Goal: Task Accomplishment & Management: Complete application form

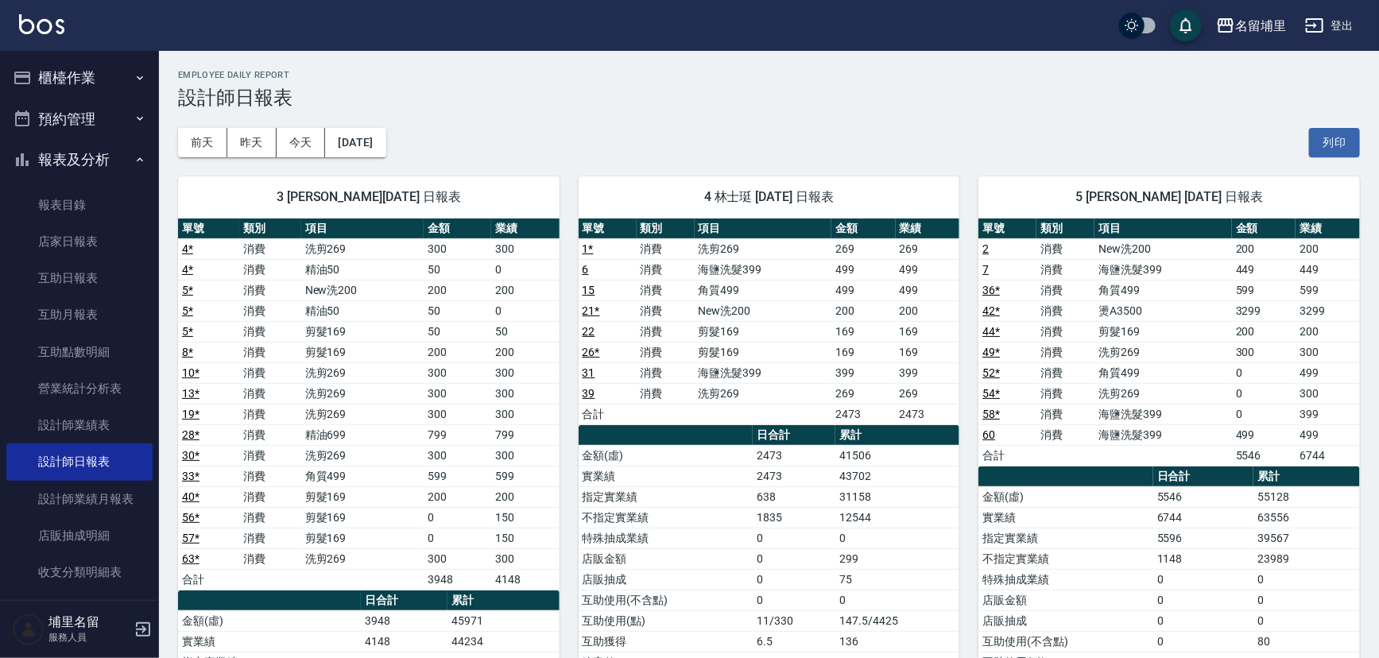
click at [90, 82] on button "櫃檯作業" at bounding box center [79, 77] width 146 height 41
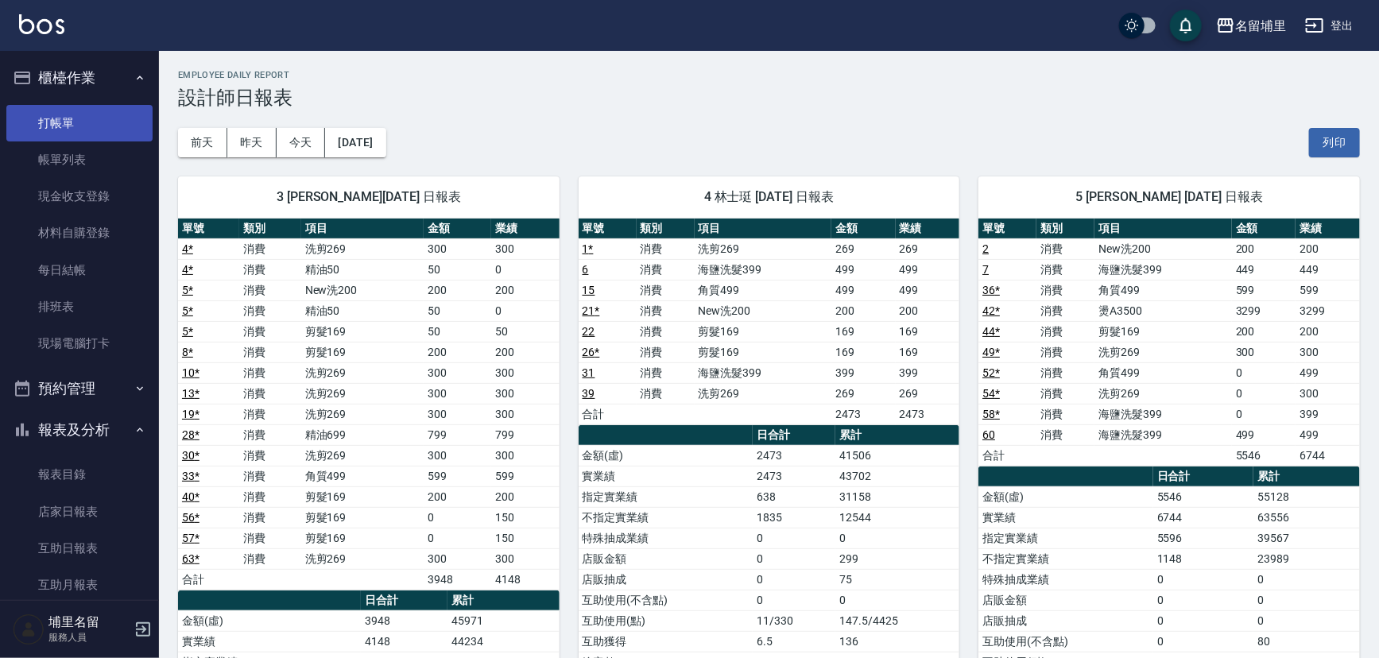
drag, startPoint x: 95, startPoint y: 126, endPoint x: 110, endPoint y: 125, distance: 15.9
click at [95, 126] on link "打帳單" at bounding box center [79, 123] width 146 height 37
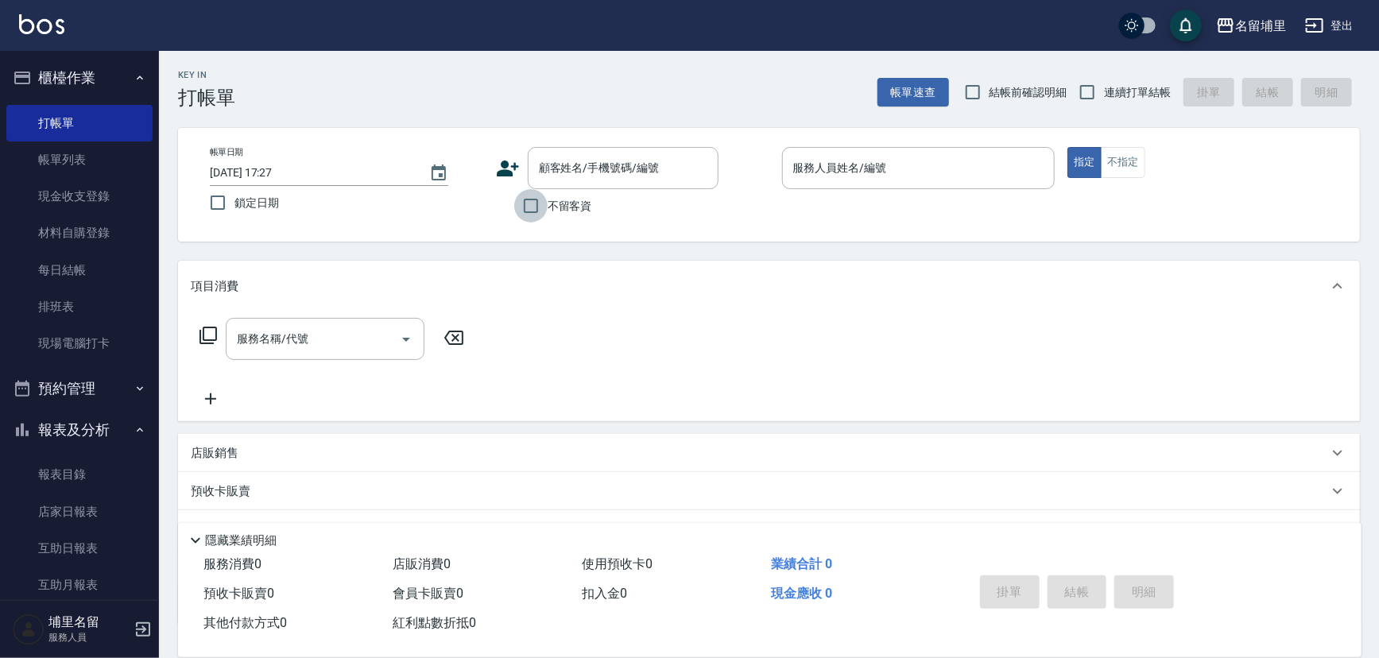
drag, startPoint x: 529, startPoint y: 214, endPoint x: 714, endPoint y: 171, distance: 189.3
click at [531, 214] on input "不留客資" at bounding box center [530, 205] width 33 height 33
checkbox input "true"
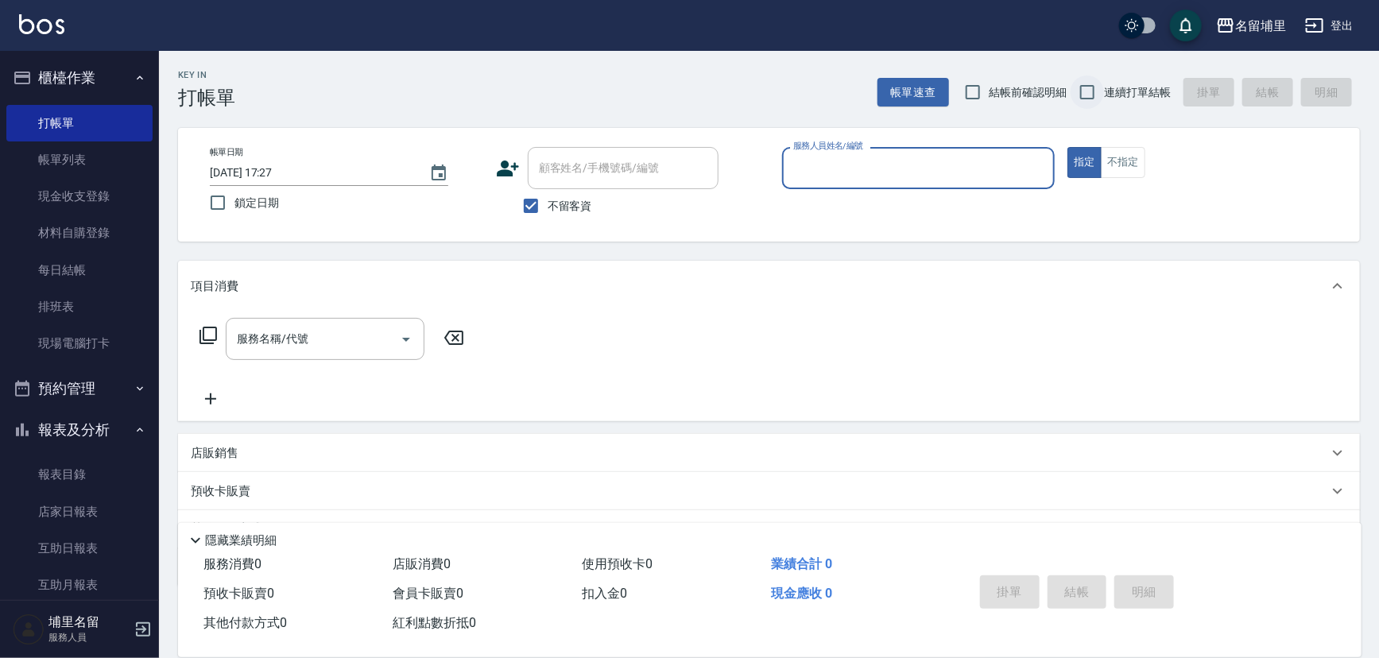
click at [1081, 87] on input "連續打單結帳" at bounding box center [1087, 92] width 33 height 33
checkbox input "true"
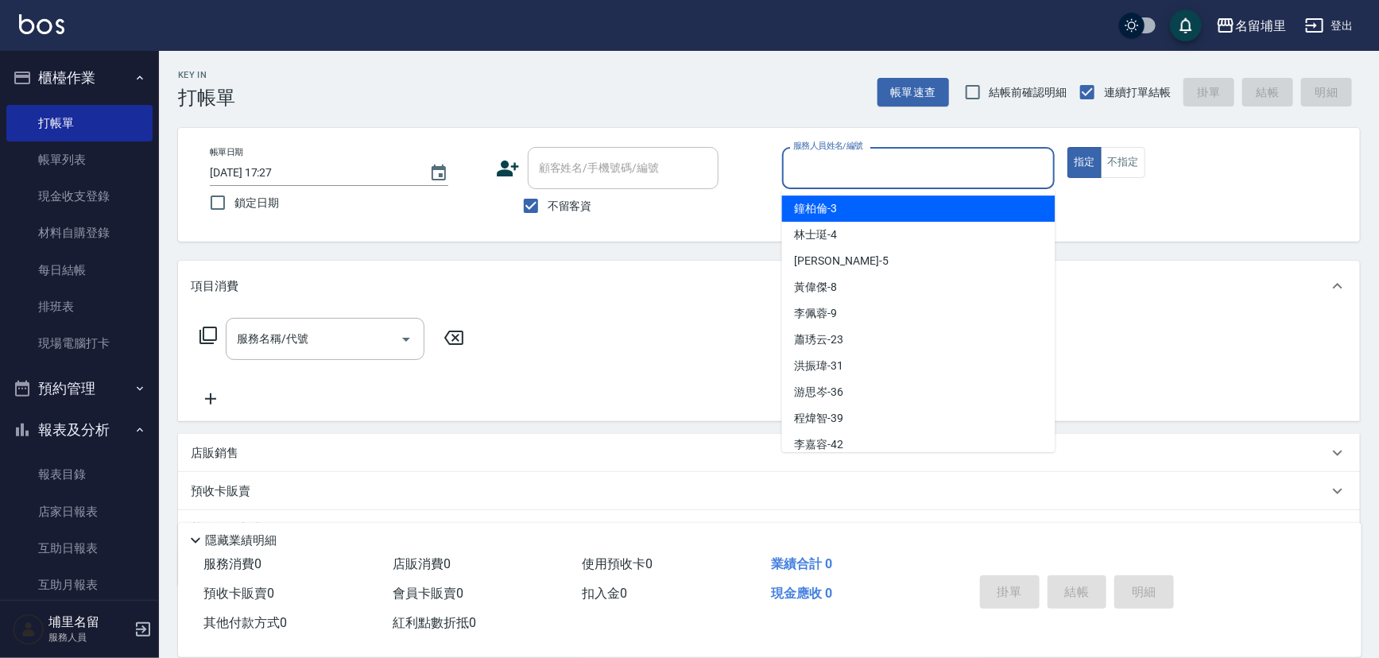
click at [955, 172] on input "服務人員姓名/編號" at bounding box center [918, 168] width 259 height 28
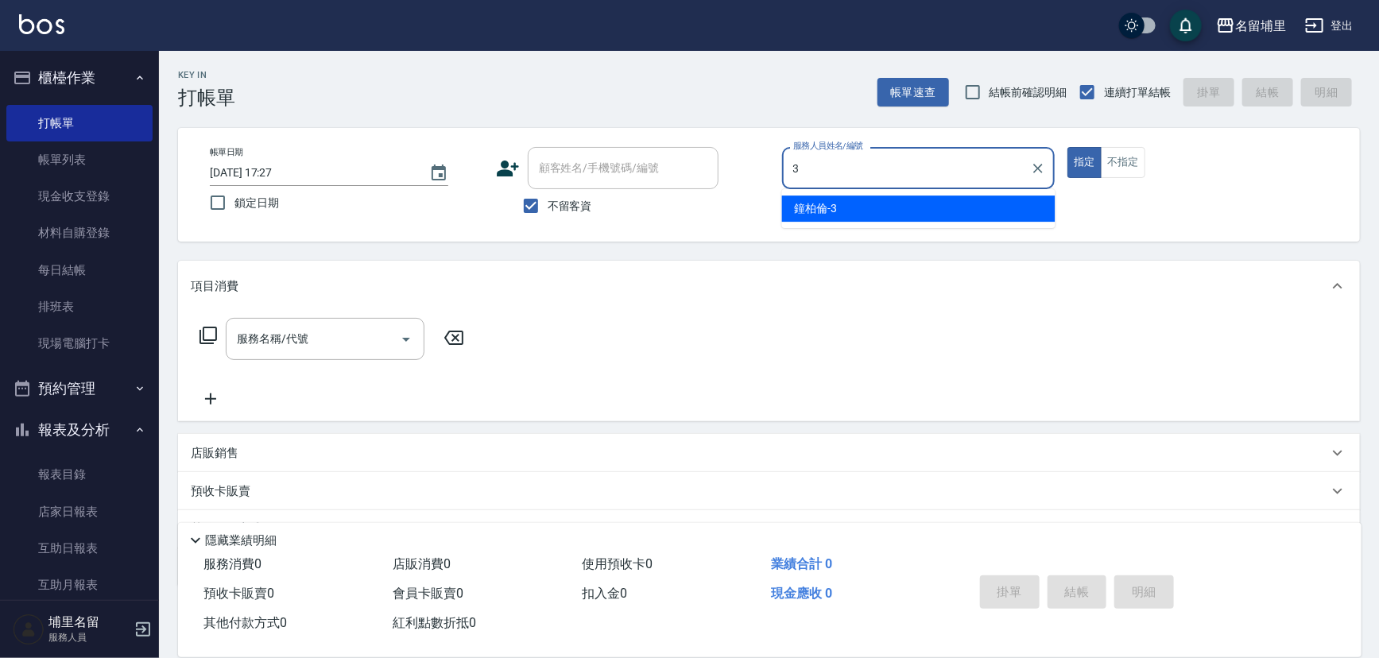
type input "鐘柏倫-3"
type button "true"
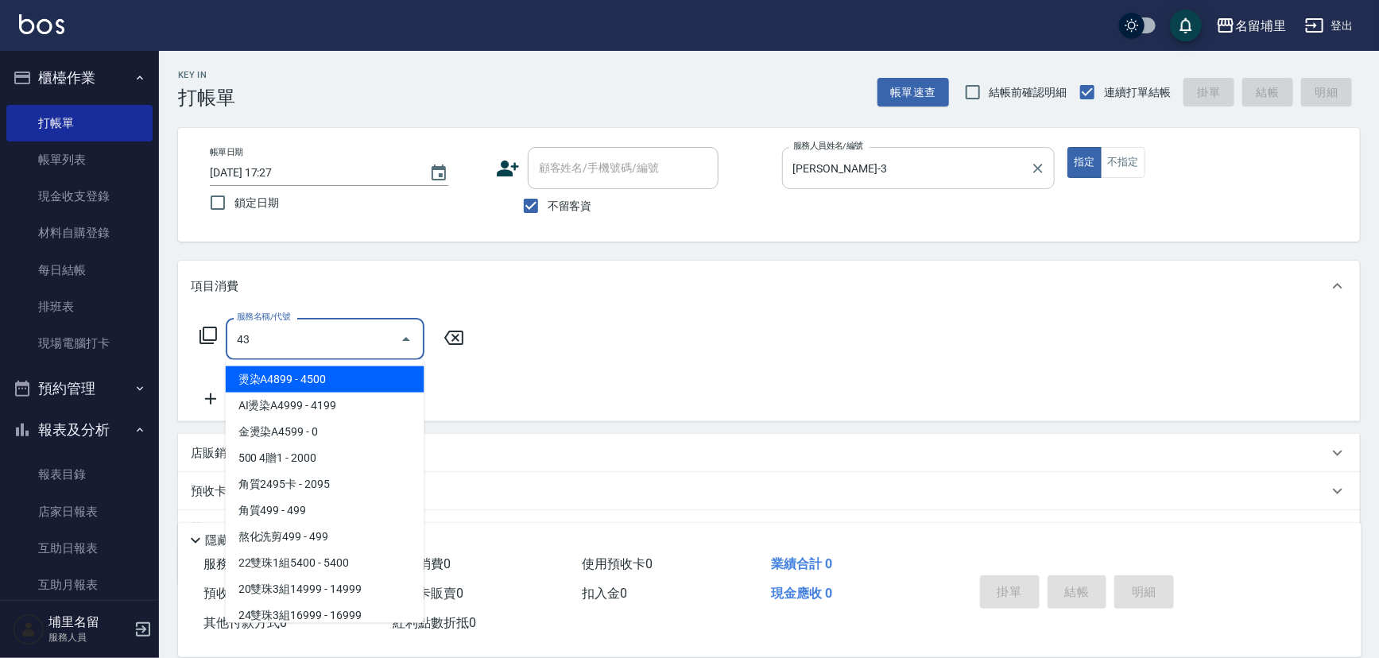
type input "4"
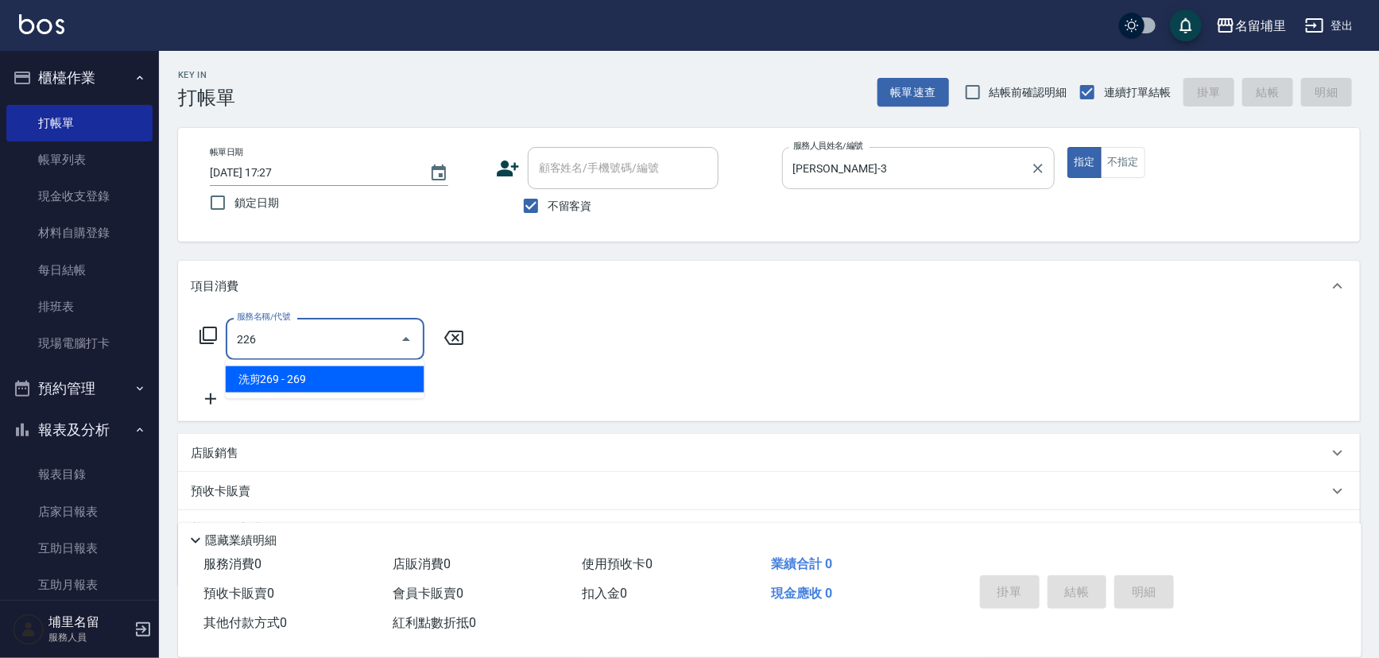
type input "洗剪269(226)"
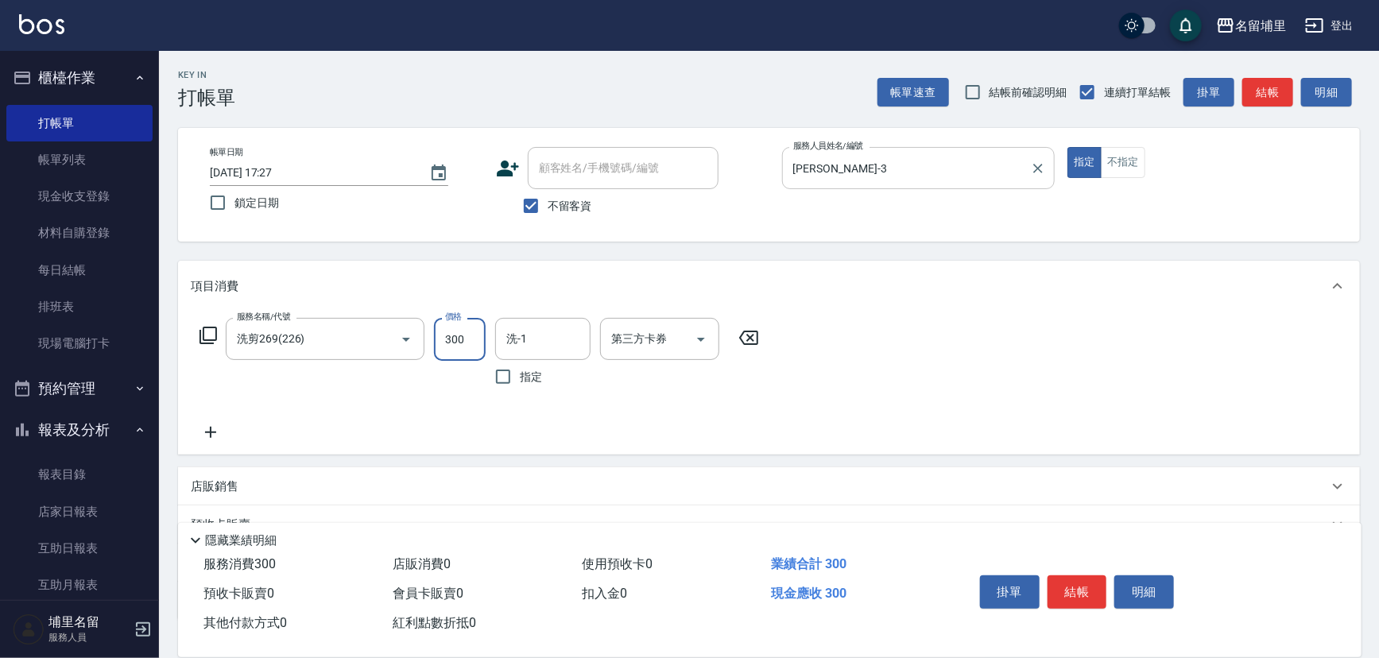
type input "300"
type input "[PERSON_NAME]-45"
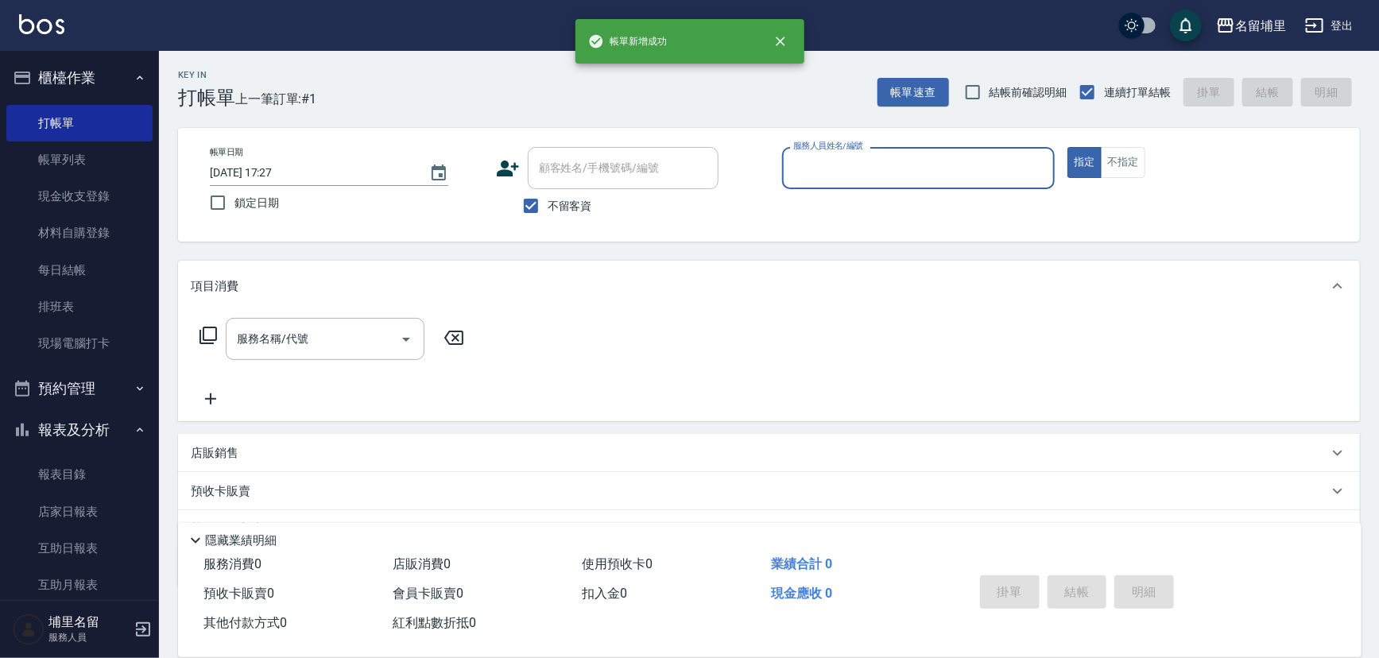
click at [931, 153] on div "服務人員姓名/編號" at bounding box center [918, 168] width 273 height 42
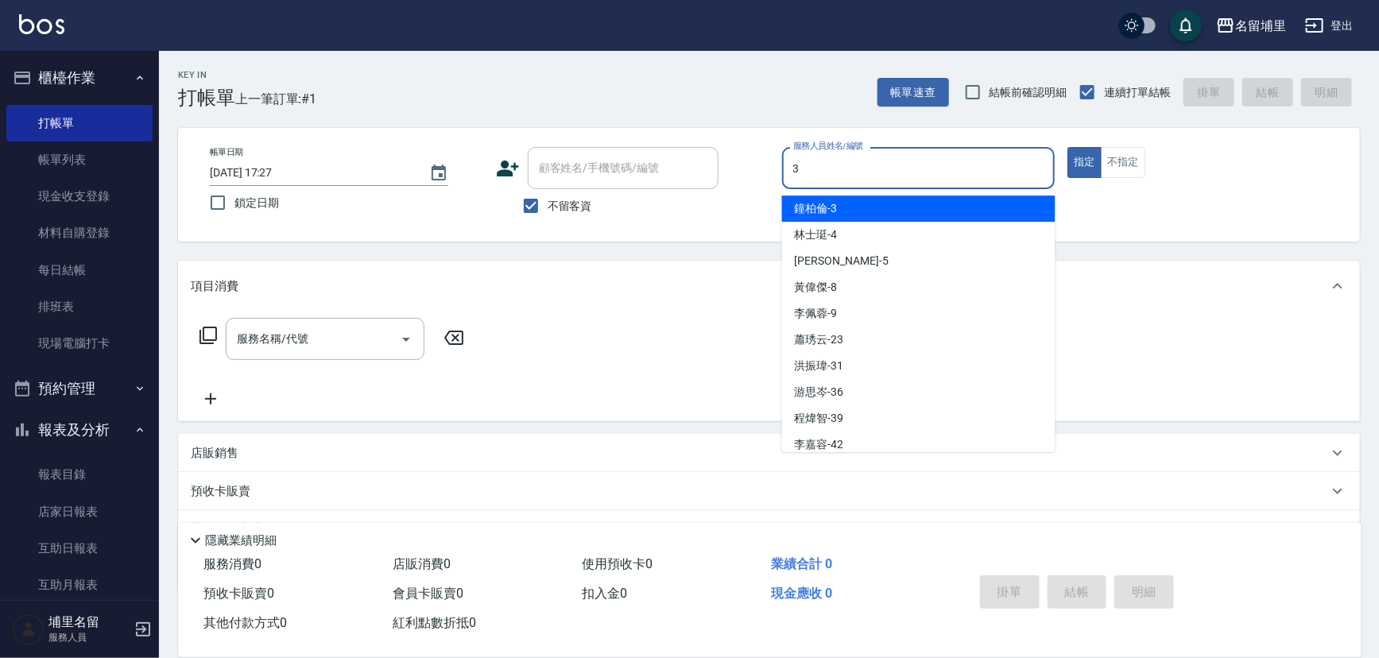
type input "鐘柏倫-3"
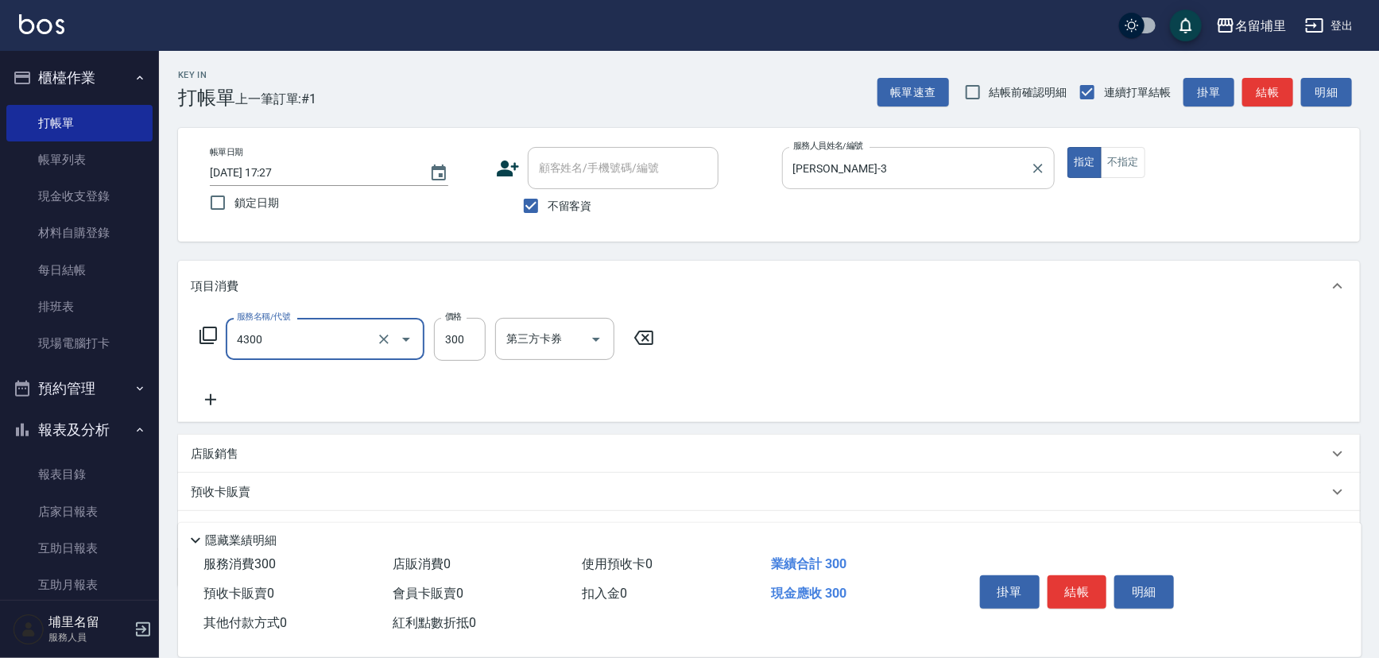
type input "頭隔300(4300)"
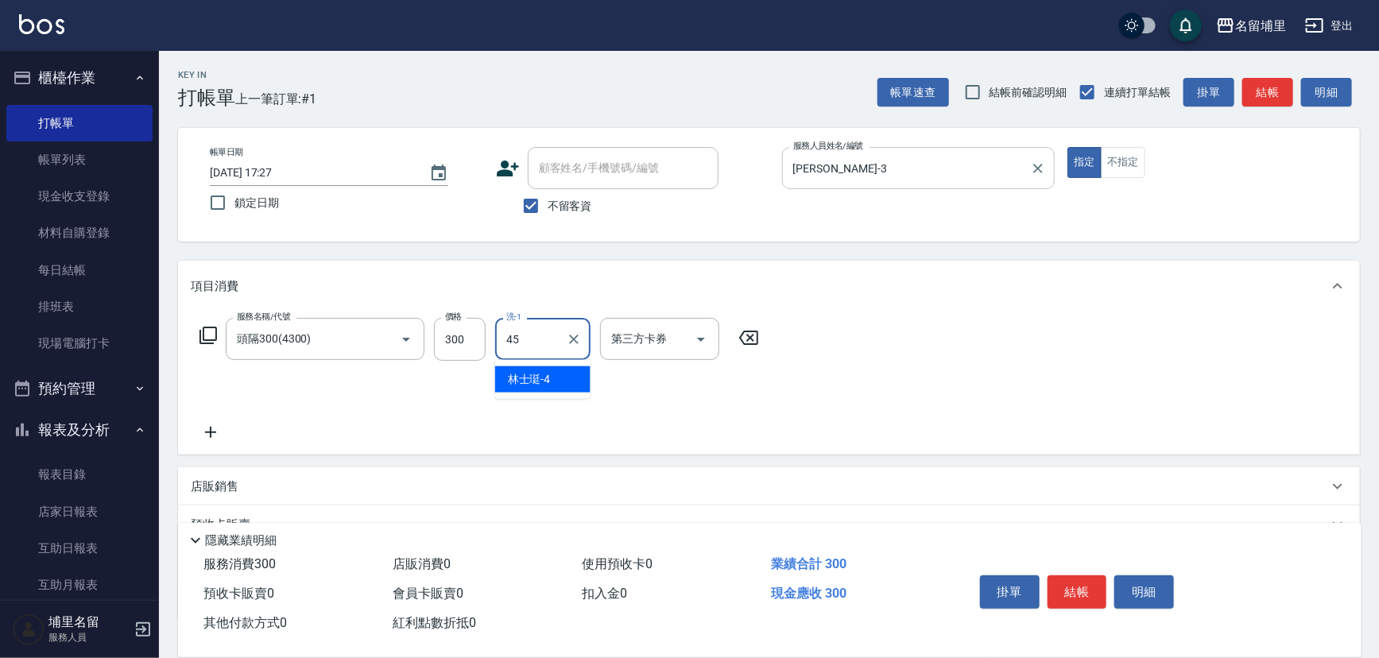
type input "[PERSON_NAME]-45"
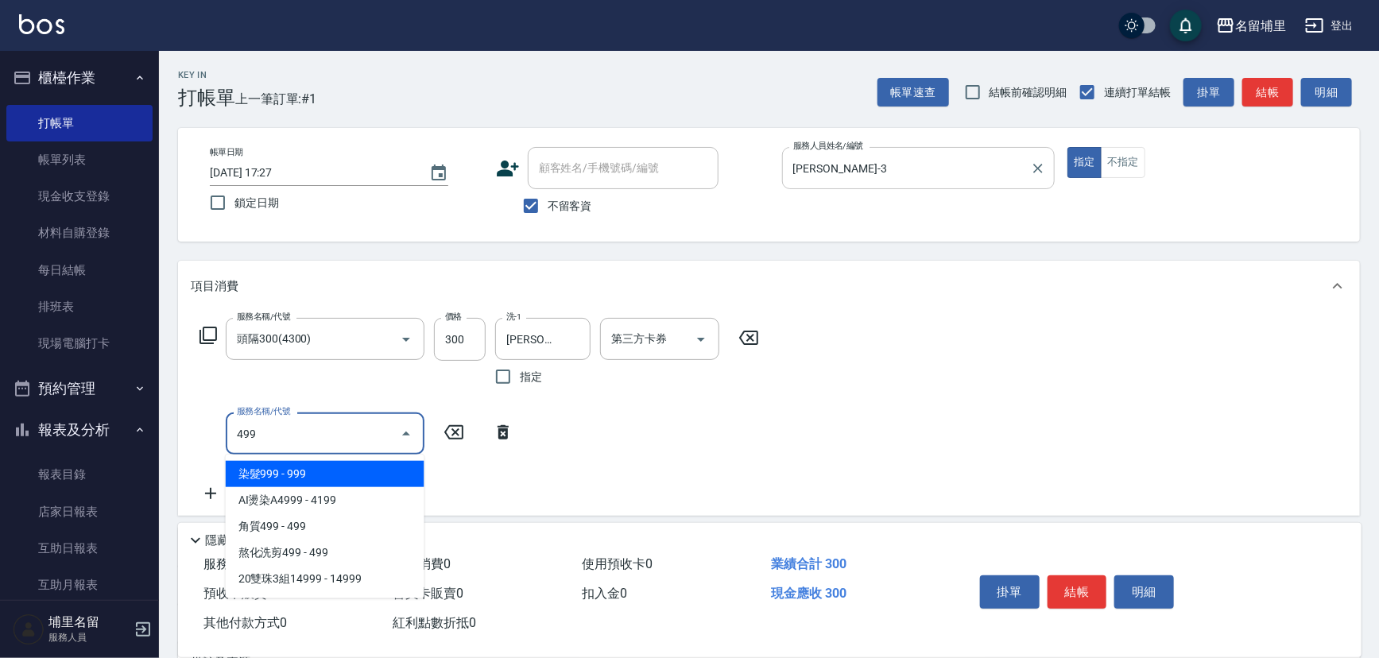
type input "染髮999(499)"
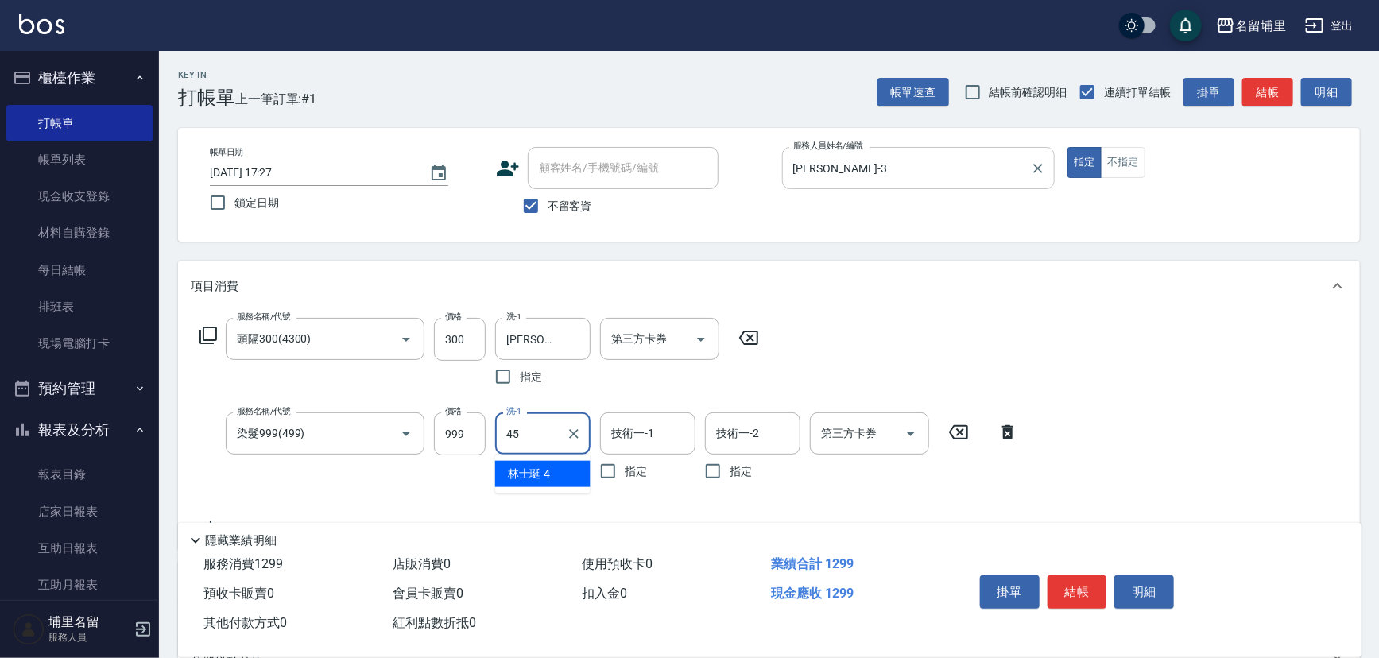
type input "[PERSON_NAME]-45"
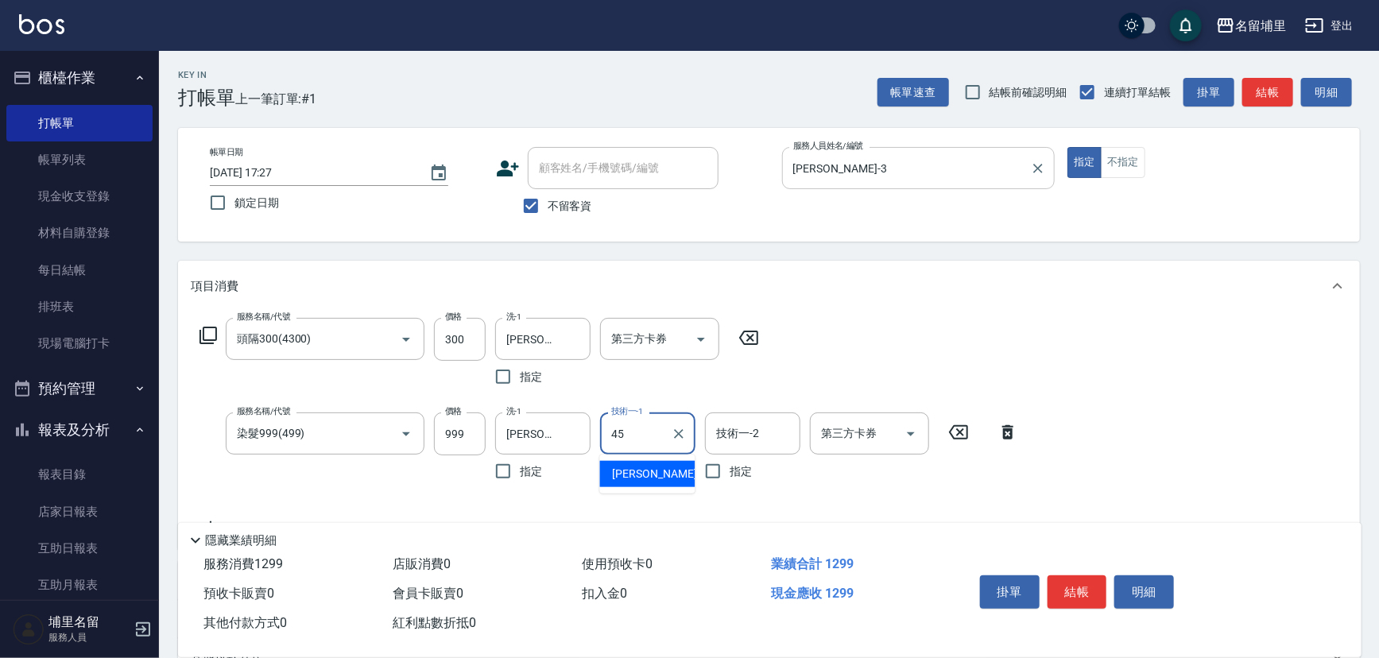
type input "[PERSON_NAME]-45"
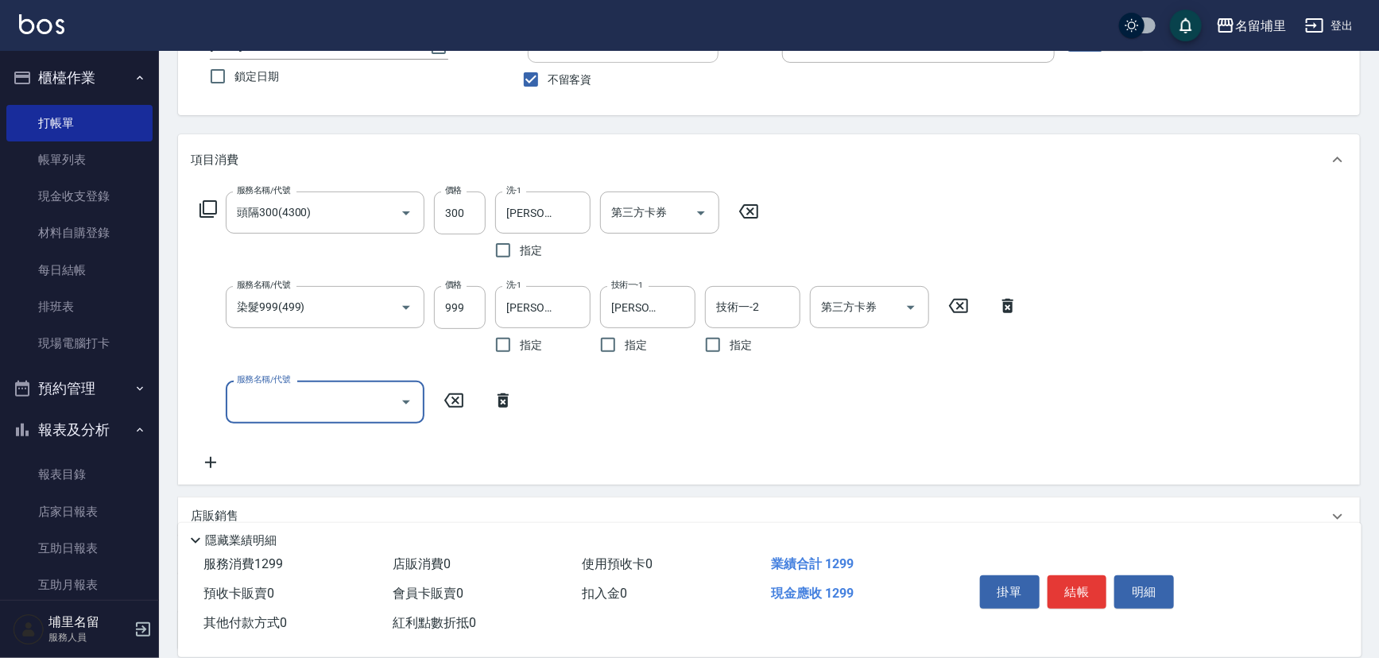
scroll to position [216, 0]
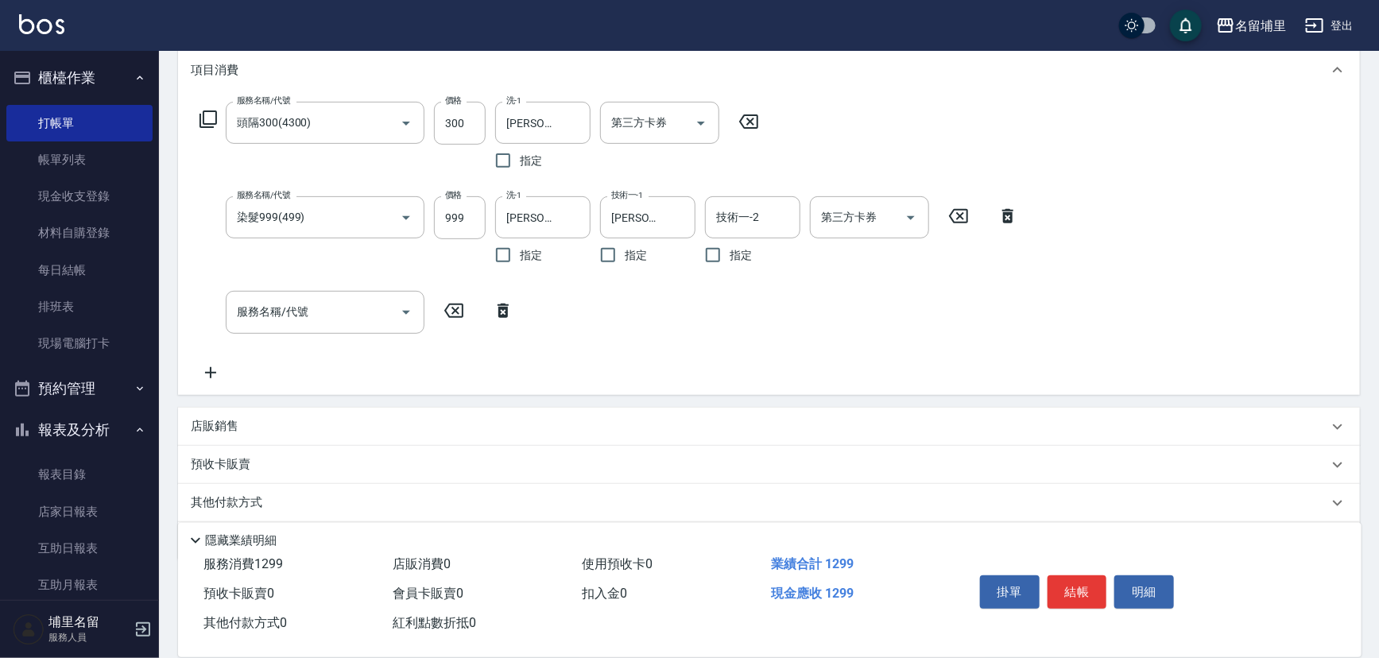
click at [231, 430] on p "店販銷售" at bounding box center [215, 426] width 48 height 17
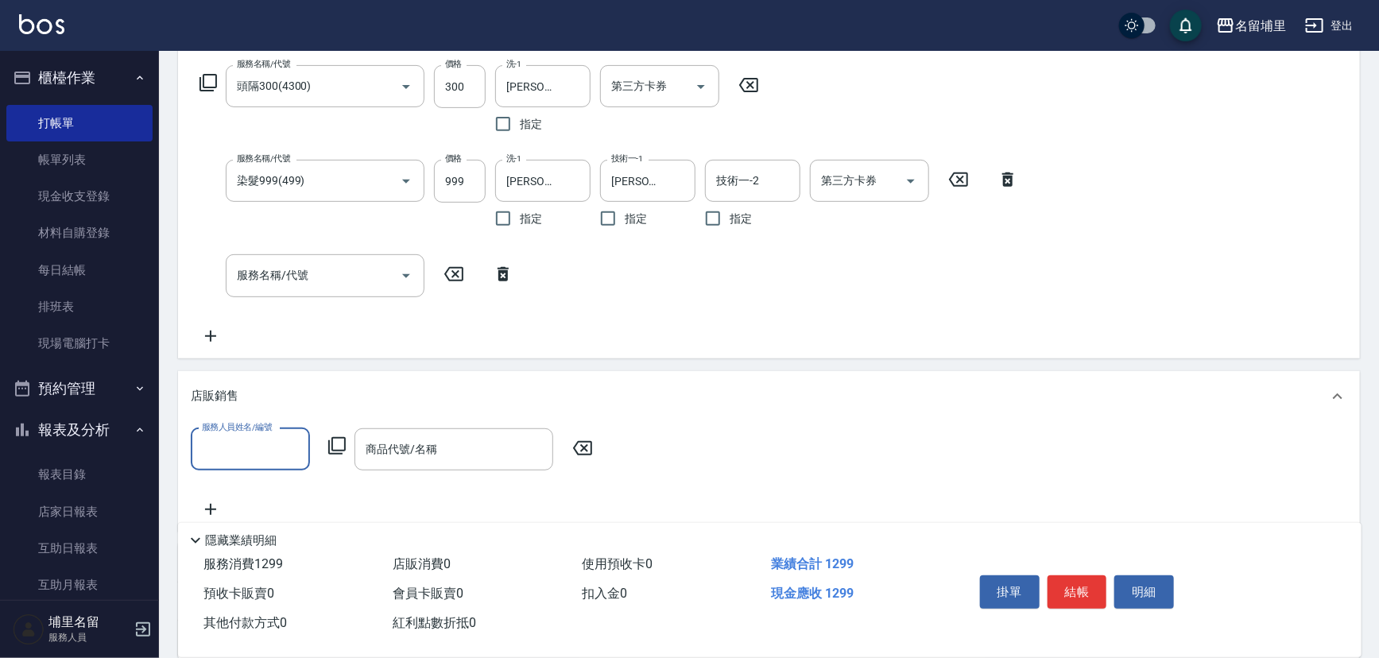
scroll to position [289, 0]
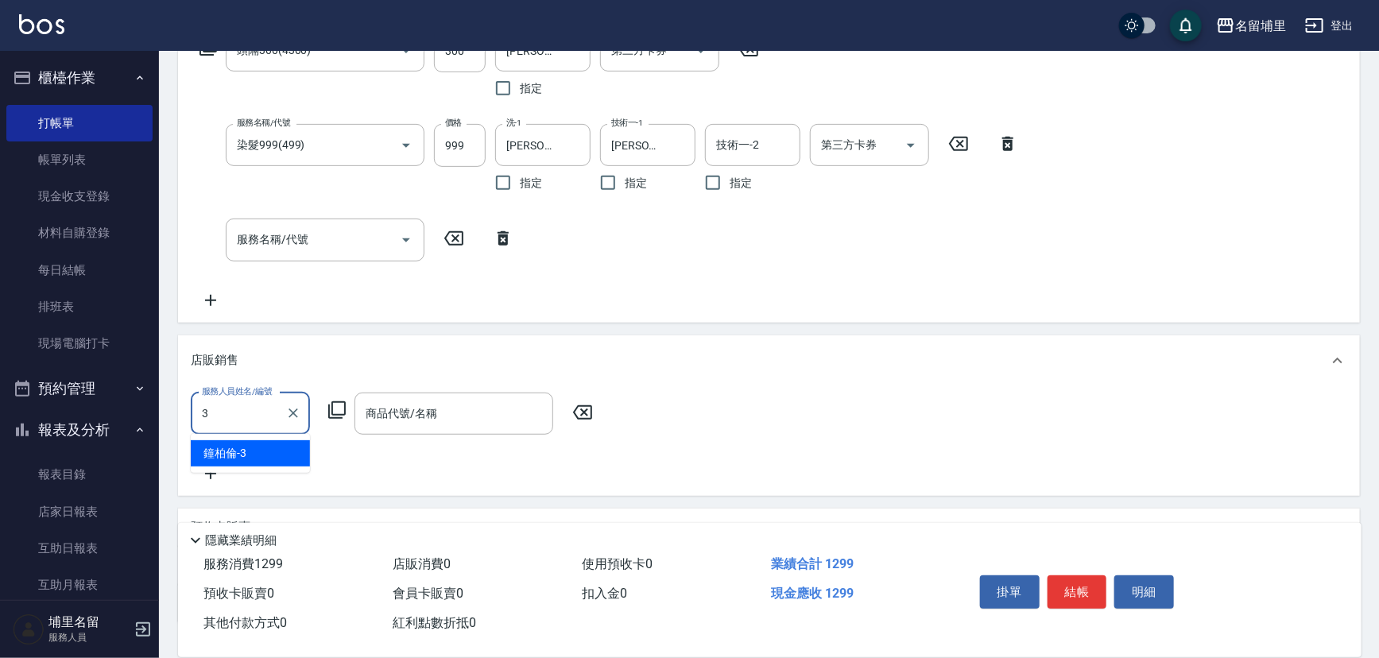
type input "鐘柏倫-3"
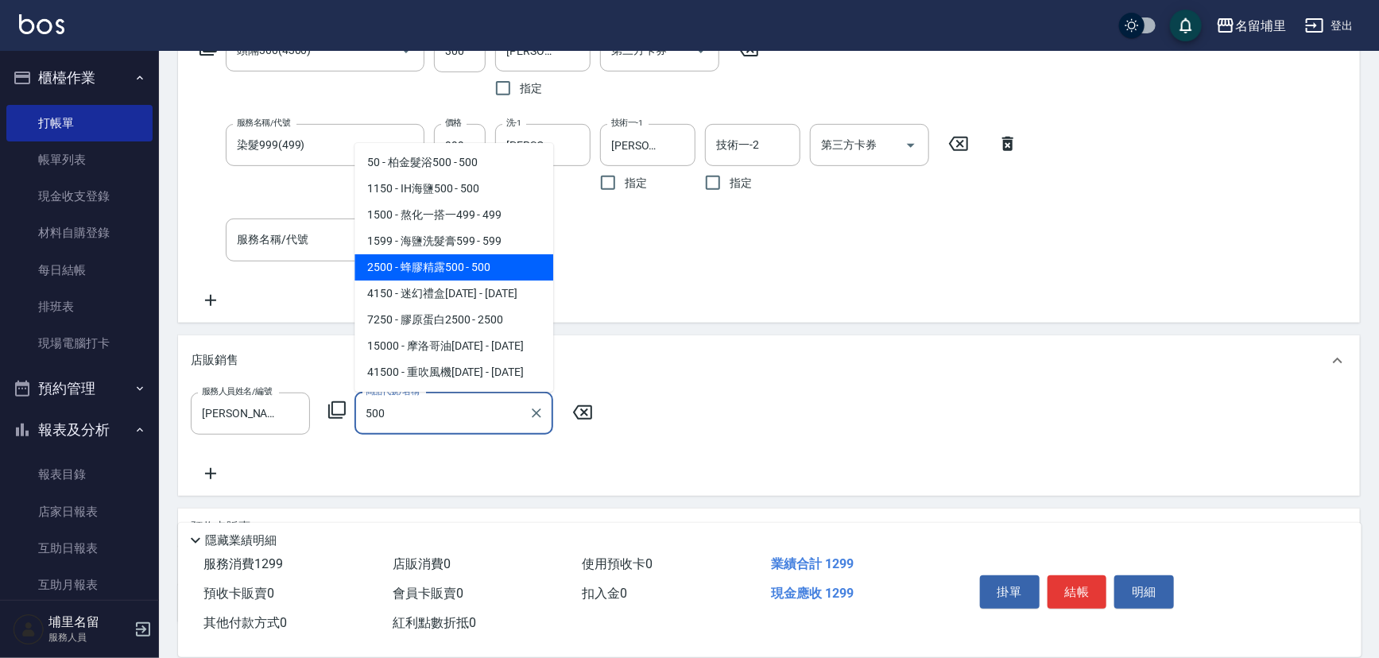
type input "蜂膠精露500"
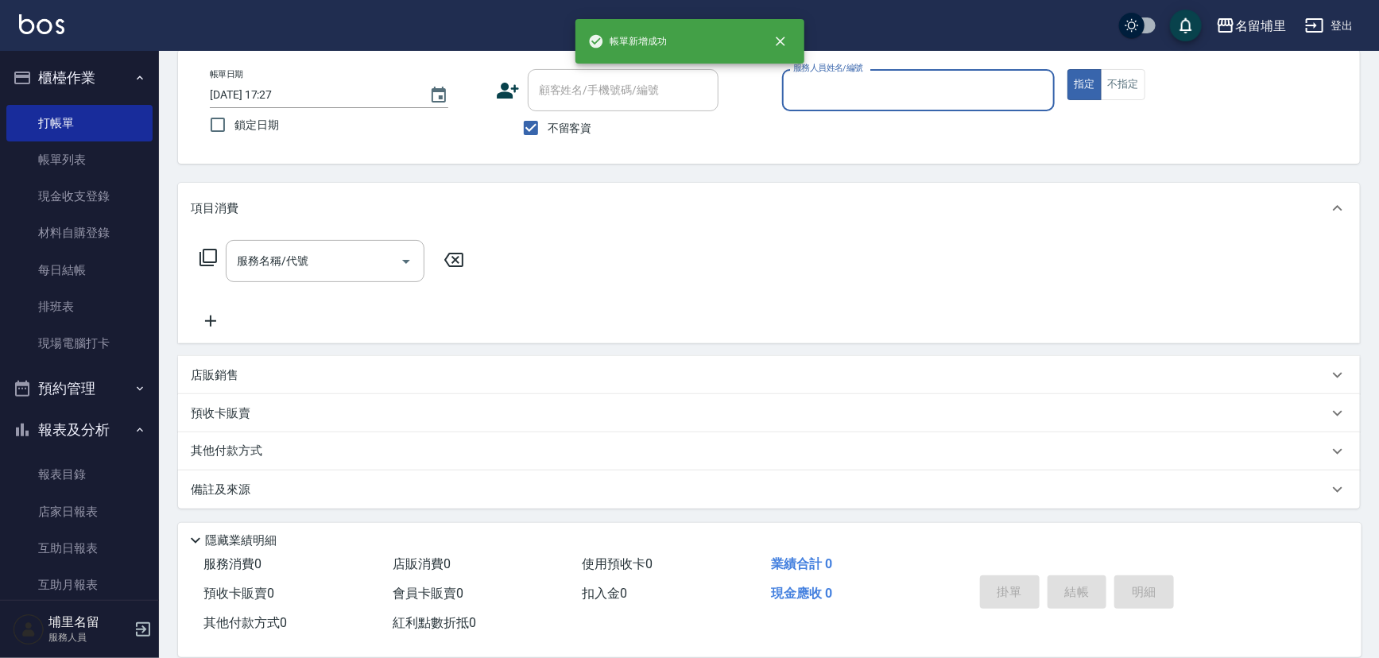
scroll to position [0, 0]
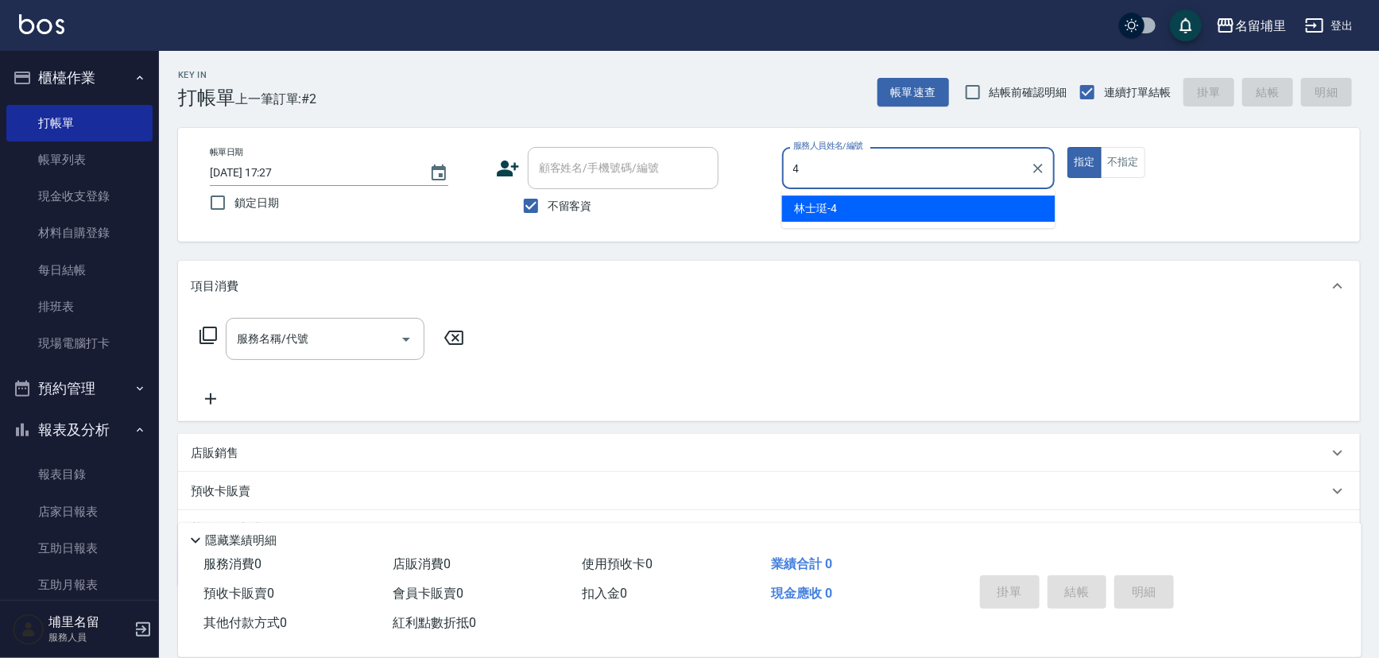
type input "林士珽-4"
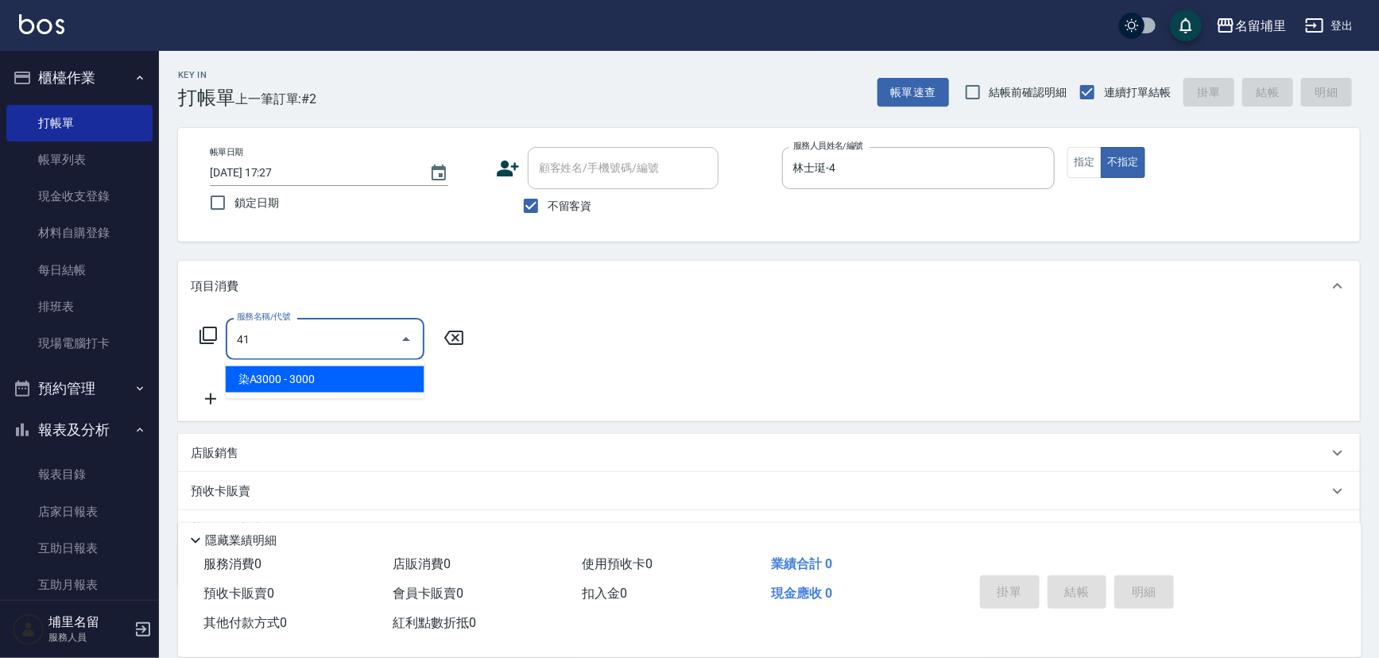
type input "染A3000(41)"
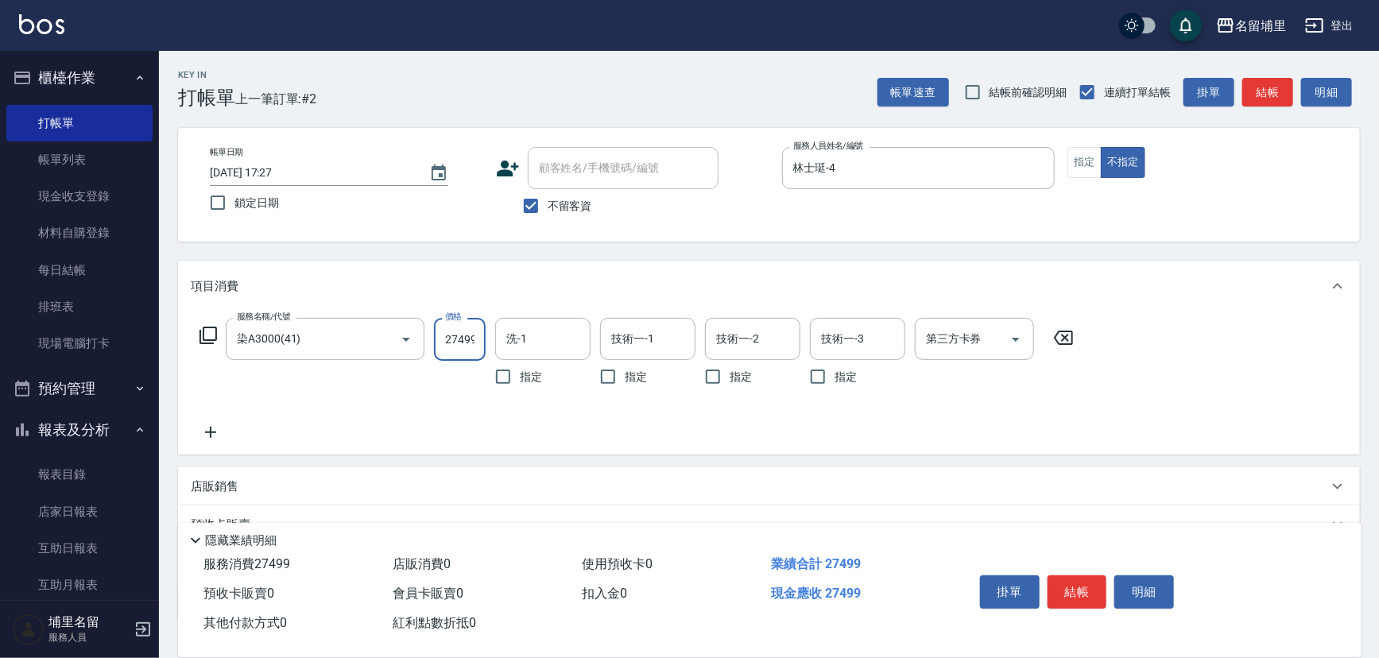
click at [476, 349] on input "27499" at bounding box center [460, 339] width 52 height 43
type input "2799"
type input "林士珽-4"
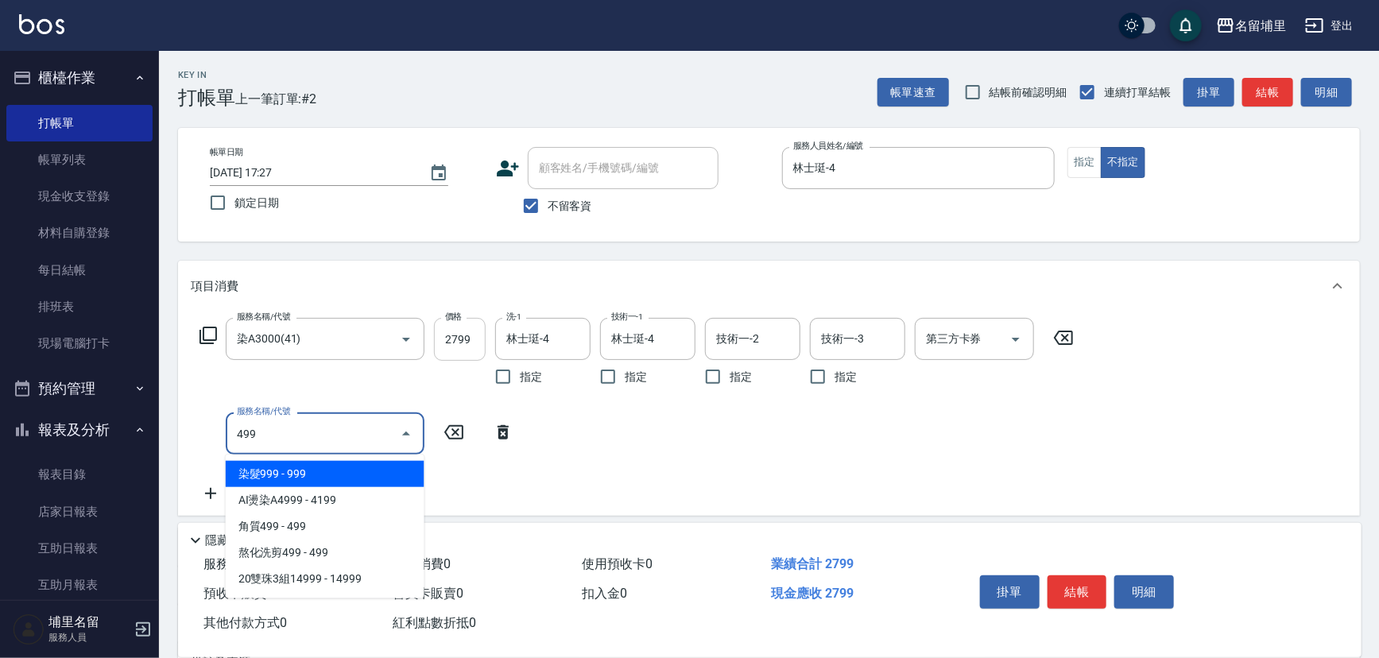
type input "染髮999(499)"
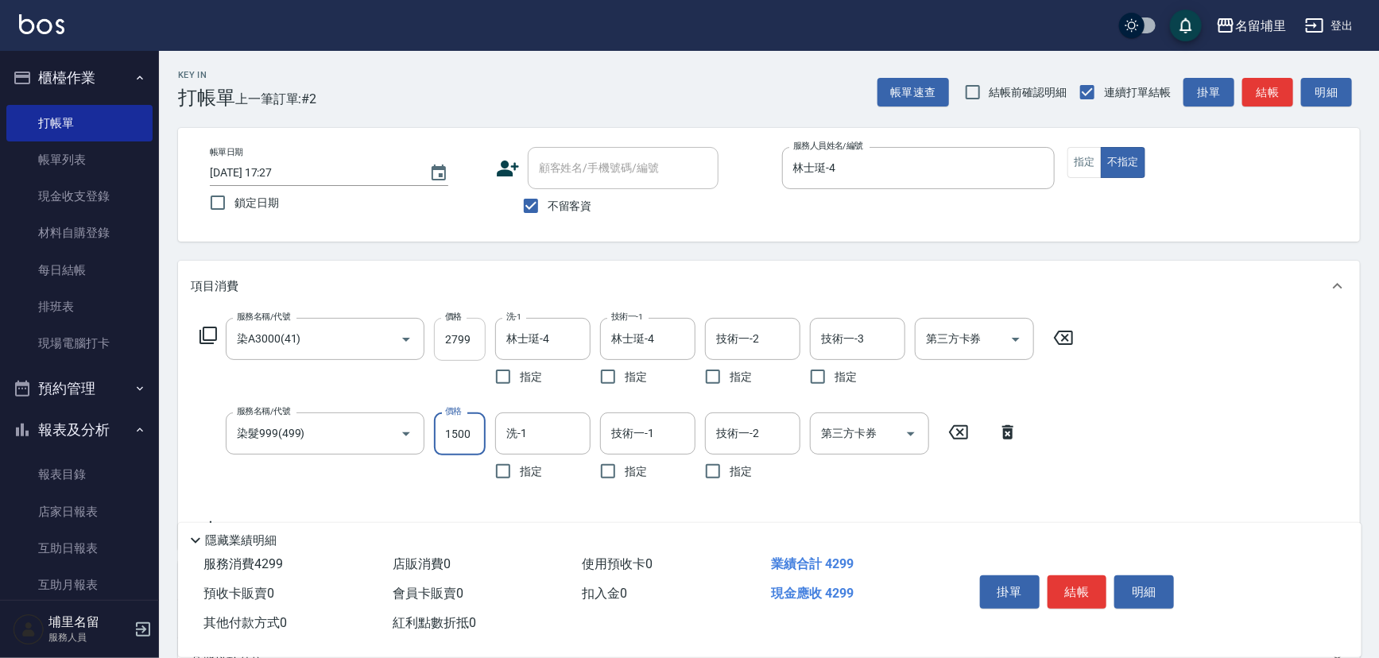
type input "1500"
type input "林士珽-4"
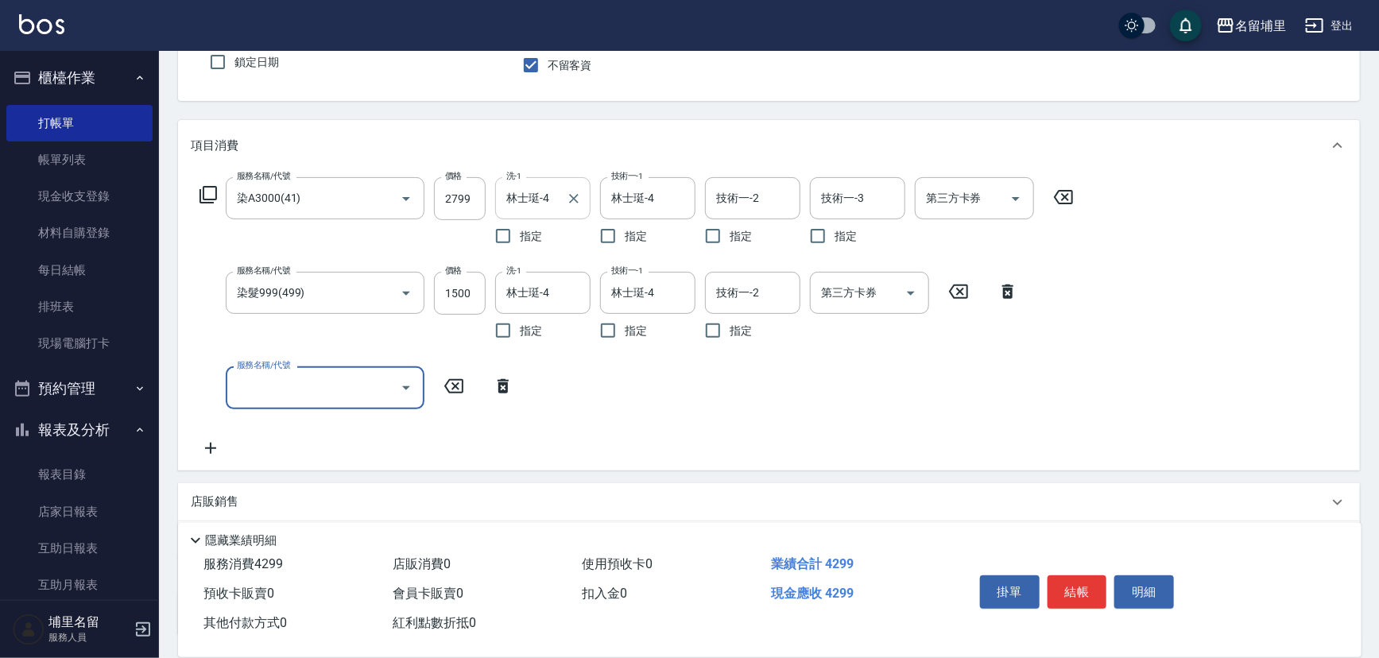
scroll to position [144, 0]
type input "染髮999(499)"
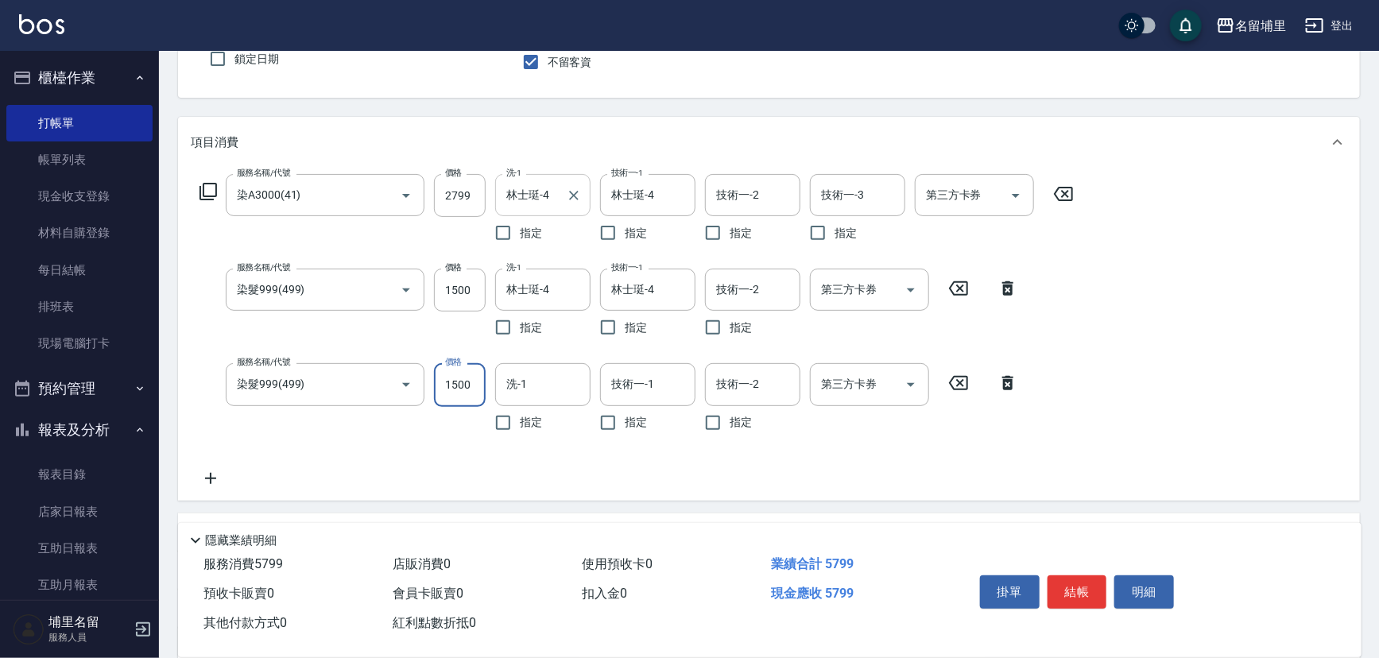
type input "1500"
type input "林士珽-4"
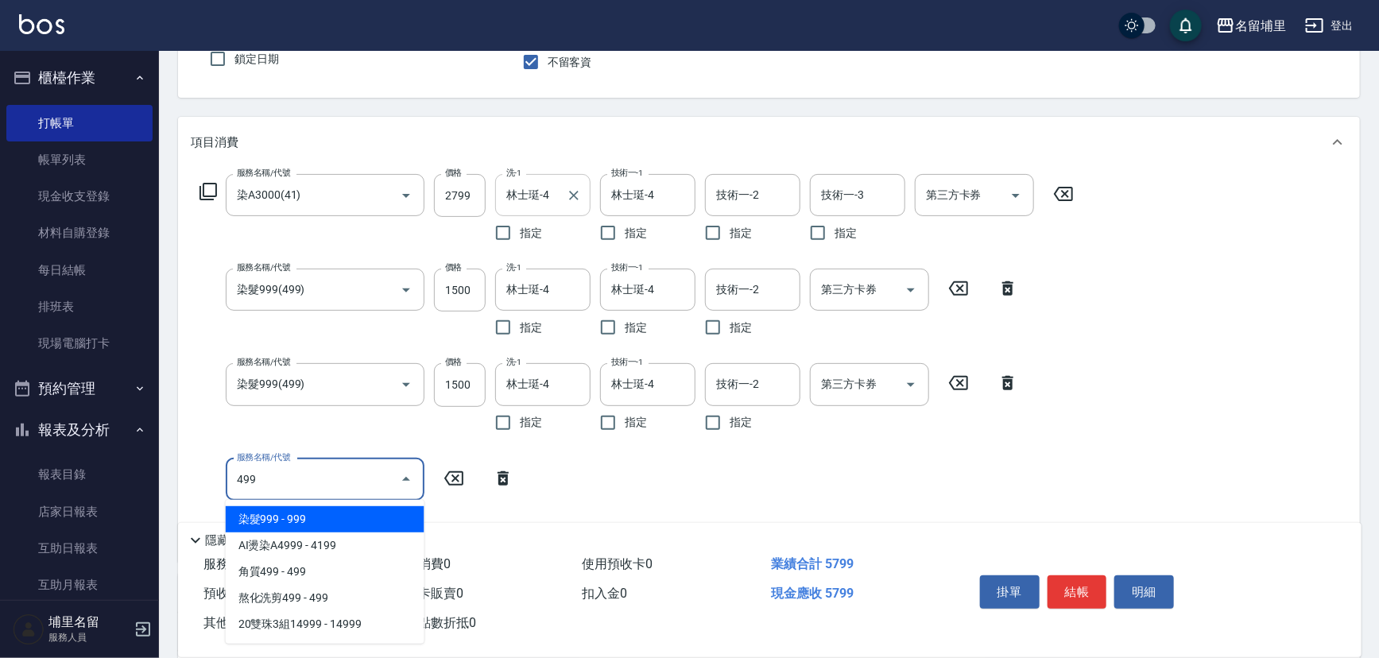
type input "染髮999(499)"
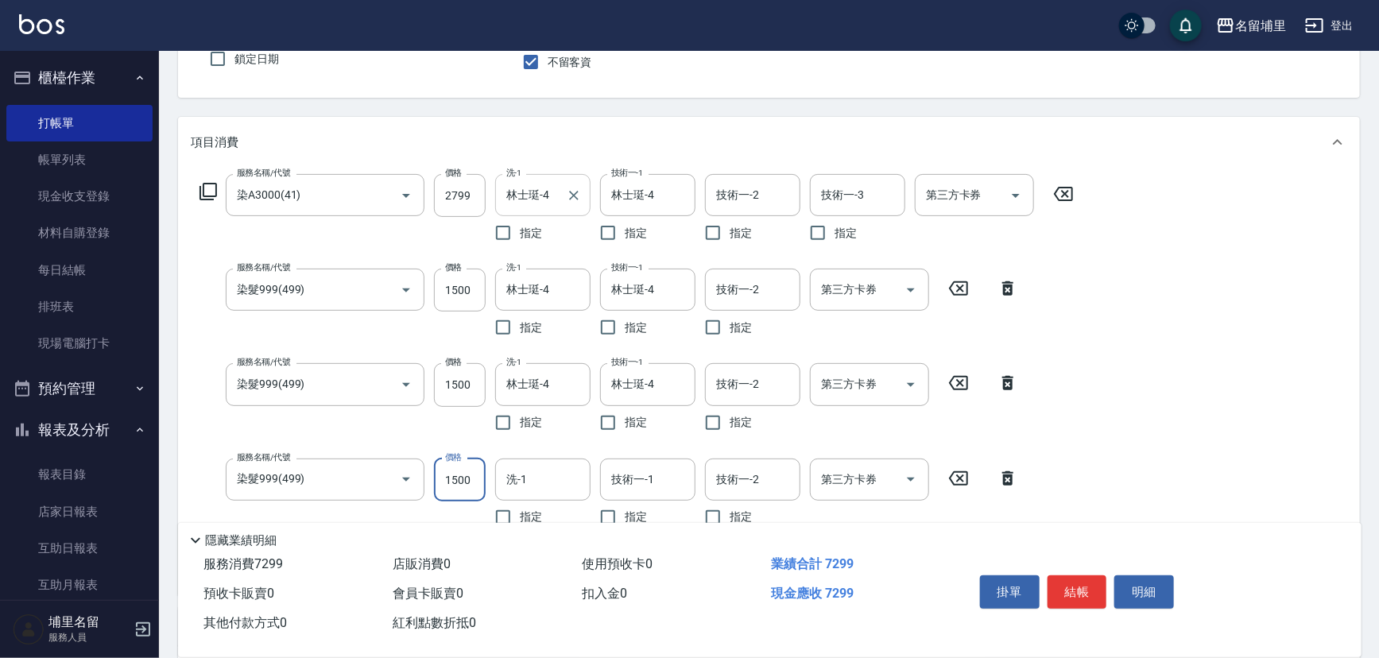
type input "1500"
type input "林士珽-4"
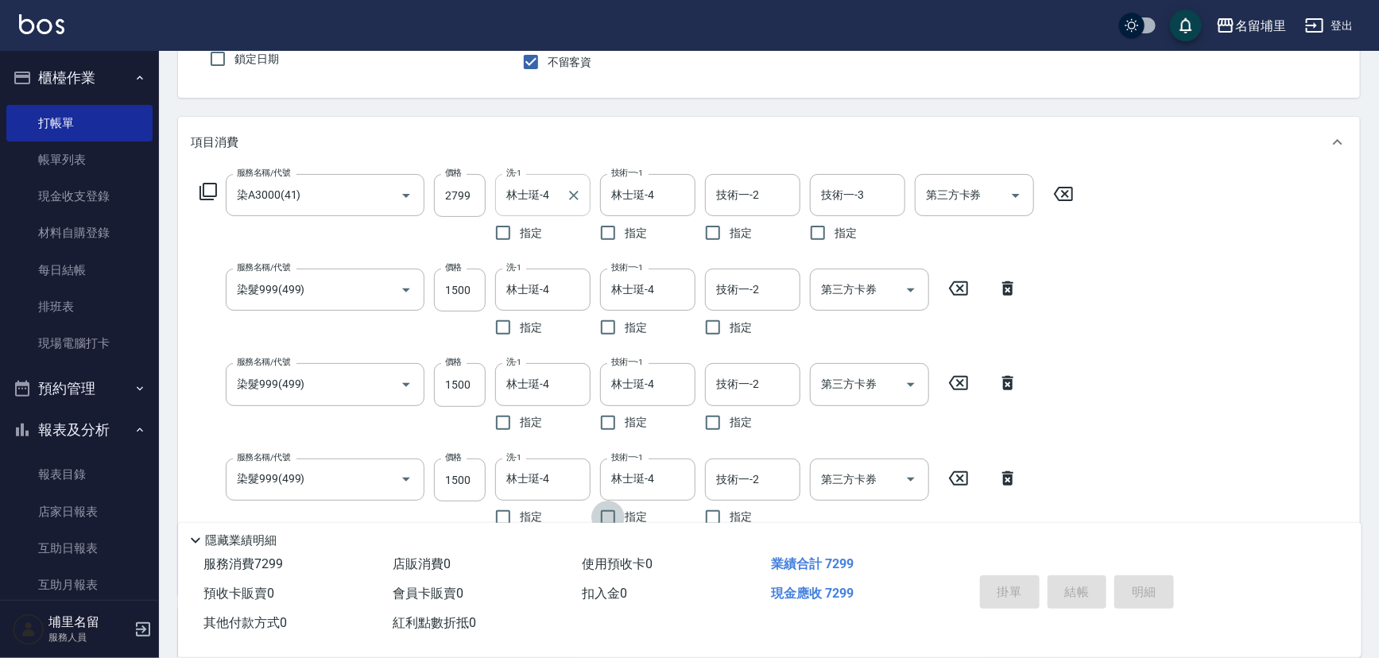
type input "2025/10/12 17:28"
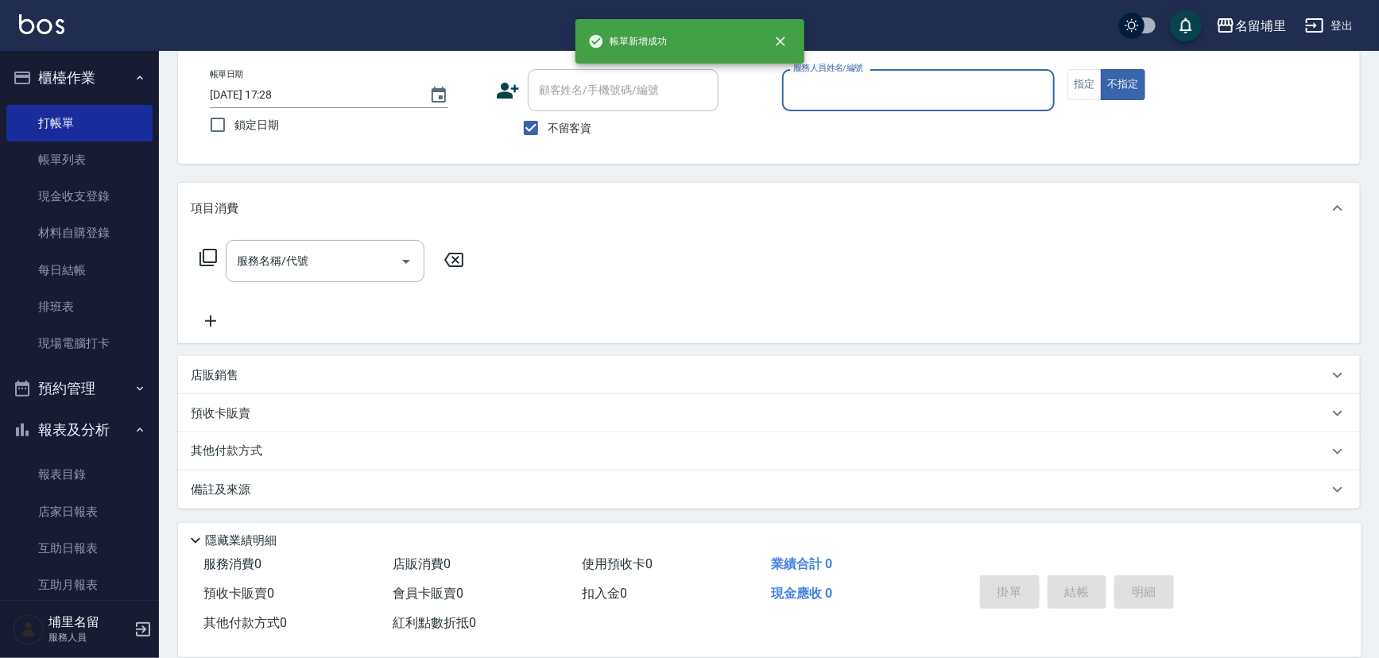
scroll to position [78, 0]
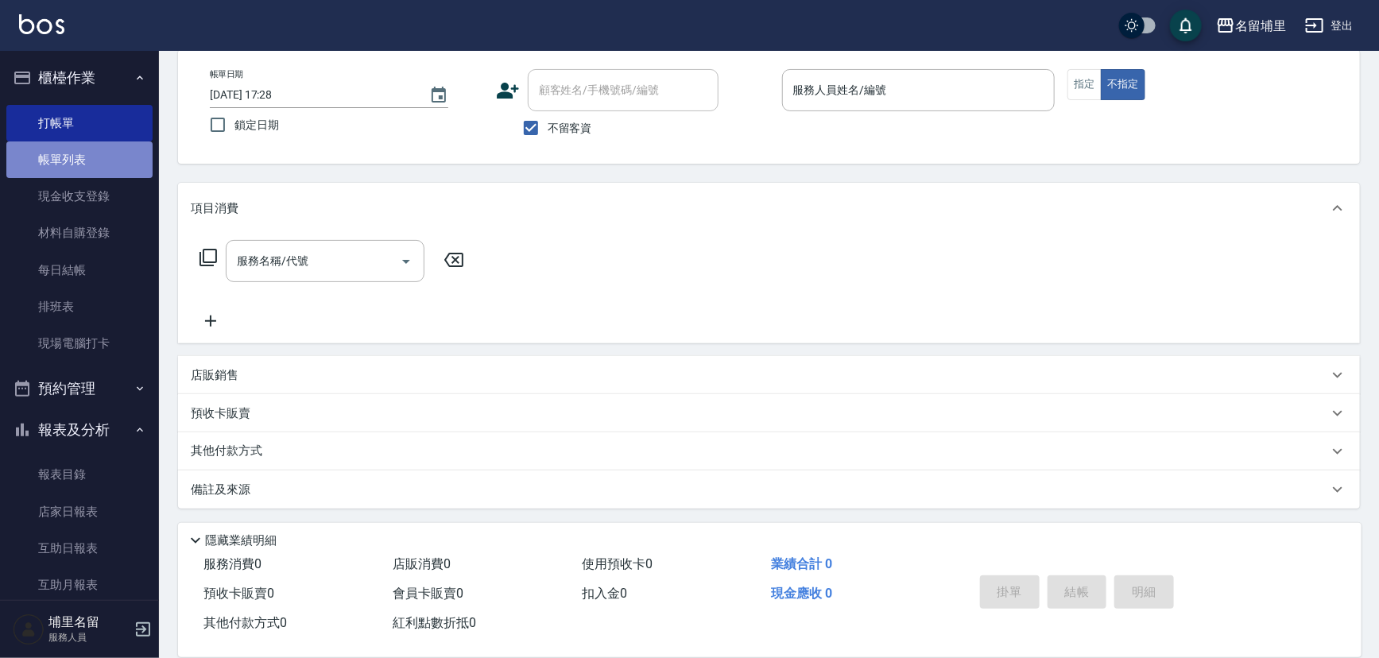
click at [131, 149] on link "帳單列表" at bounding box center [79, 159] width 146 height 37
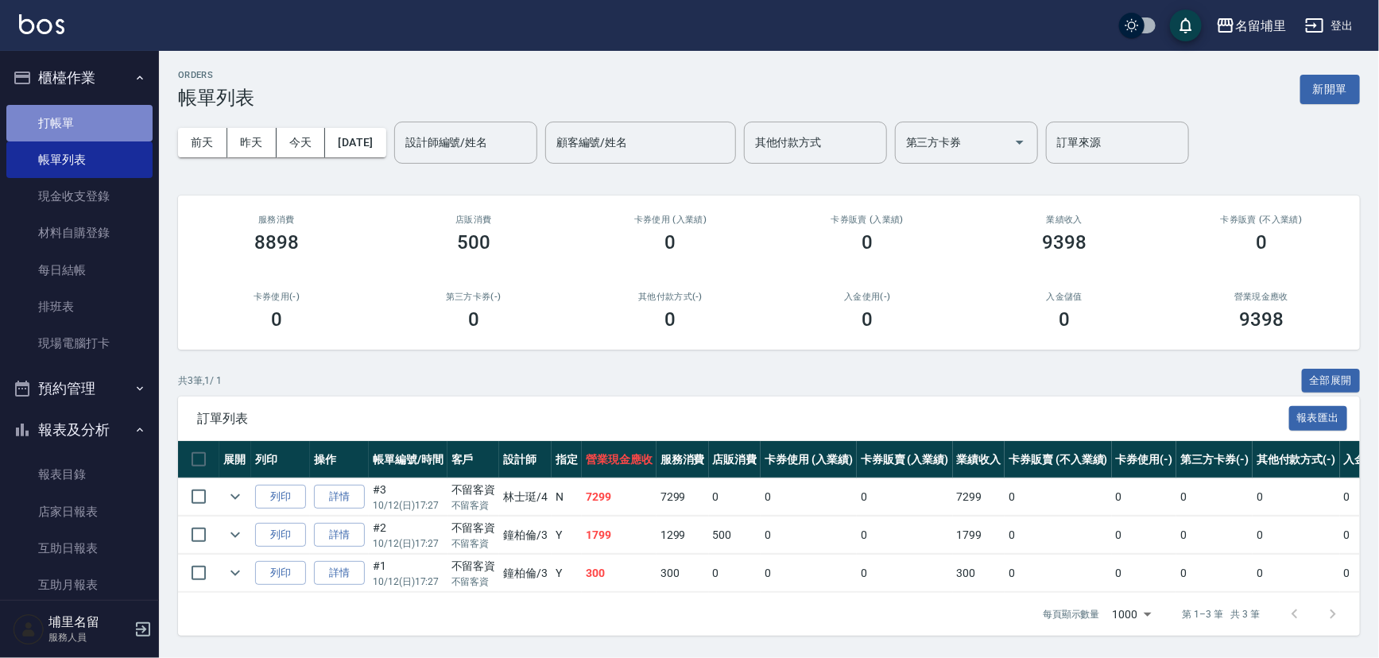
drag, startPoint x: 95, startPoint y: 110, endPoint x: 101, endPoint y: 116, distance: 8.4
click at [95, 111] on link "打帳單" at bounding box center [79, 123] width 146 height 37
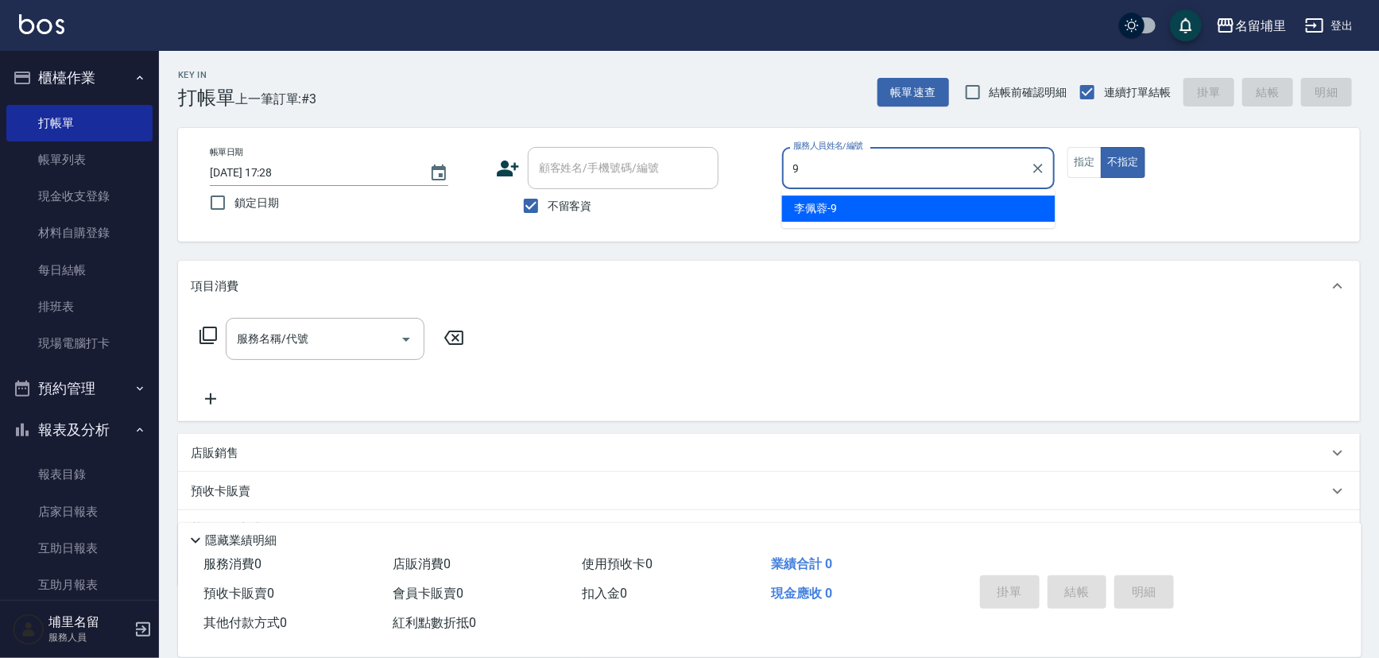
type input "[PERSON_NAME]-9"
type button "false"
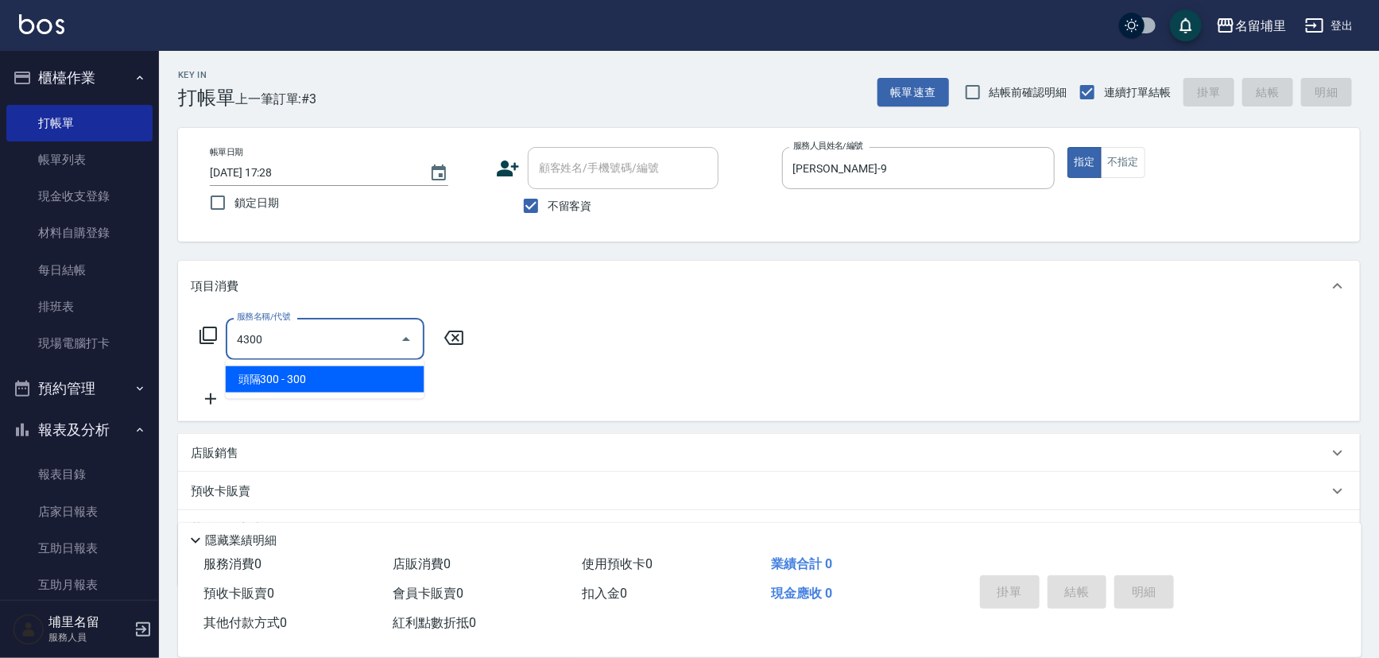
type input "頭隔300(4300)"
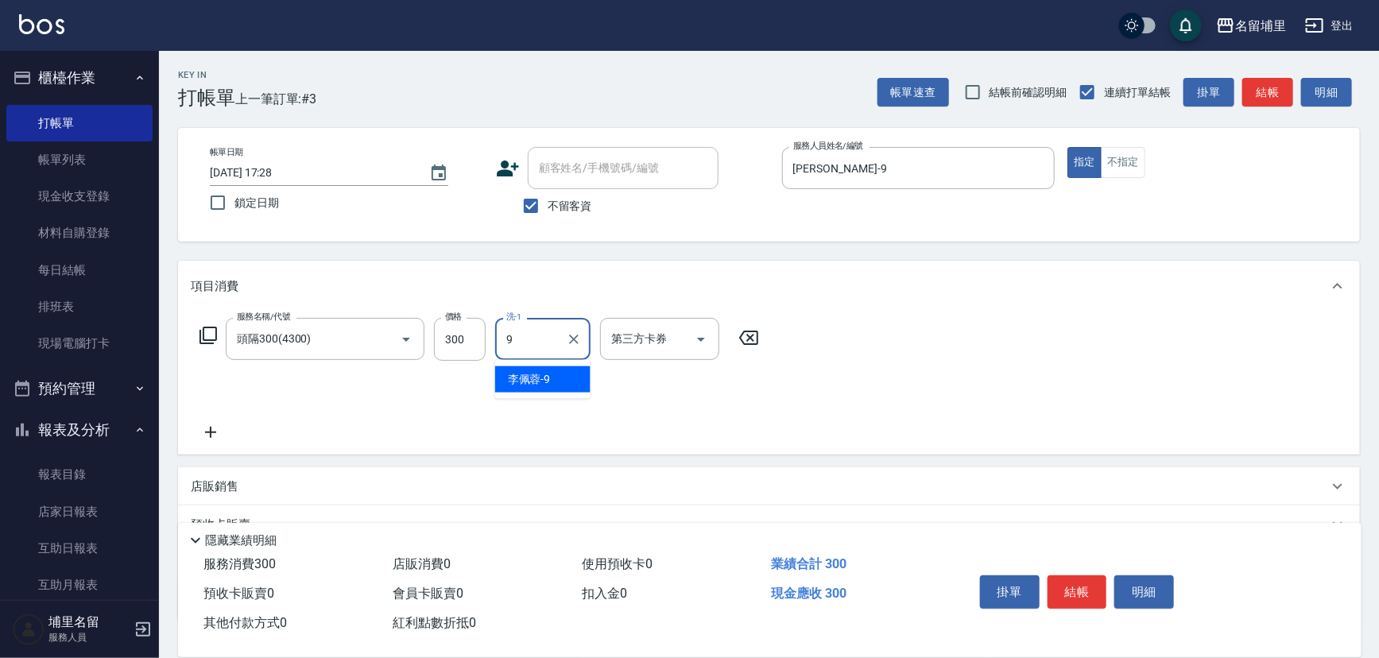
type input "[PERSON_NAME]-9"
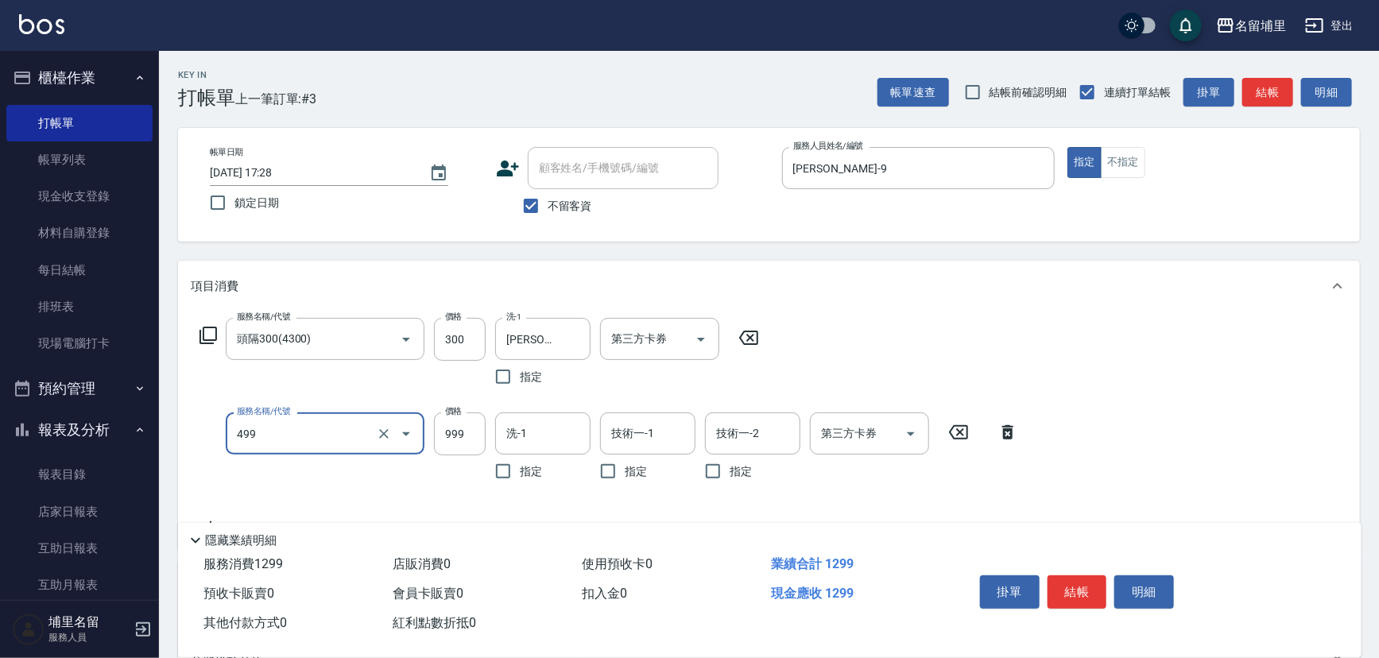
type input "染髮999(499)"
type input "1000"
type input "4"
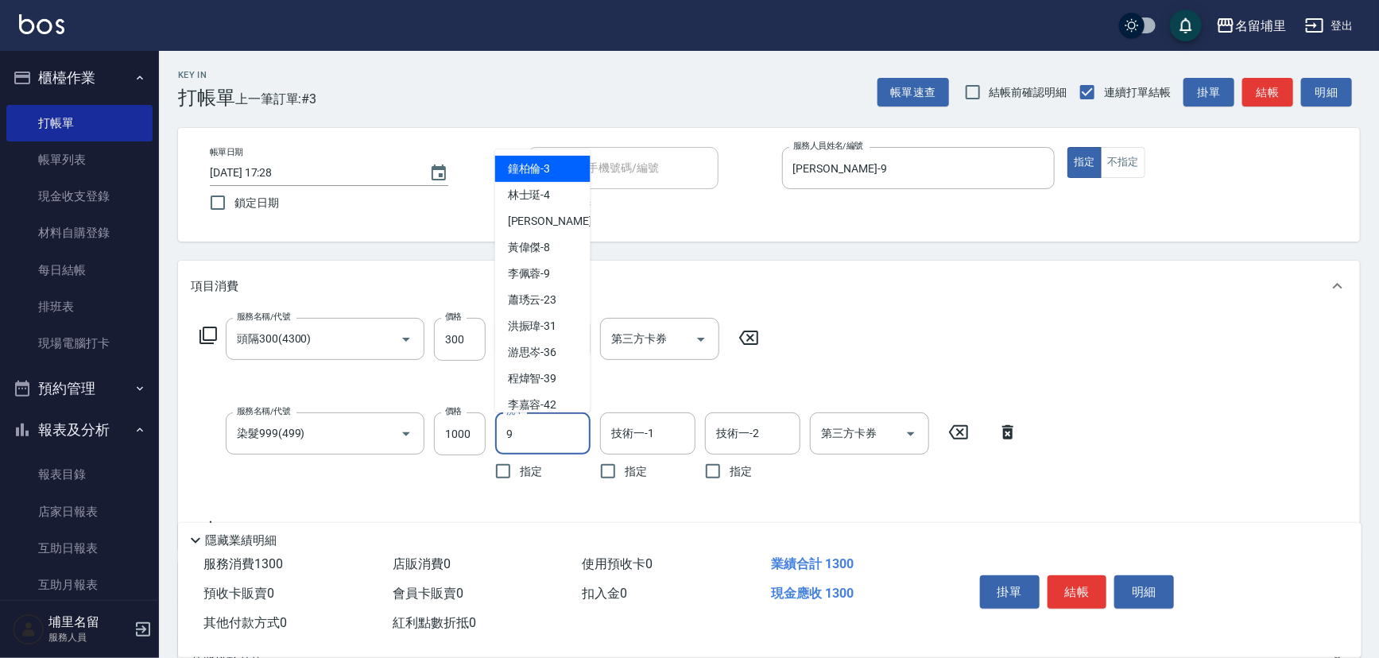
type input "[PERSON_NAME]-9"
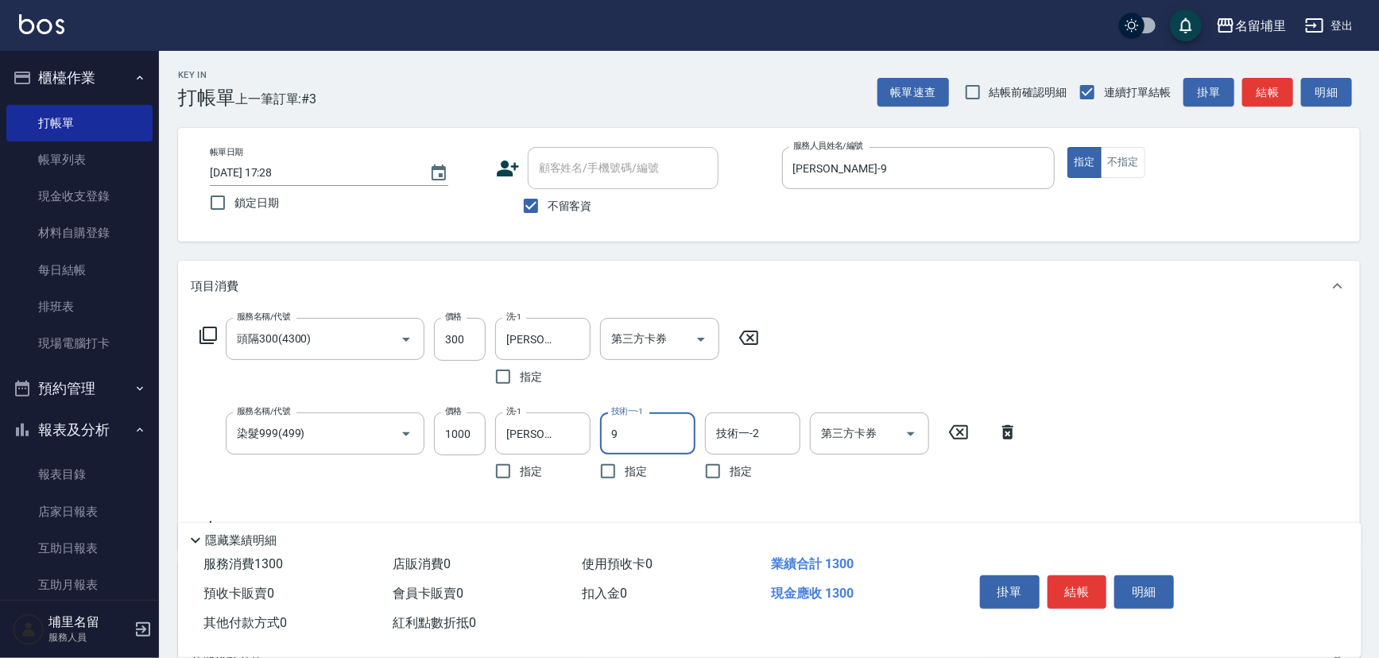
type input "[PERSON_NAME]-9"
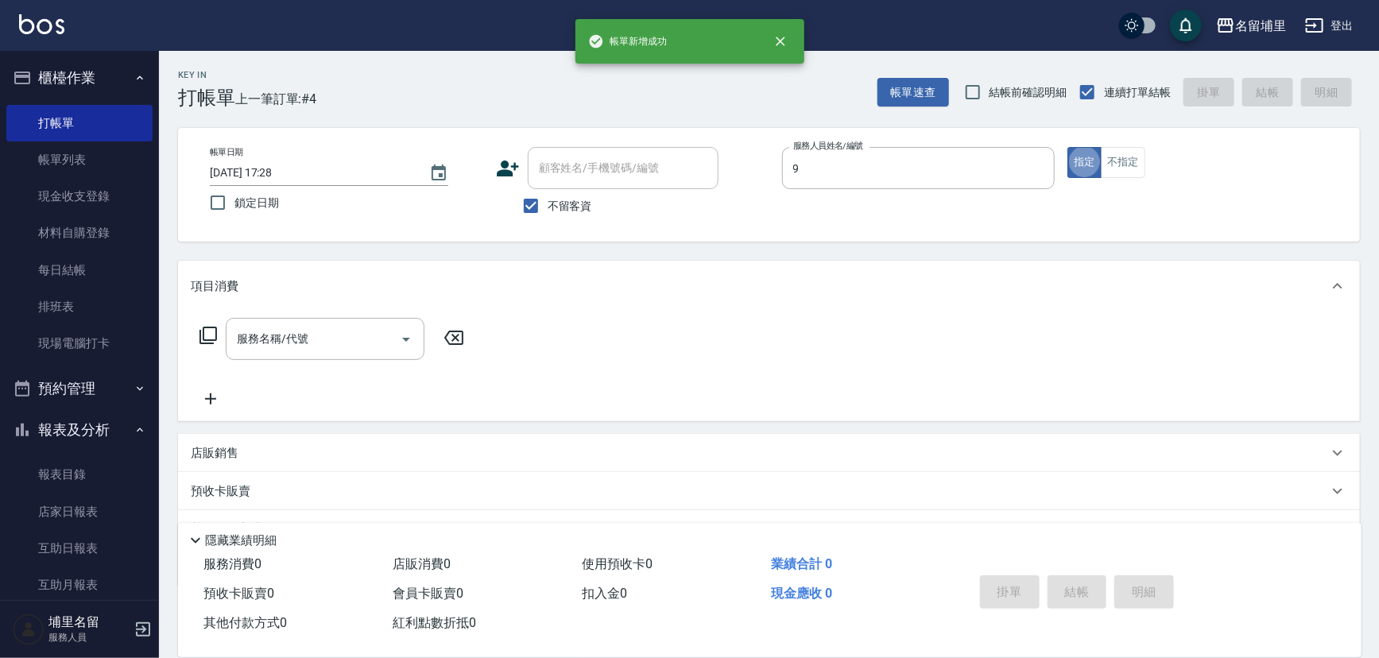
type input "[PERSON_NAME]-9"
type button "true"
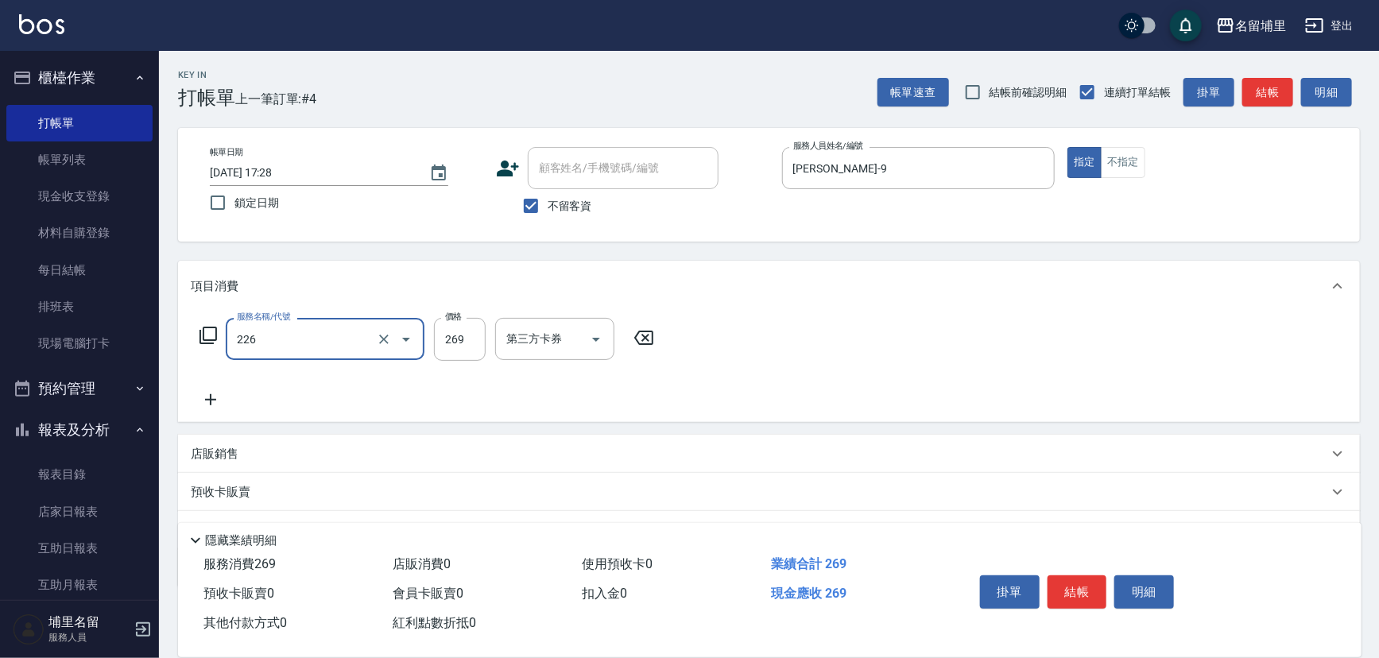
type input "洗剪269(226)"
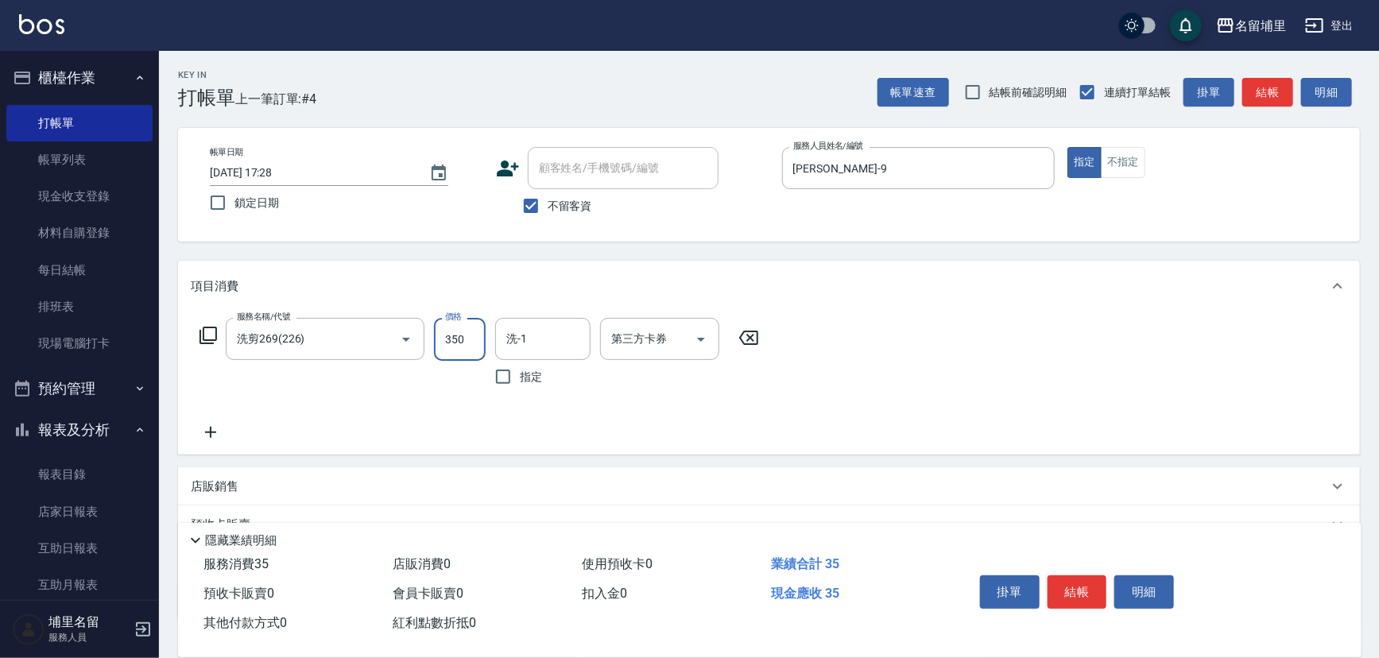
type input "350"
type input "[PERSON_NAME]-9"
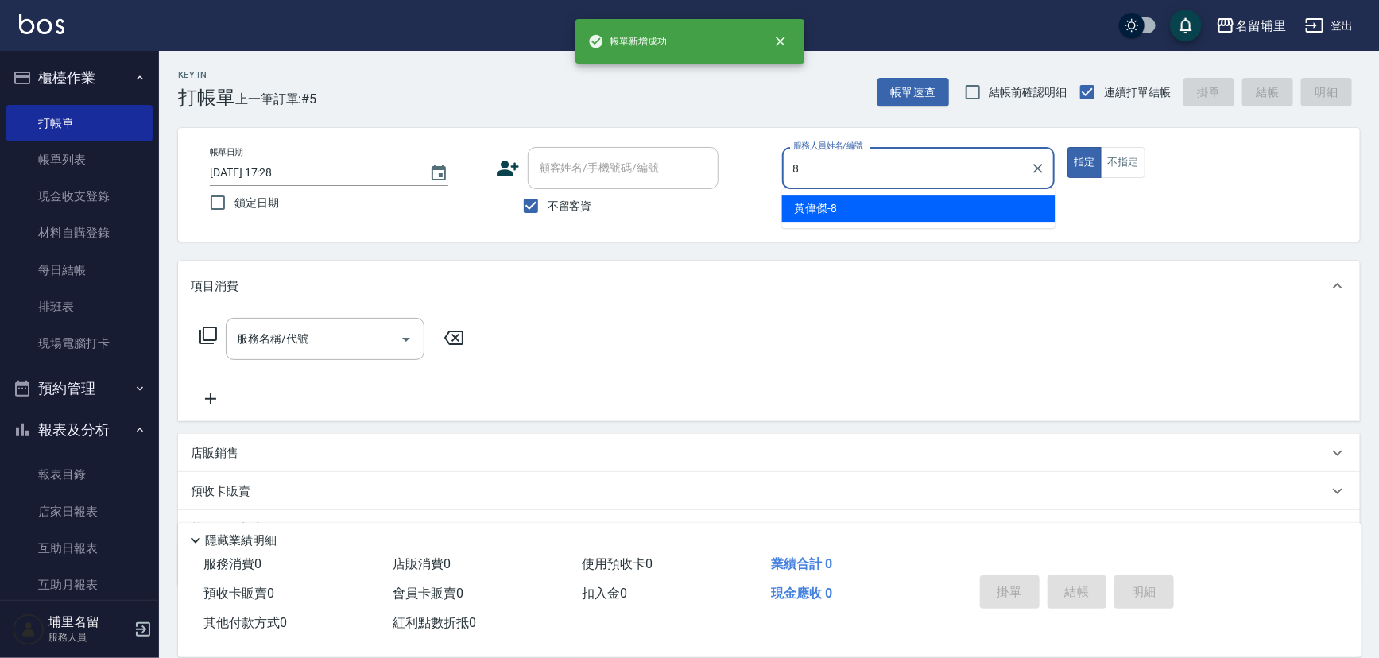
type input "黃偉傑-8"
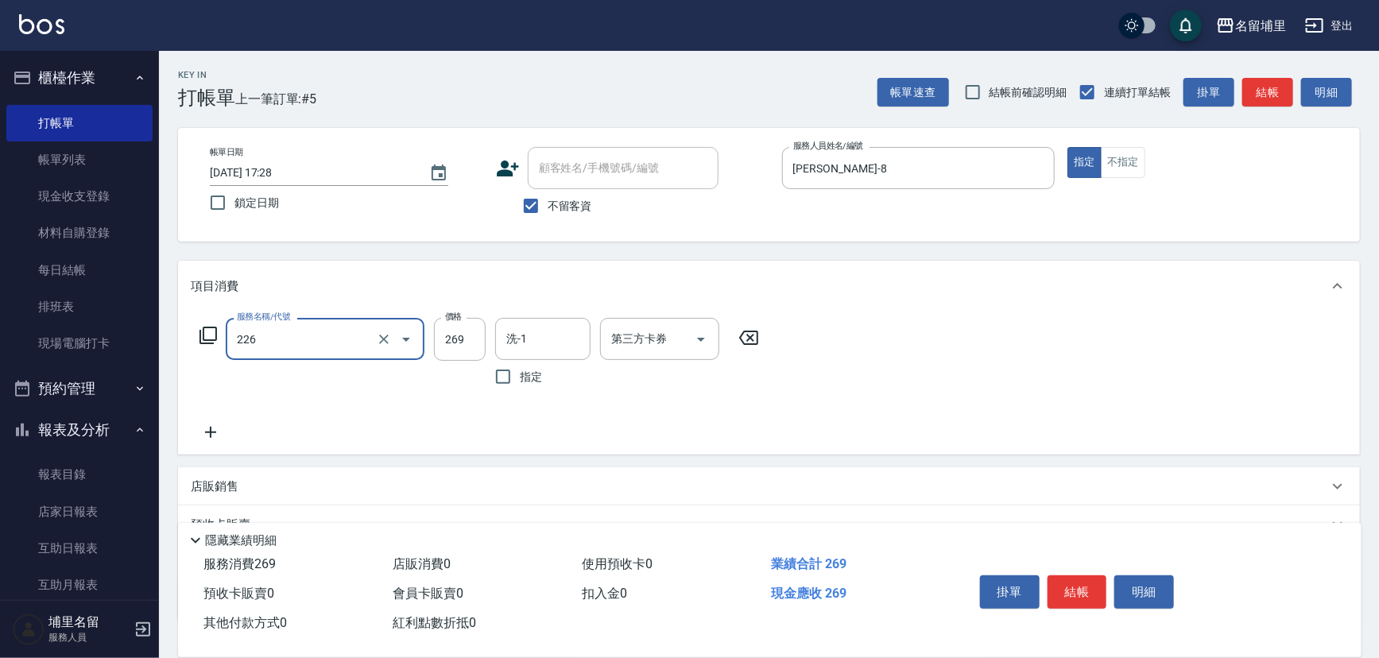
type input "洗剪269(226)"
type input "350"
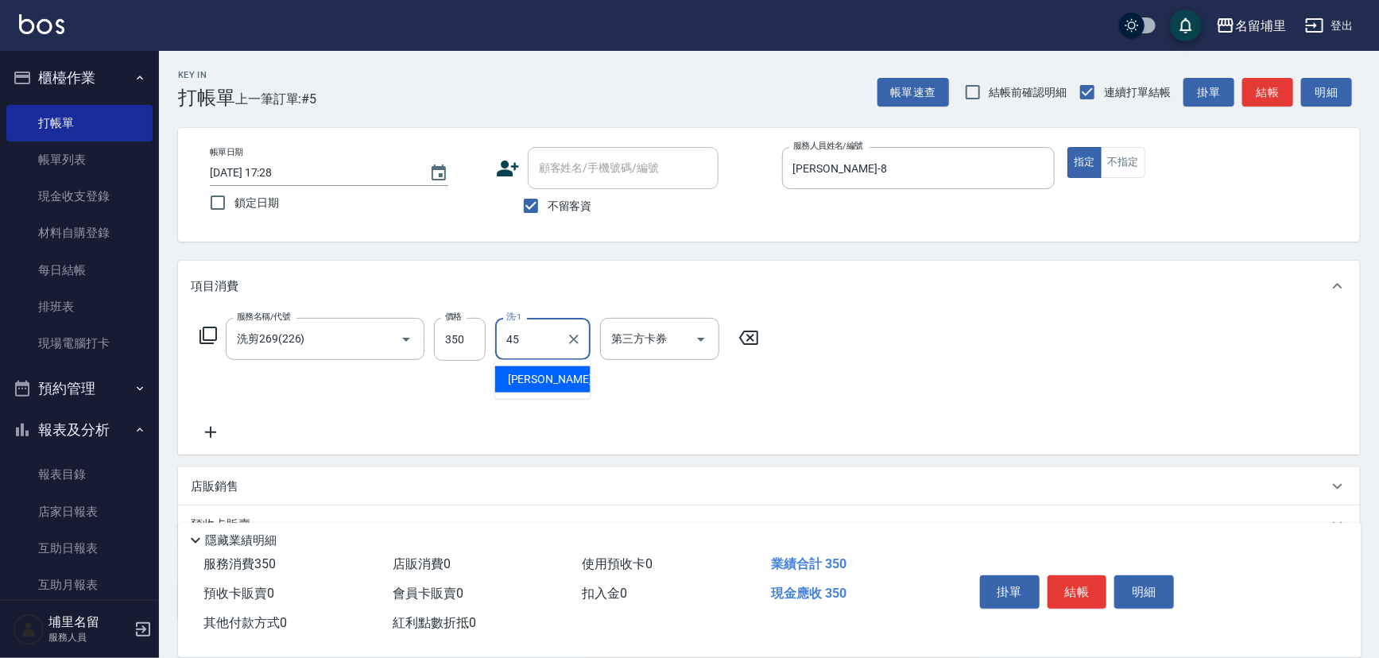
type input "[PERSON_NAME]-45"
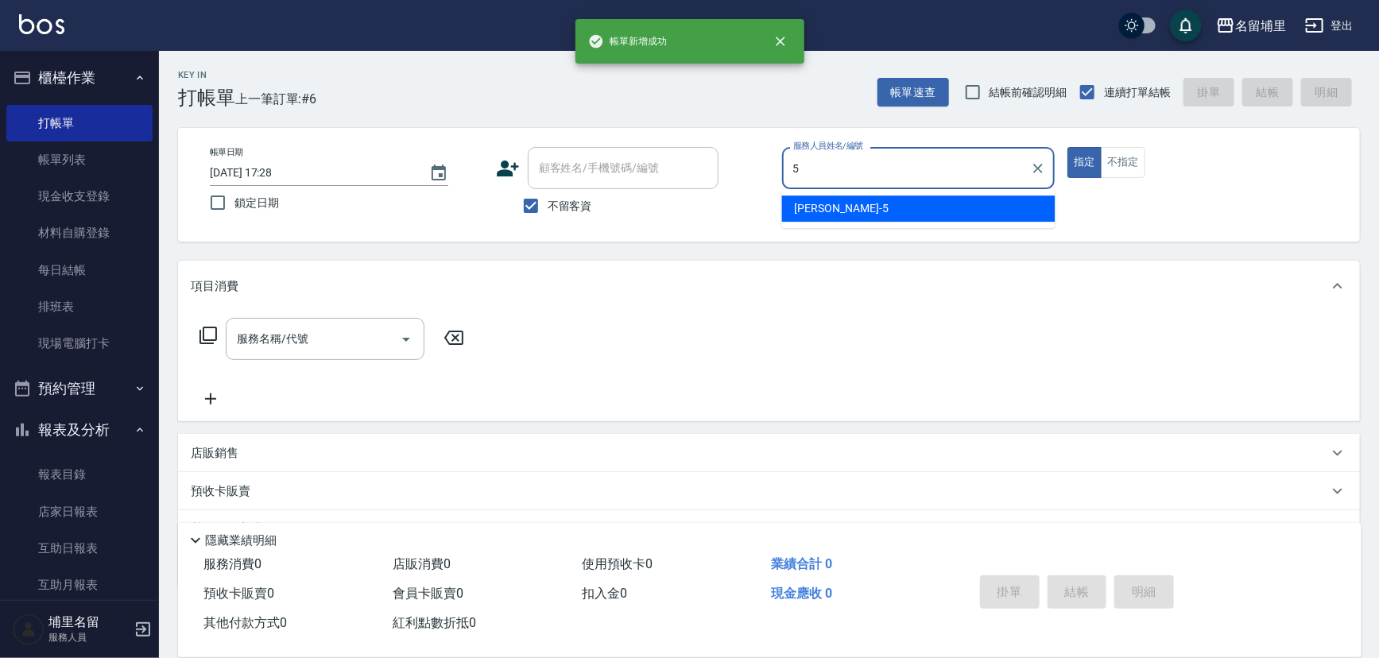
type input "蔣昀璠-5"
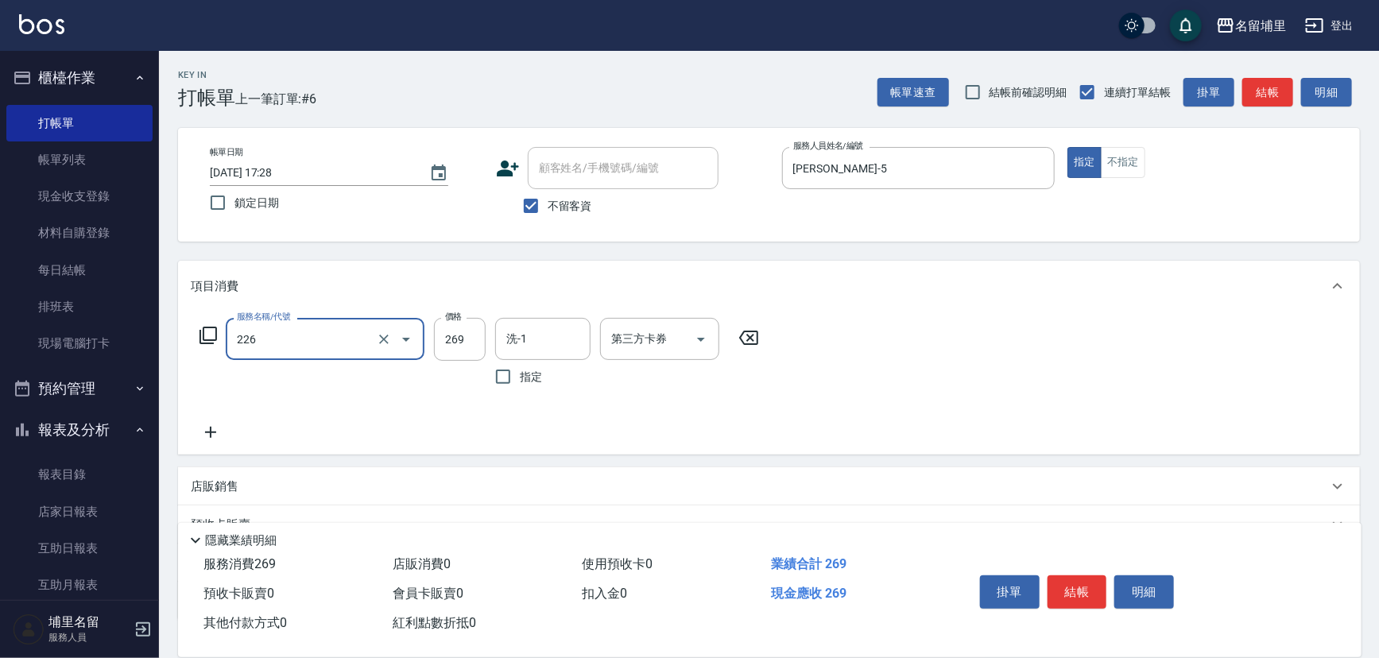
type input "洗剪269(226)"
type input "300"
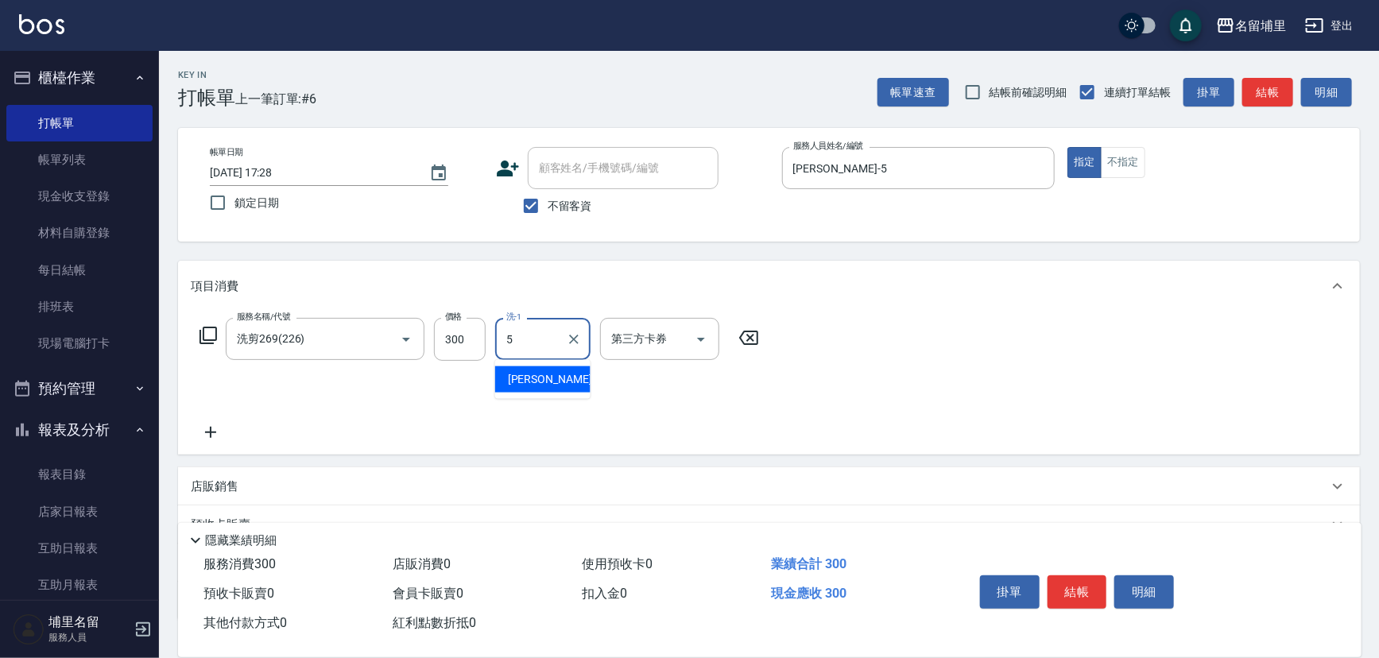
type input "蔣昀璠-5"
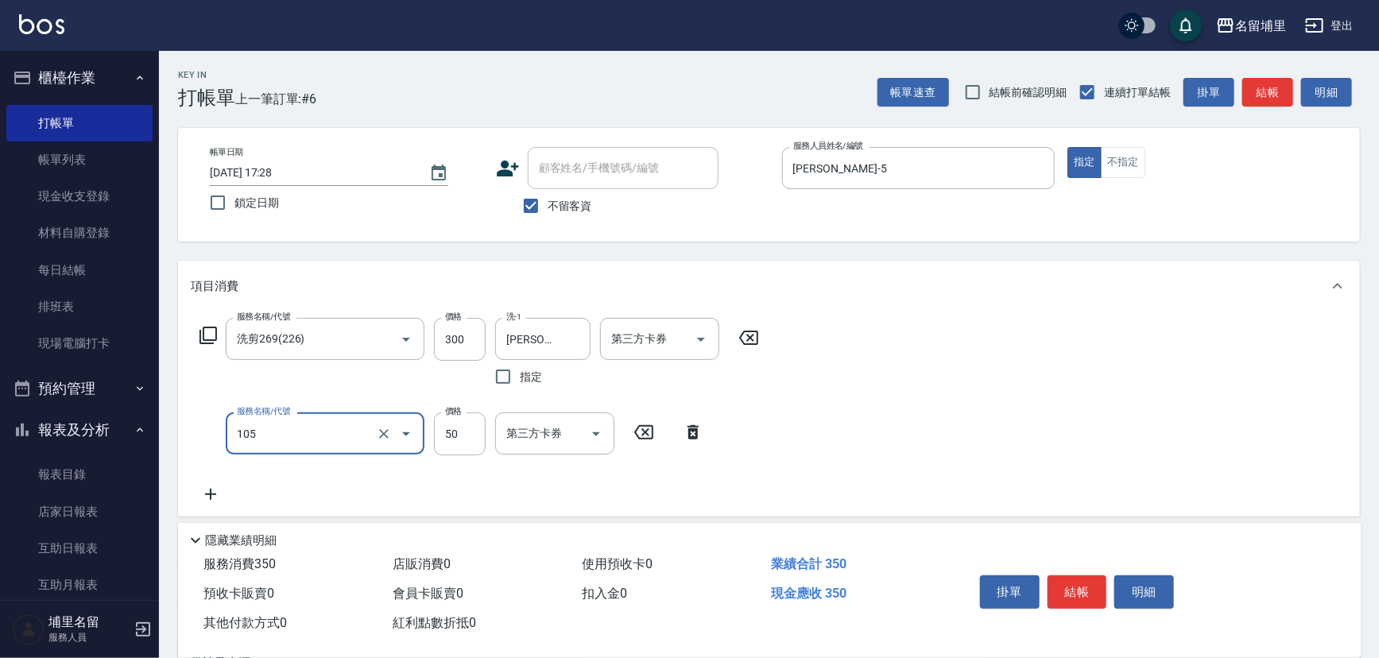
type input "精油50(105)"
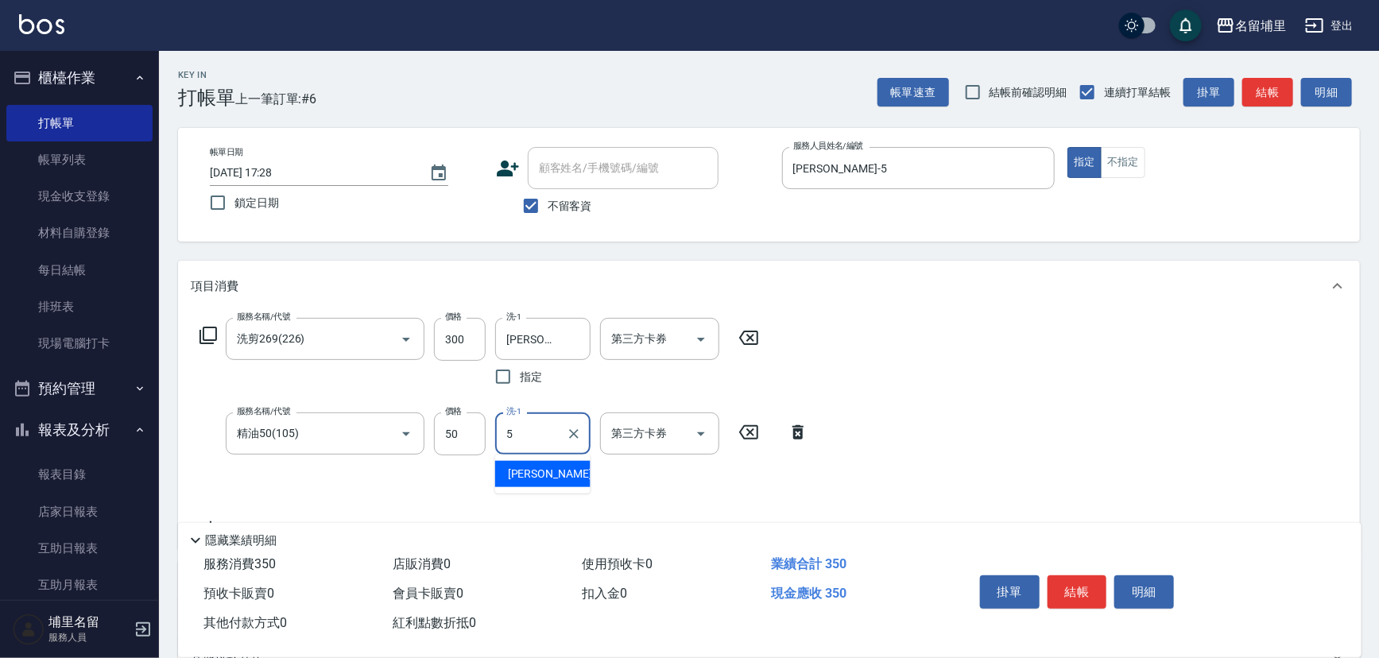
type input "蔣昀璠-5"
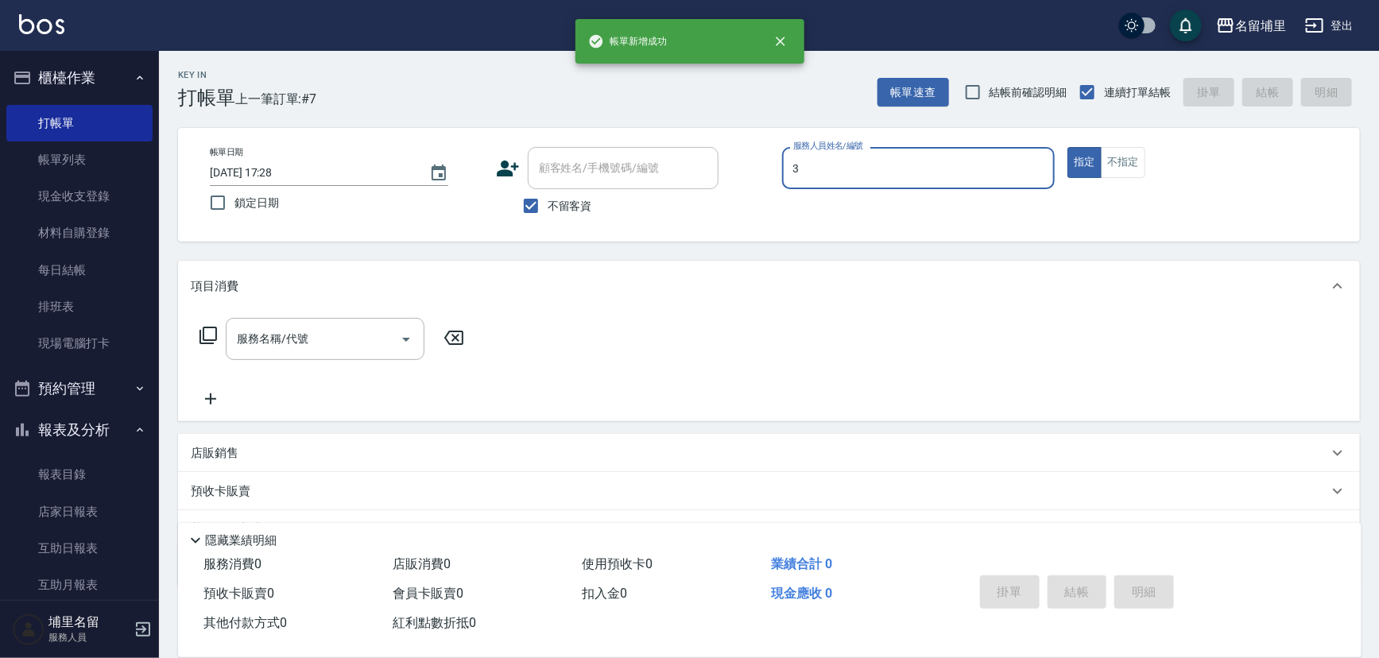
type input "鐘柏倫-3"
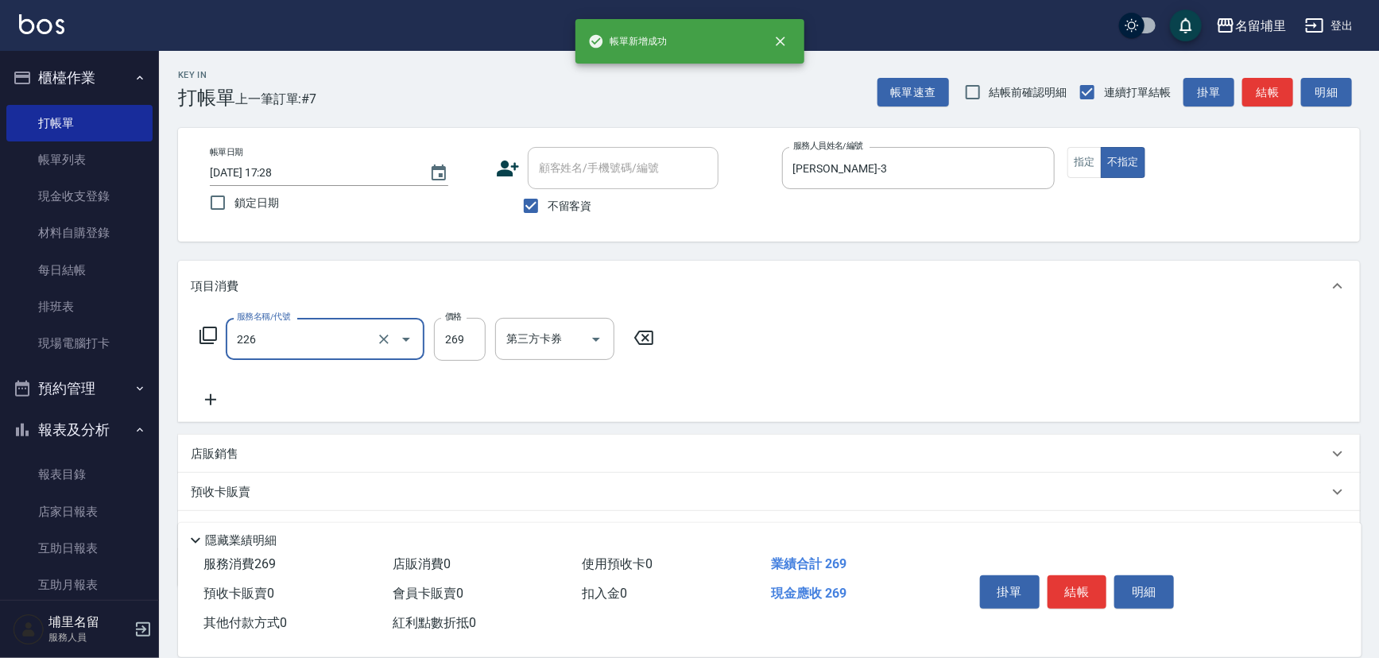
type input "洗剪269(226)"
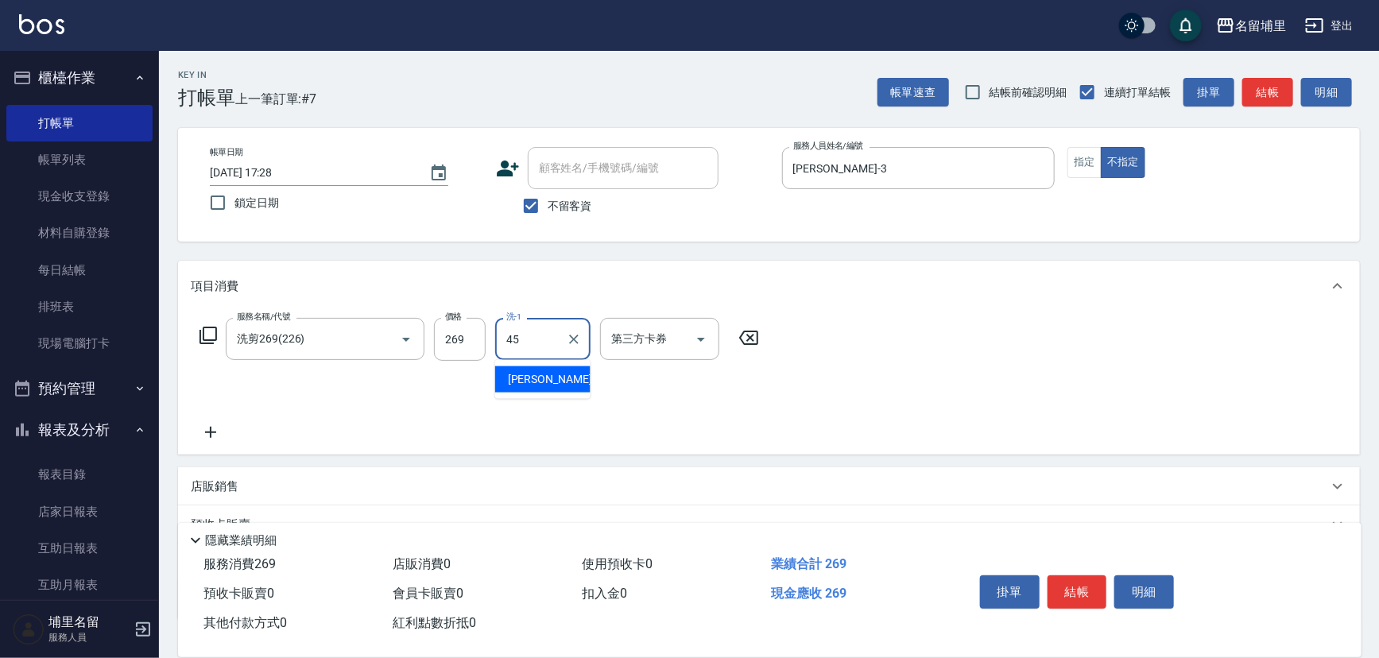
type input "[PERSON_NAME]-45"
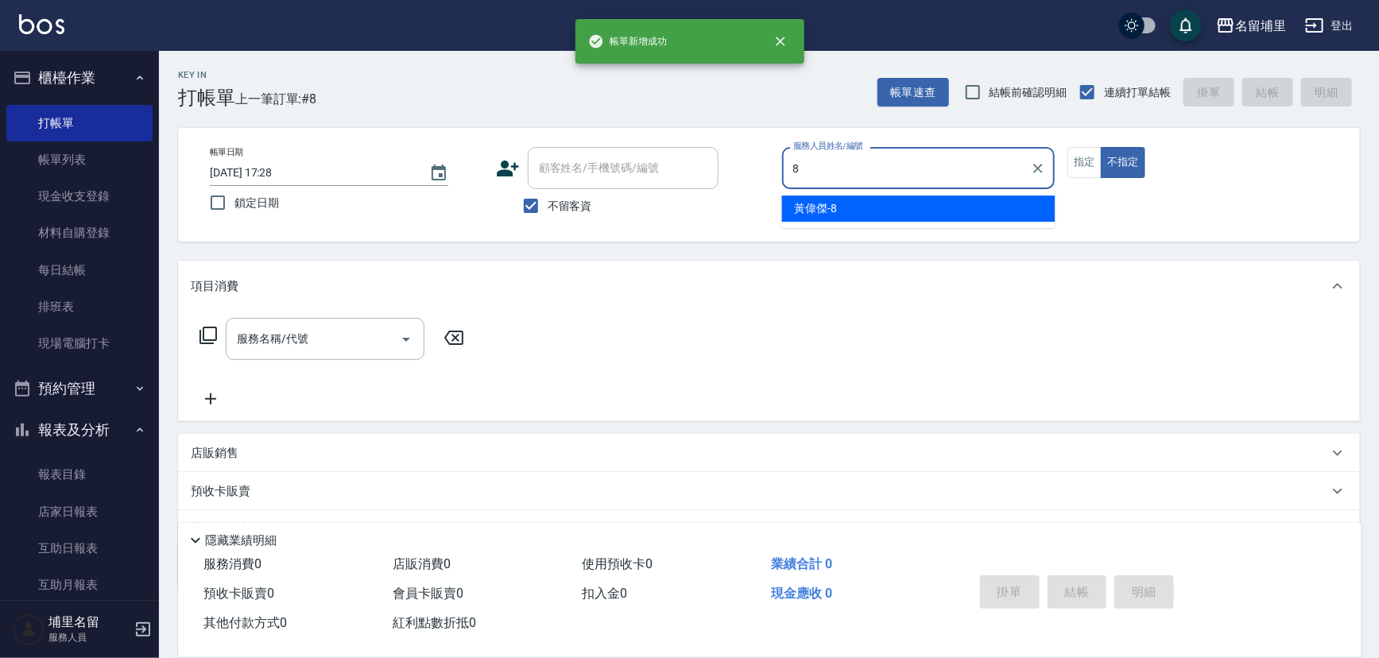
type input "黃偉傑-8"
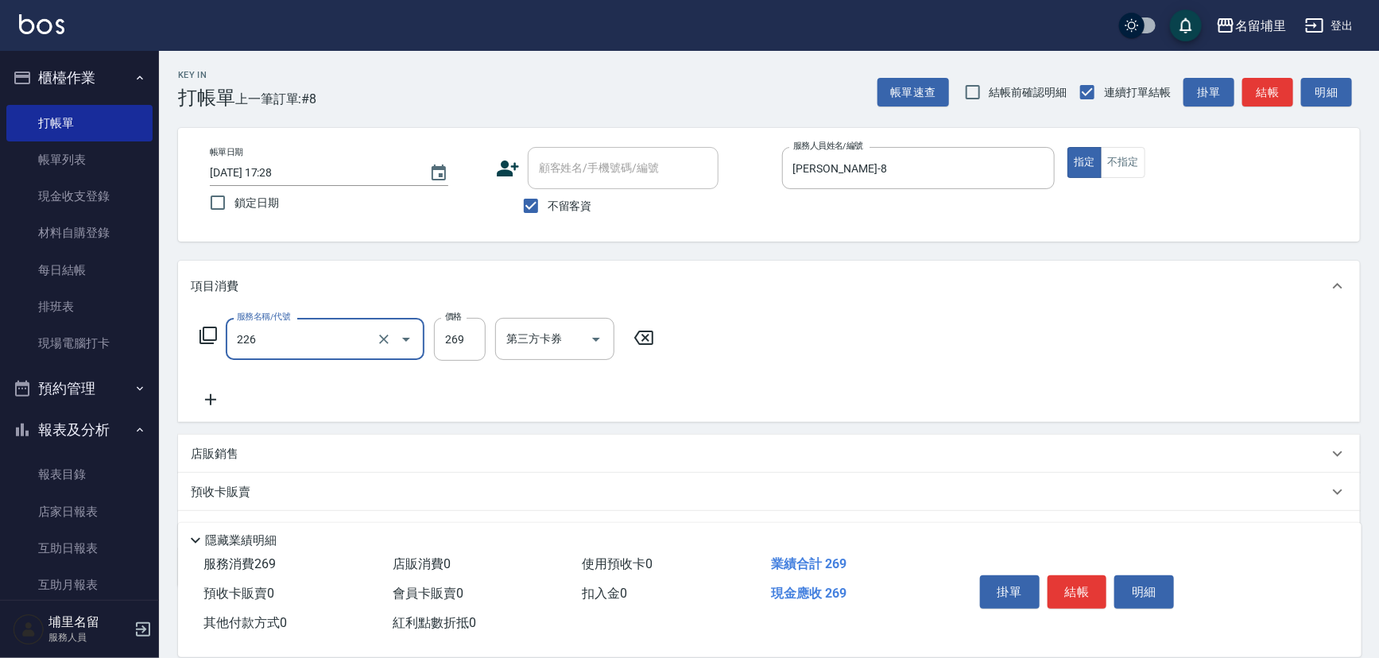
type input "洗剪269(226)"
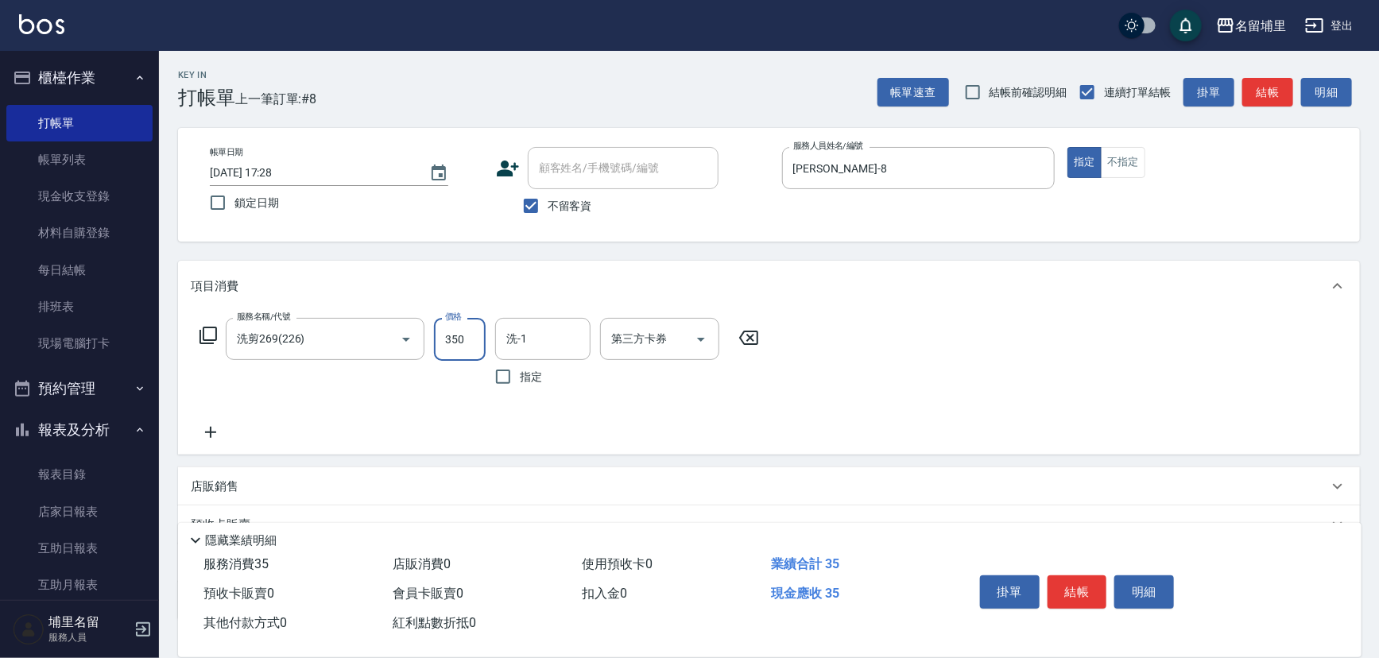
type input "350"
type input "黃偉傑-8"
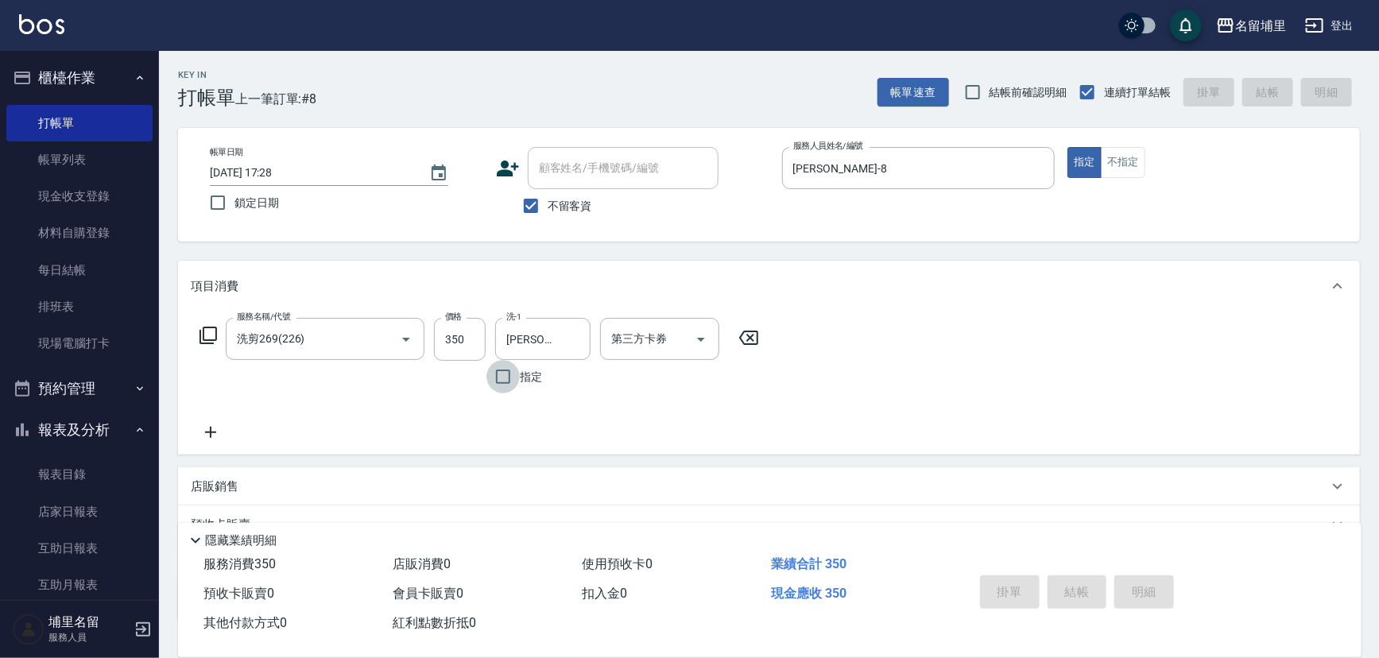
type input "2025/10/12 17:29"
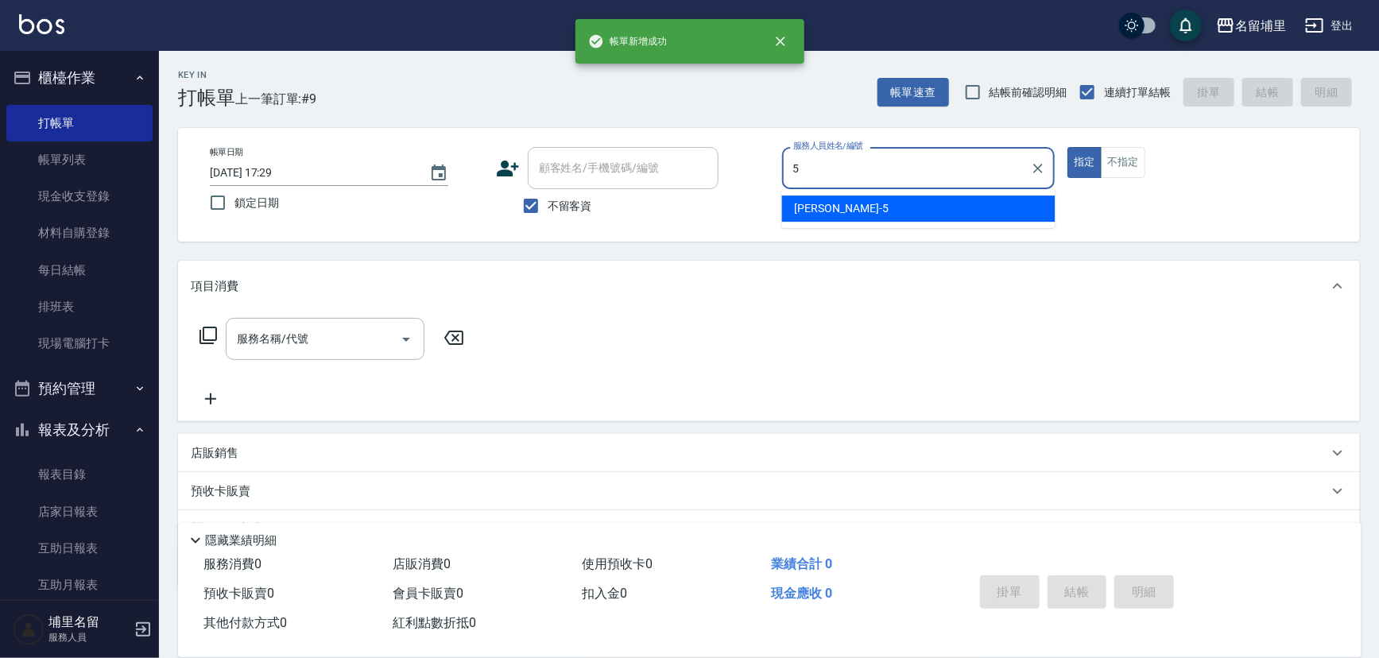
type input "蔣昀璠-5"
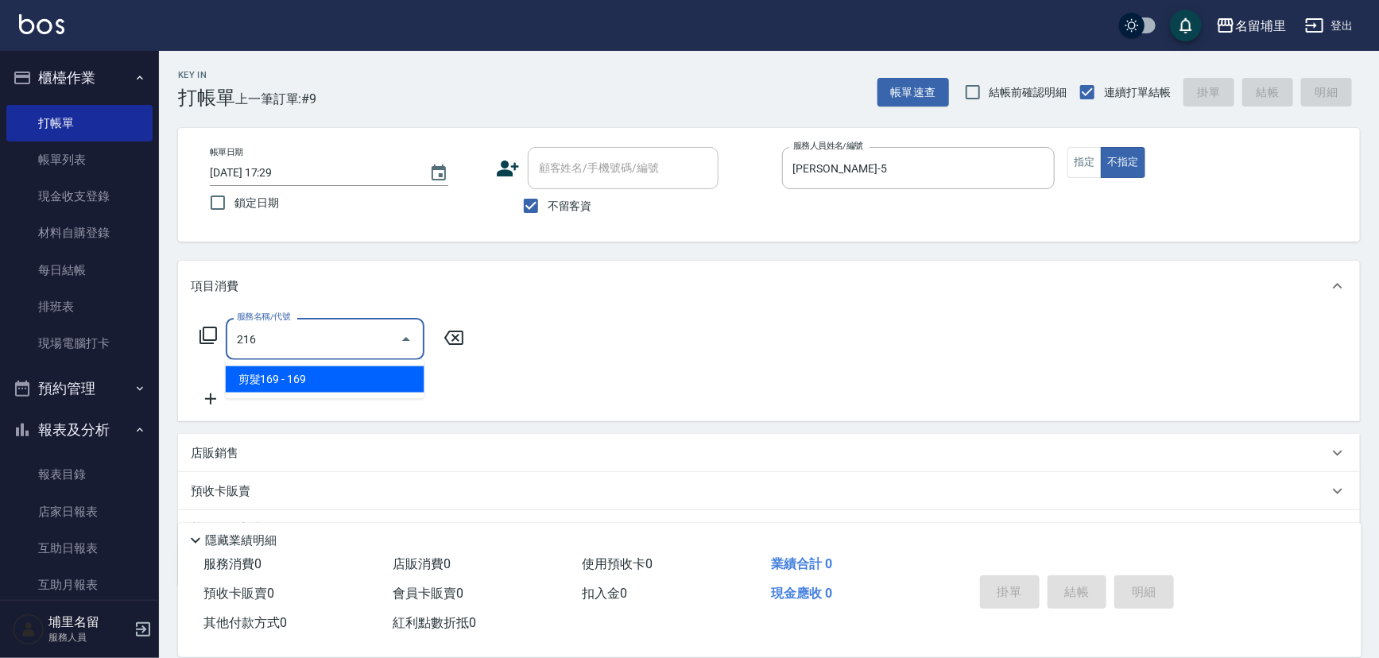
type input "剪髮169(216)"
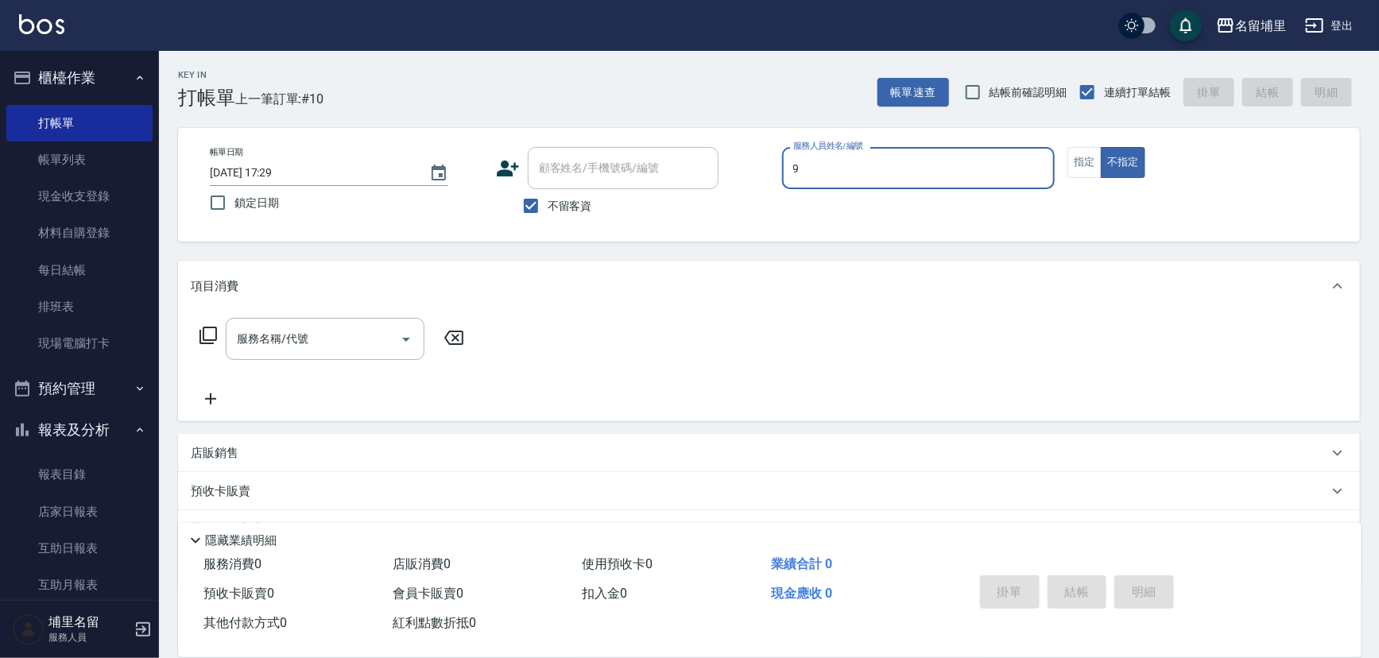
type input "[PERSON_NAME]-9"
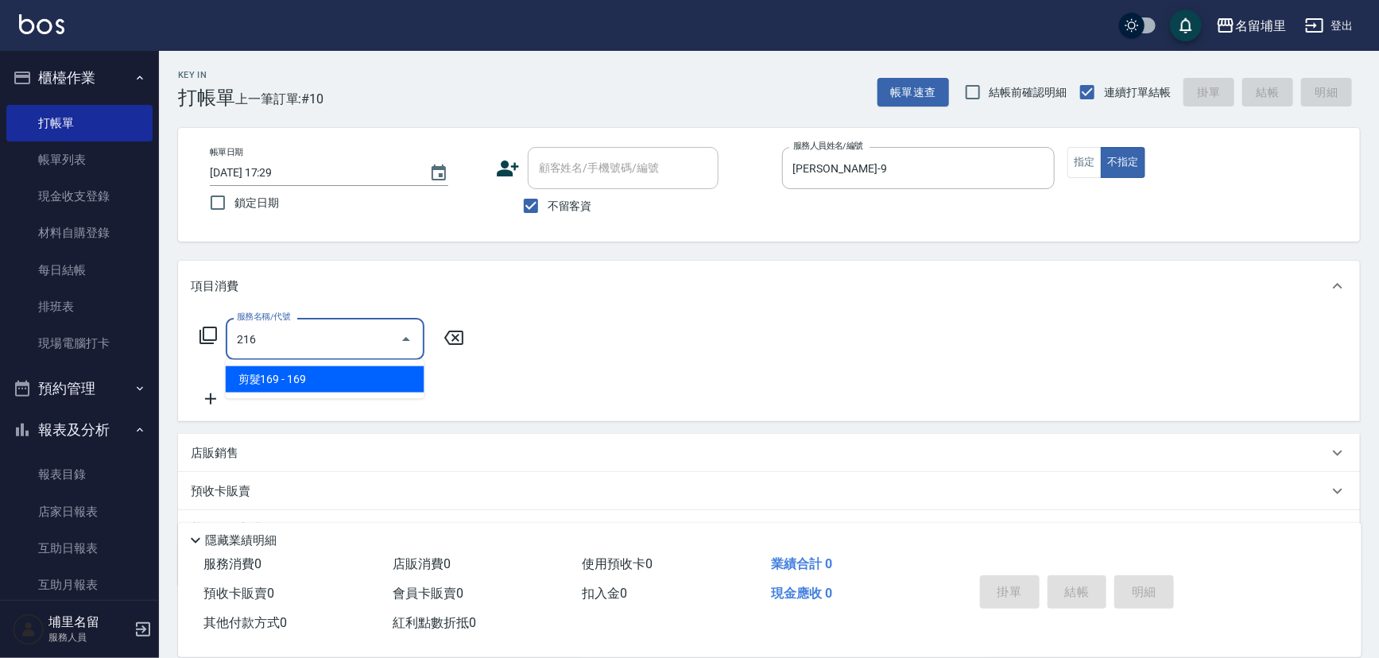
type input "剪髮169(216)"
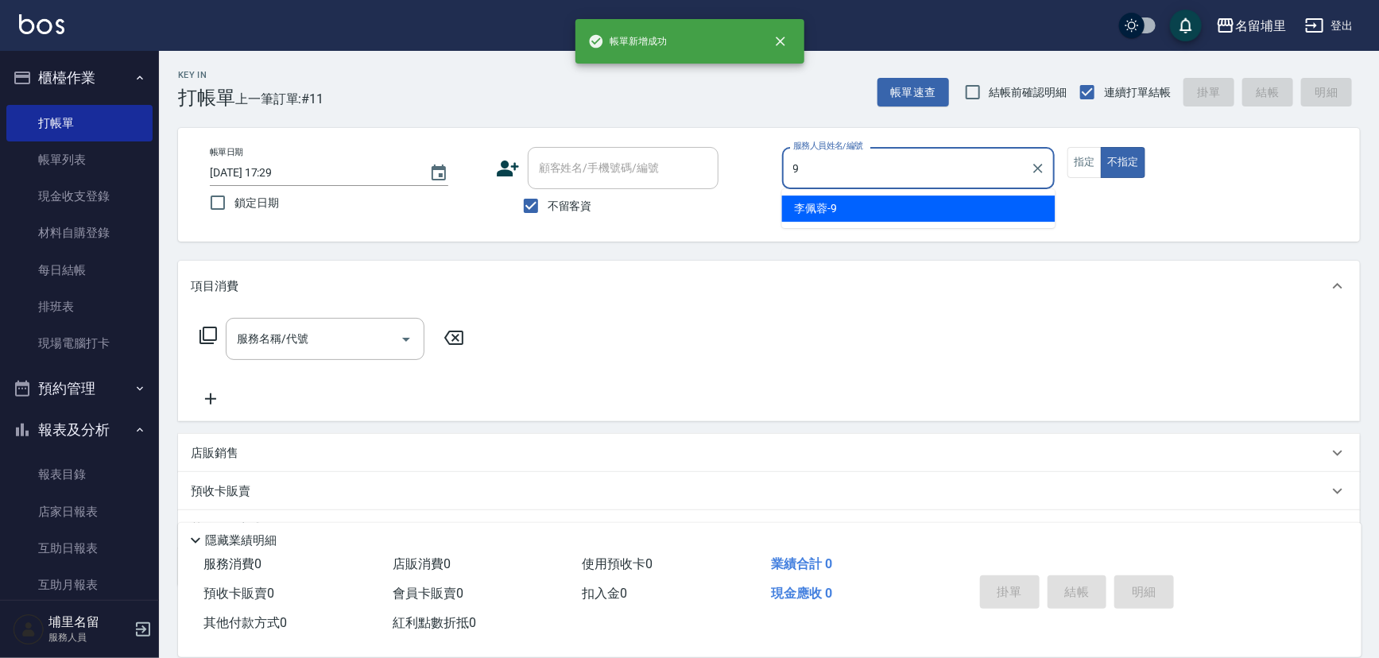
type input "[PERSON_NAME]-9"
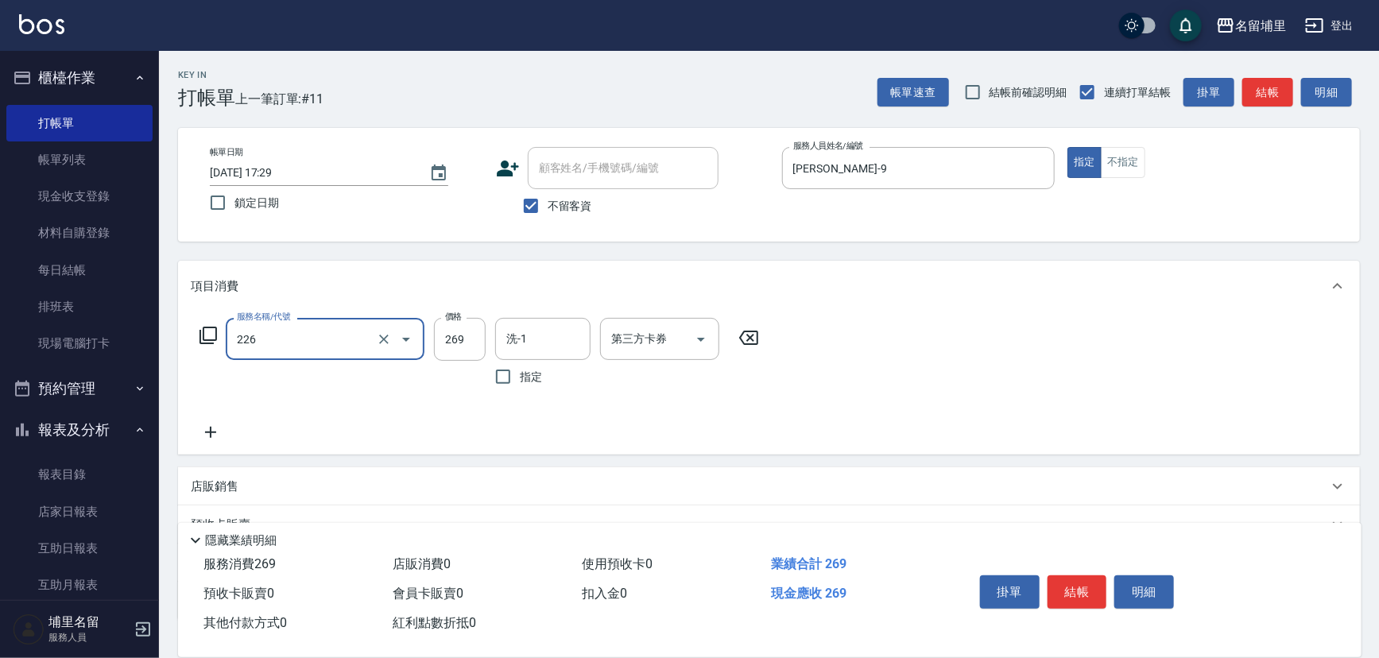
type input "洗剪269(226)"
type input "350"
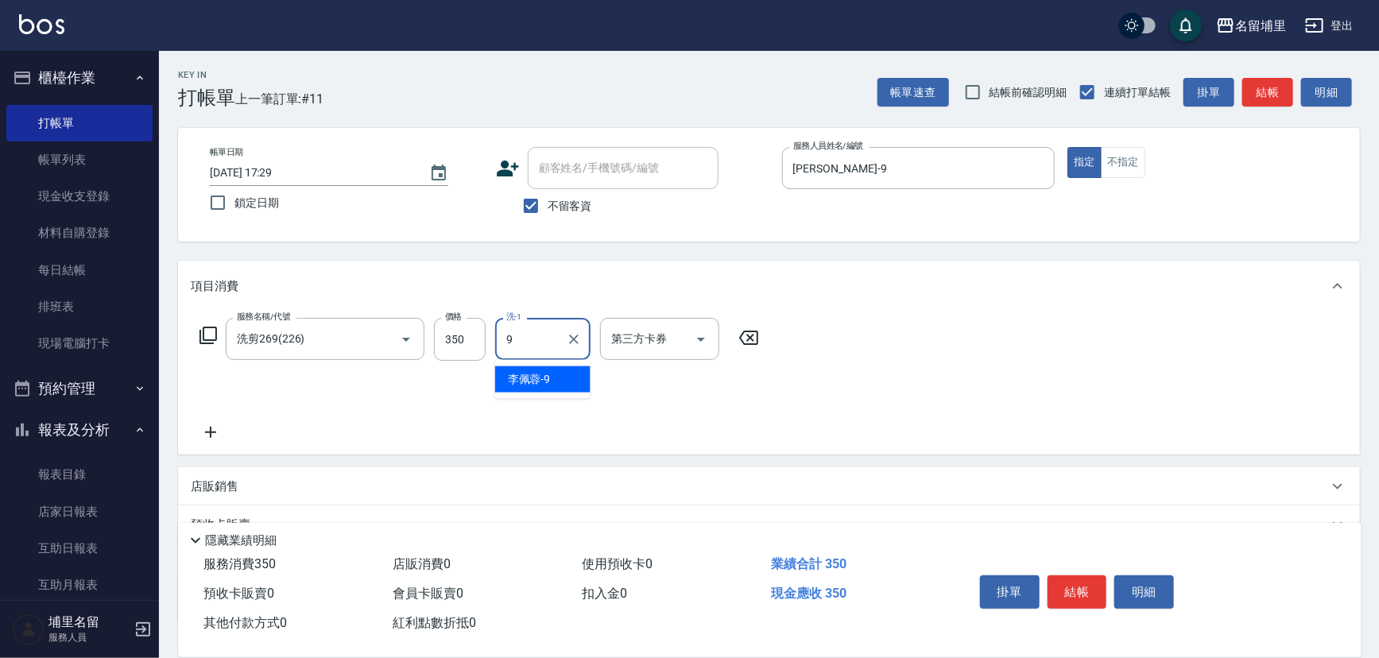
type input "[PERSON_NAME]-9"
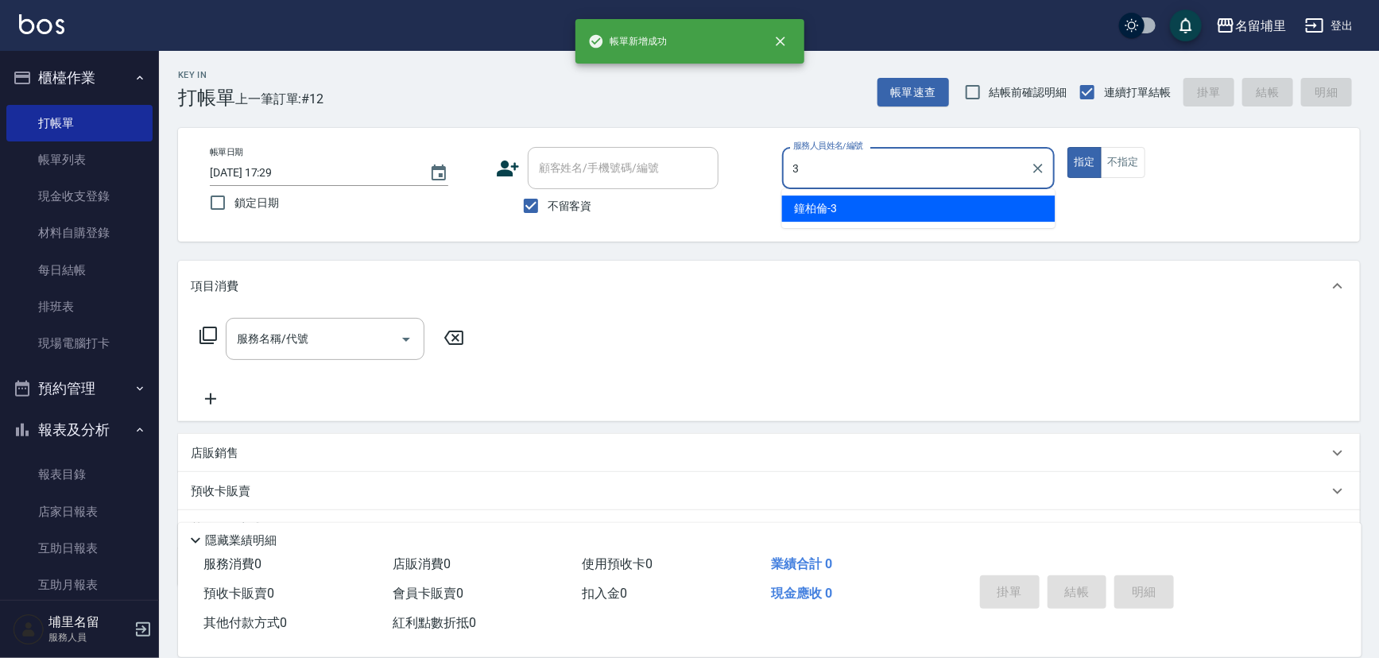
type input "鐘柏倫-3"
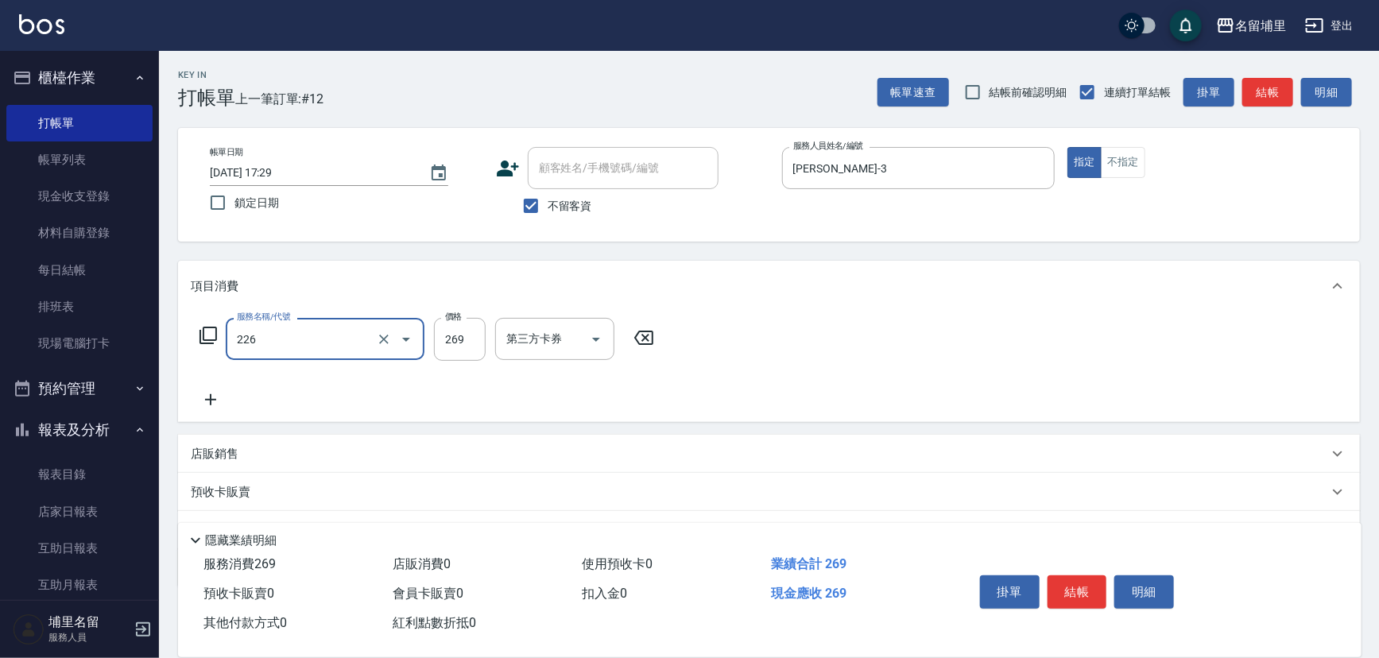
type input "洗剪269(226)"
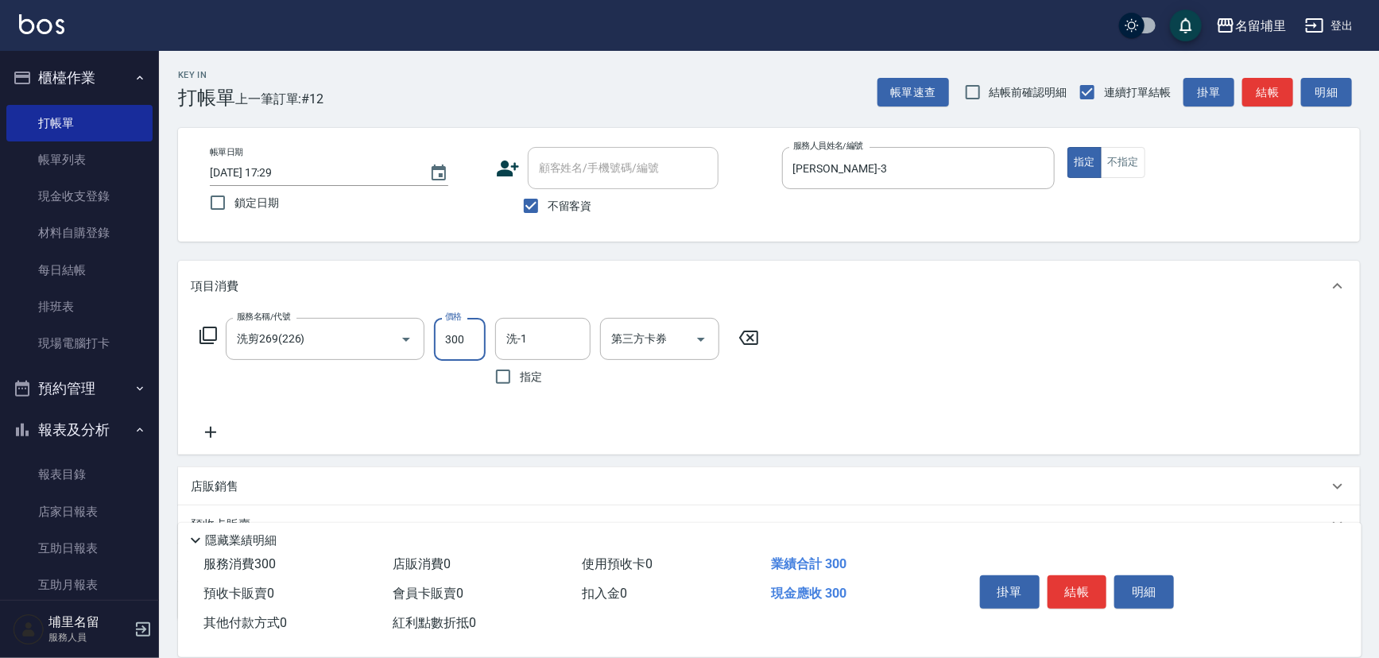
type input "300"
type input "[PERSON_NAME]-45"
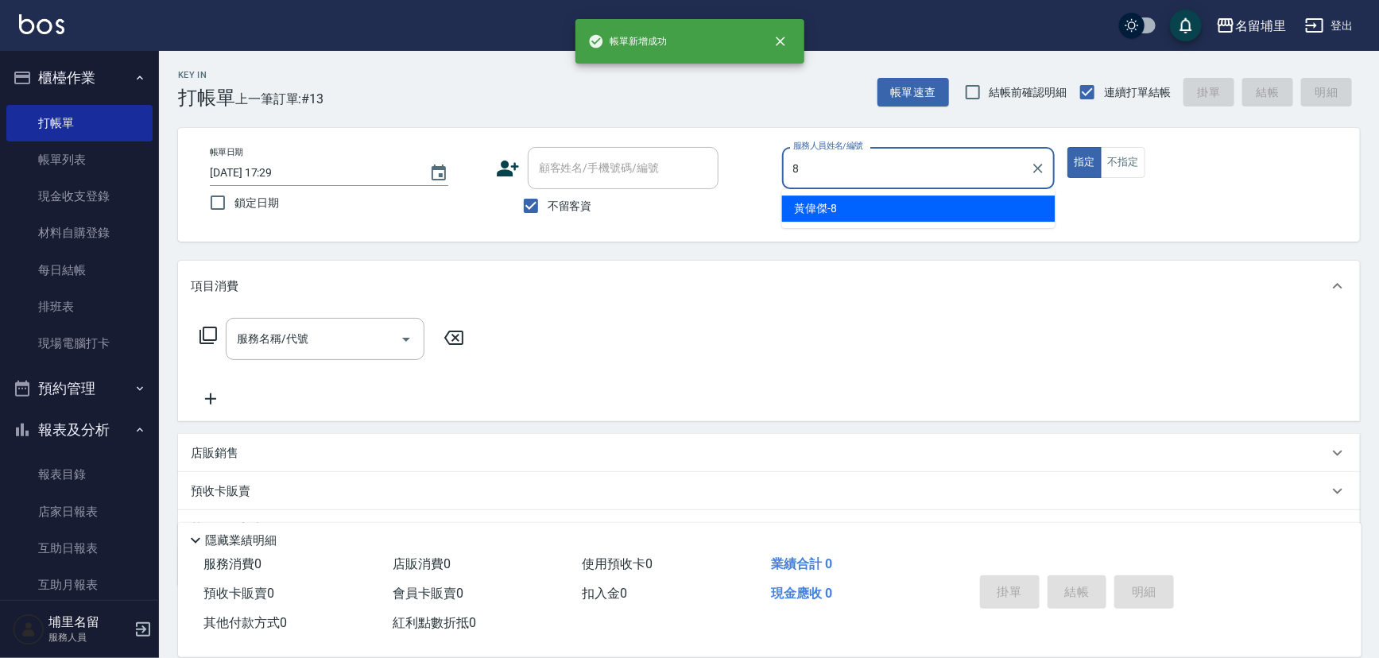
type input "黃偉傑-8"
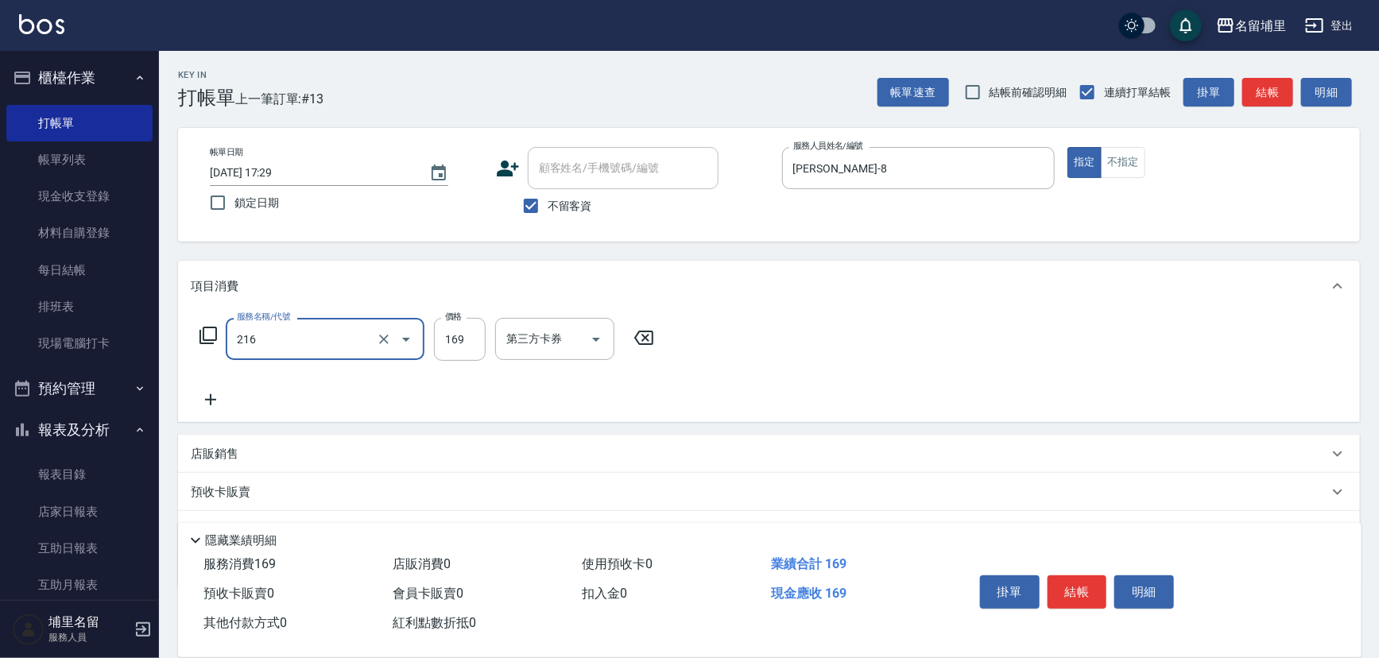
type input "剪髮169(216)"
type input "250"
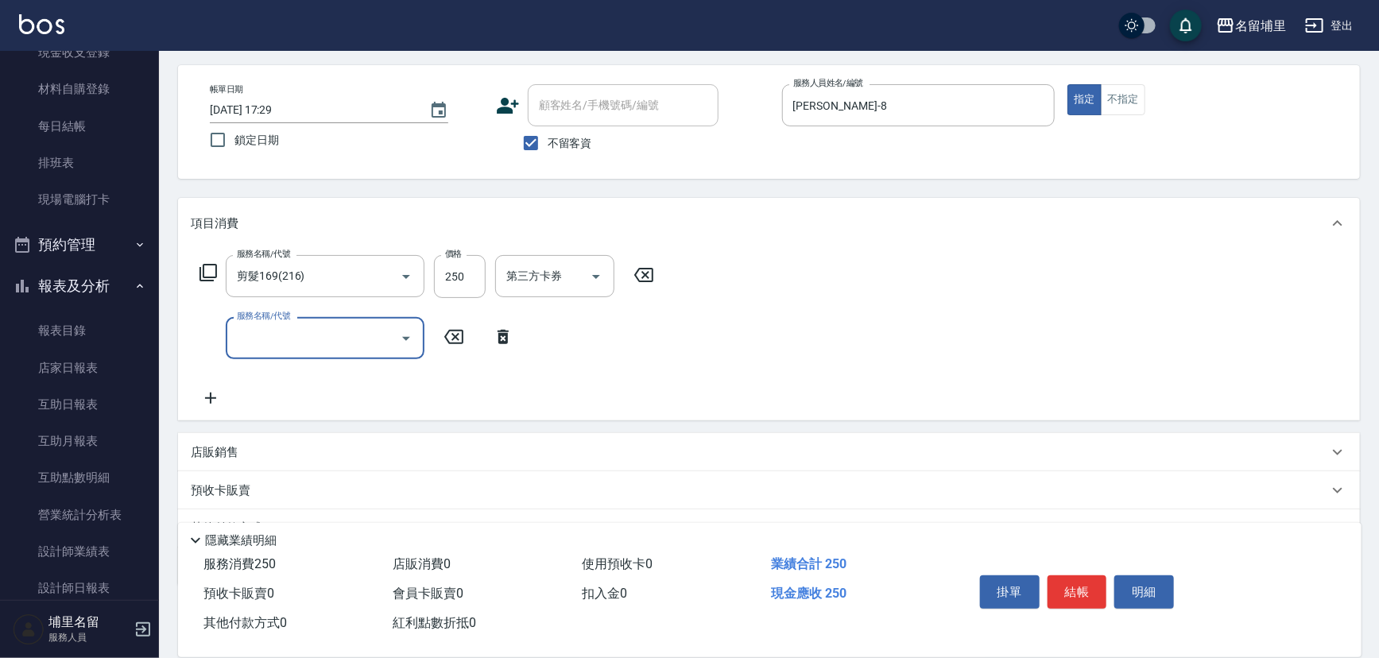
scroll to position [140, 0]
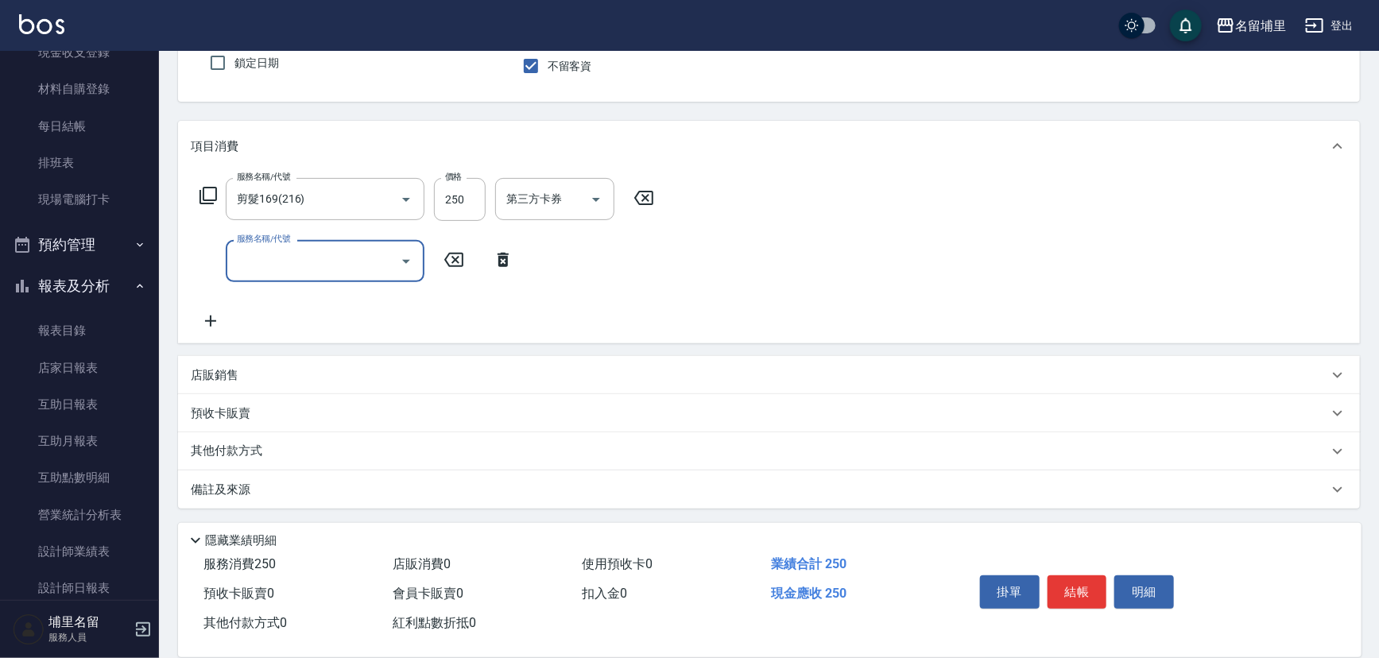
drag, startPoint x: 258, startPoint y: 388, endPoint x: 276, endPoint y: 381, distance: 18.9
click at [259, 387] on div "店販銷售" at bounding box center [769, 375] width 1182 height 38
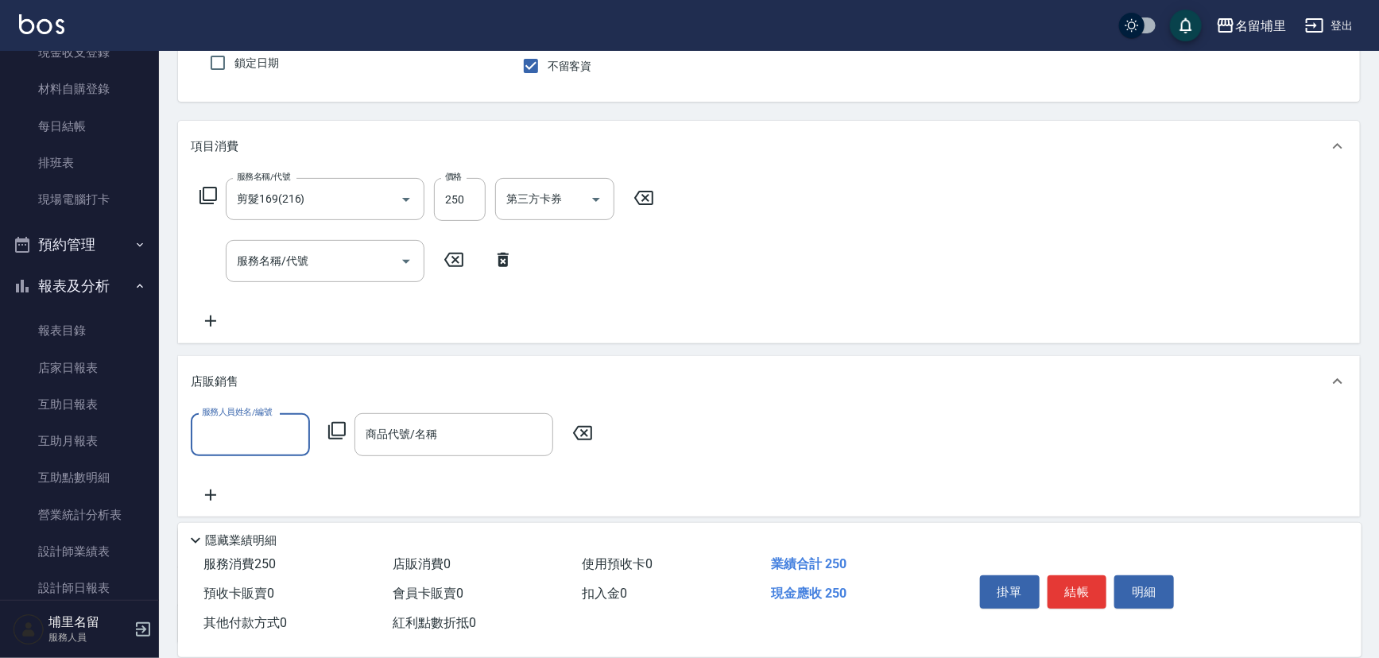
scroll to position [0, 0]
type input "黃偉傑-8"
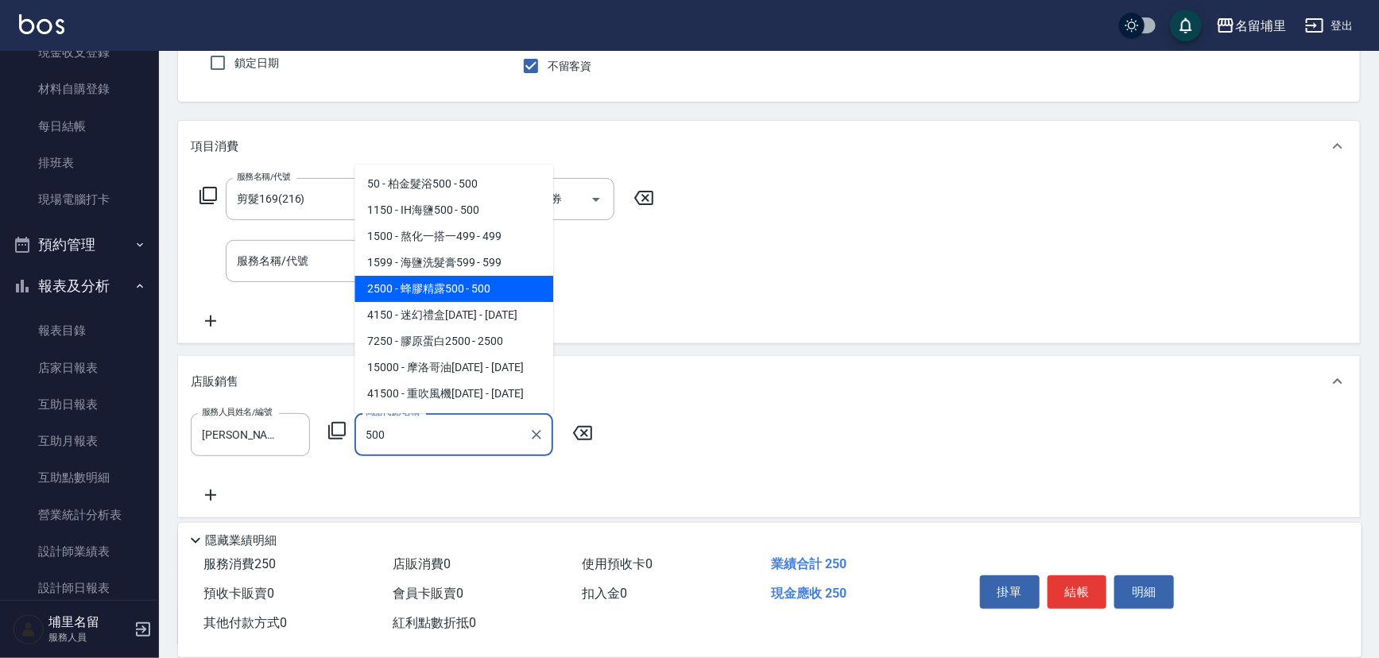
type input "蜂膠精露500"
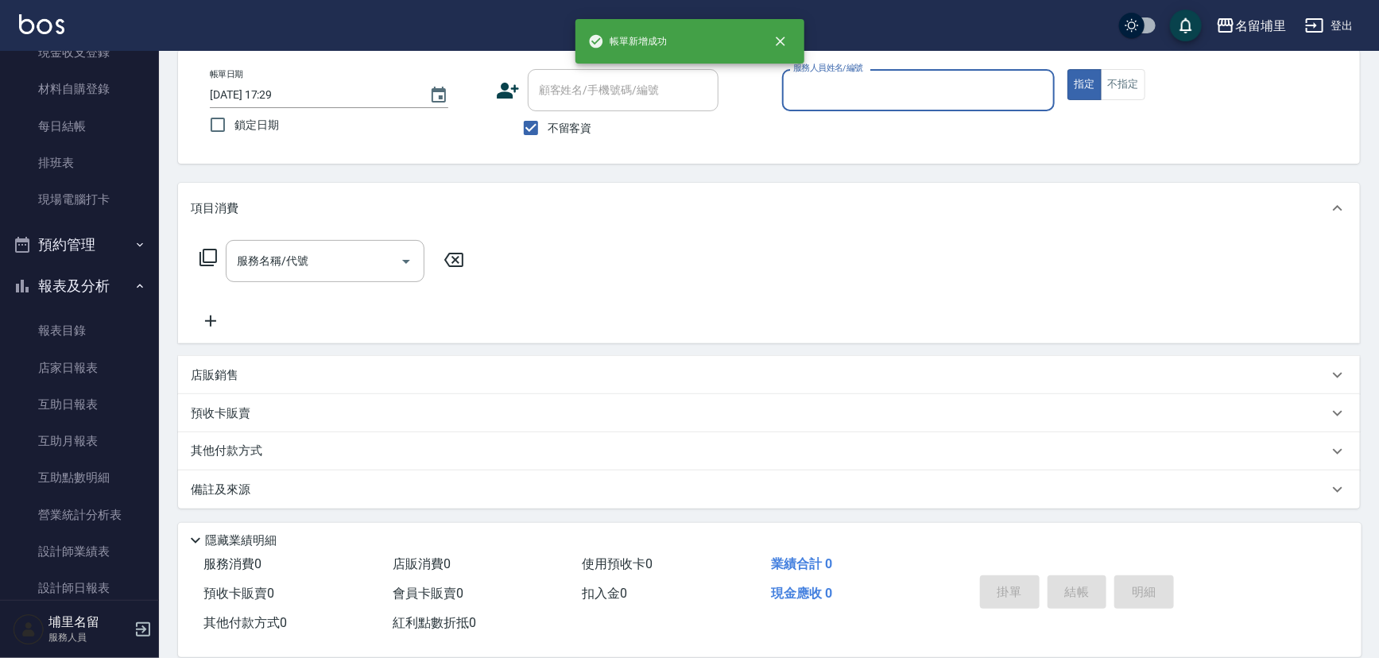
scroll to position [78, 0]
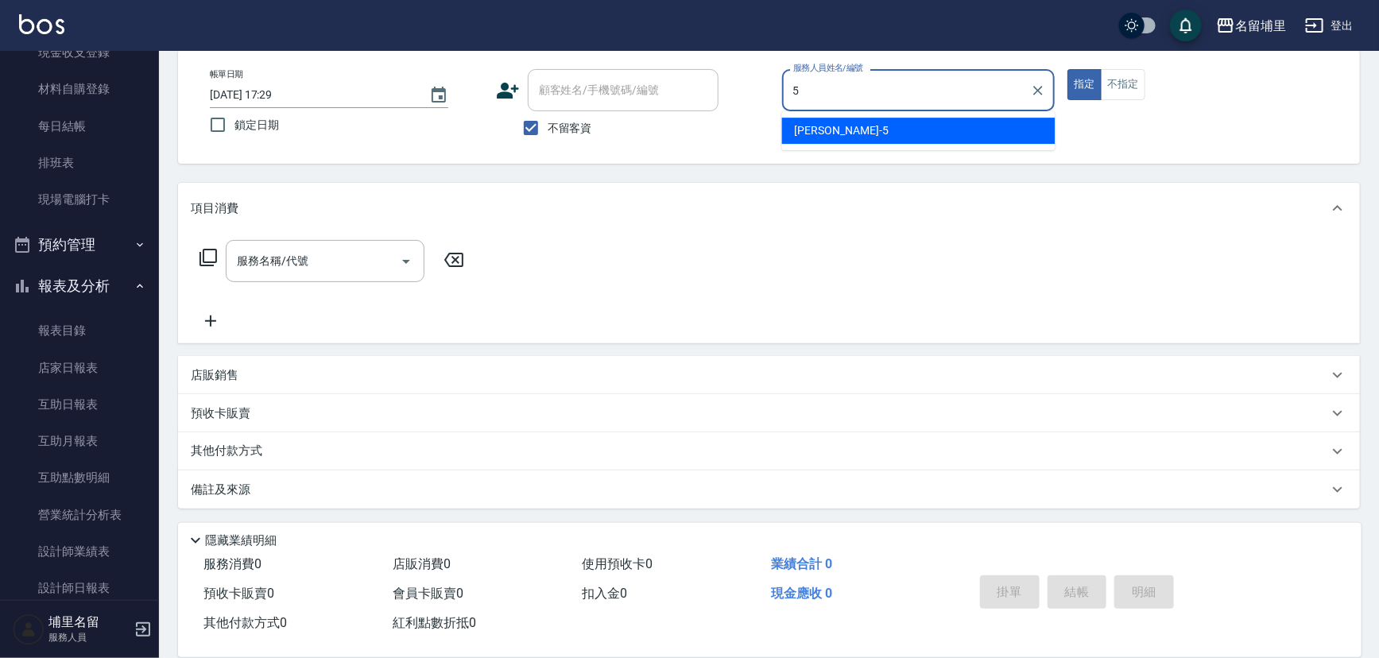
type input "蔣昀璠-5"
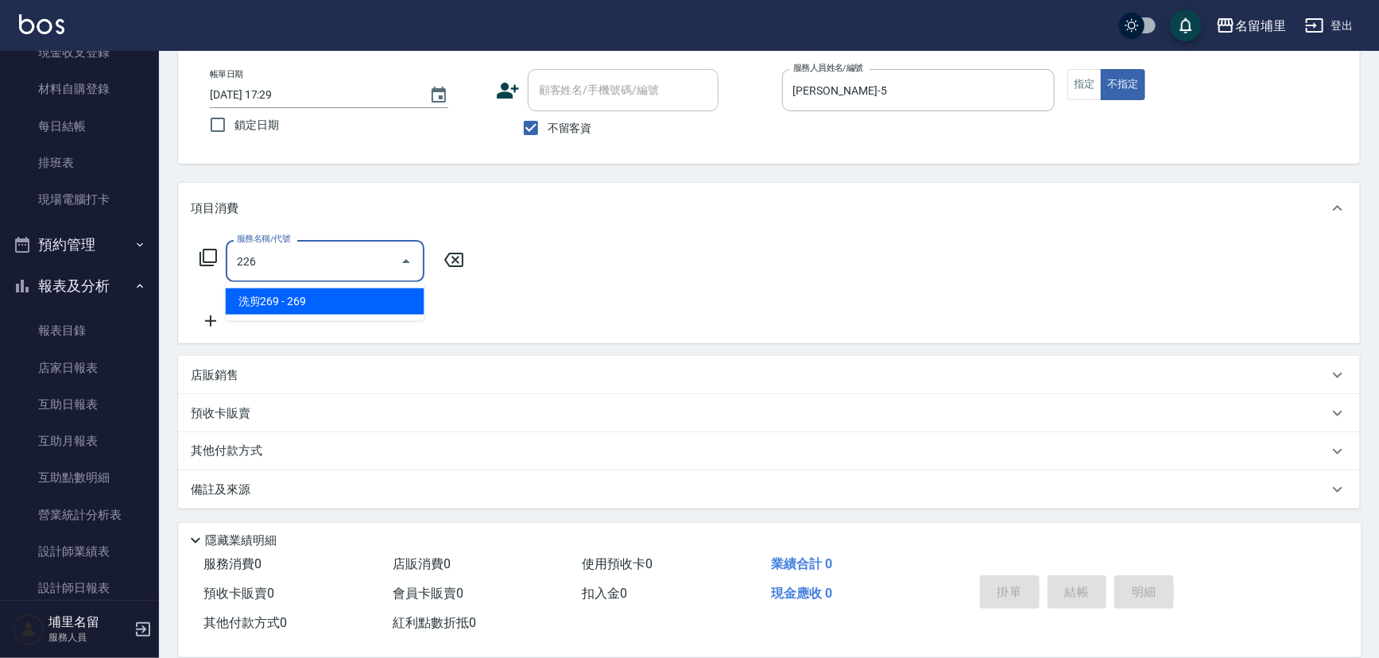
type input "洗剪269(226)"
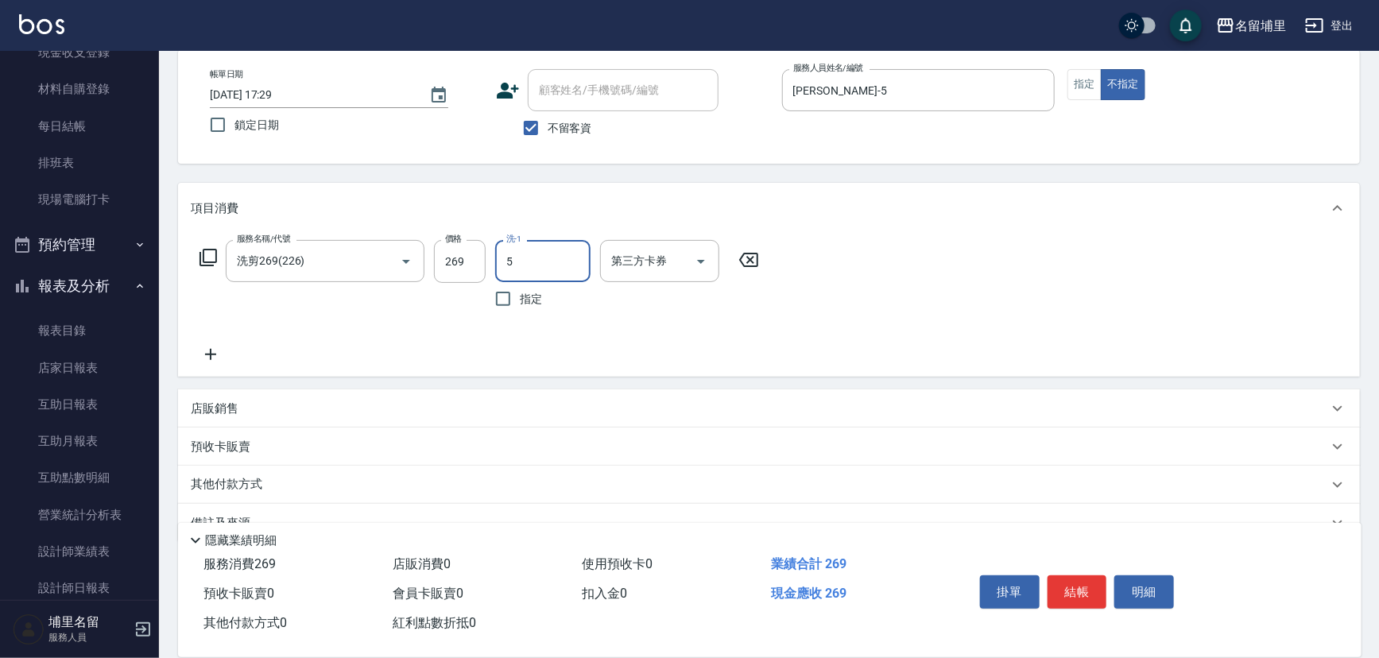
type input "蔣昀璠-5"
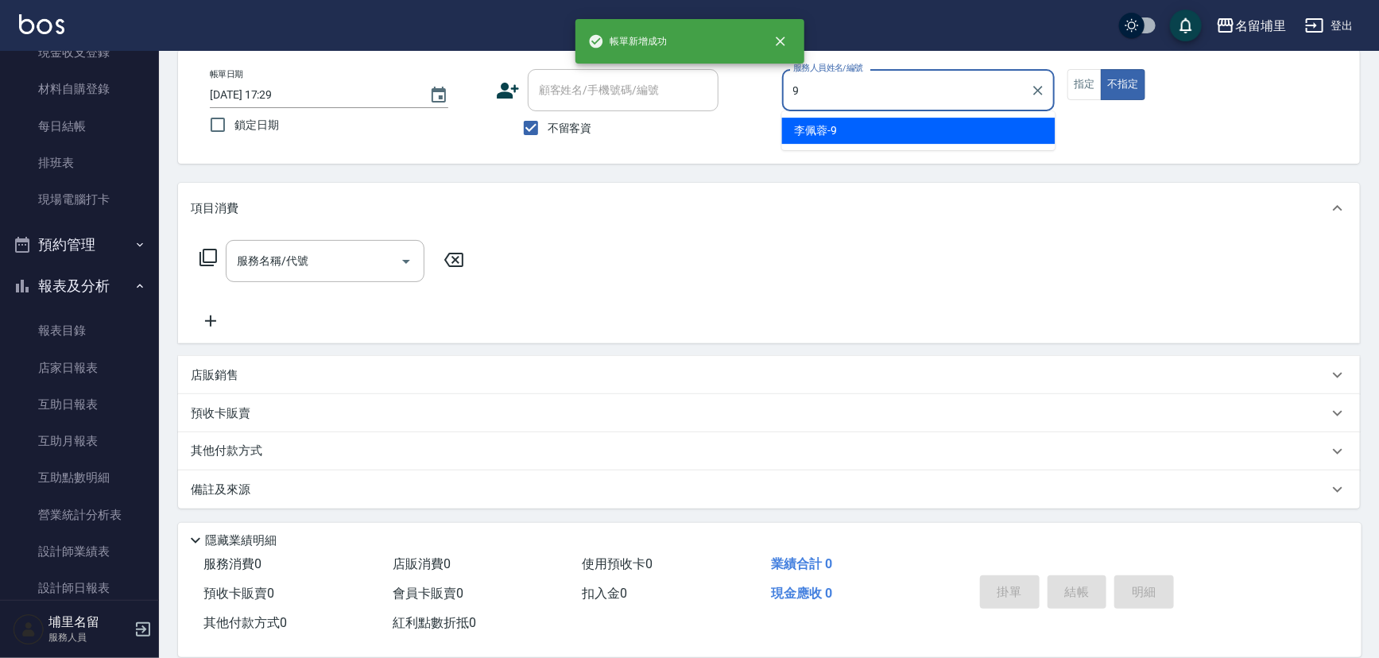
type input "[PERSON_NAME]-9"
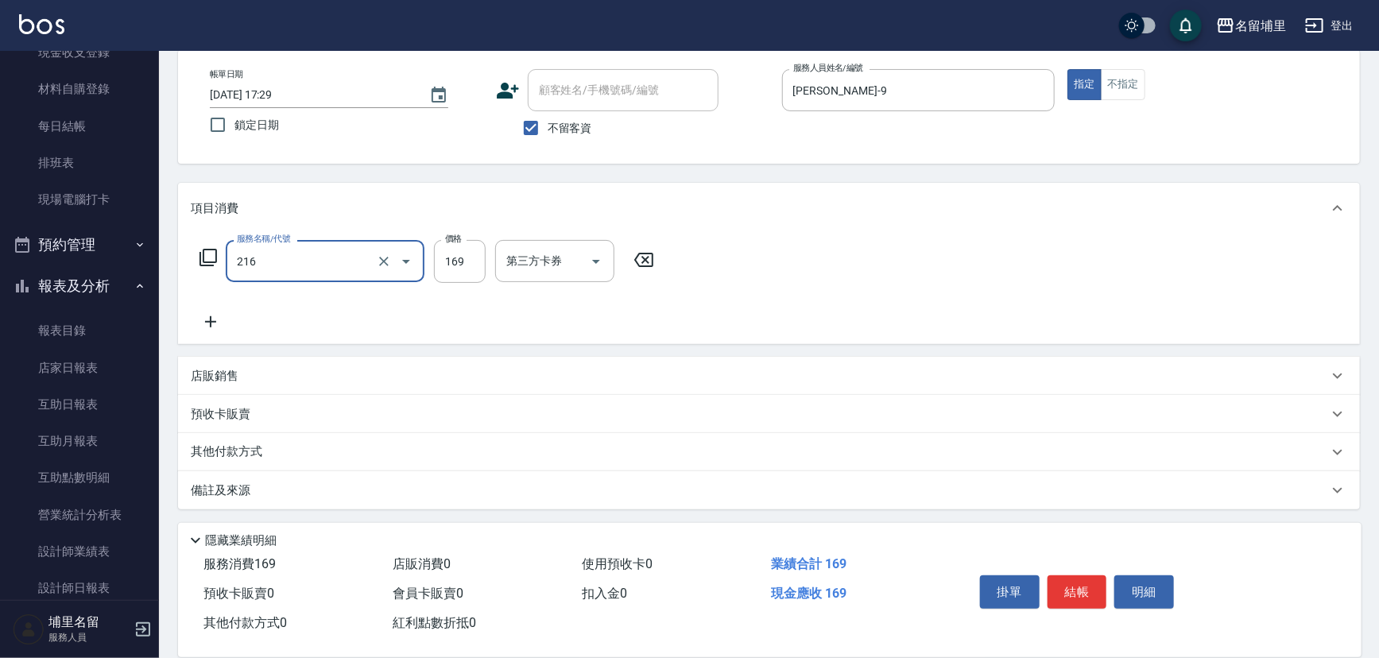
type input "剪髮169(216)"
type input "250"
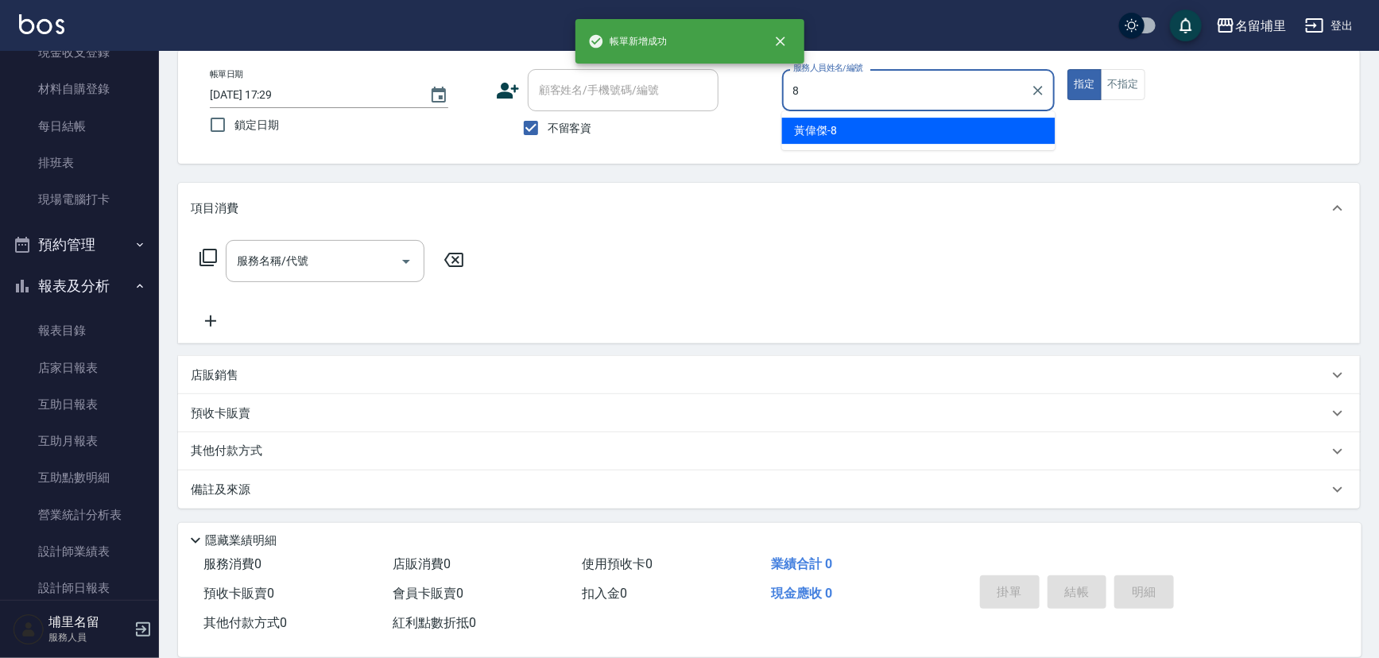
type input "黃偉傑-8"
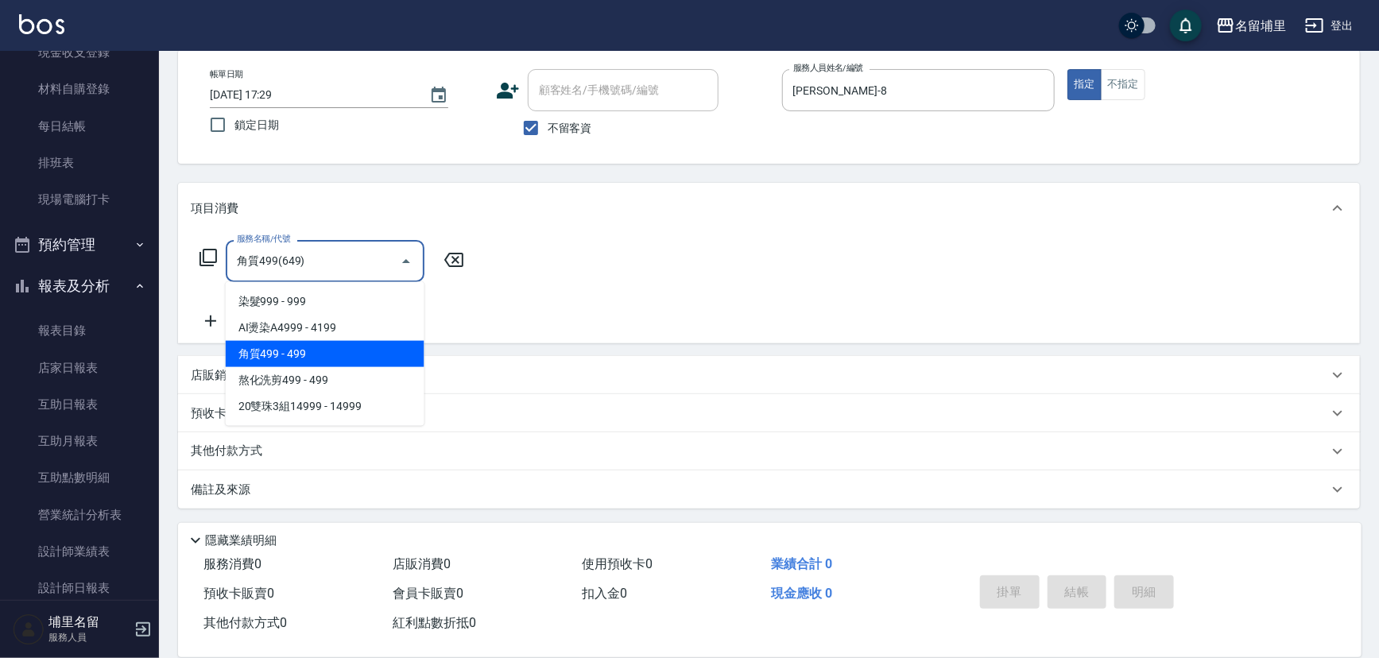
type input "角質499(649)"
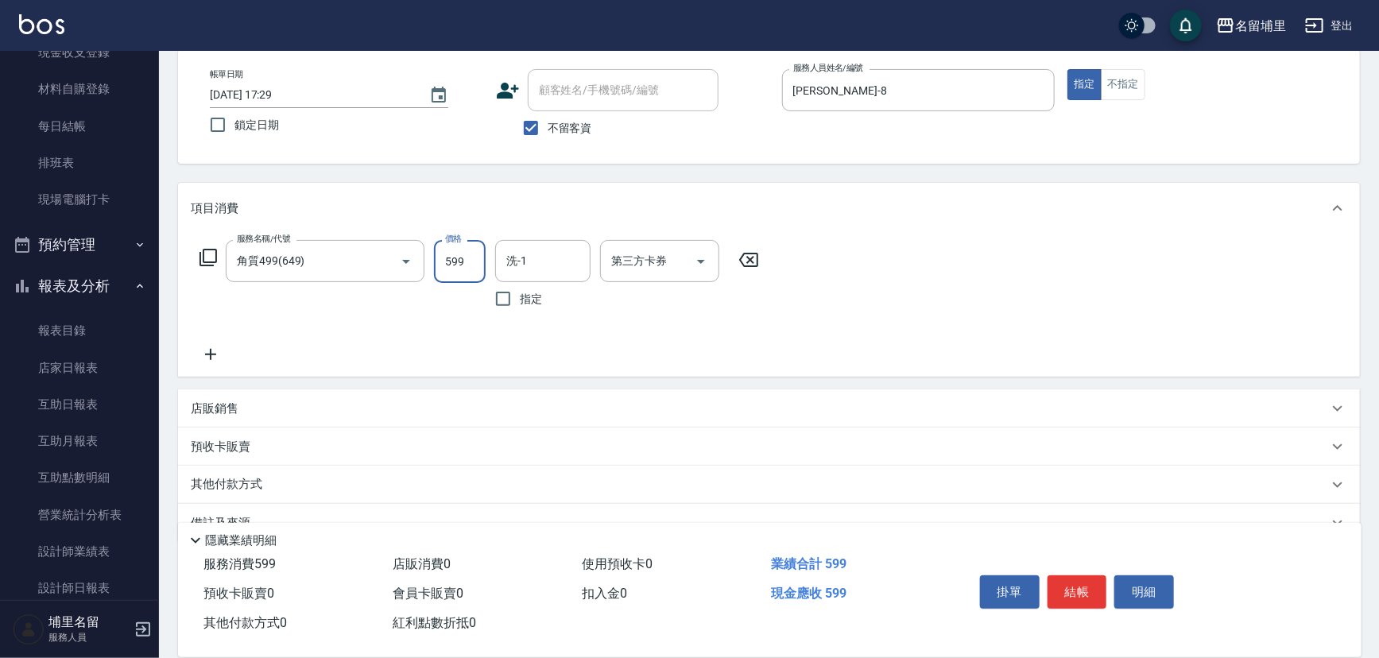
type input "599"
type input "[PERSON_NAME]-45"
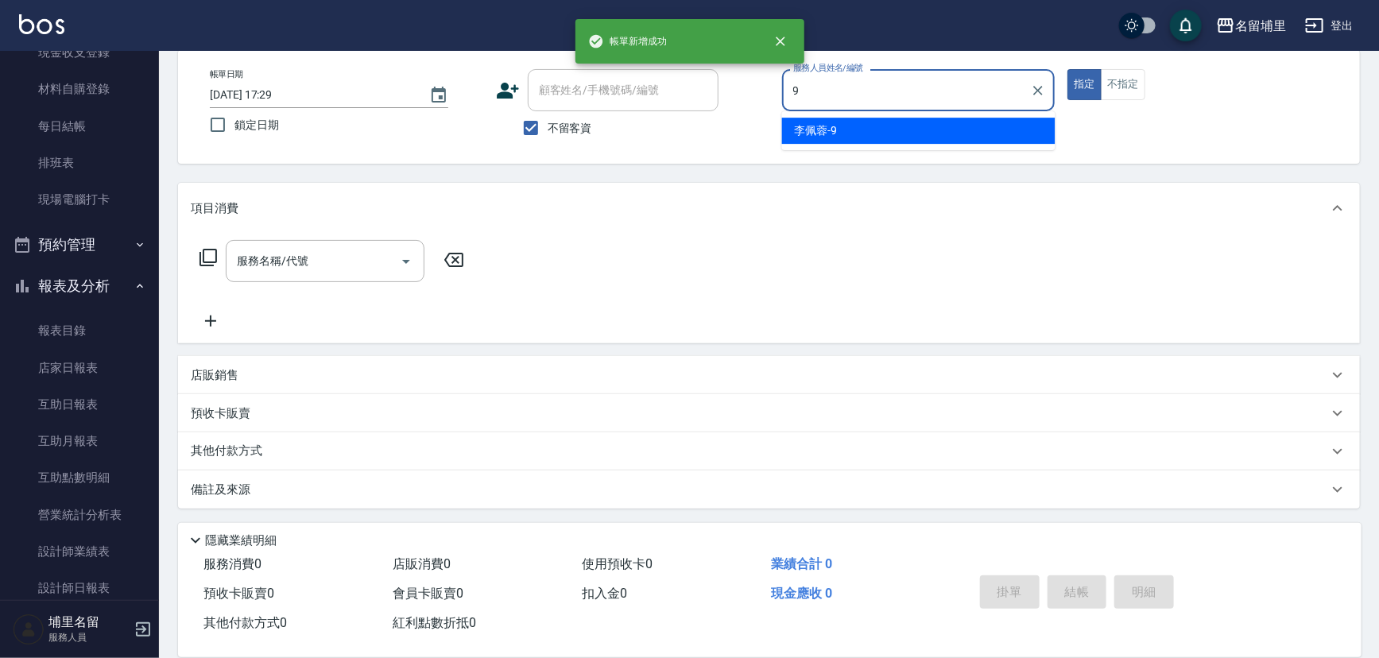
type input "[PERSON_NAME]-9"
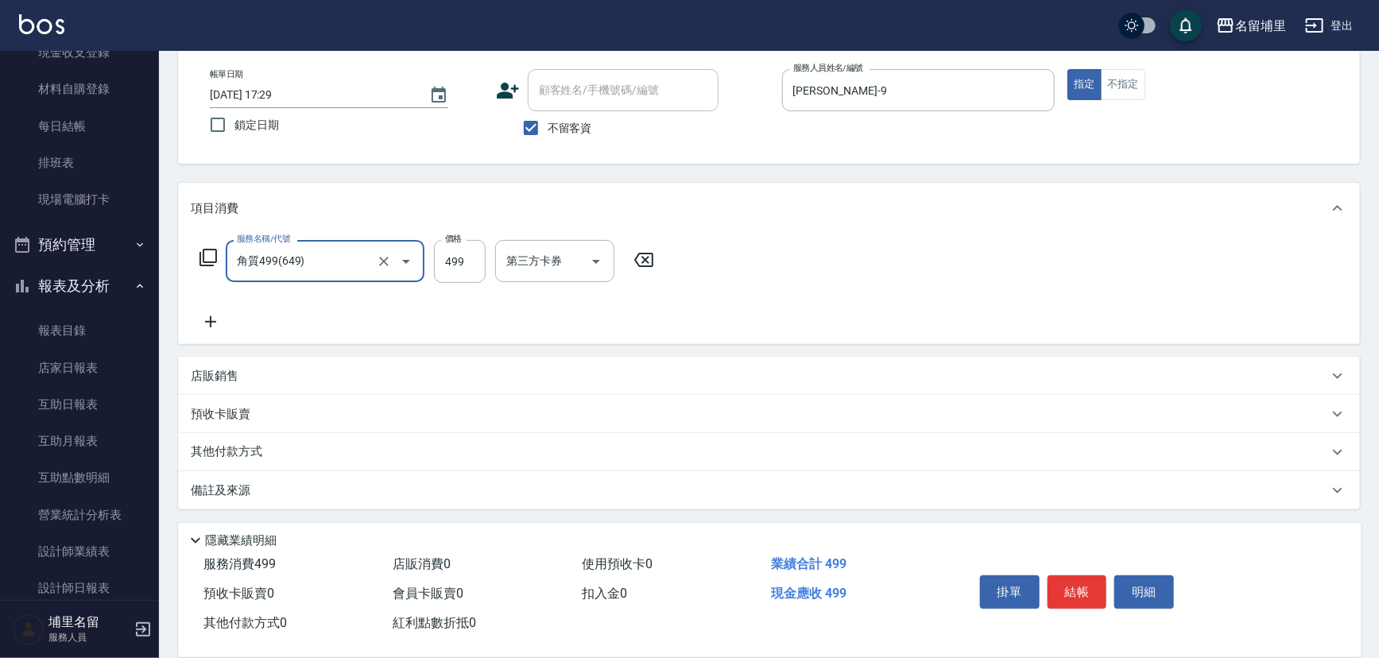
type input "角質499(649)"
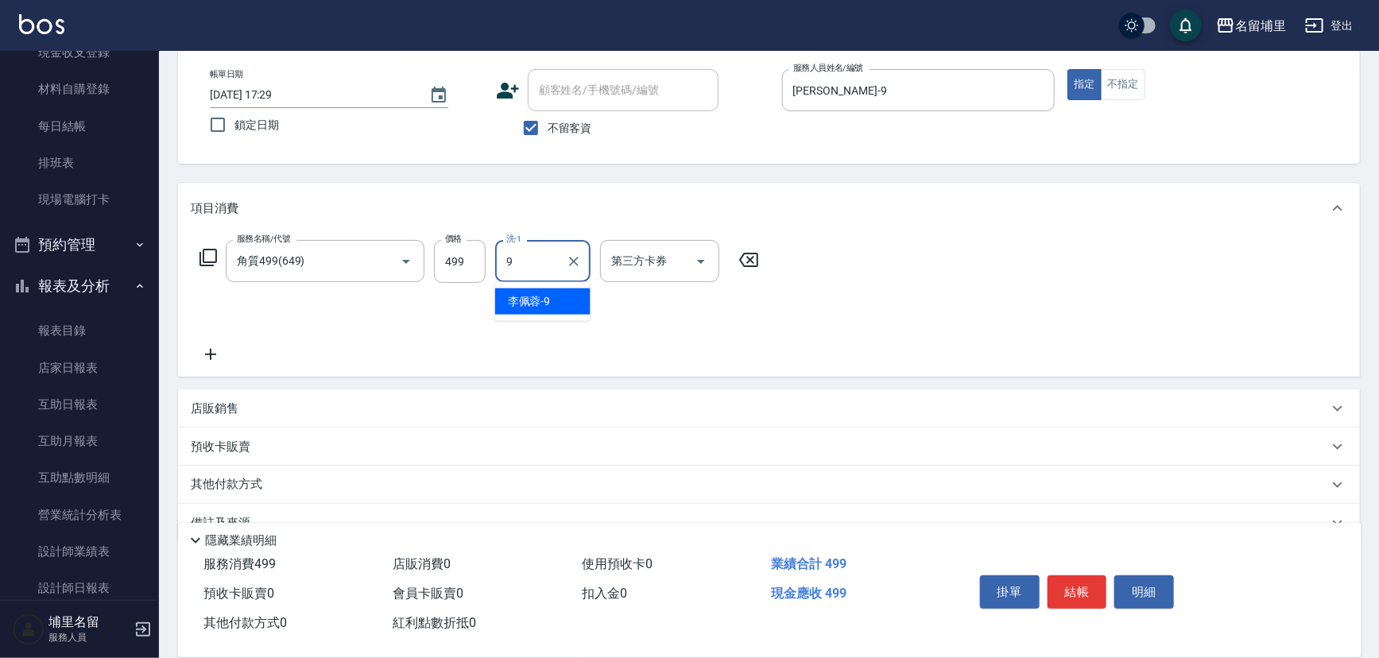
type input "[PERSON_NAME]-9"
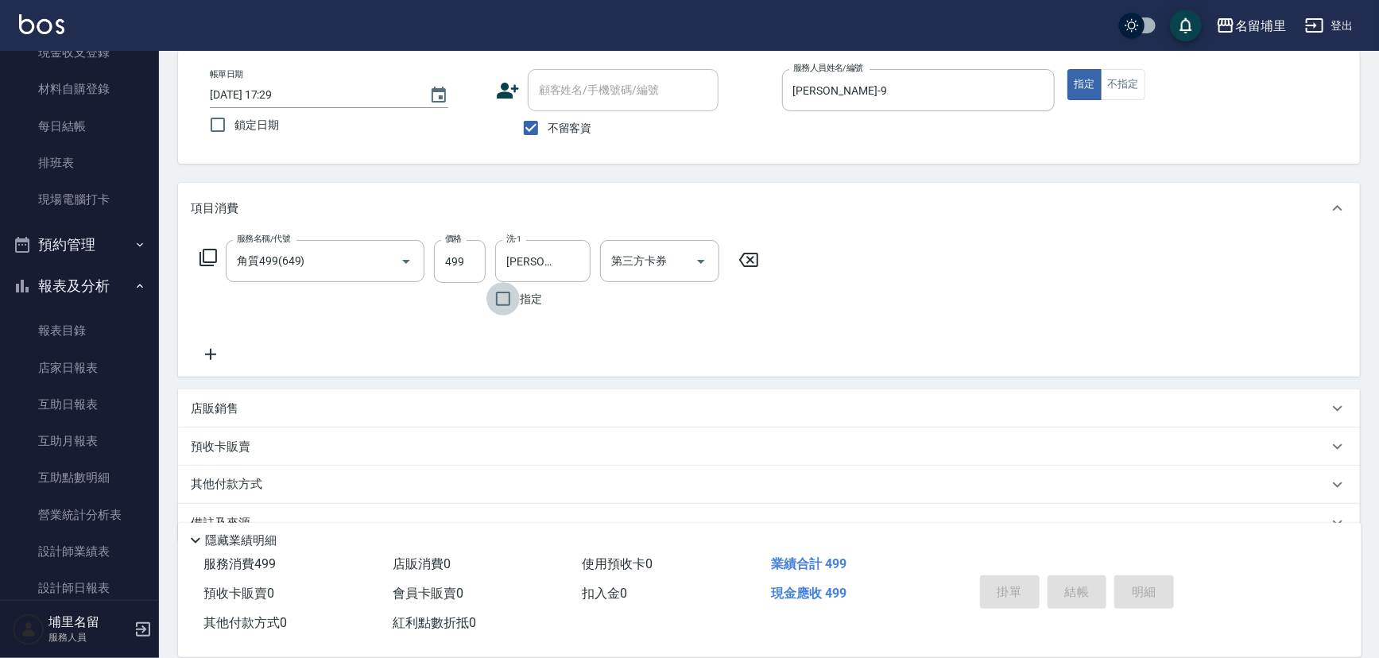
type input "[DATE] 17:30"
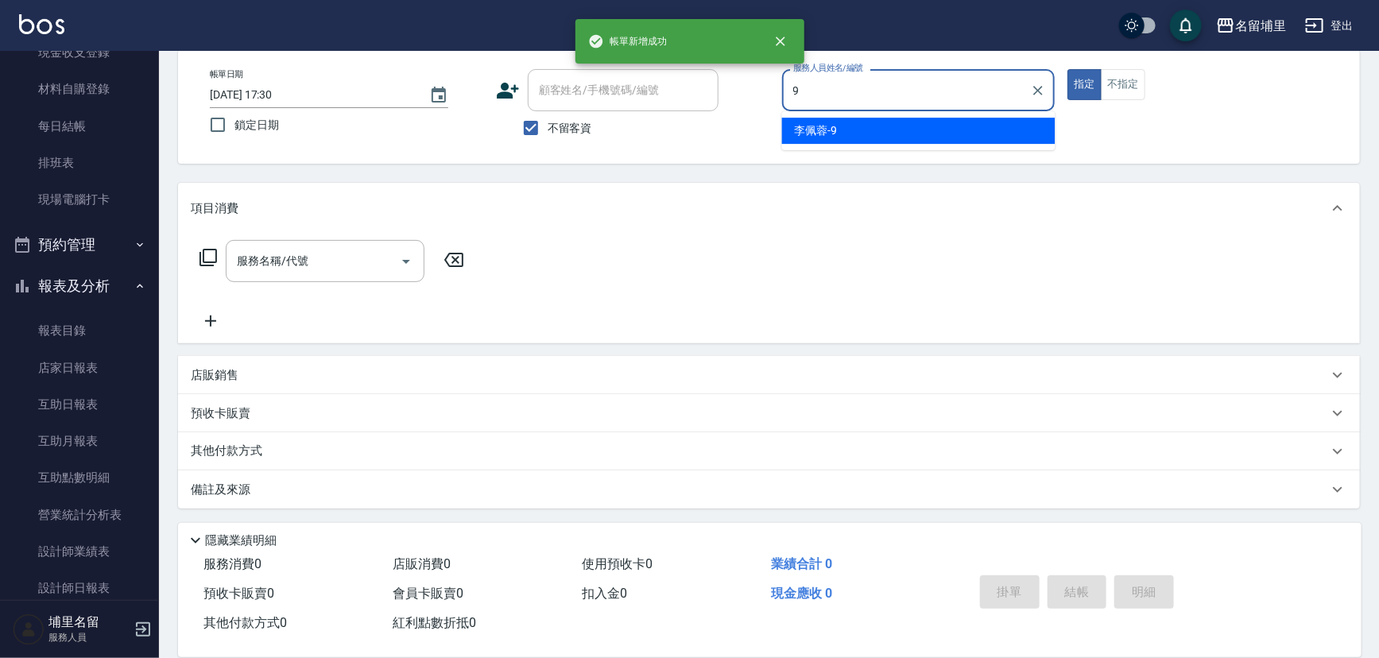
type input "[PERSON_NAME]-9"
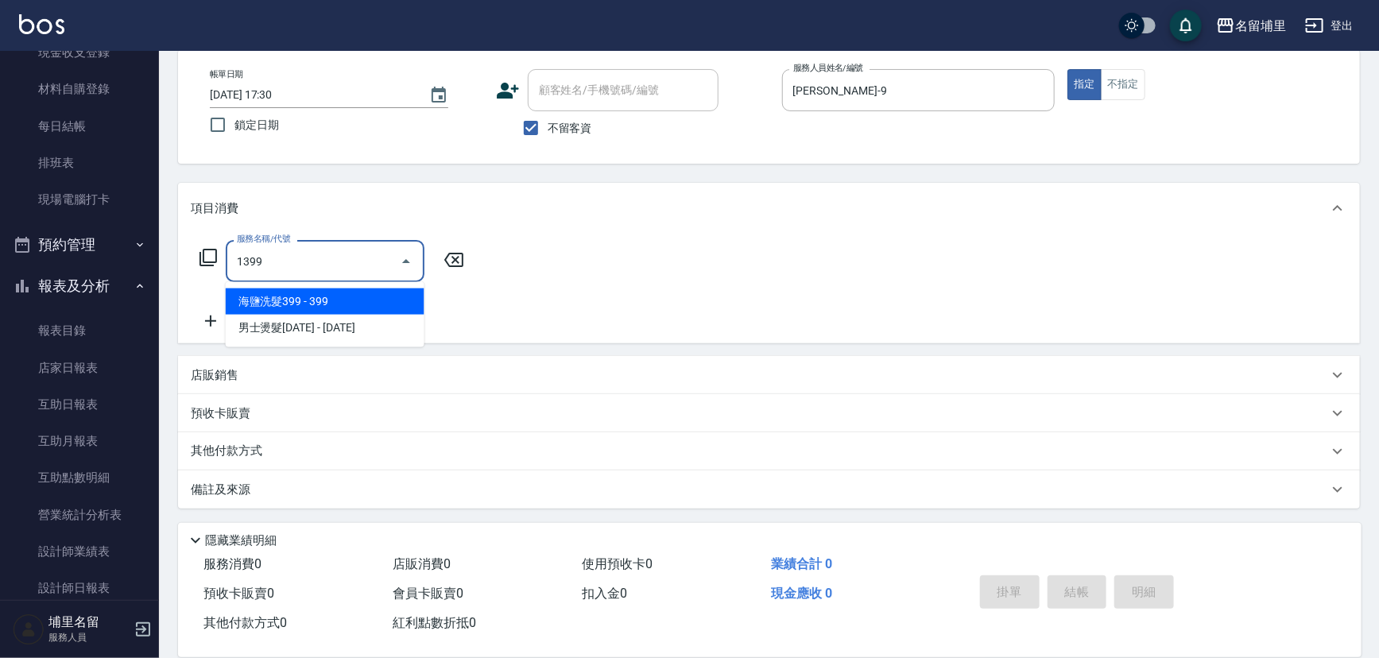
type input "海鹽洗髮399(1399)"
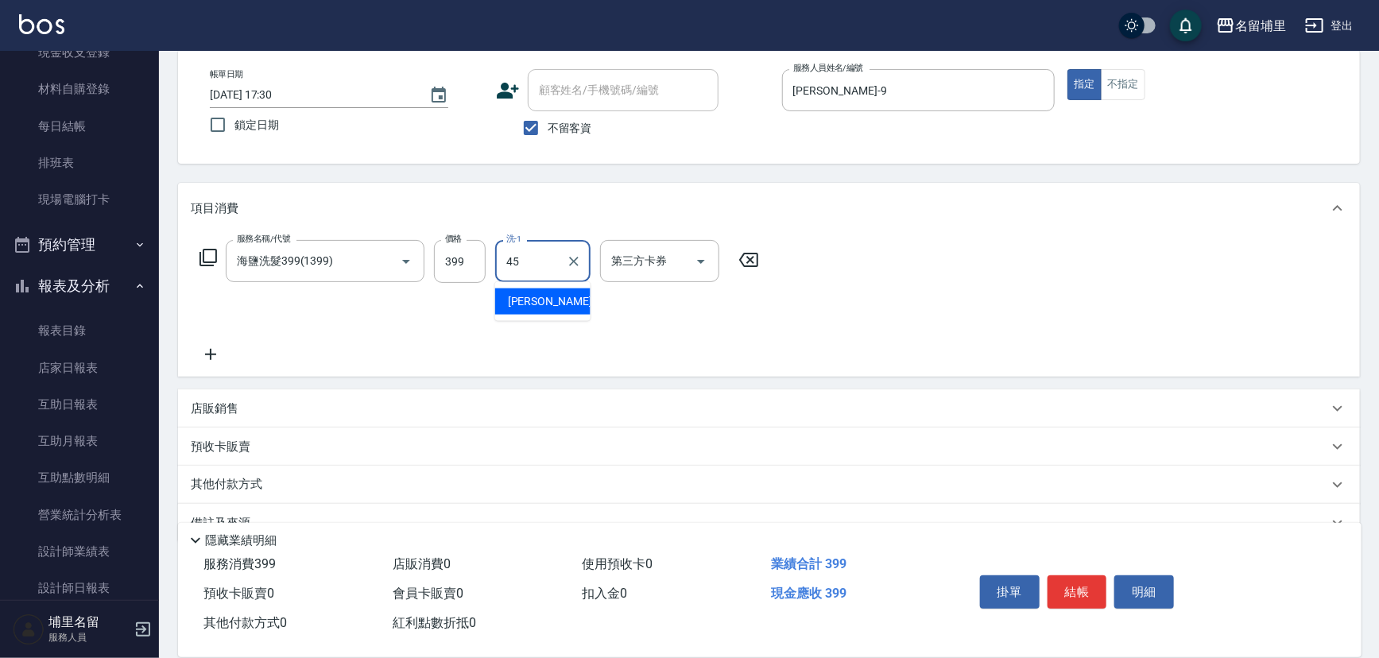
type input "[PERSON_NAME]-45"
click at [469, 260] on input "399" at bounding box center [460, 261] width 52 height 43
type input "499"
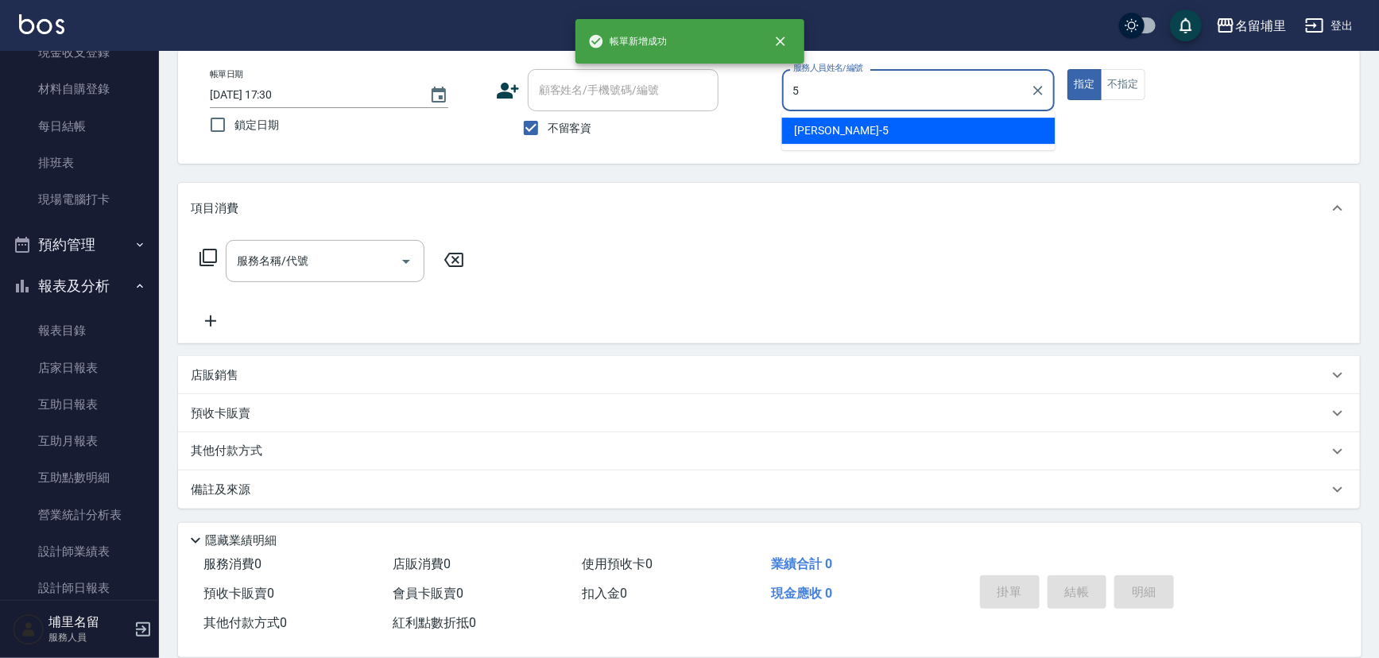
type input "蔣昀璠-5"
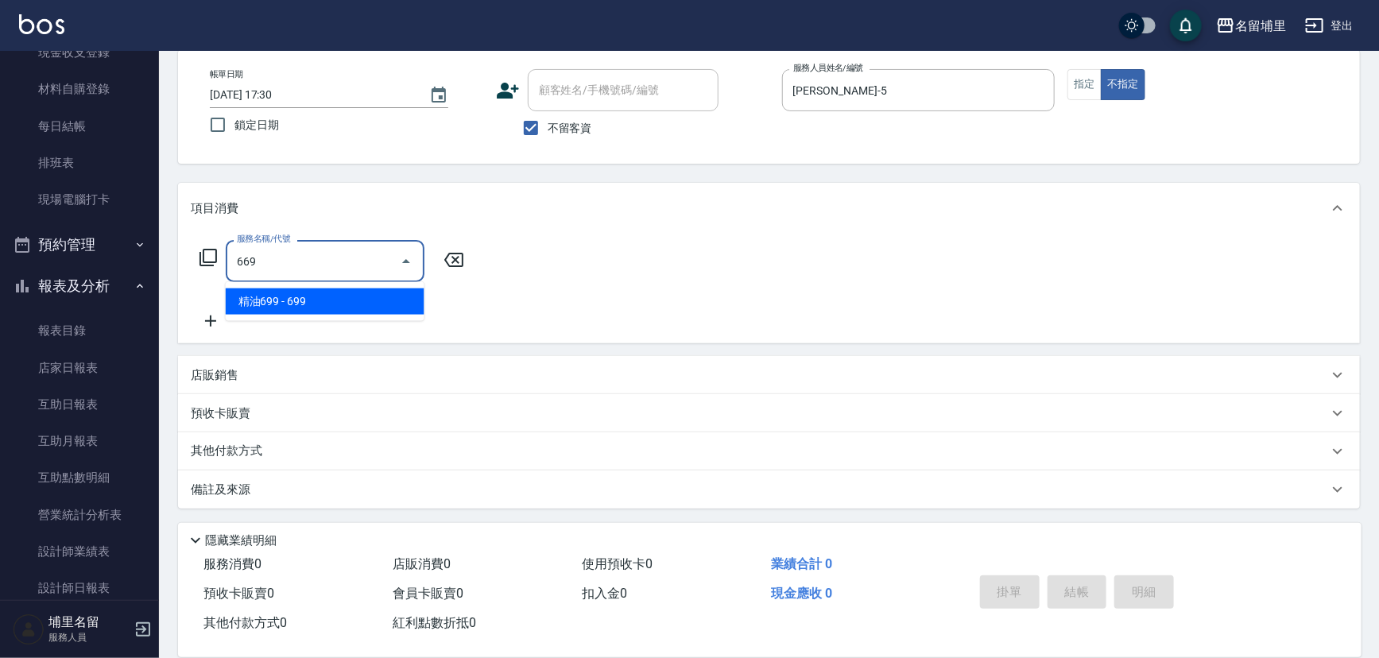
type input "精油699(669)"
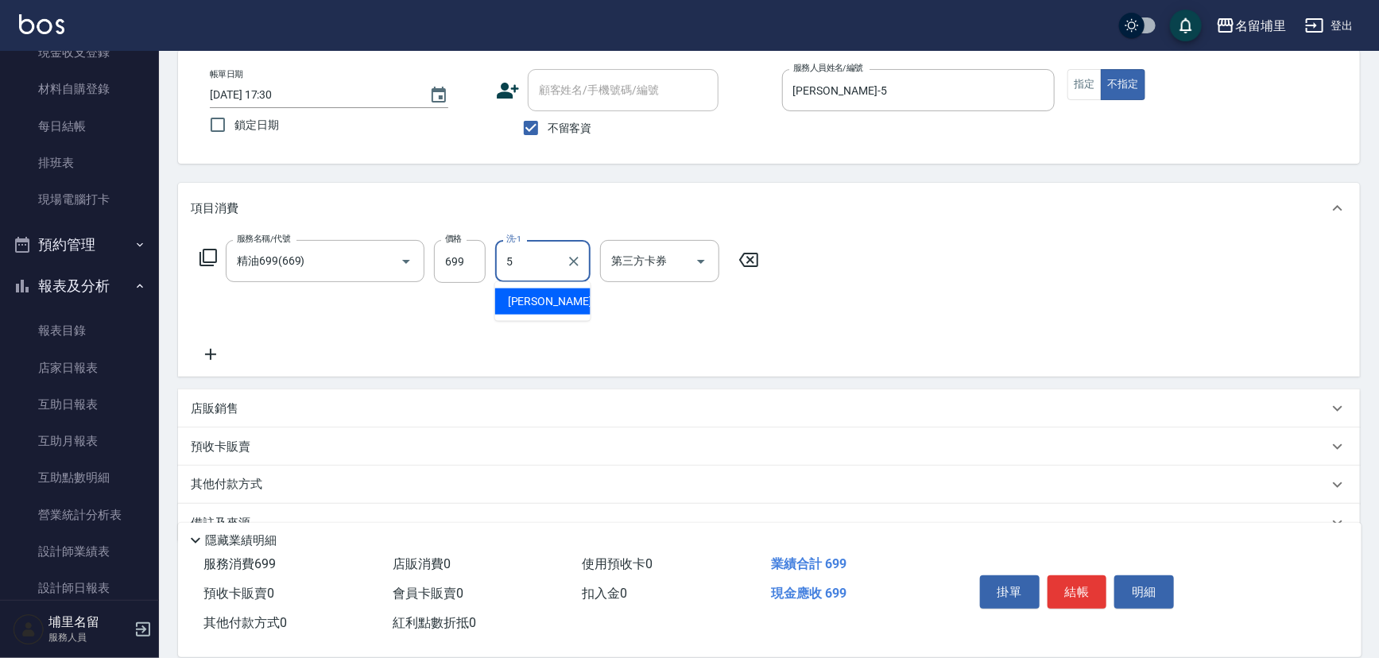
type input "蔣昀璠-5"
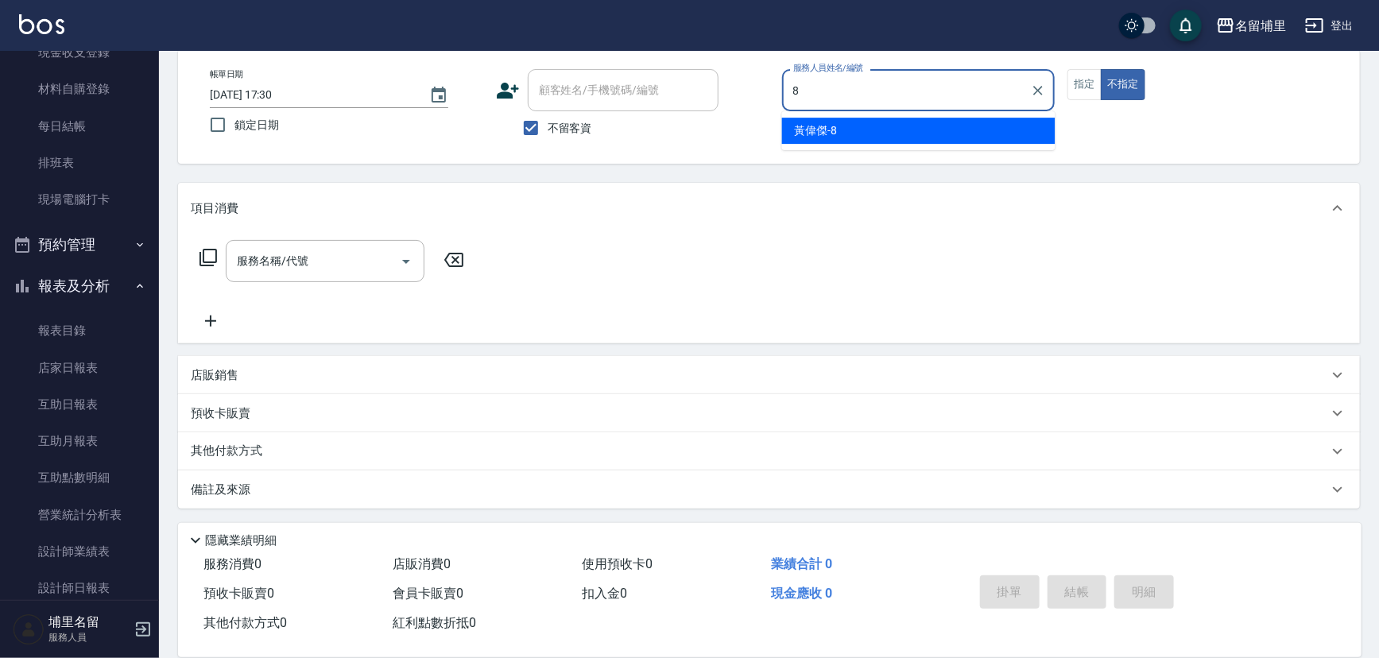
type input "黃偉傑-8"
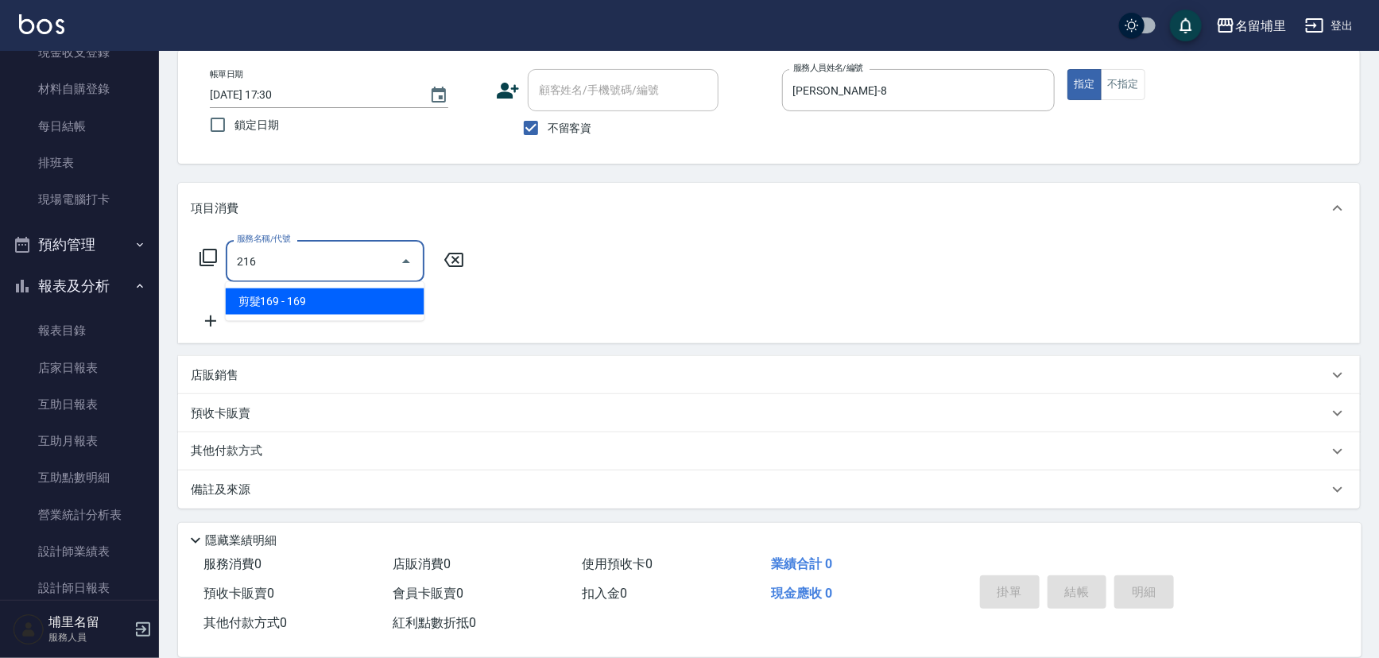
type input "剪髮169(216)"
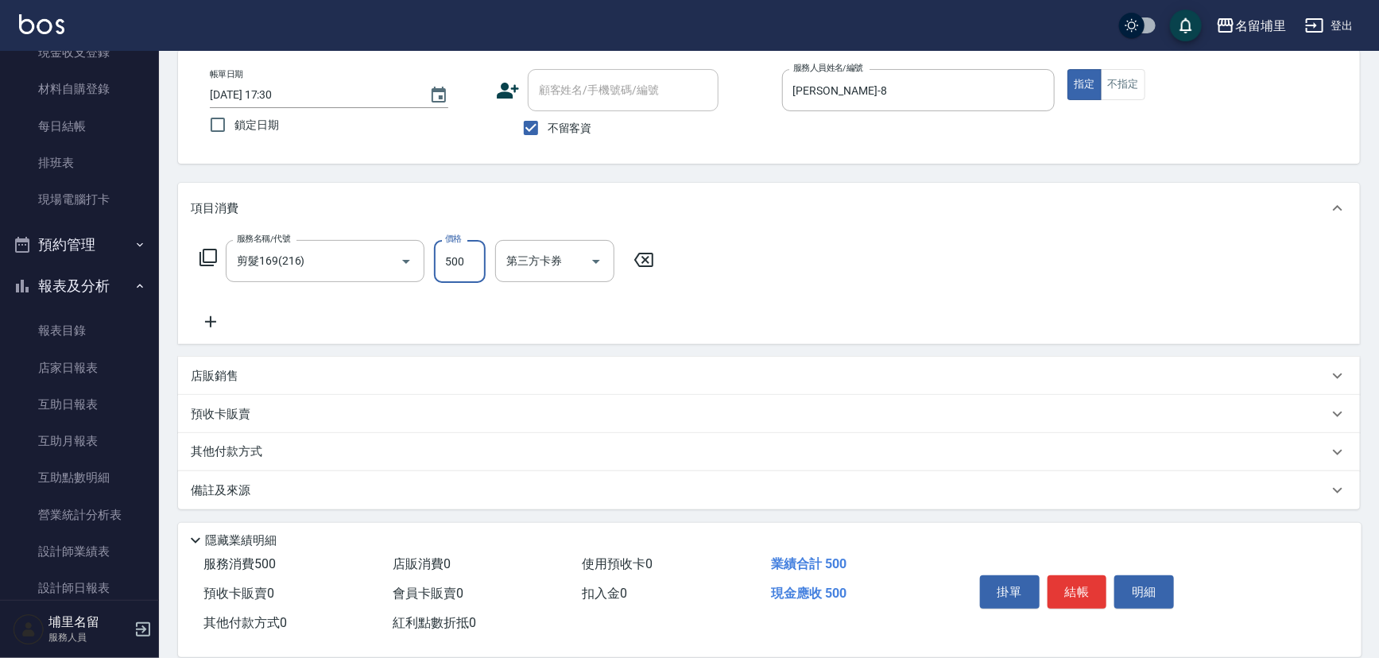
type input "500"
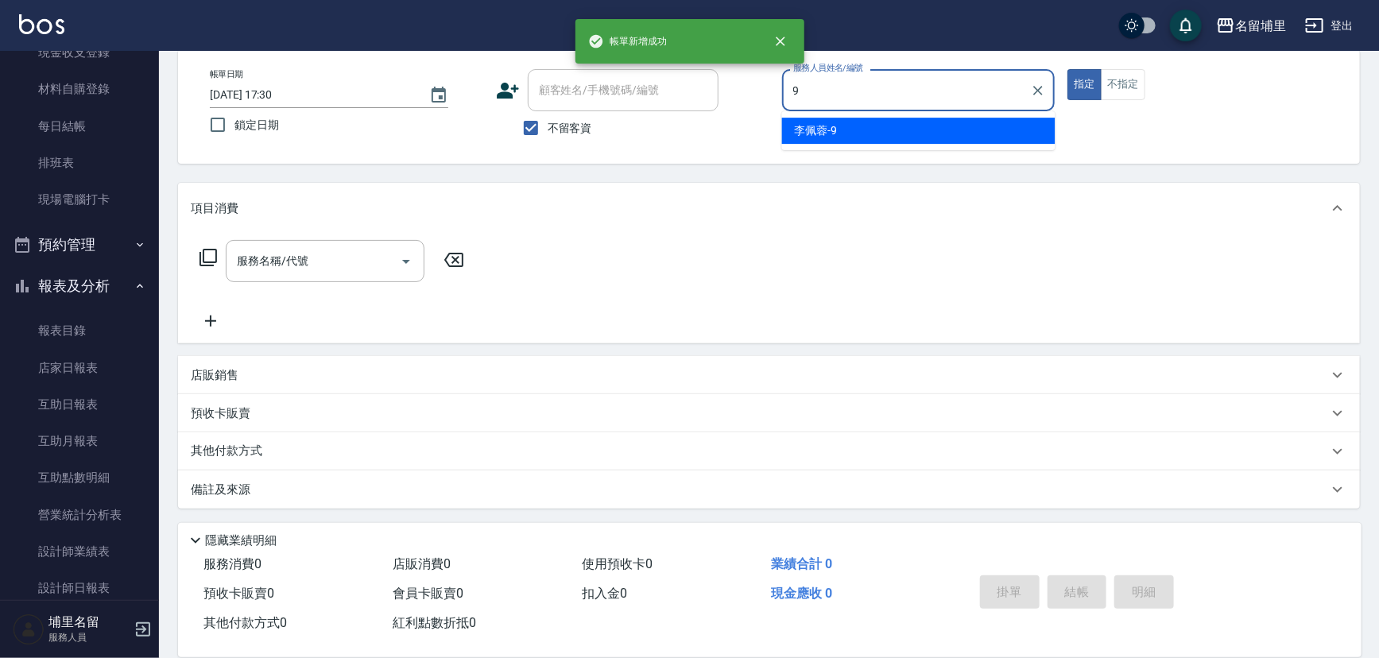
type input "[PERSON_NAME]-9"
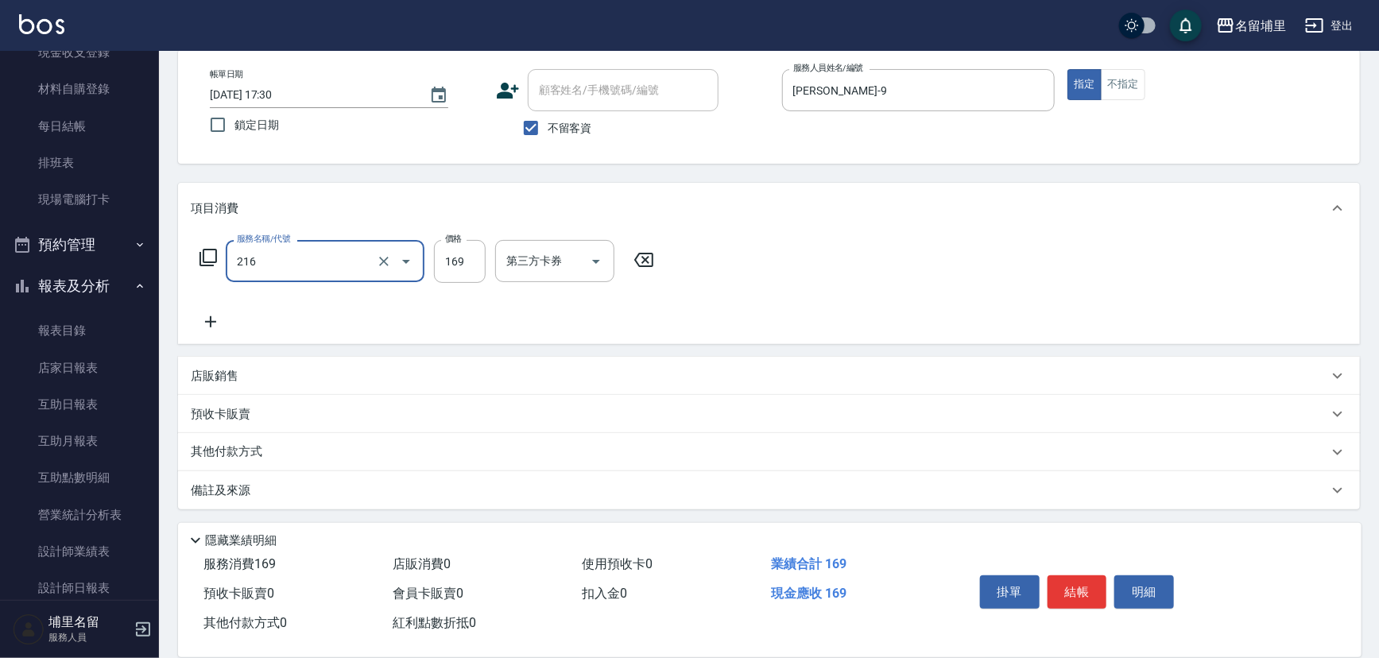
type input "剪髮169(216)"
type input "250"
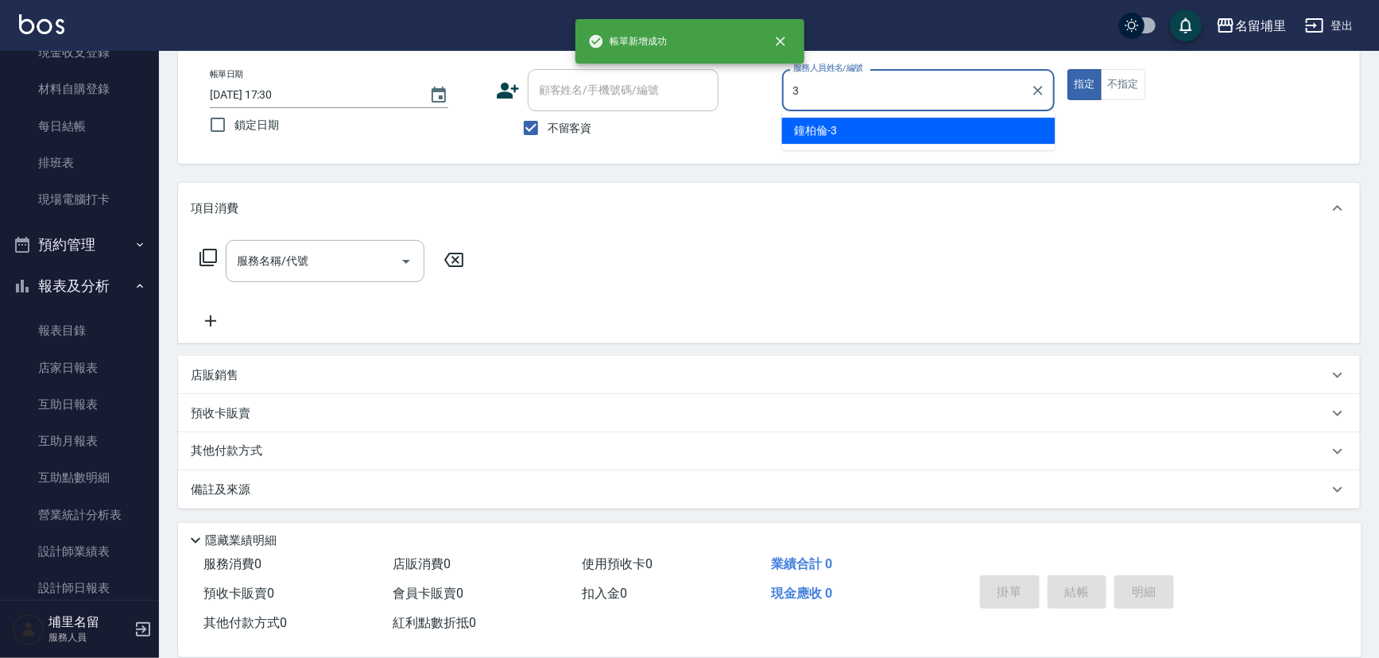
type input "鐘柏倫-3"
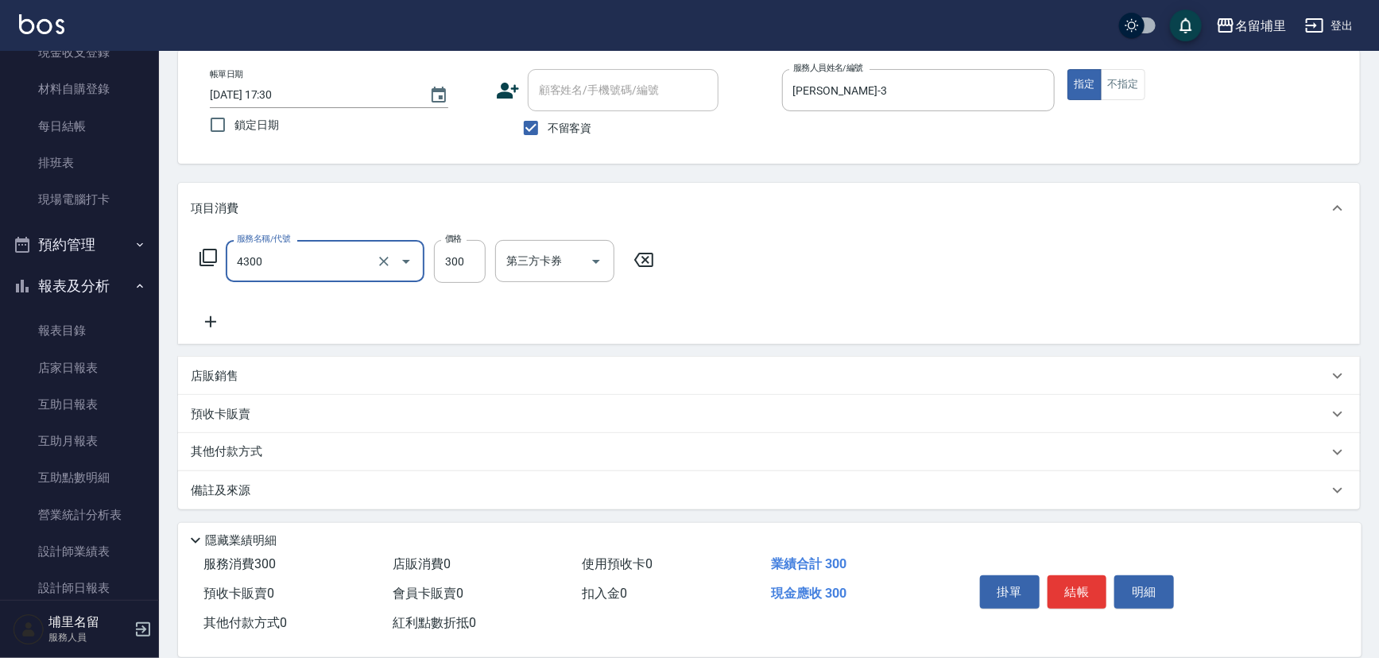
type input "頭隔300(4300)"
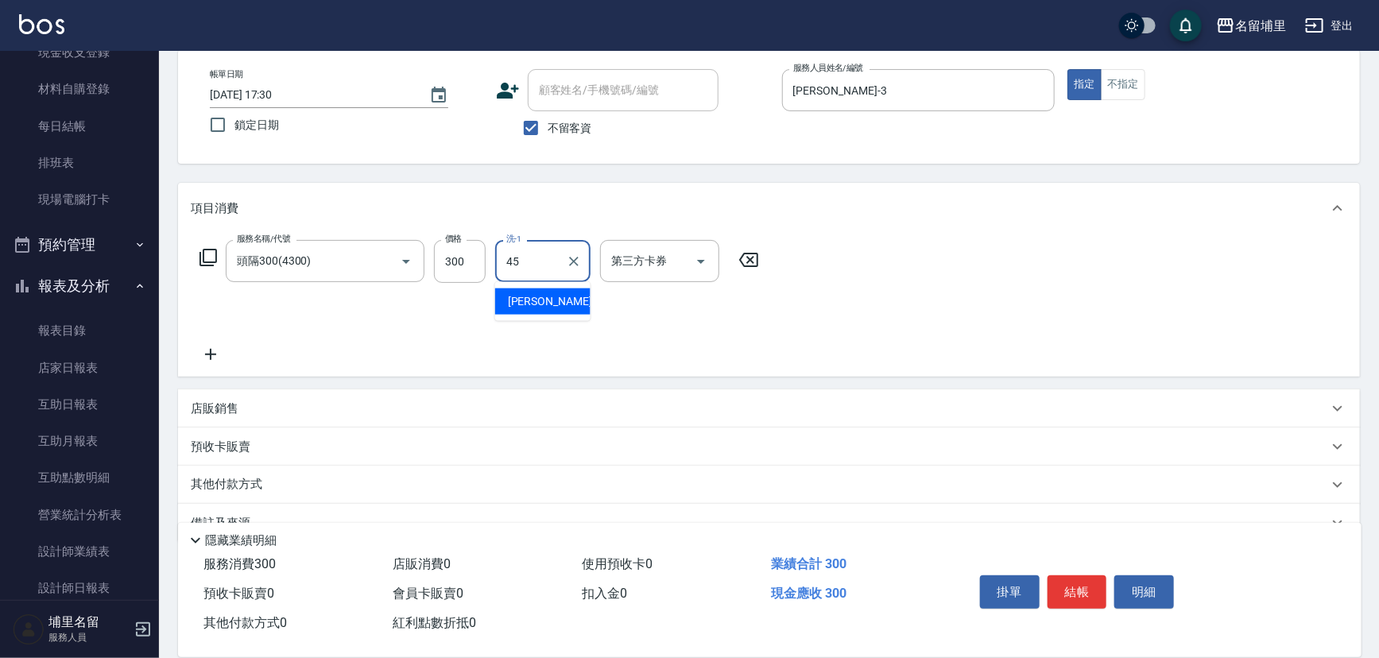
type input "[PERSON_NAME]-45"
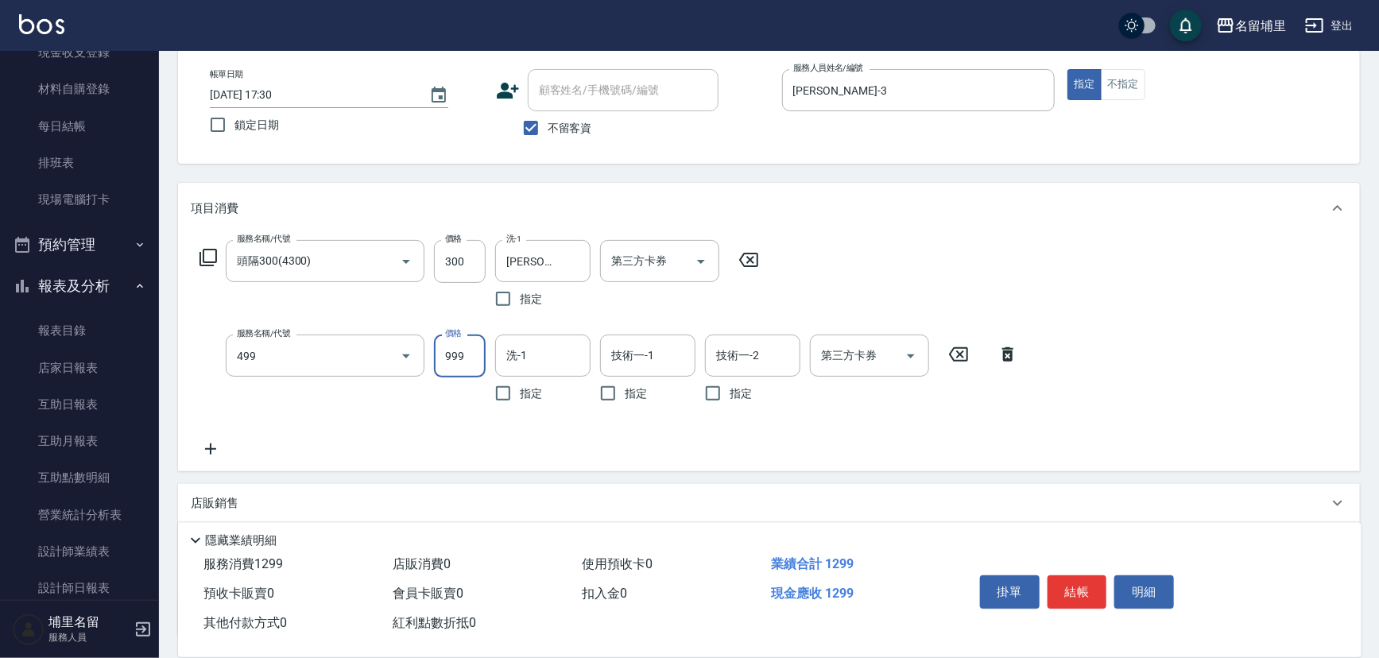
type input "染髮999(499)"
type input "[PERSON_NAME]-45"
type input "454"
click at [649, 365] on input "技術一-1" at bounding box center [647, 356] width 81 height 28
type input "[PERSON_NAME]-45"
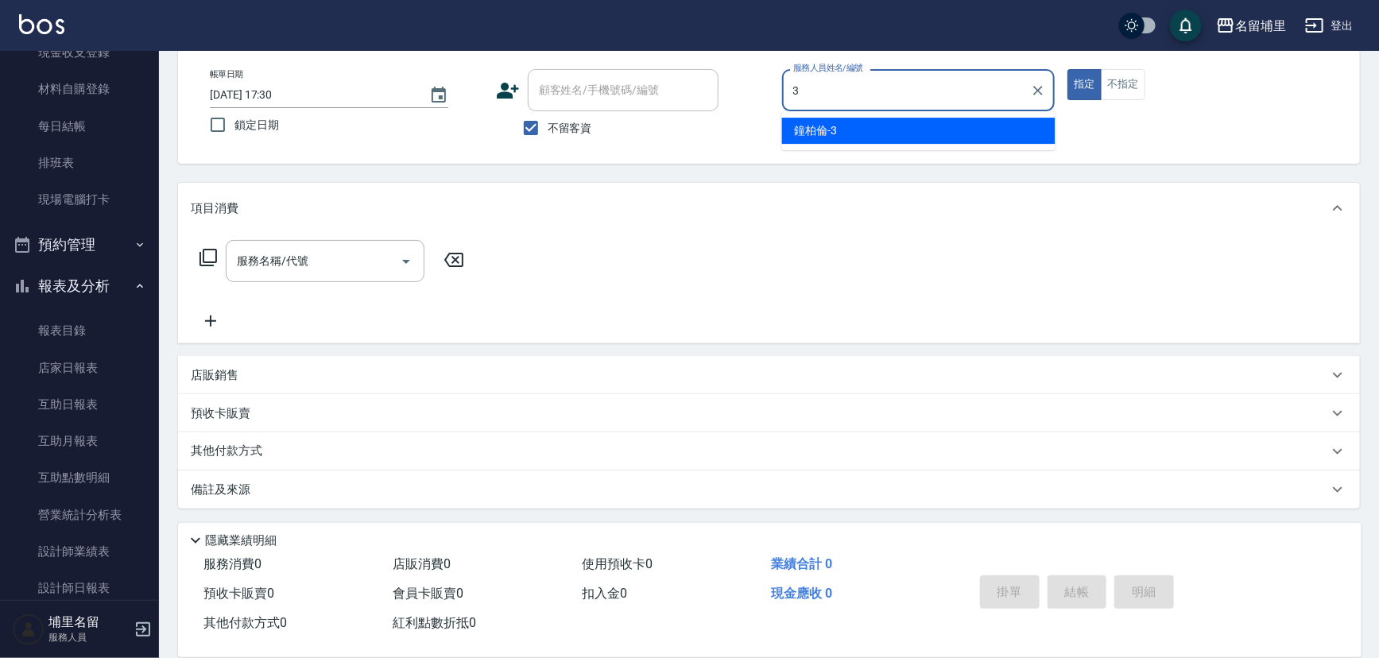
type input "鐘柏倫-3"
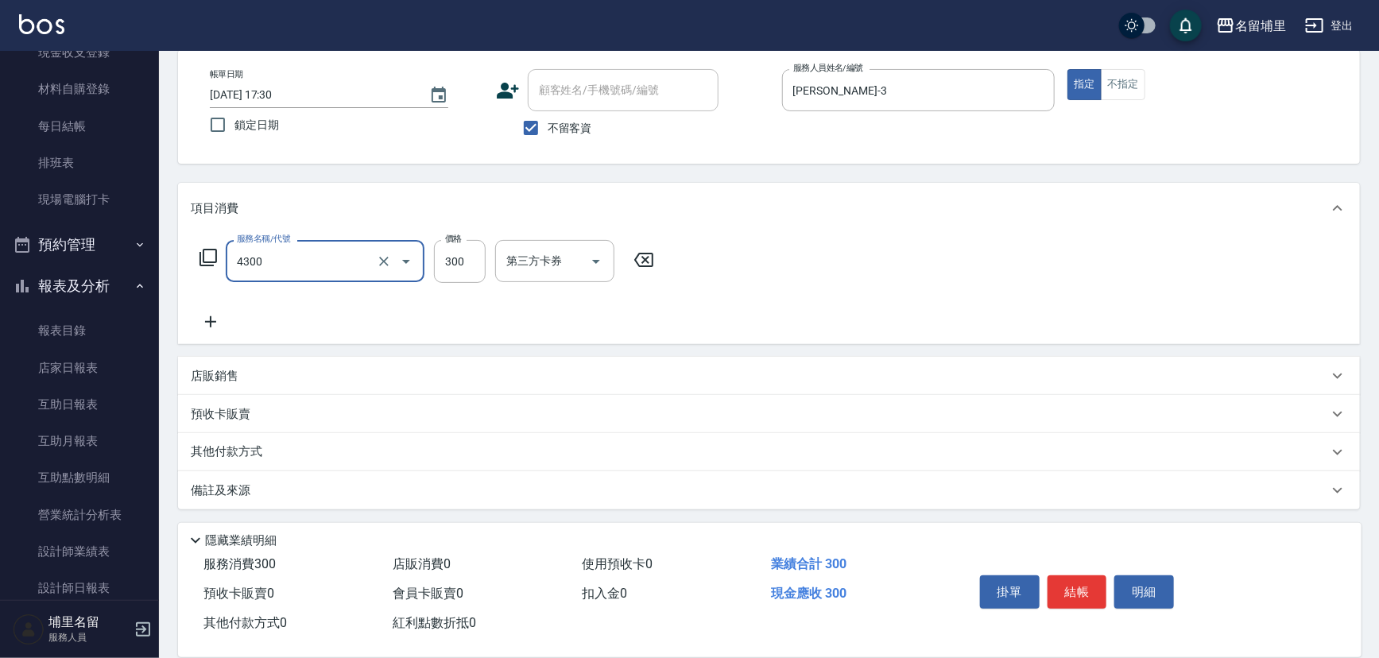
type input "頭隔300(4300)"
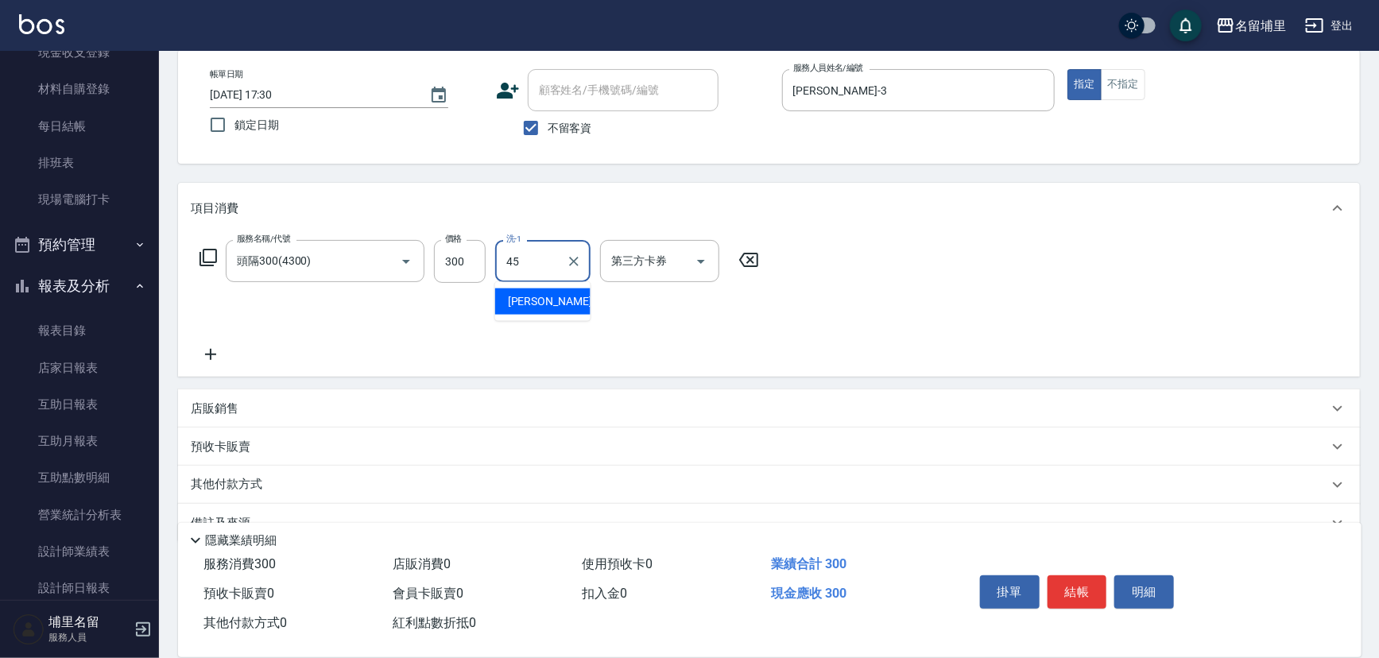
type input "[PERSON_NAME]-45"
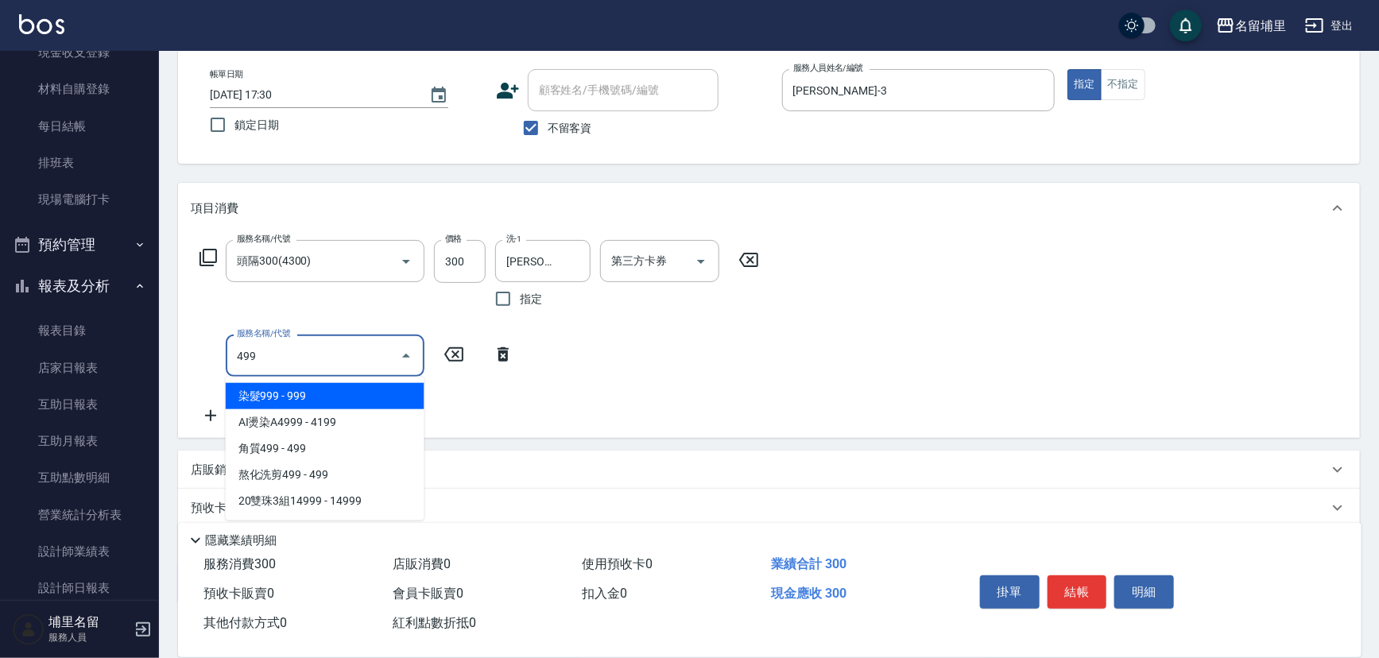
type input "染髮999(499)"
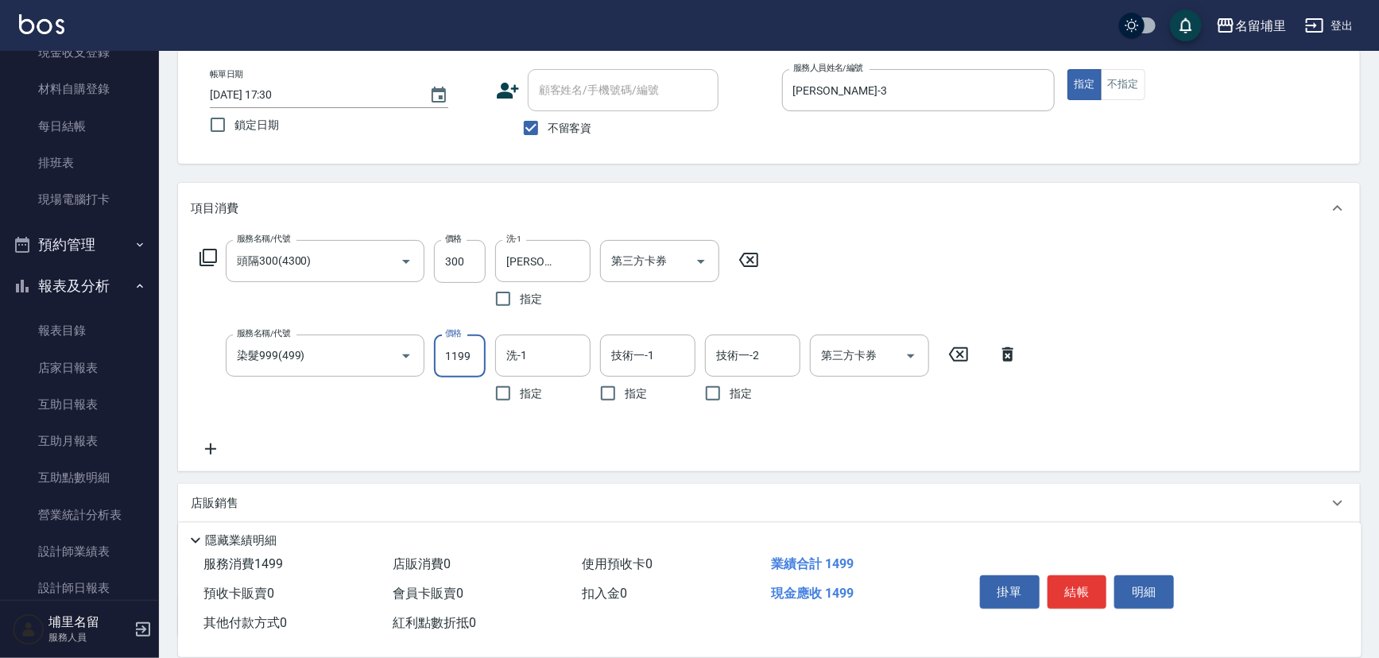
type input "1199"
type input "[PERSON_NAME]-45"
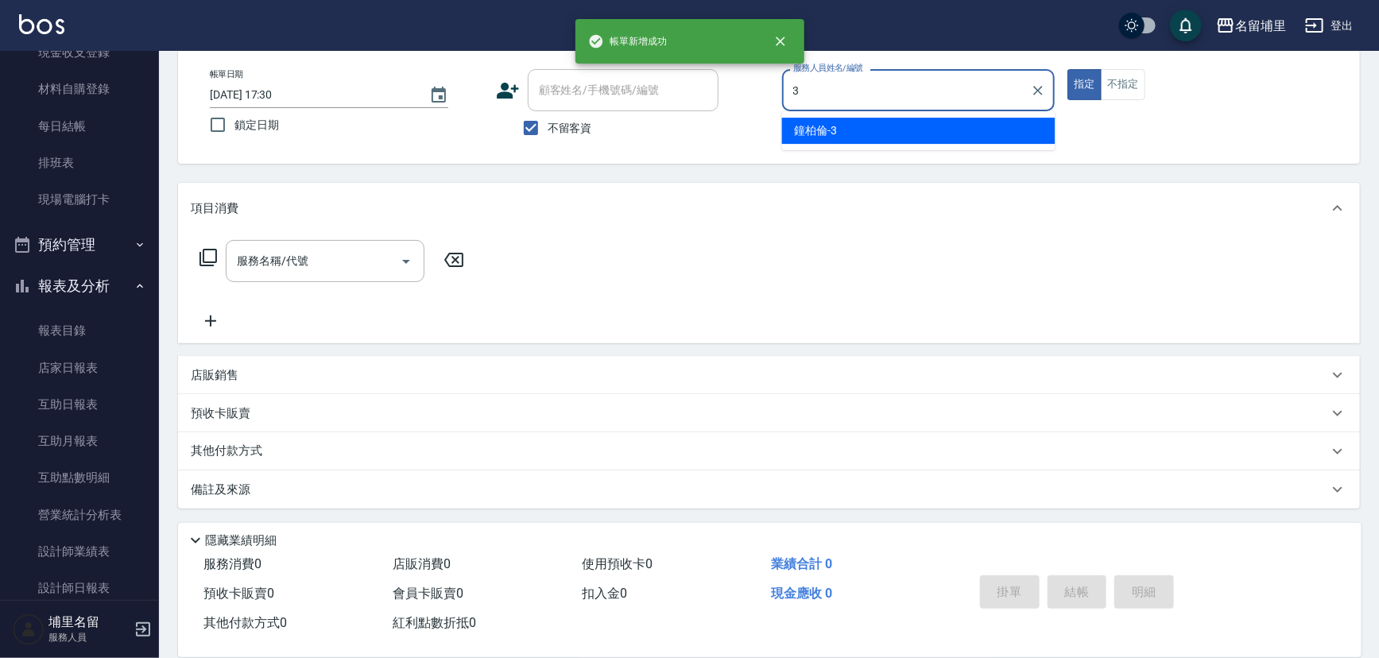
type input "鐘柏倫-3"
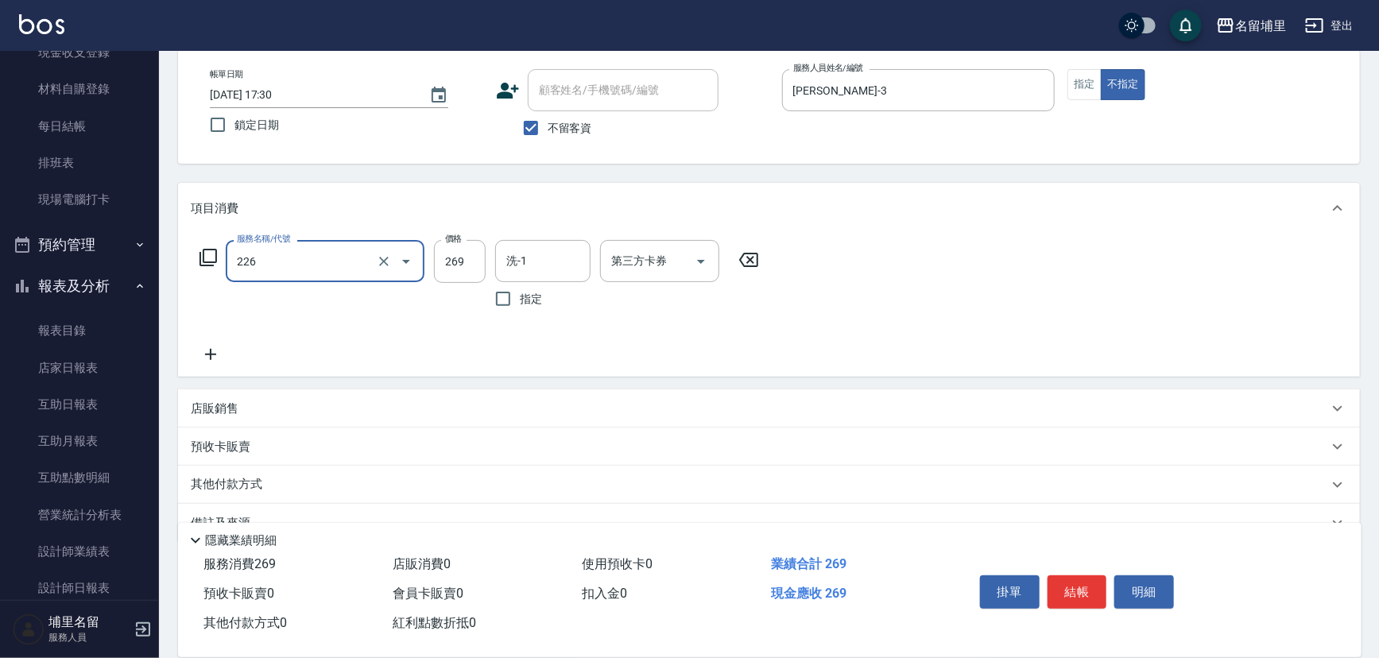
type input "洗剪269(226)"
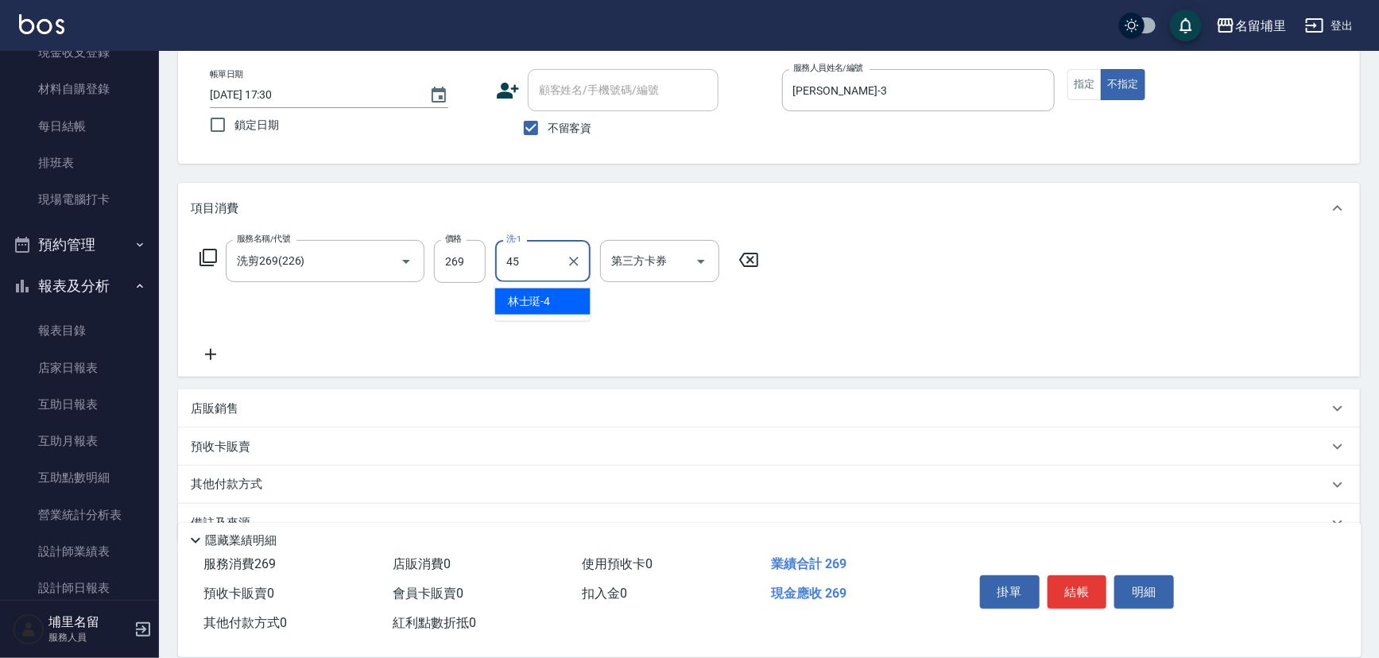
type input "[PERSON_NAME]-45"
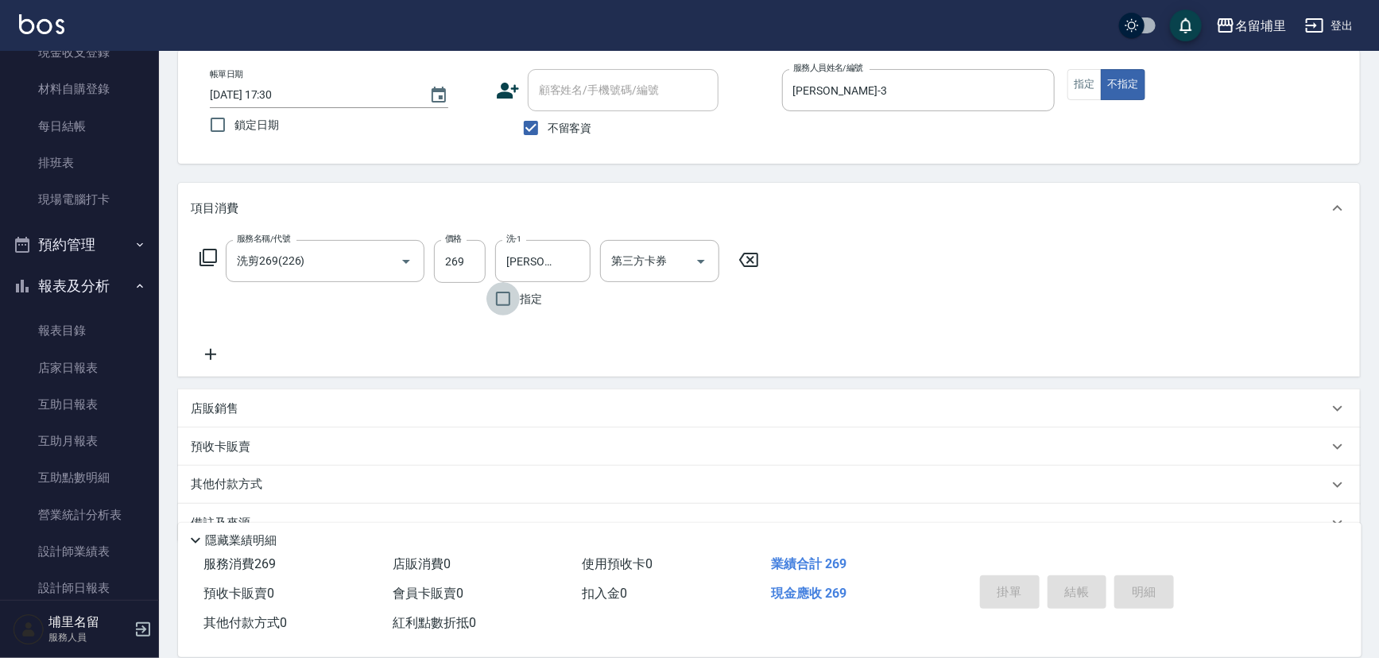
type input "2025/10/12 17:31"
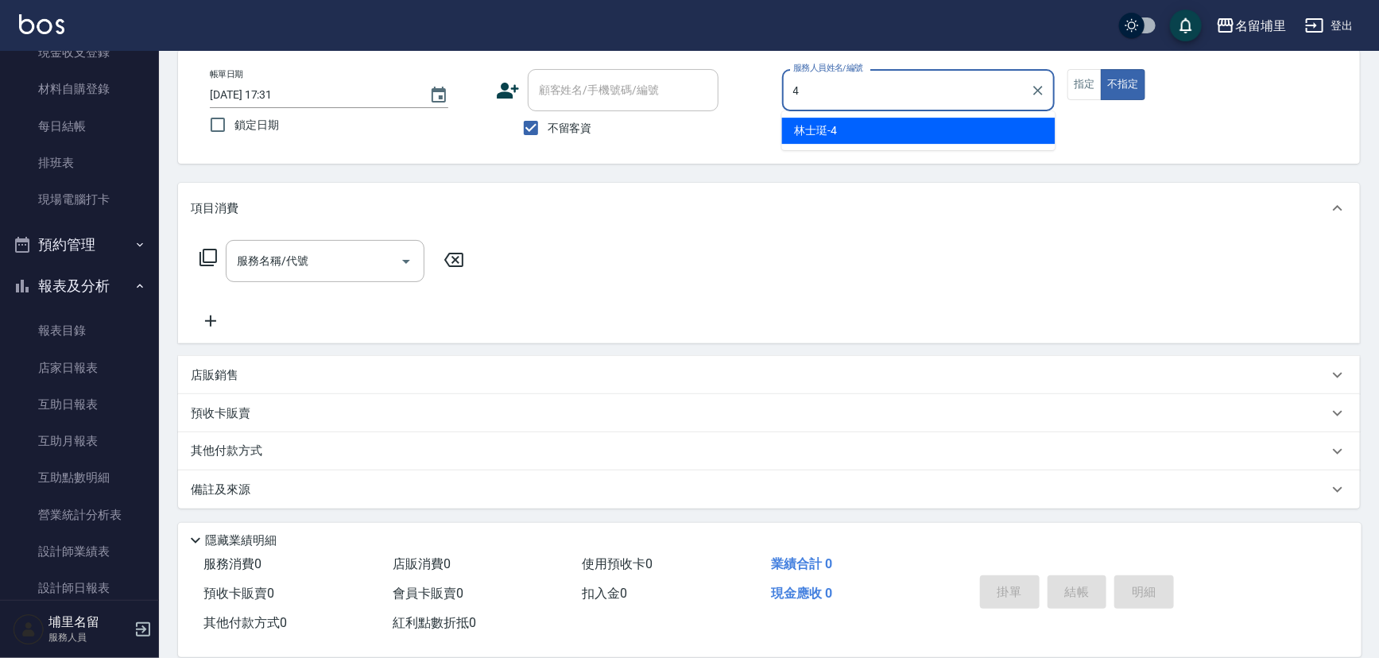
type input "林士珽-4"
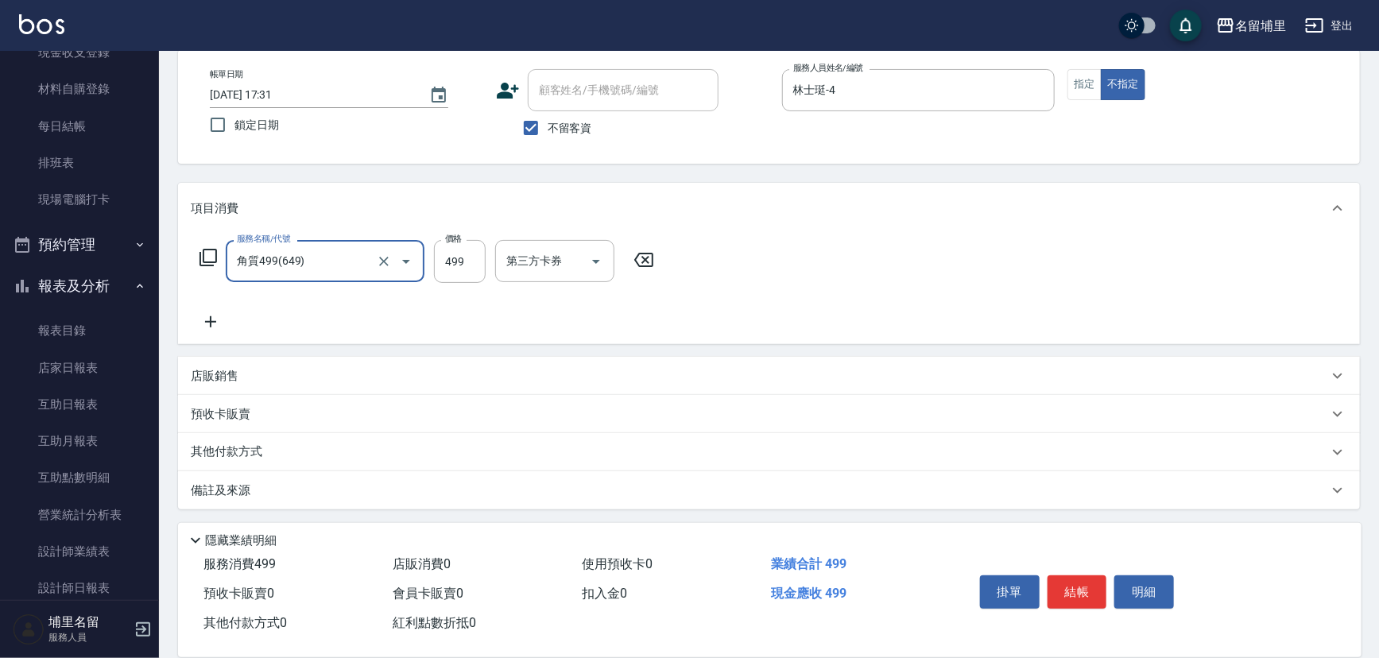
type input "角質499(649)"
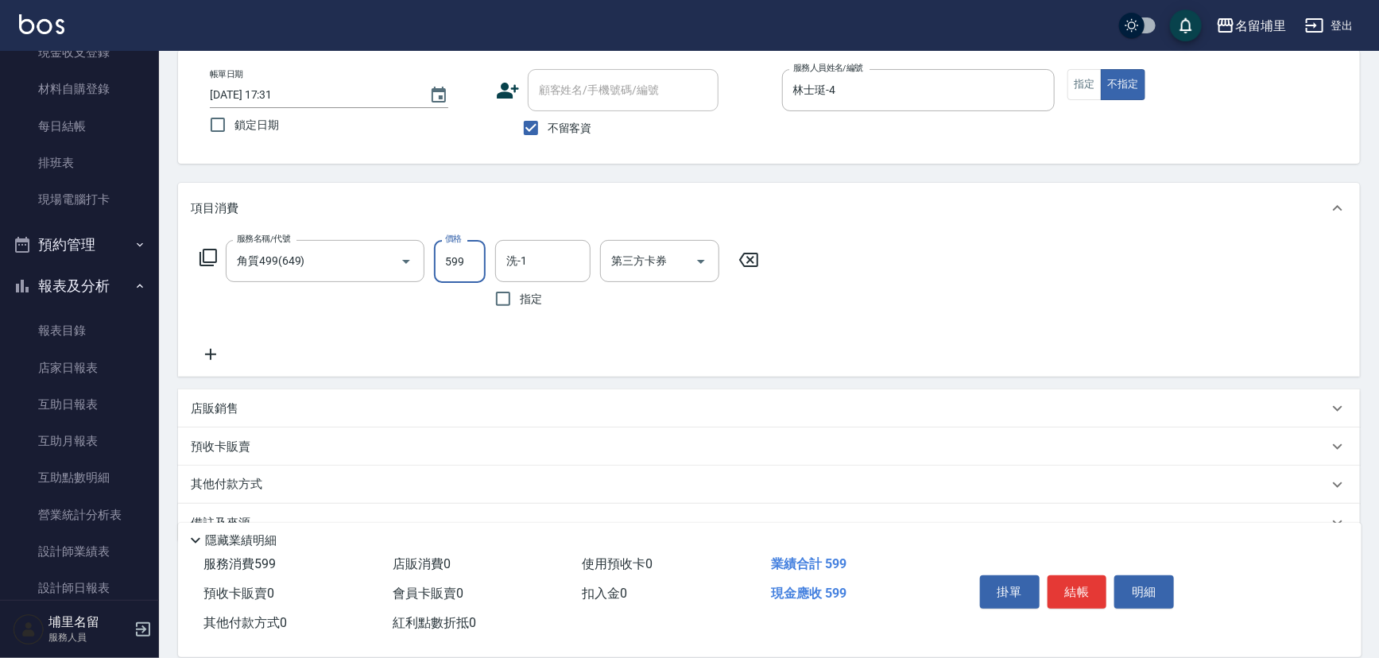
type input "599"
type input "林士珽-4"
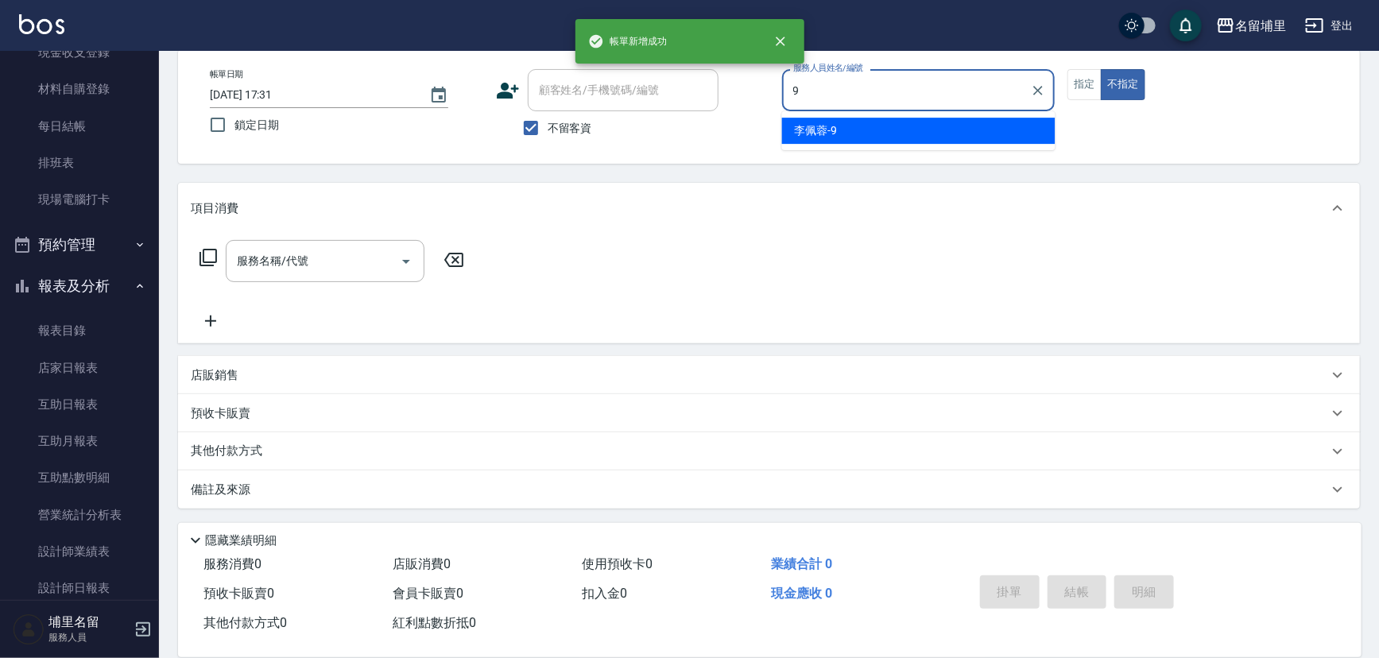
type input "[PERSON_NAME]-9"
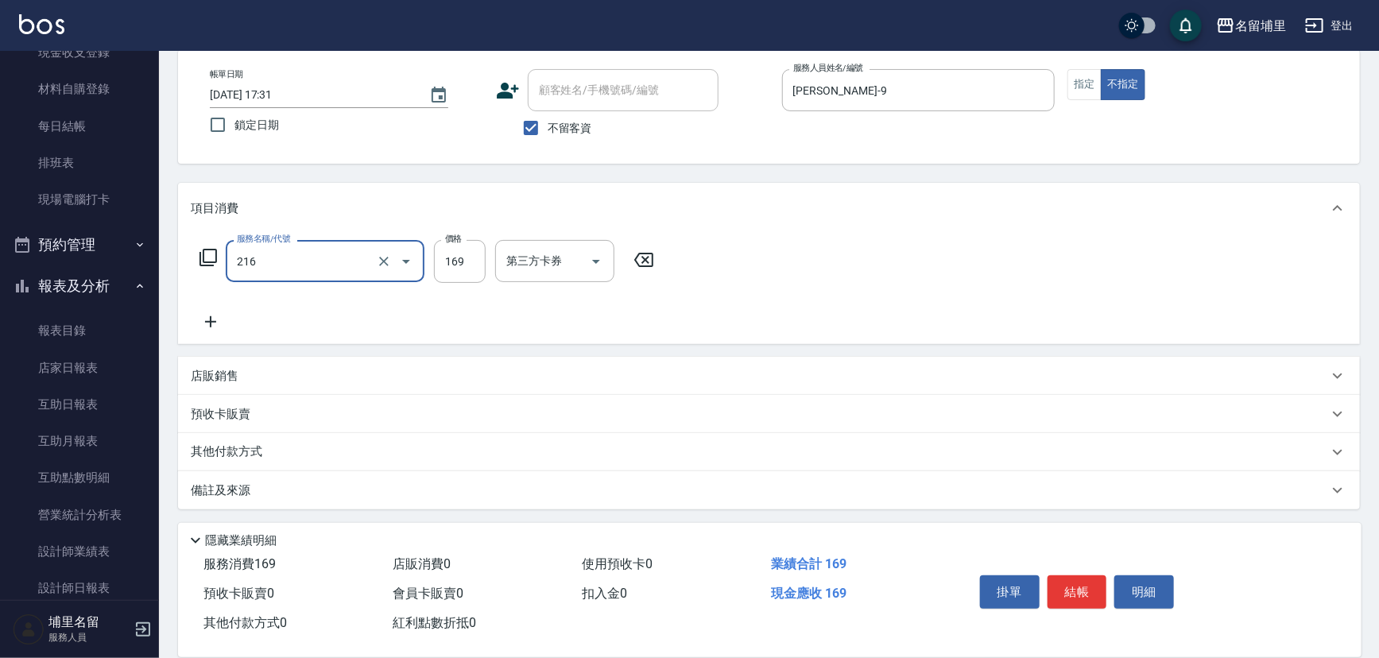
type input "剪髮169(216)"
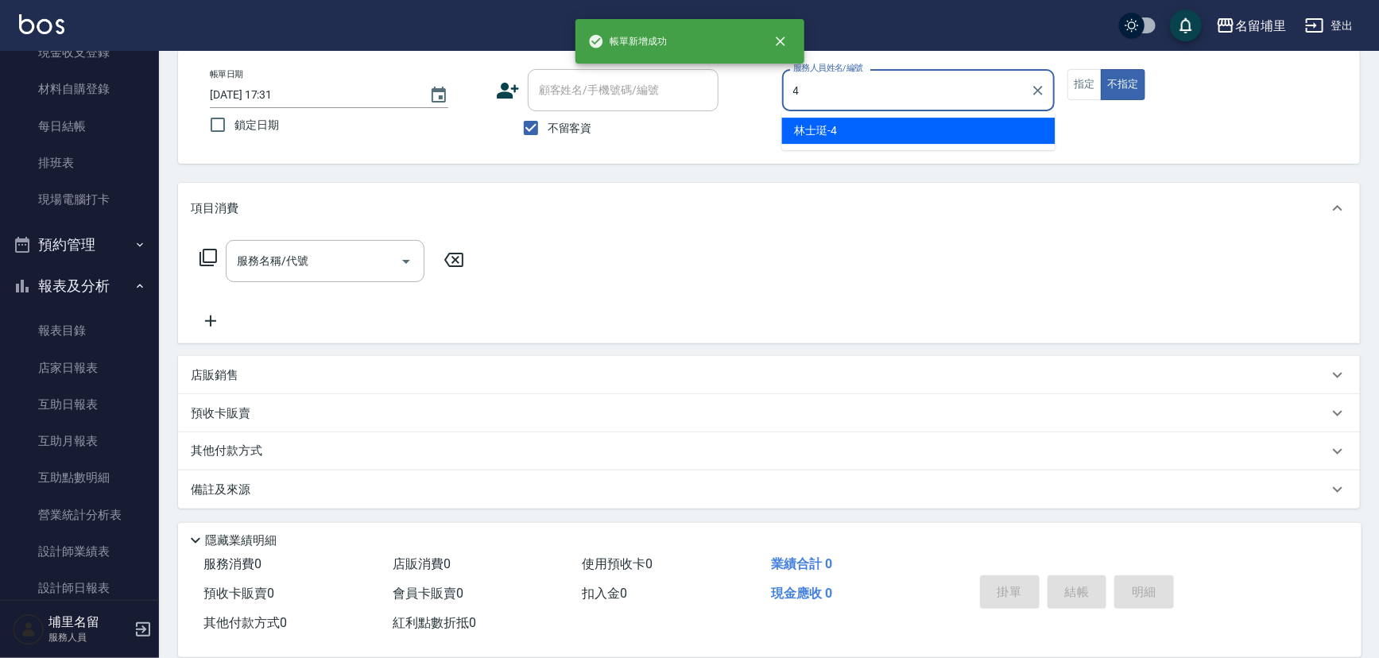
type input "林士珽-4"
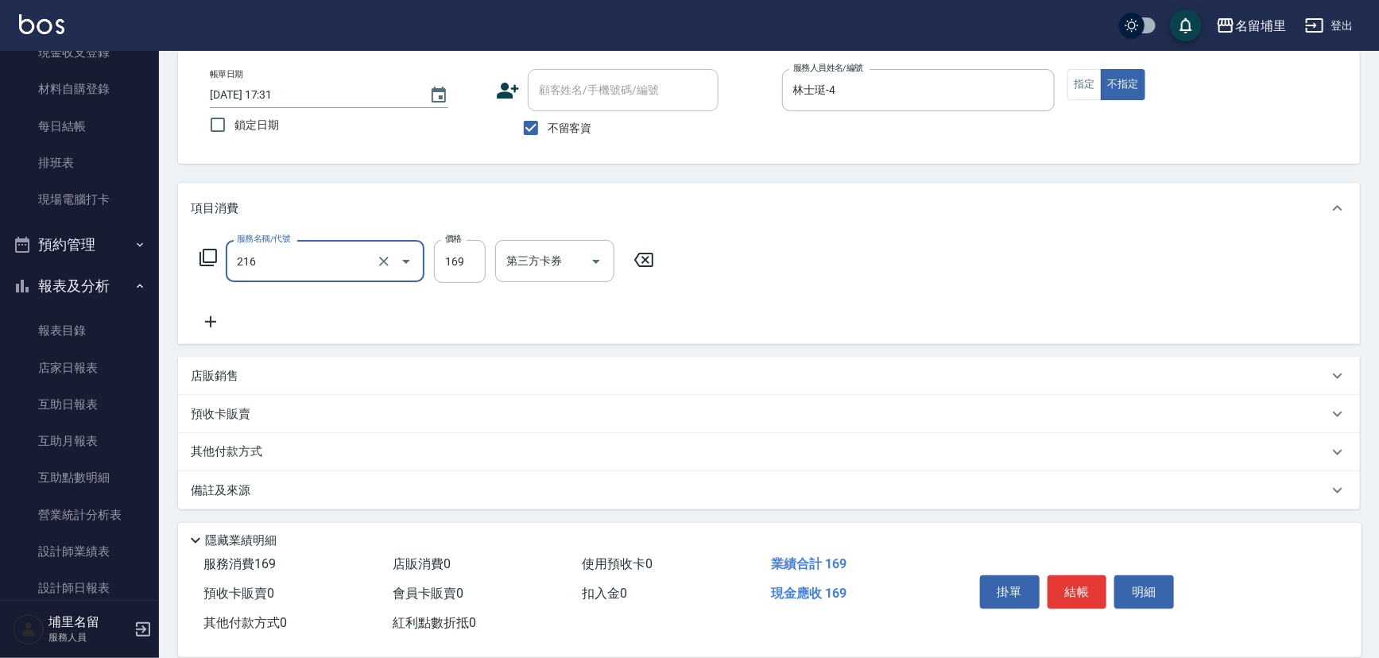
type input "剪髮169(216)"
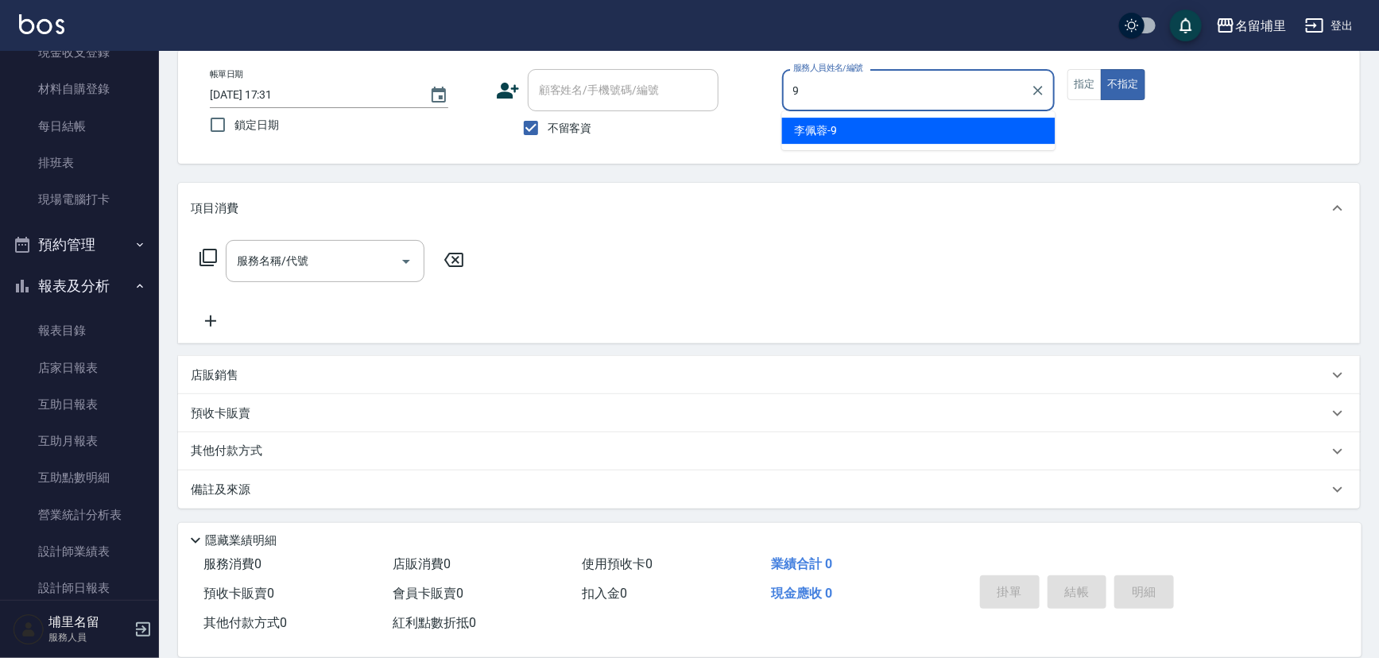
type input "[PERSON_NAME]-9"
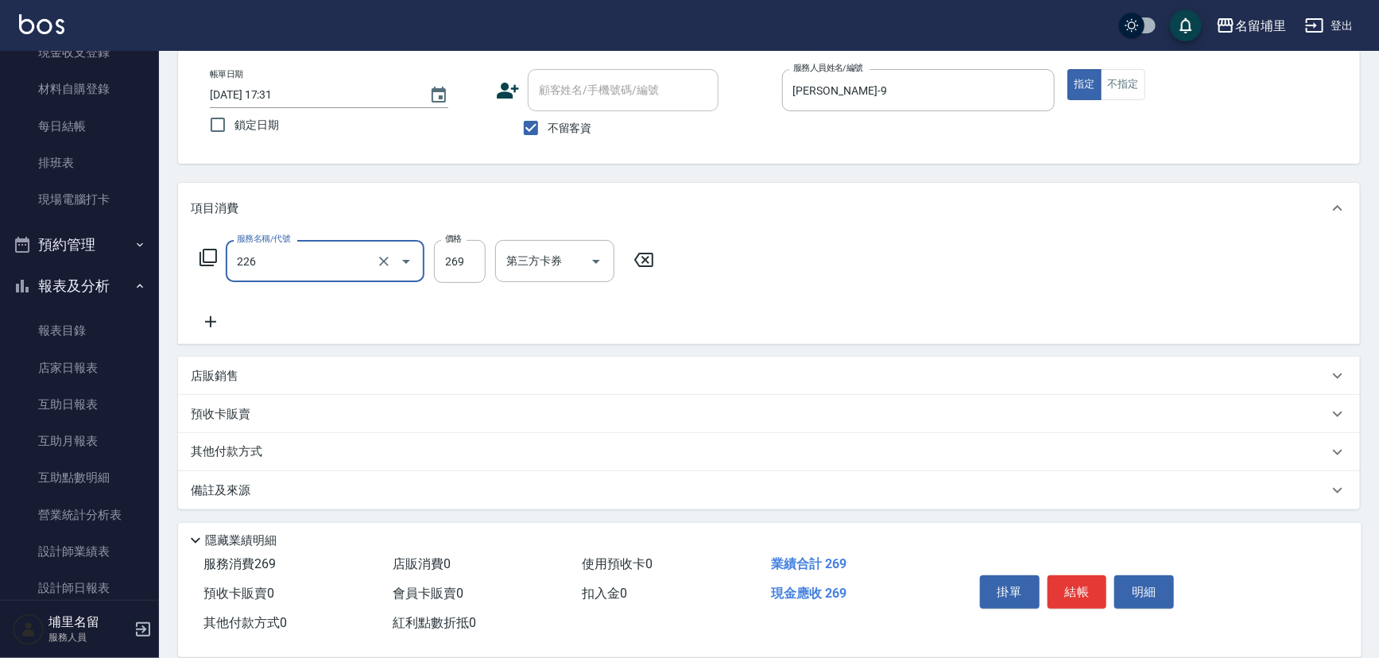
type input "洗剪269(226)"
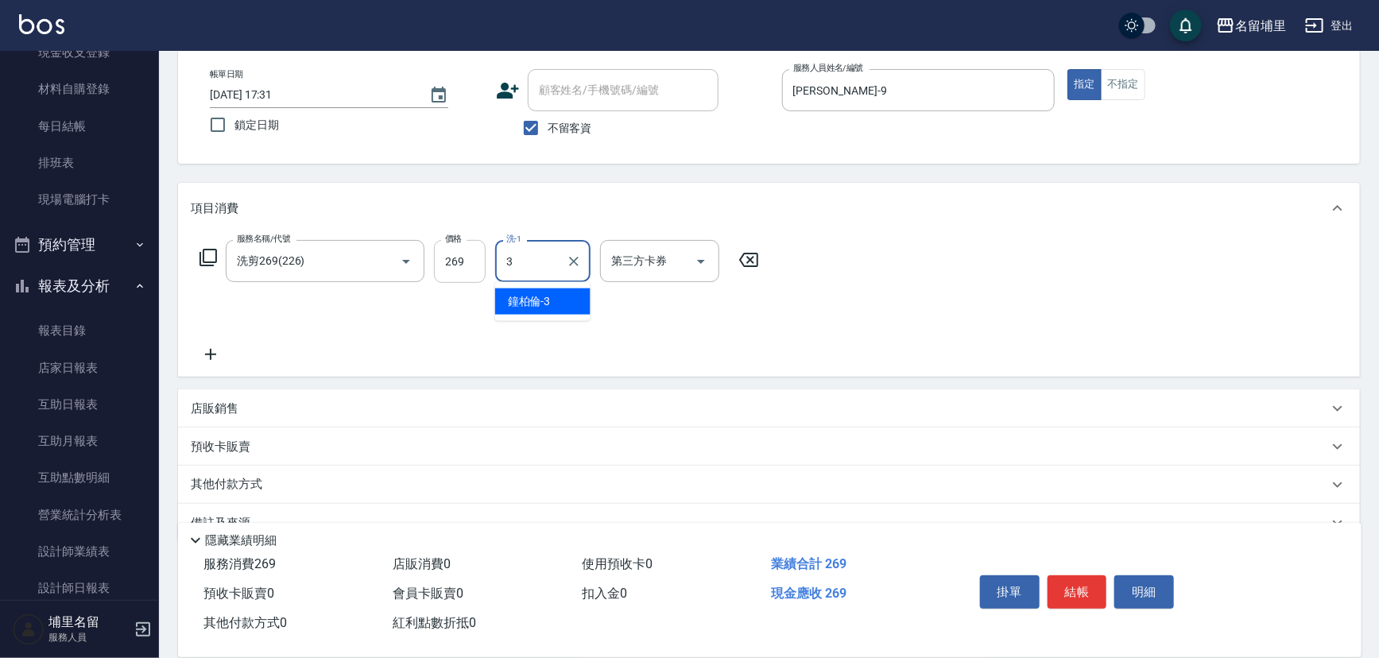
type input "3"
click at [481, 267] on input "269" at bounding box center [460, 261] width 52 height 43
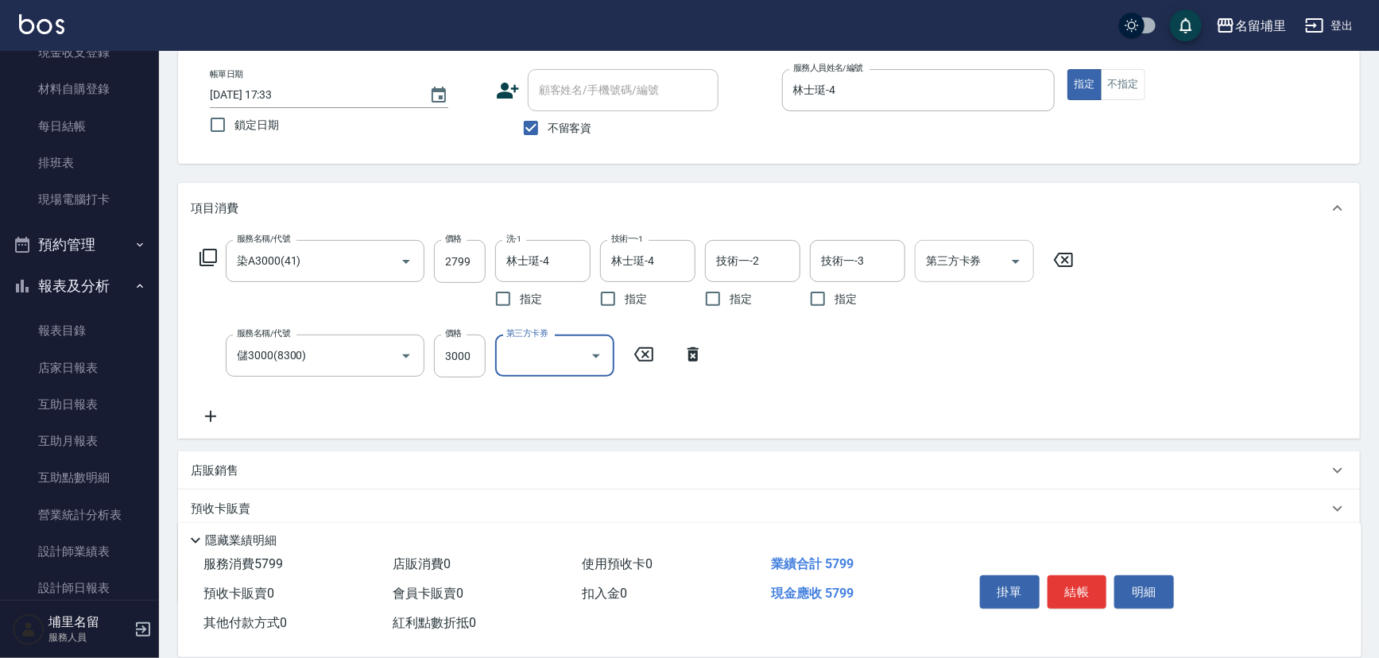
drag, startPoint x: 1019, startPoint y: 258, endPoint x: 1017, endPoint y: 269, distance: 11.2
click at [1019, 258] on icon "Open" at bounding box center [1015, 261] width 19 height 19
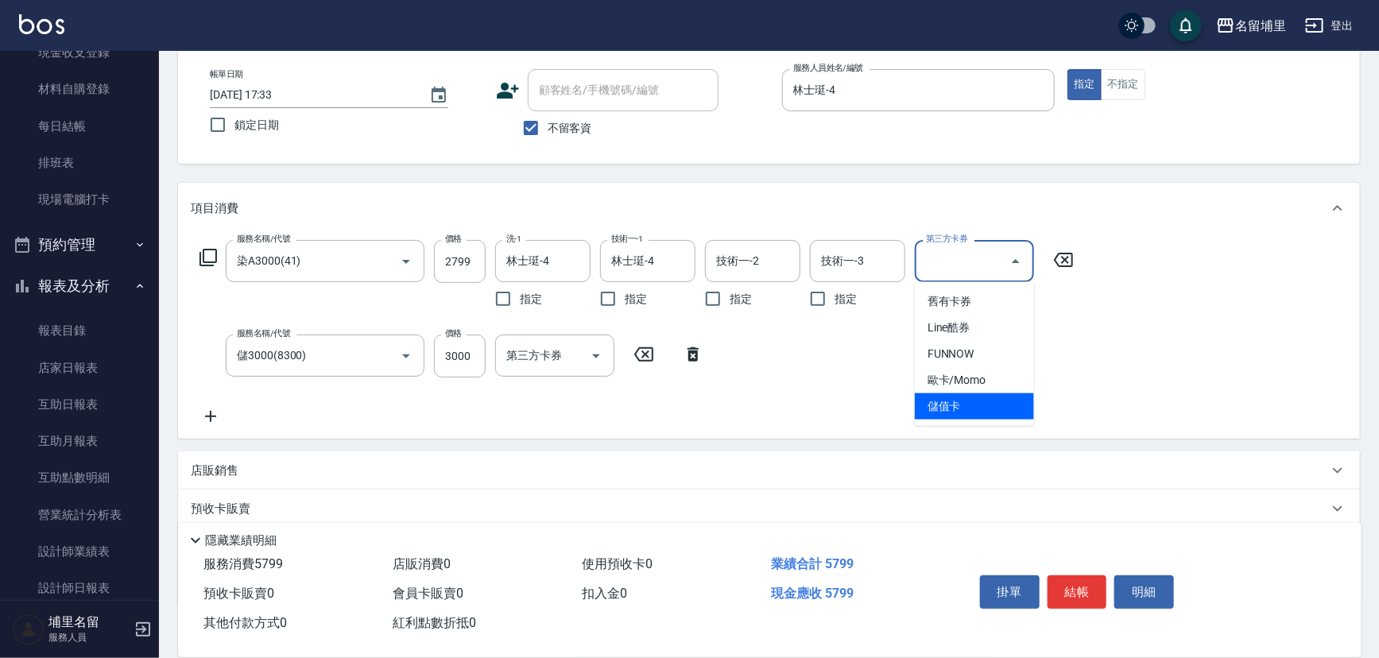
click at [959, 405] on span "儲值卡" at bounding box center [974, 406] width 119 height 26
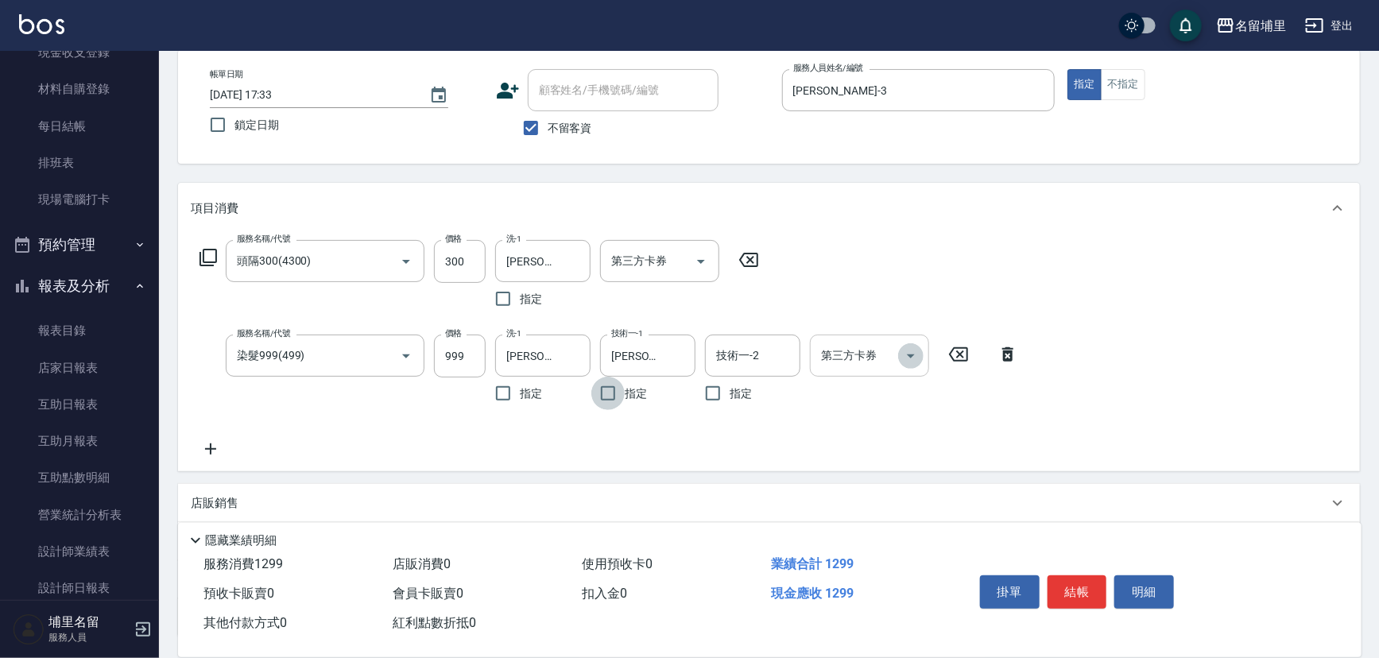
click at [915, 355] on icon "Open" at bounding box center [910, 356] width 19 height 19
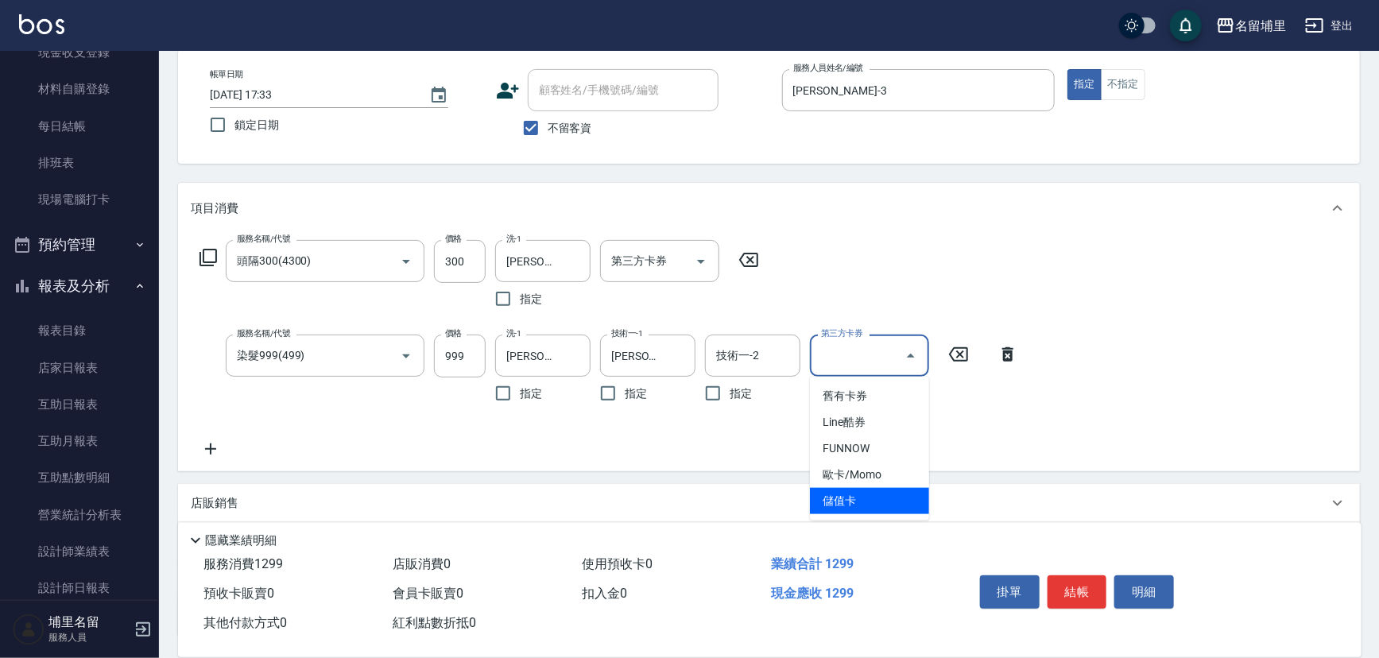
click at [869, 496] on span "儲值卡" at bounding box center [869, 501] width 119 height 26
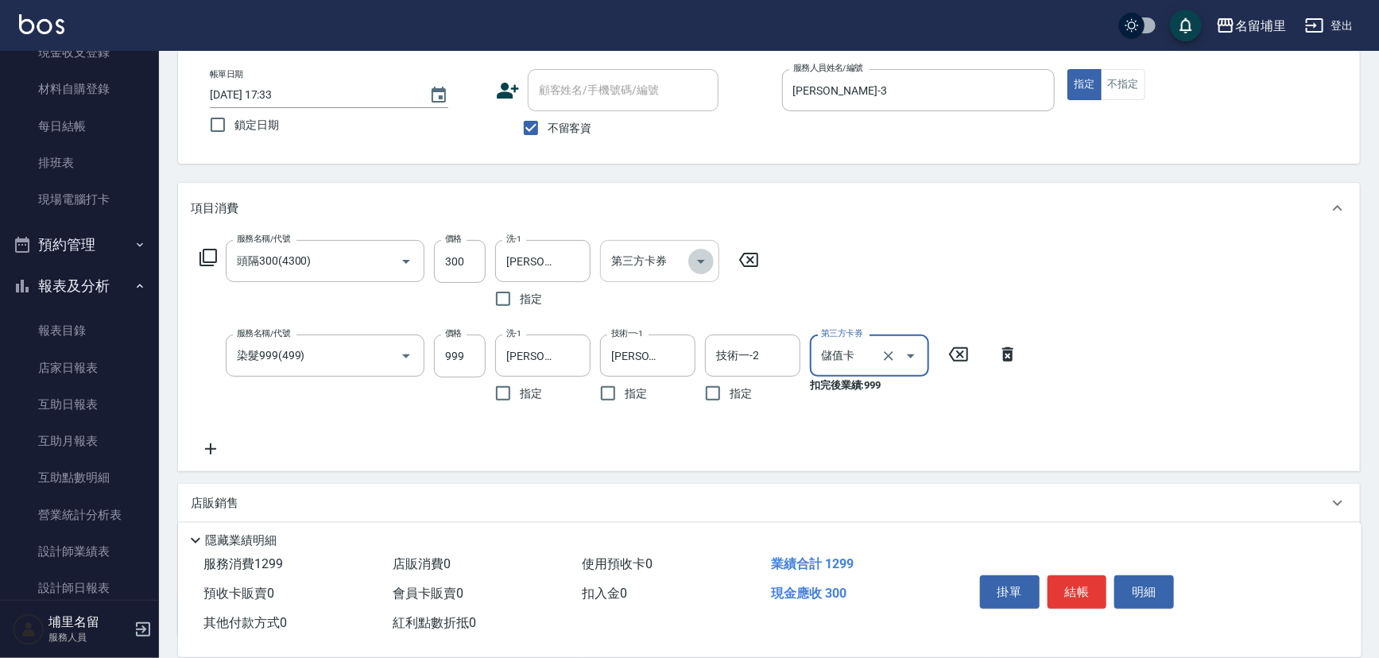
click at [709, 257] on icon "Open" at bounding box center [701, 261] width 19 height 19
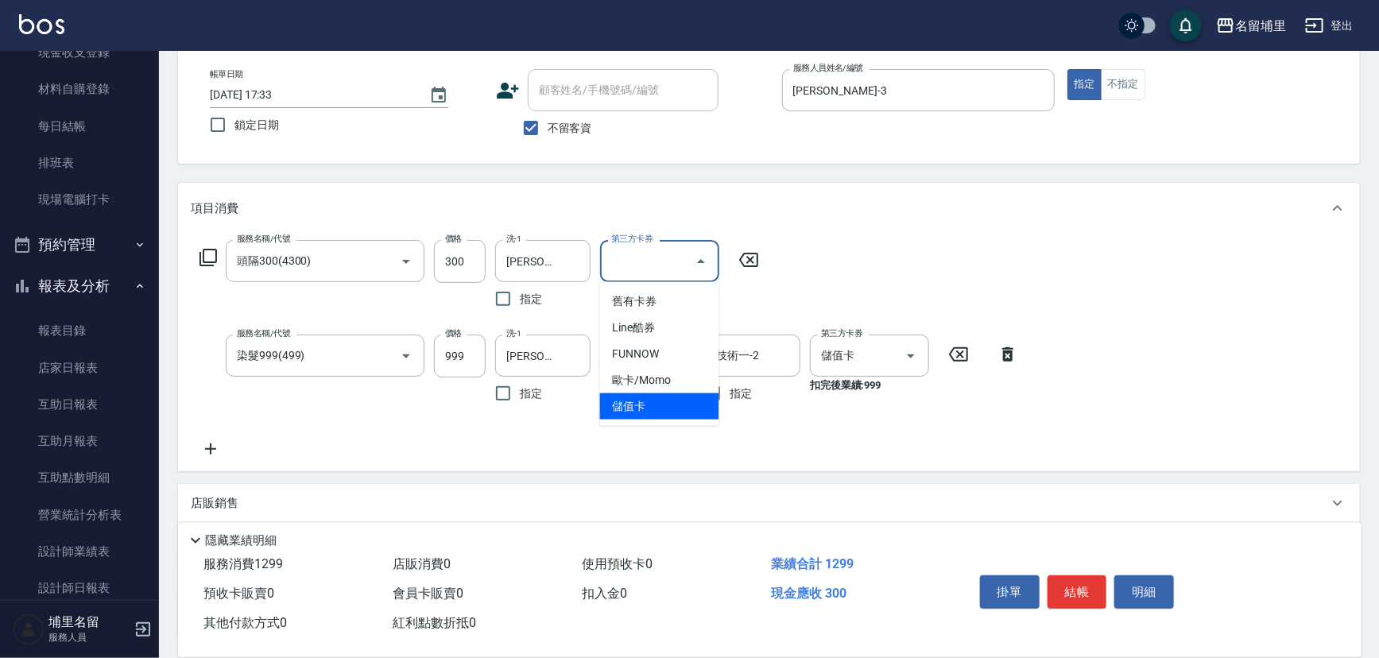
drag, startPoint x: 683, startPoint y: 402, endPoint x: 455, endPoint y: 442, distance: 230.8
click at [683, 403] on span "儲值卡" at bounding box center [659, 406] width 119 height 26
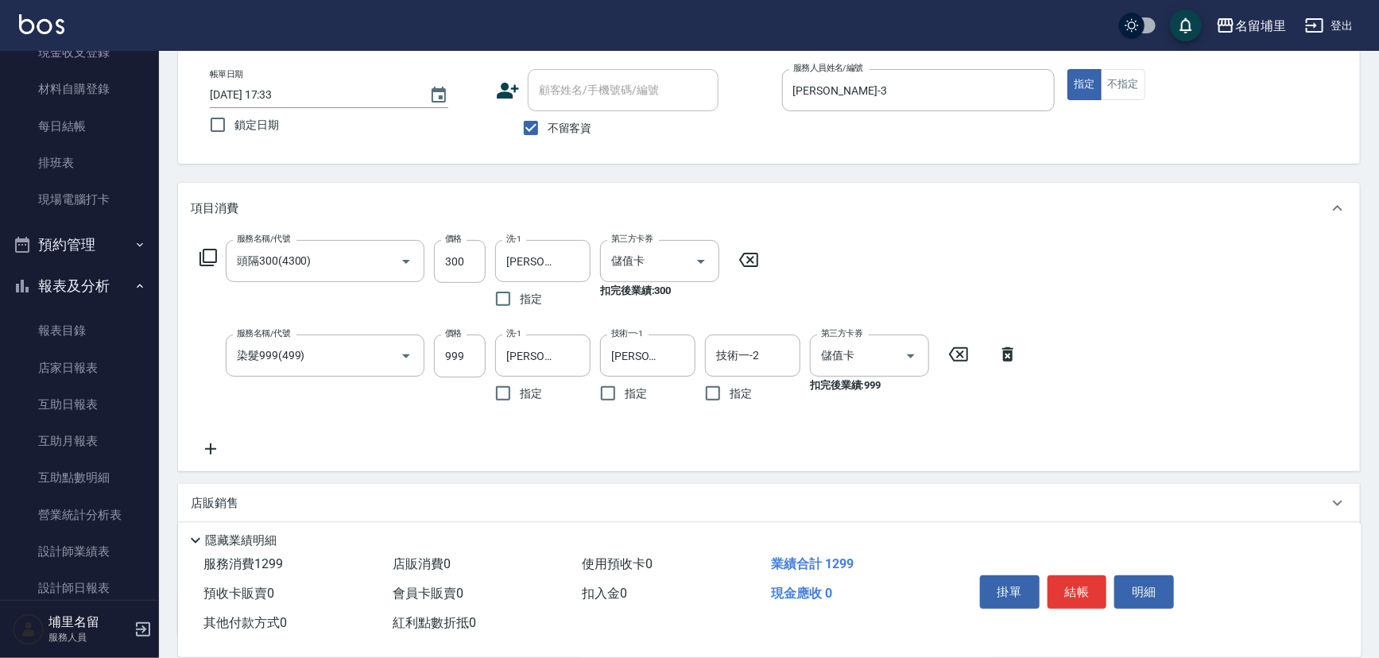
click at [204, 445] on icon at bounding box center [211, 449] width 40 height 19
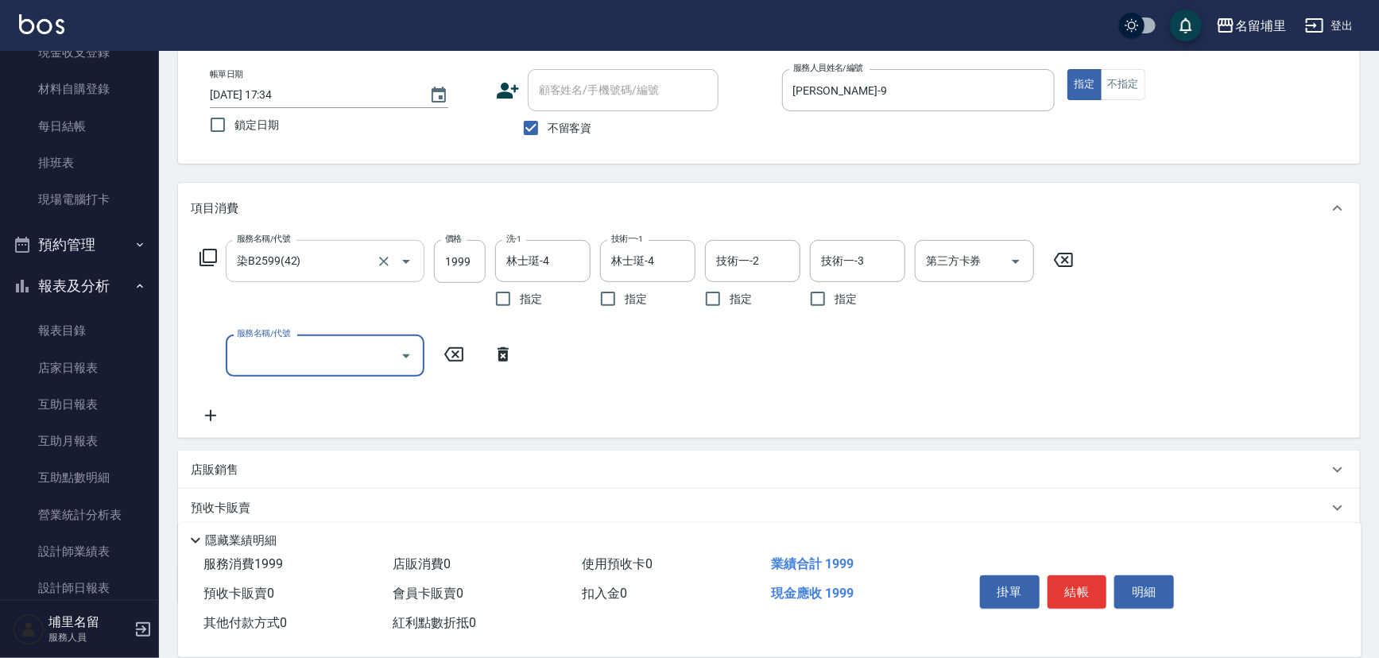
click at [390, 263] on icon "Clear" at bounding box center [384, 262] width 16 height 16
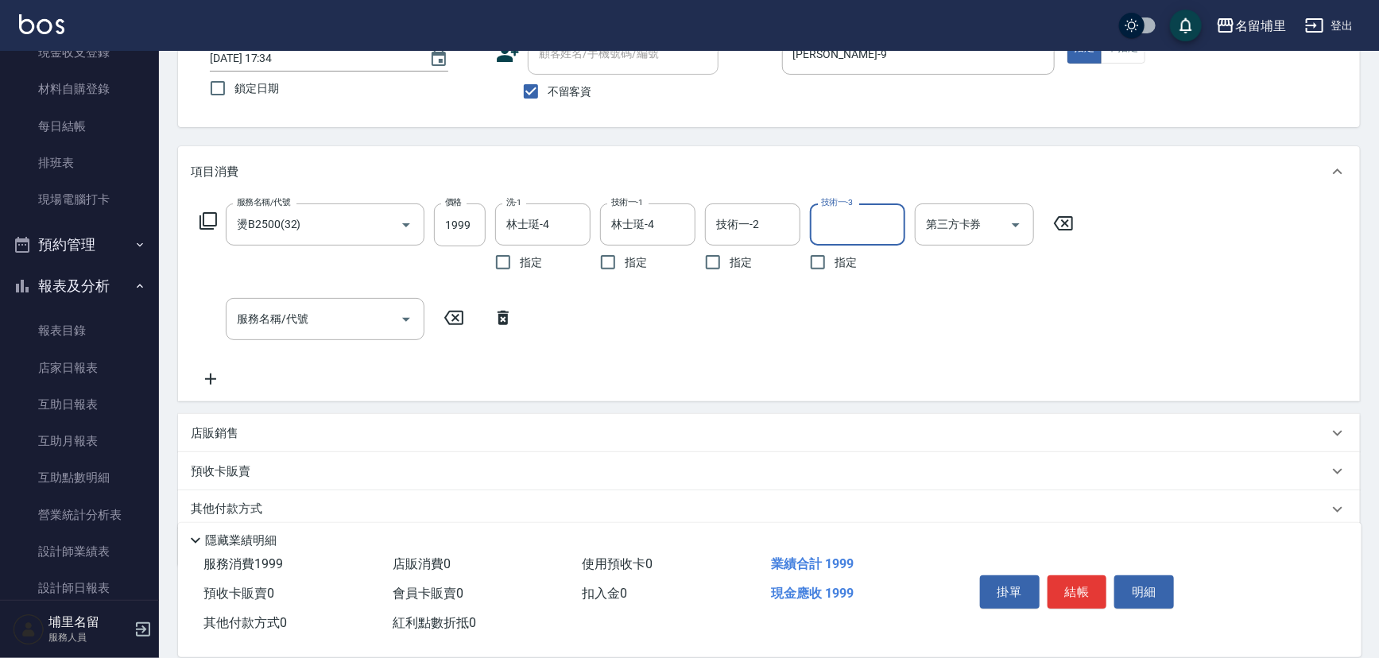
scroll to position [150, 0]
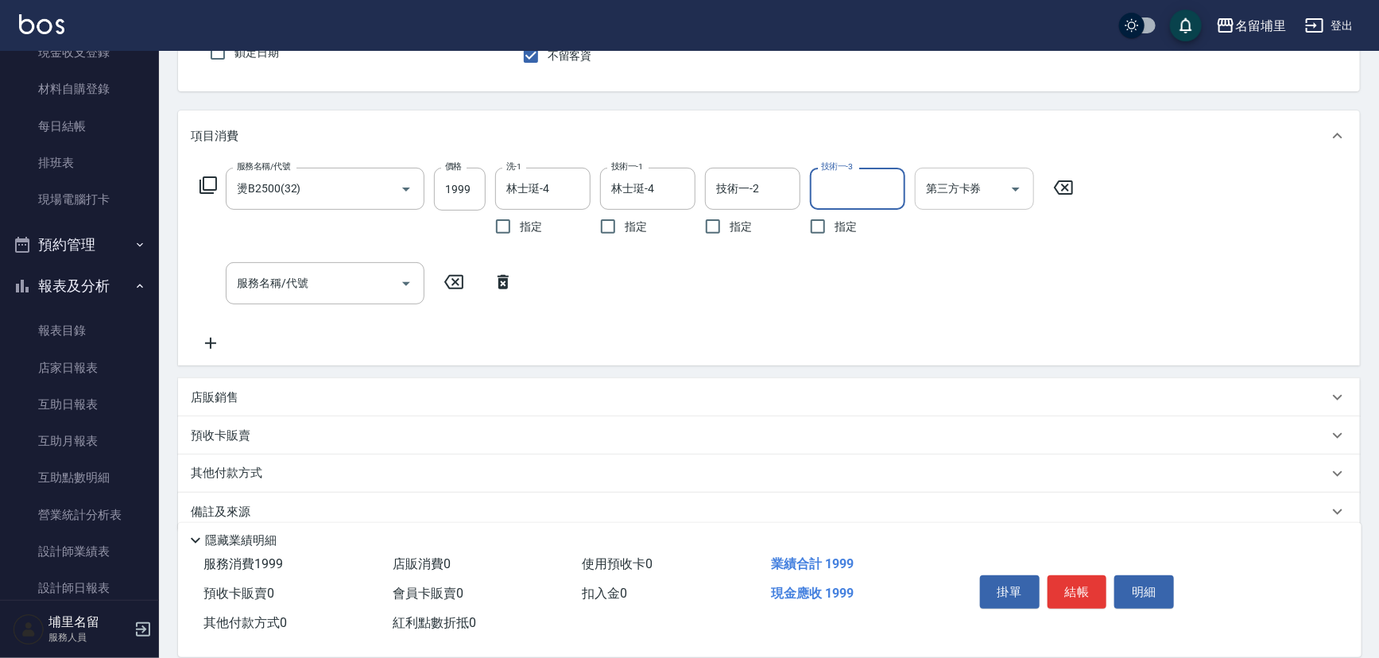
click at [1017, 192] on icon "Open" at bounding box center [1015, 189] width 19 height 19
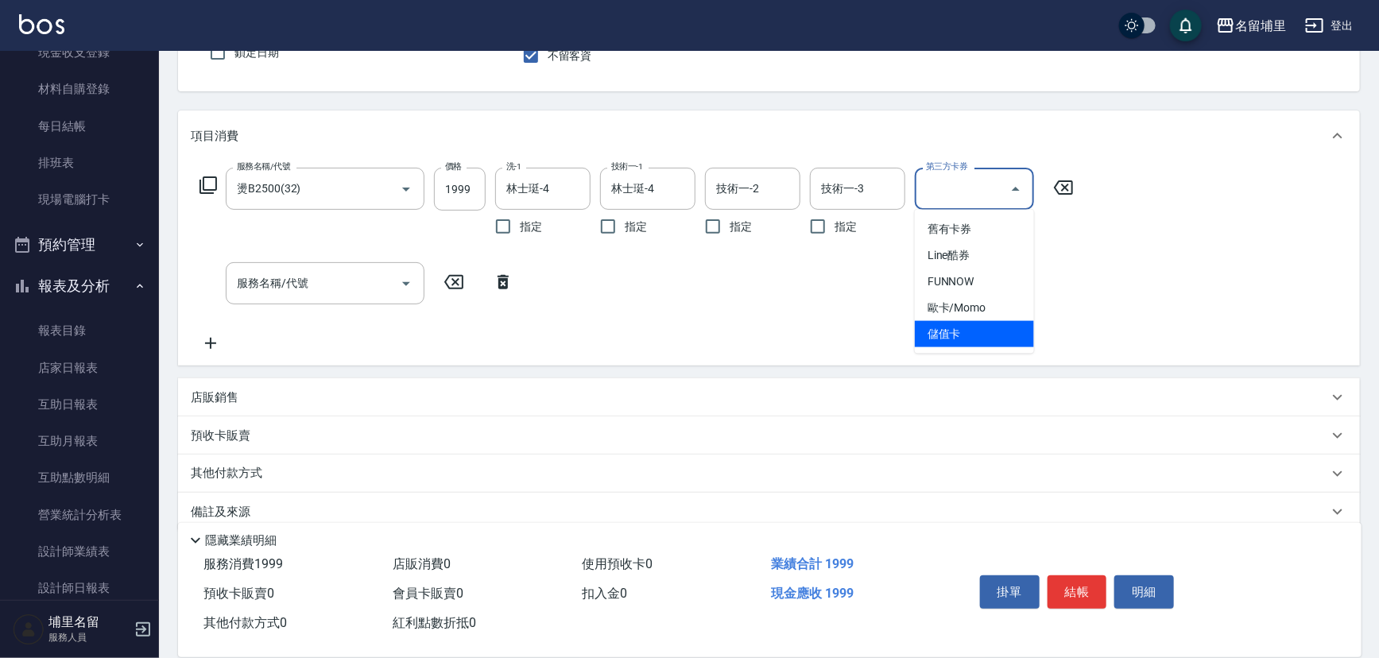
drag, startPoint x: 978, startPoint y: 335, endPoint x: 604, endPoint y: 399, distance: 379.0
click at [977, 335] on span "儲值卡" at bounding box center [974, 334] width 119 height 26
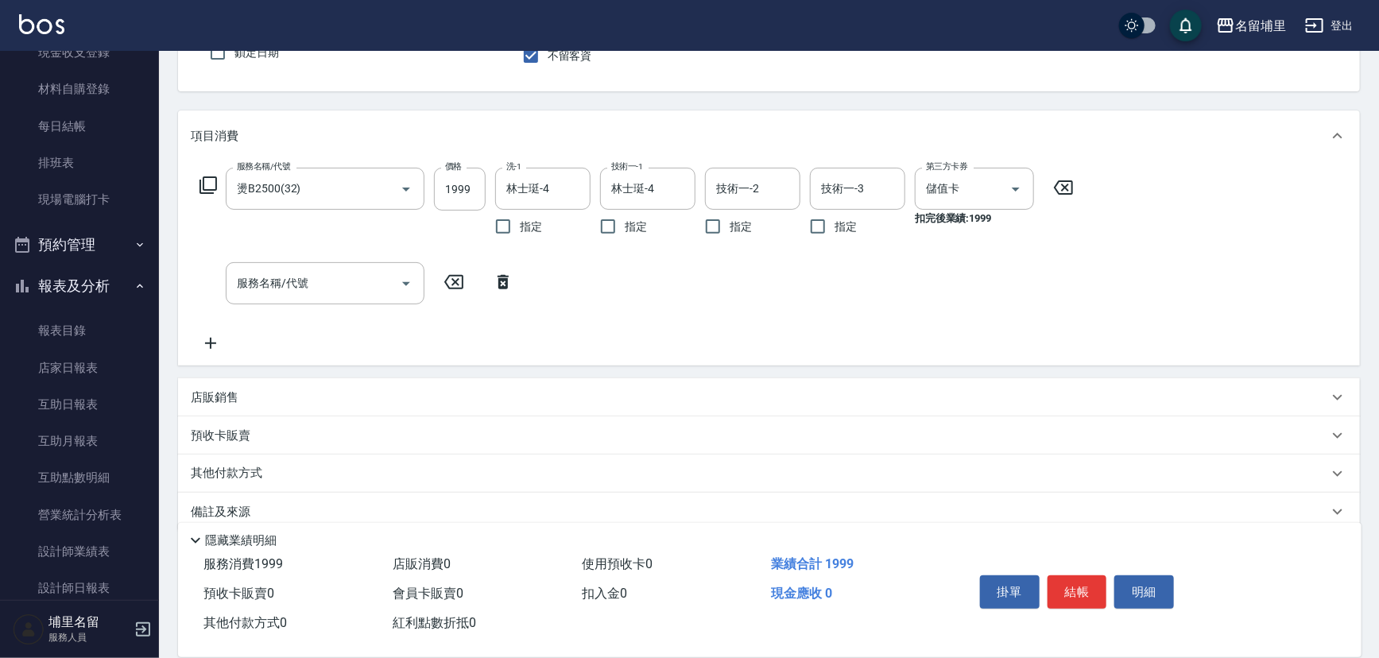
click at [393, 402] on div "店販銷售" at bounding box center [759, 397] width 1137 height 17
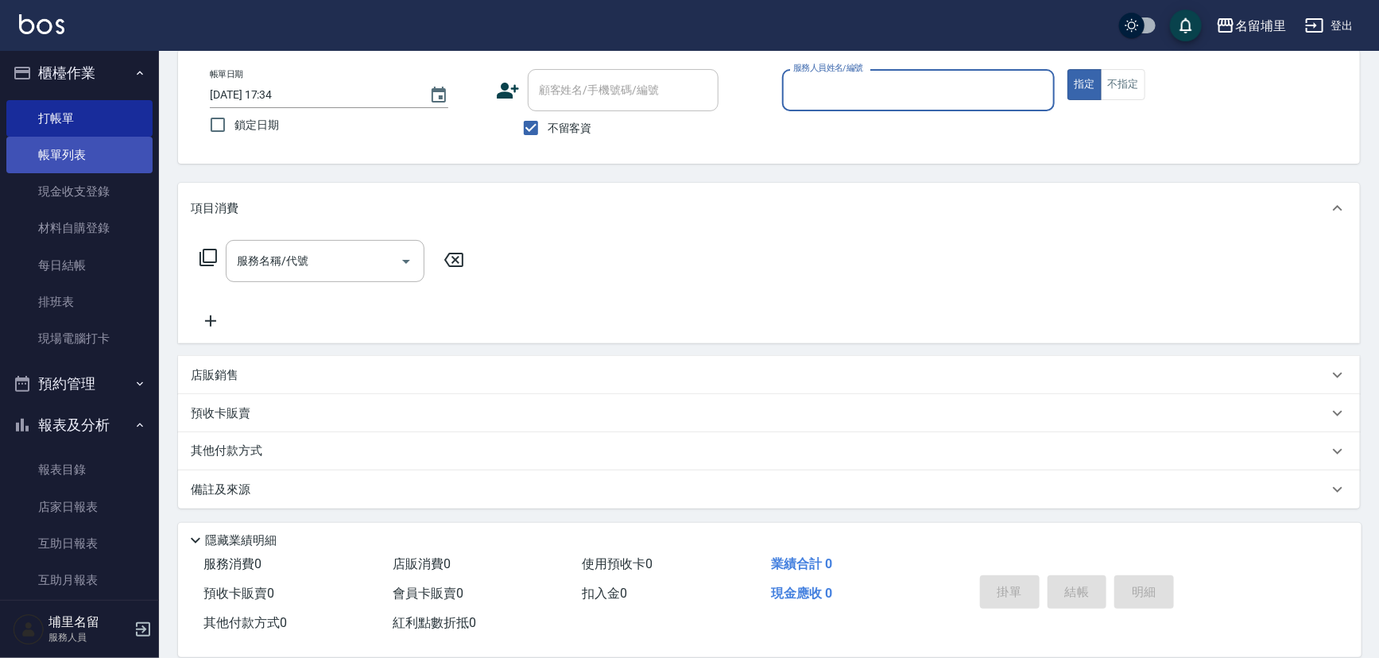
scroll to position [0, 0]
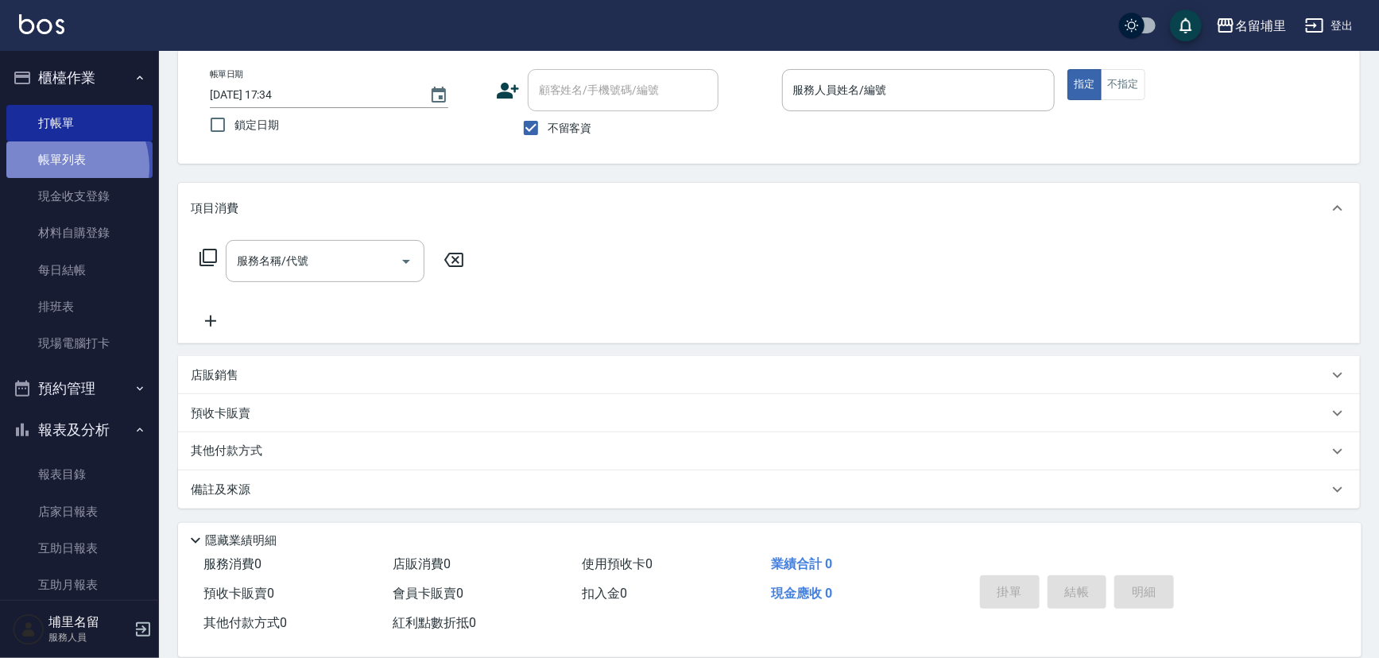
click at [64, 167] on link "帳單列表" at bounding box center [79, 159] width 146 height 37
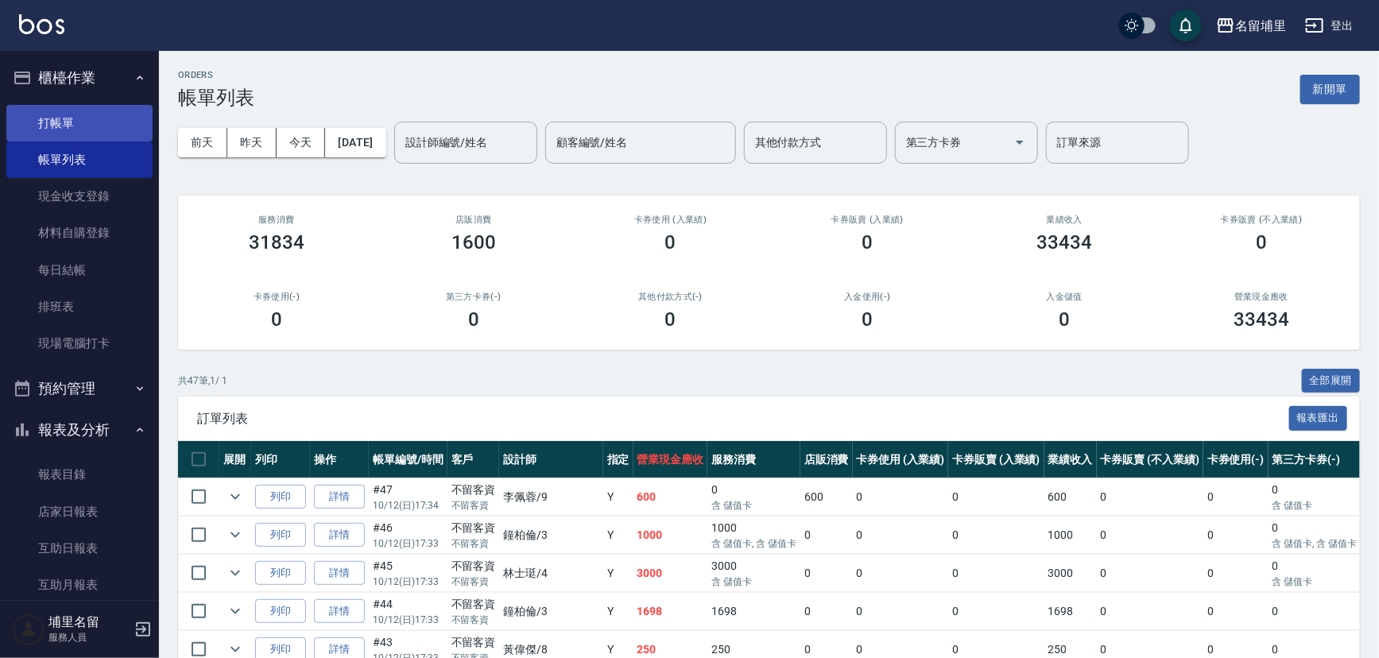
click at [105, 124] on link "打帳單" at bounding box center [79, 123] width 146 height 37
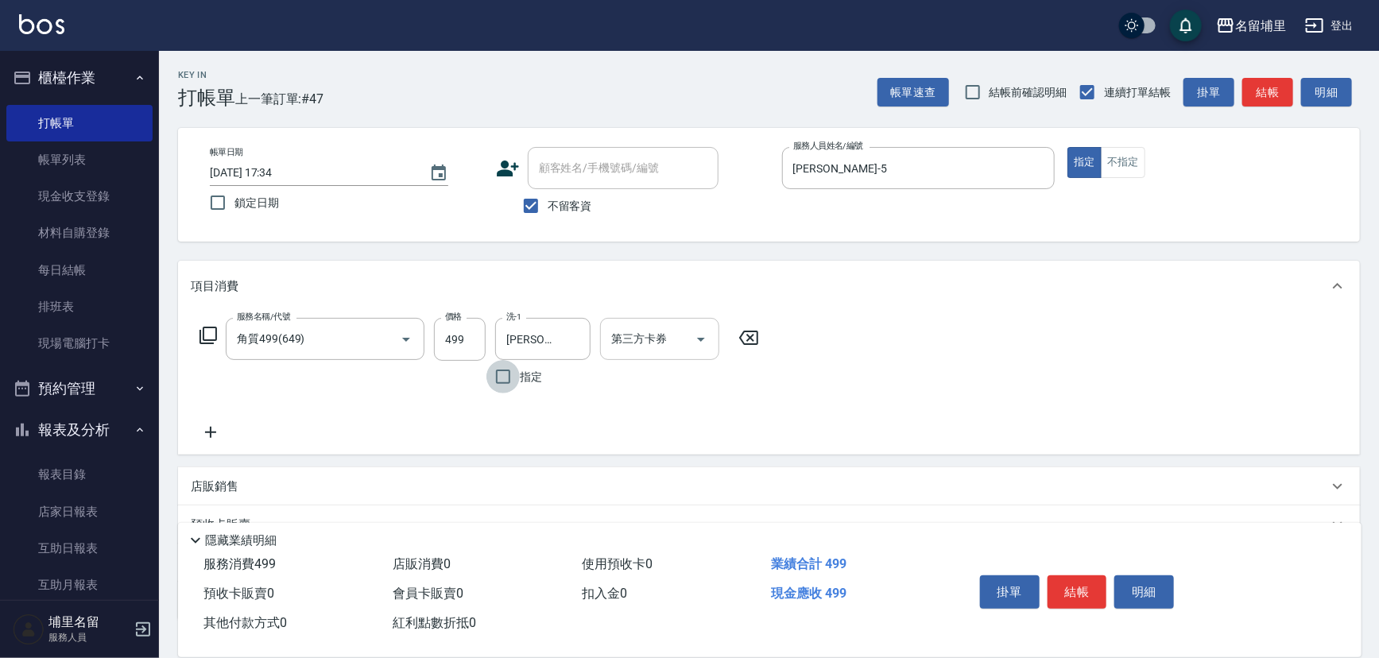
click at [695, 331] on icon "Open" at bounding box center [701, 339] width 19 height 19
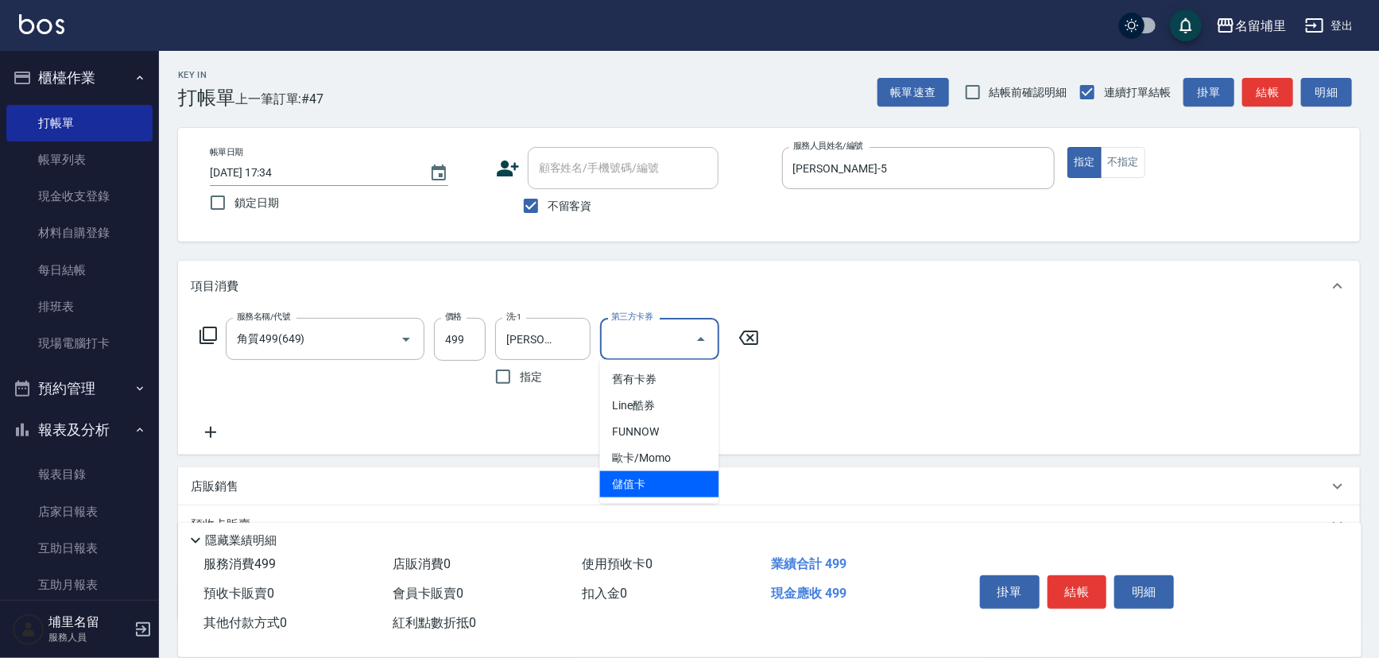
click at [680, 487] on span "儲值卡" at bounding box center [659, 484] width 119 height 26
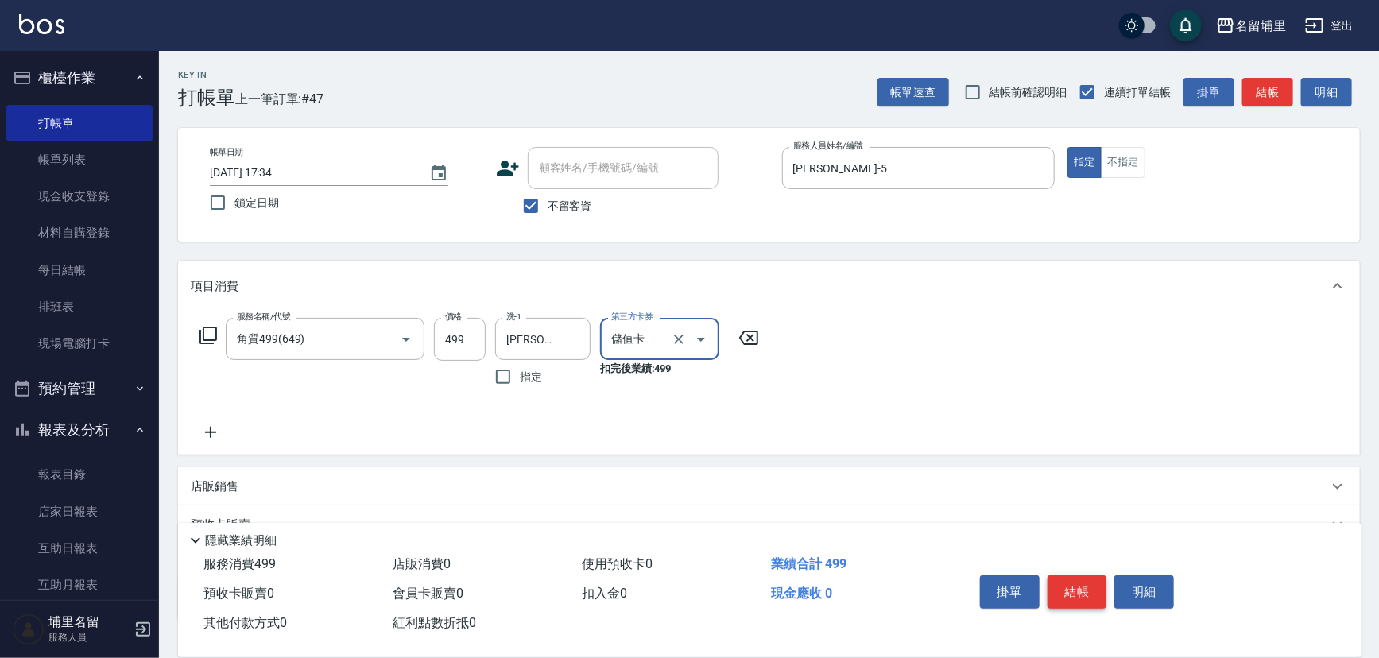
click at [1077, 593] on button "結帳" at bounding box center [1078, 591] width 60 height 33
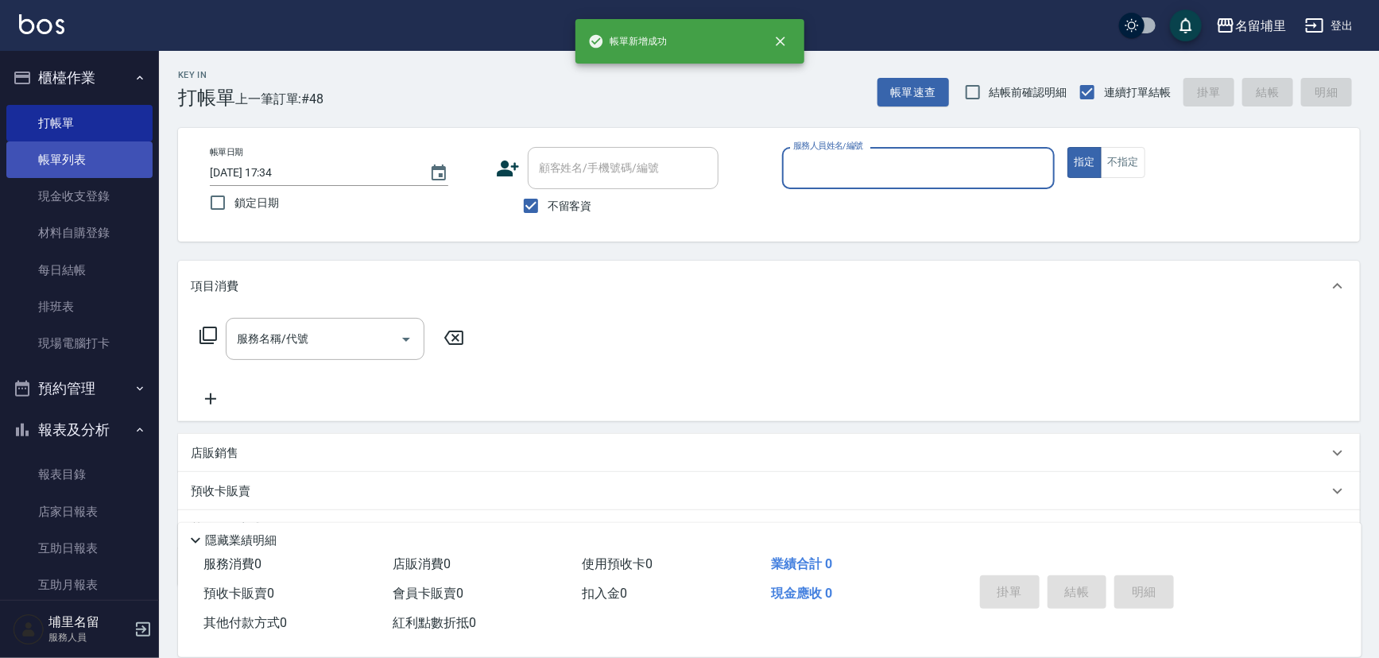
click at [71, 160] on link "帳單列表" at bounding box center [79, 159] width 146 height 37
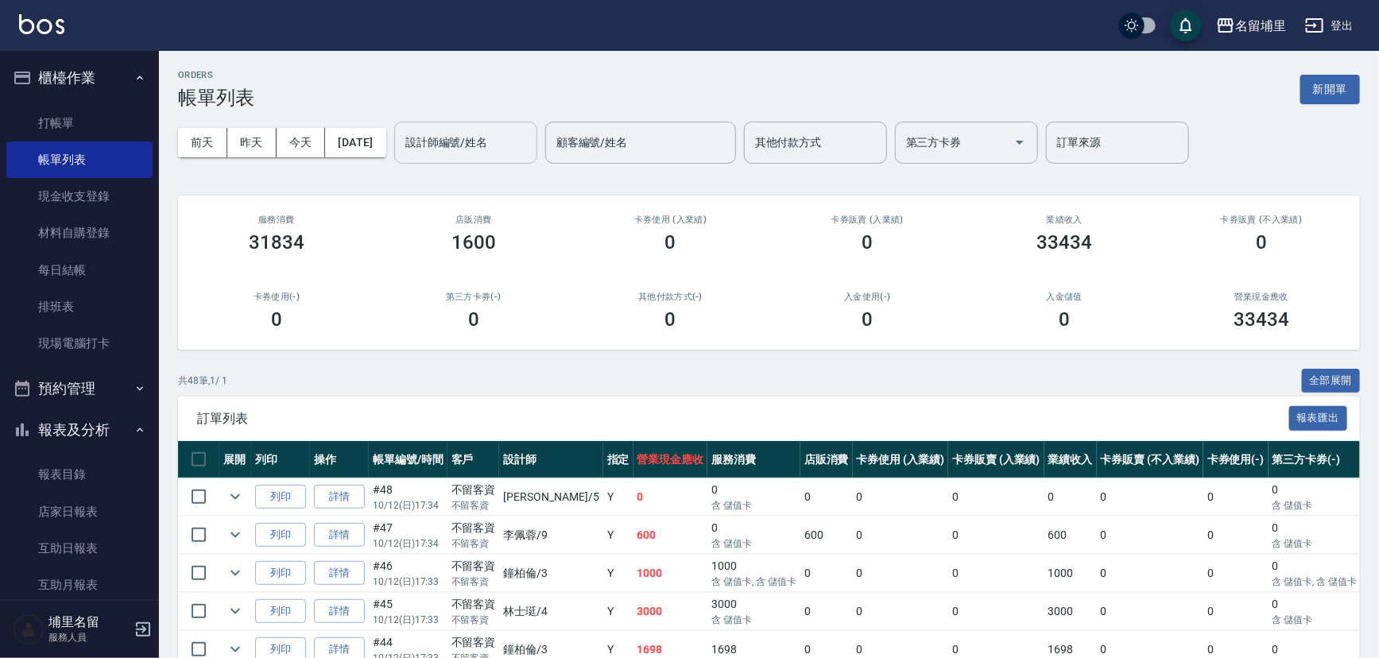
click at [500, 150] on input "設計師編號/姓名" at bounding box center [465, 143] width 129 height 28
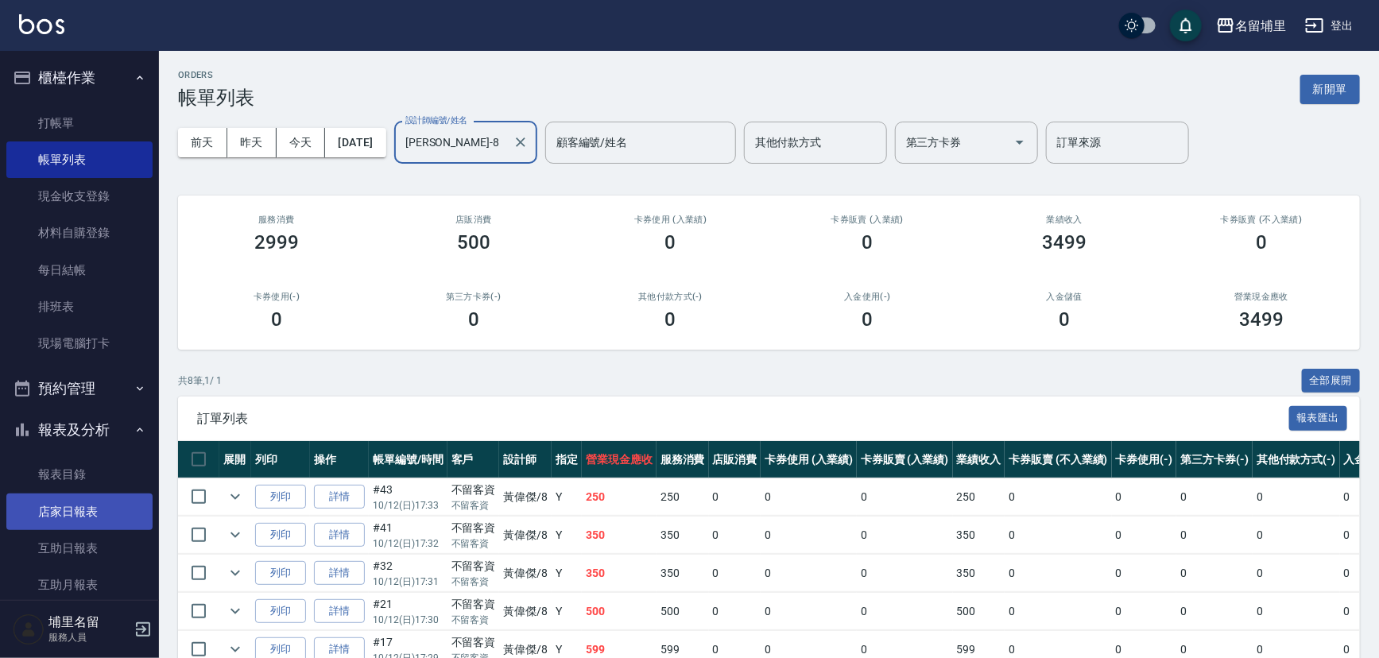
click at [60, 525] on link "店家日報表" at bounding box center [79, 512] width 146 height 37
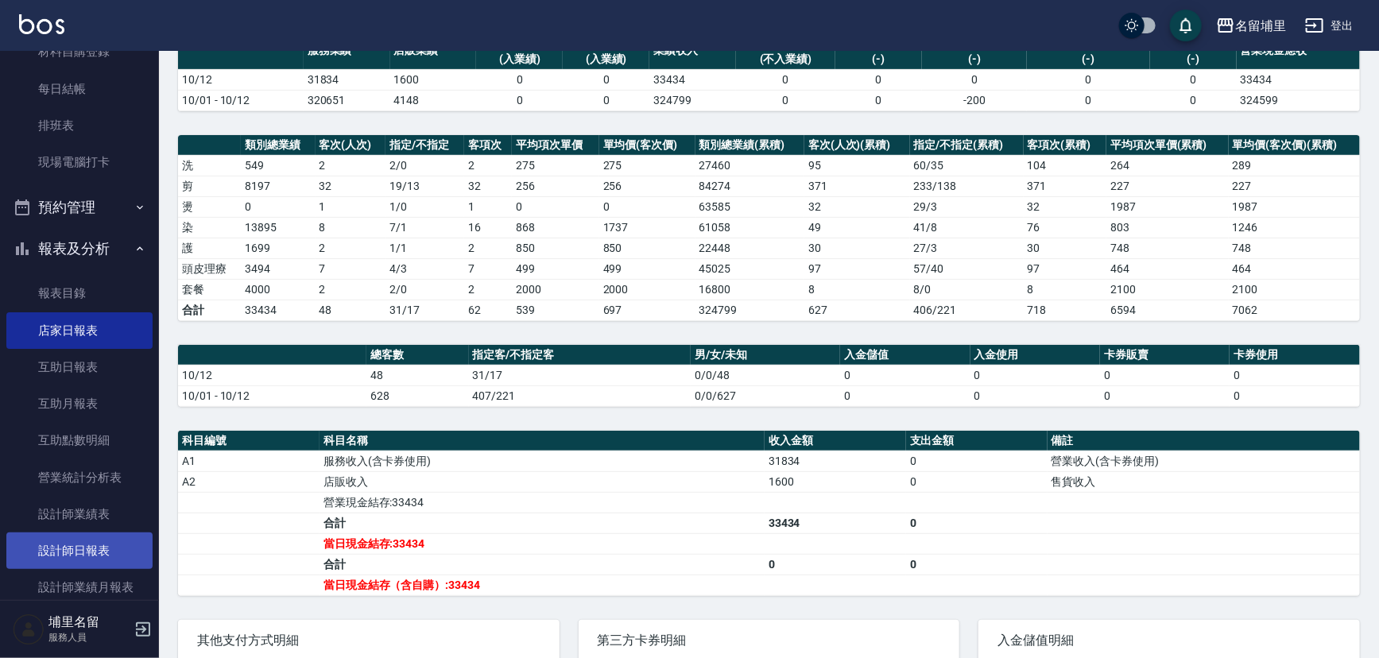
scroll to position [289, 0]
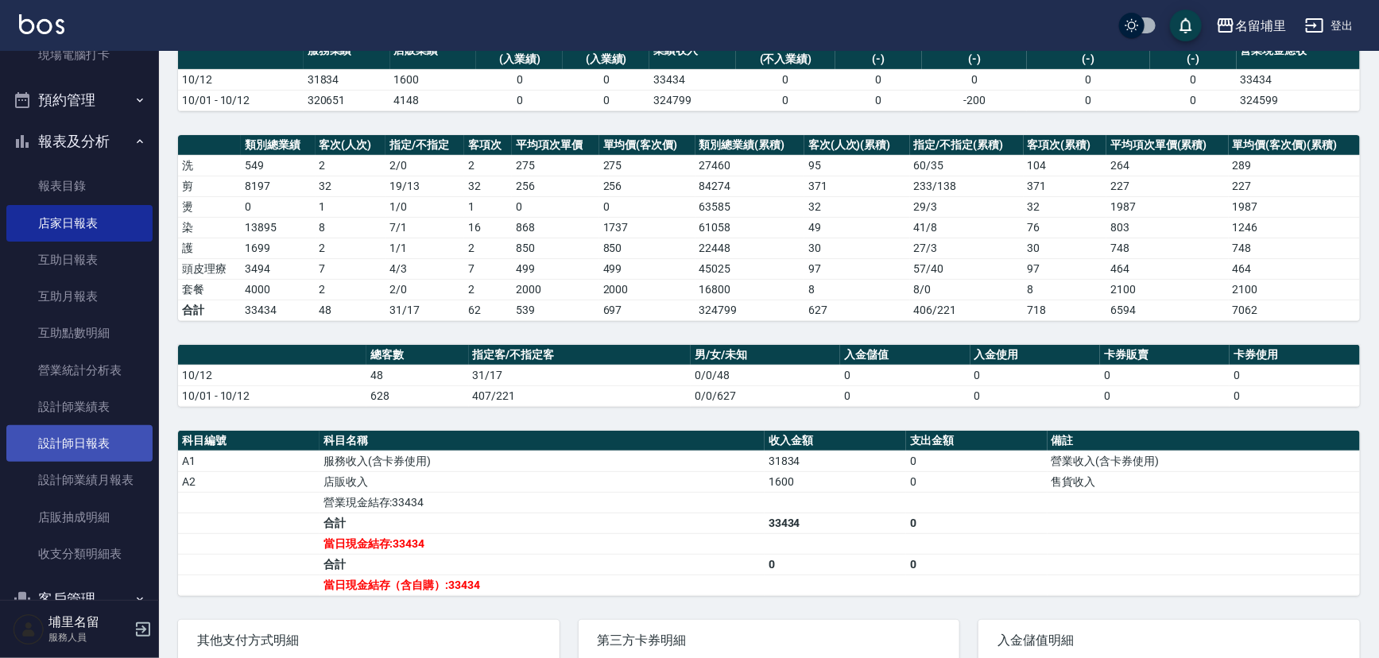
click at [108, 444] on link "設計師日報表" at bounding box center [79, 443] width 146 height 37
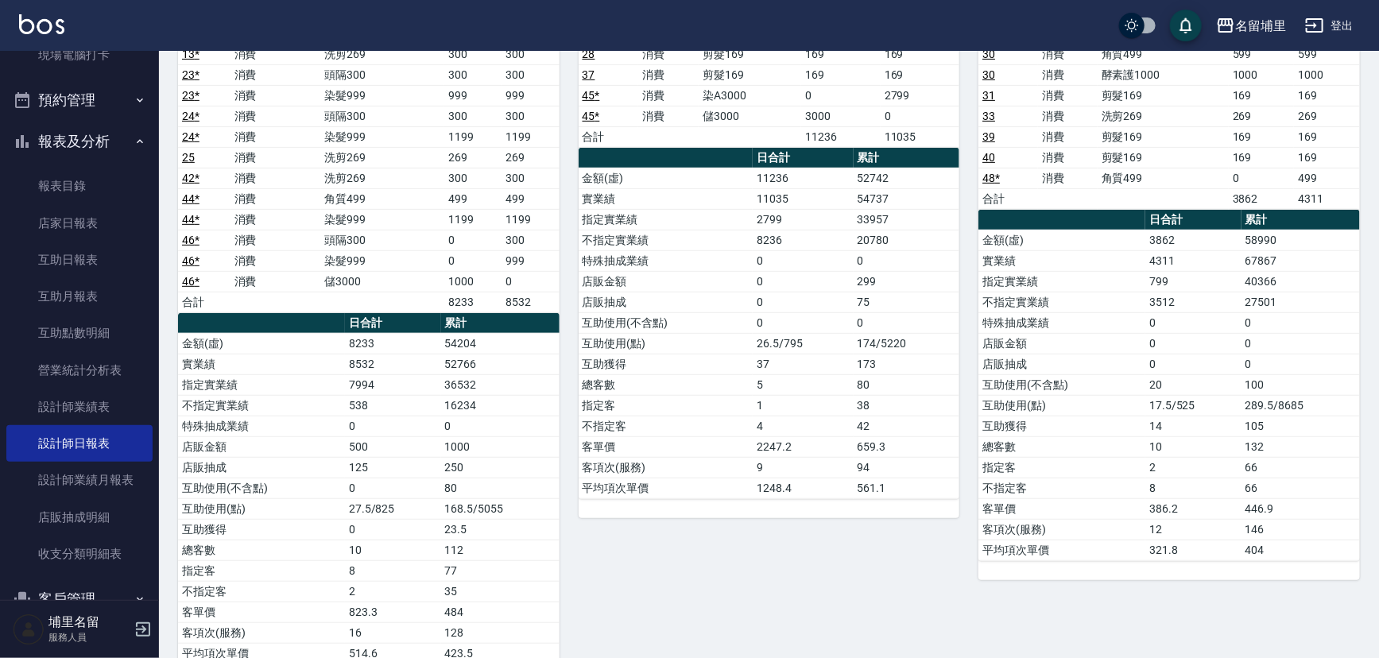
scroll to position [144, 0]
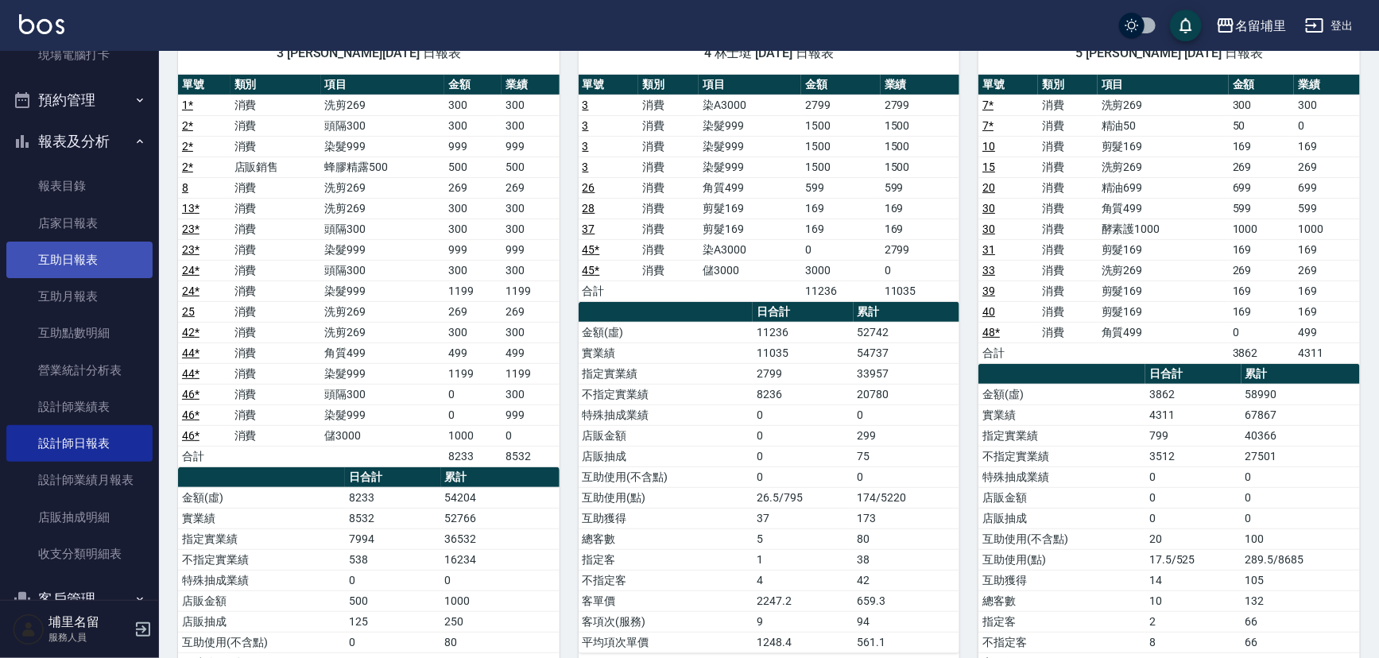
click at [41, 256] on link "互助日報表" at bounding box center [79, 260] width 146 height 37
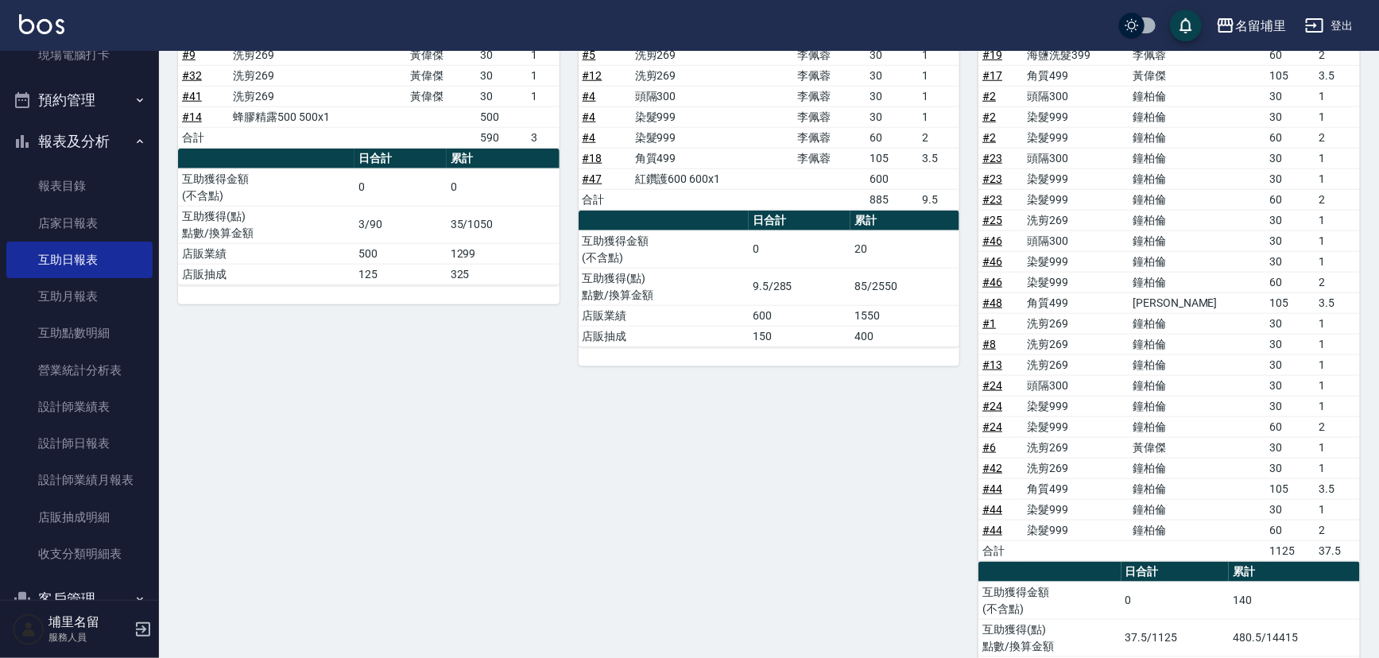
scroll to position [893, 0]
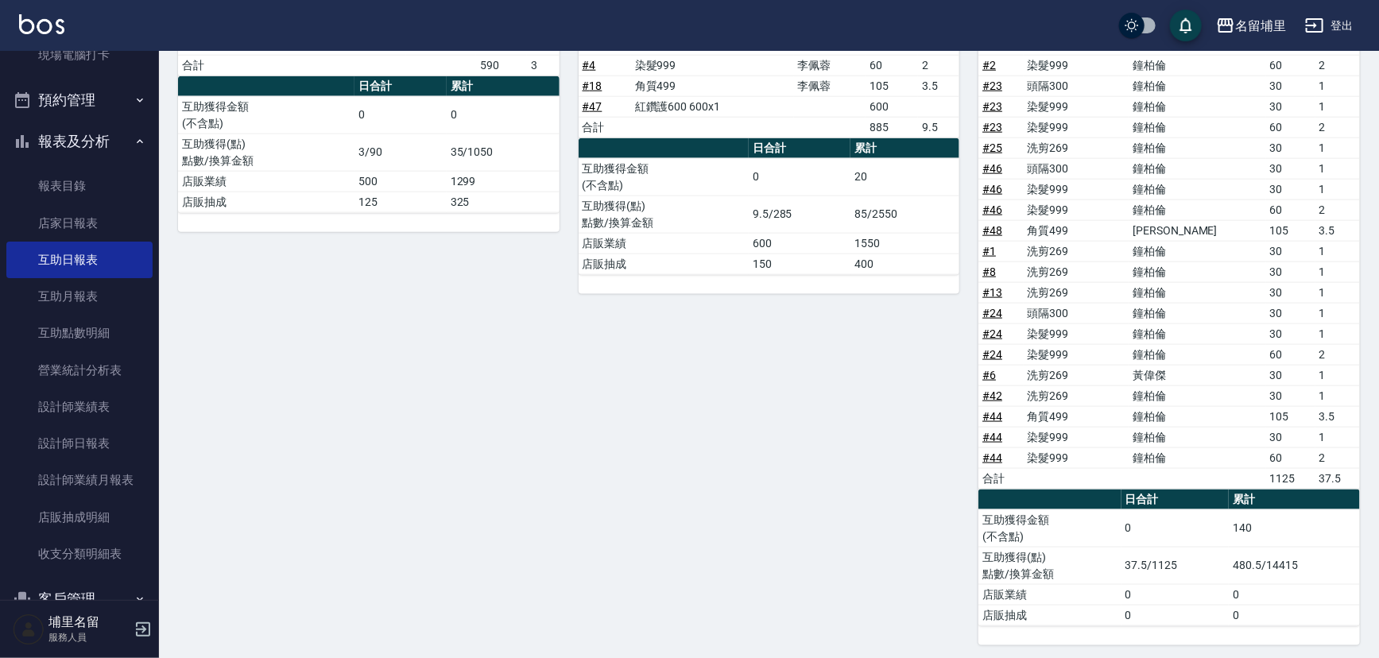
click at [606, 335] on div "9 李佩蓉 10/12/2025 互助報表 # 項目 設計師 金額 點 # 5 洗剪269 李佩蓉 30 1 # 12 洗剪269 李佩蓉 30 1 # 4 …" at bounding box center [760, 268] width 401 height 754
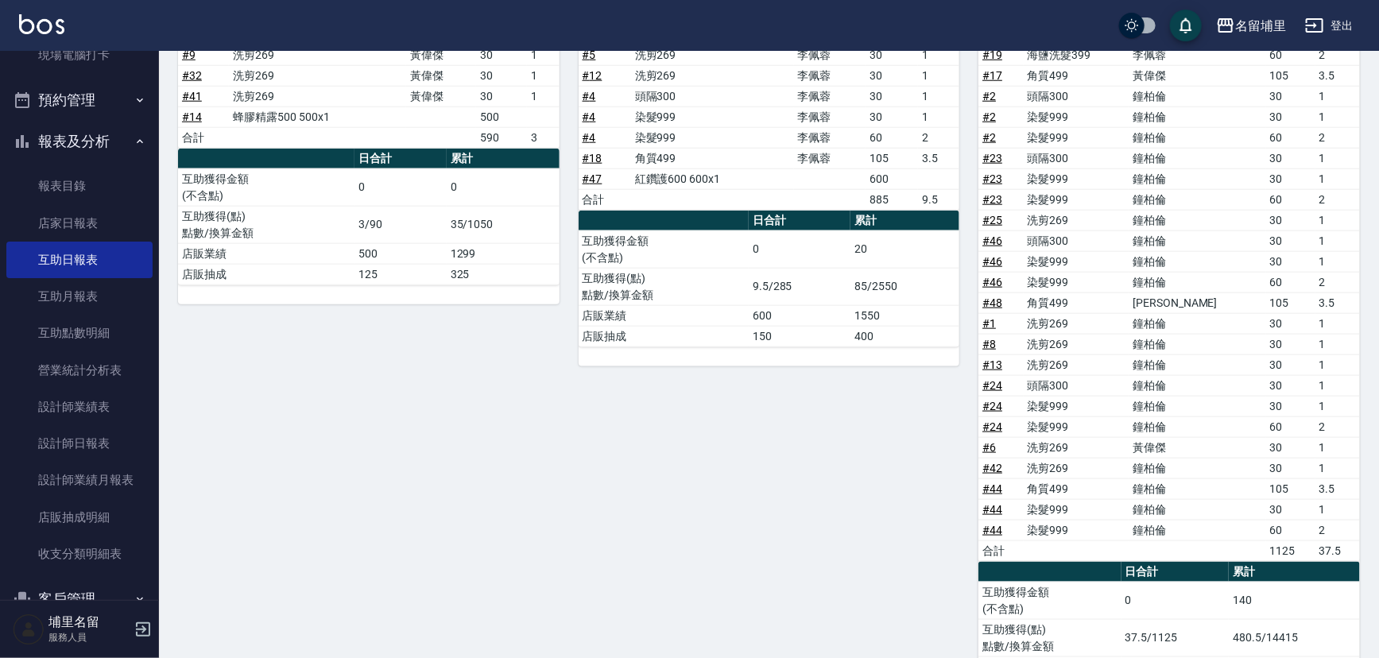
scroll to position [748, 0]
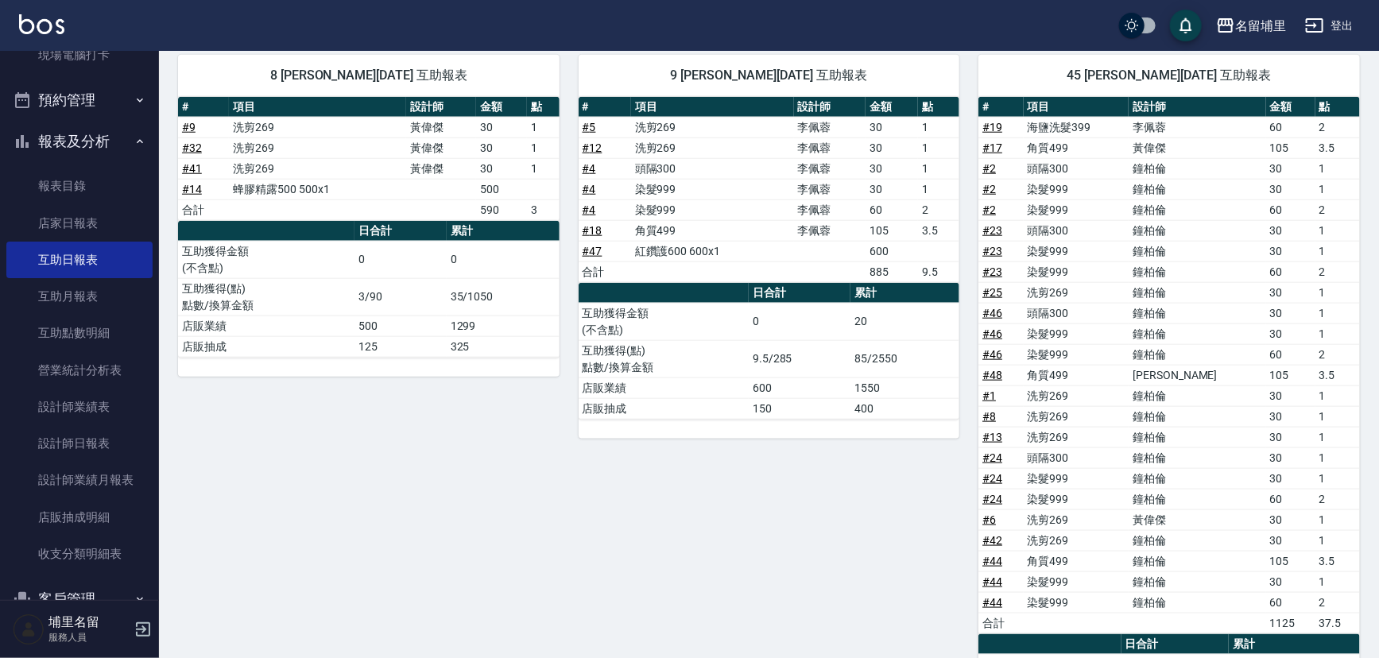
click at [992, 126] on link "# 19" at bounding box center [992, 127] width 20 height 13
drag, startPoint x: 751, startPoint y: 270, endPoint x: 836, endPoint y: 350, distance: 116.4
click at [833, 350] on div "# 項目 設計師 金額 點 # 5 洗剪269 李佩蓉 30 1 # 12 洗剪269 李佩蓉 30 1 # 4 頭隔300 李佩蓉 30 1 # 4 染髮9…" at bounding box center [770, 258] width 382 height 323
click at [802, 424] on div "# 項目 設計師 金額 點 # 5 洗剪269 李佩蓉 30 1 # 12 洗剪269 李佩蓉 30 1 # 4 頭隔300 李佩蓉 30 1 # 4 染髮9…" at bounding box center [770, 268] width 382 height 342
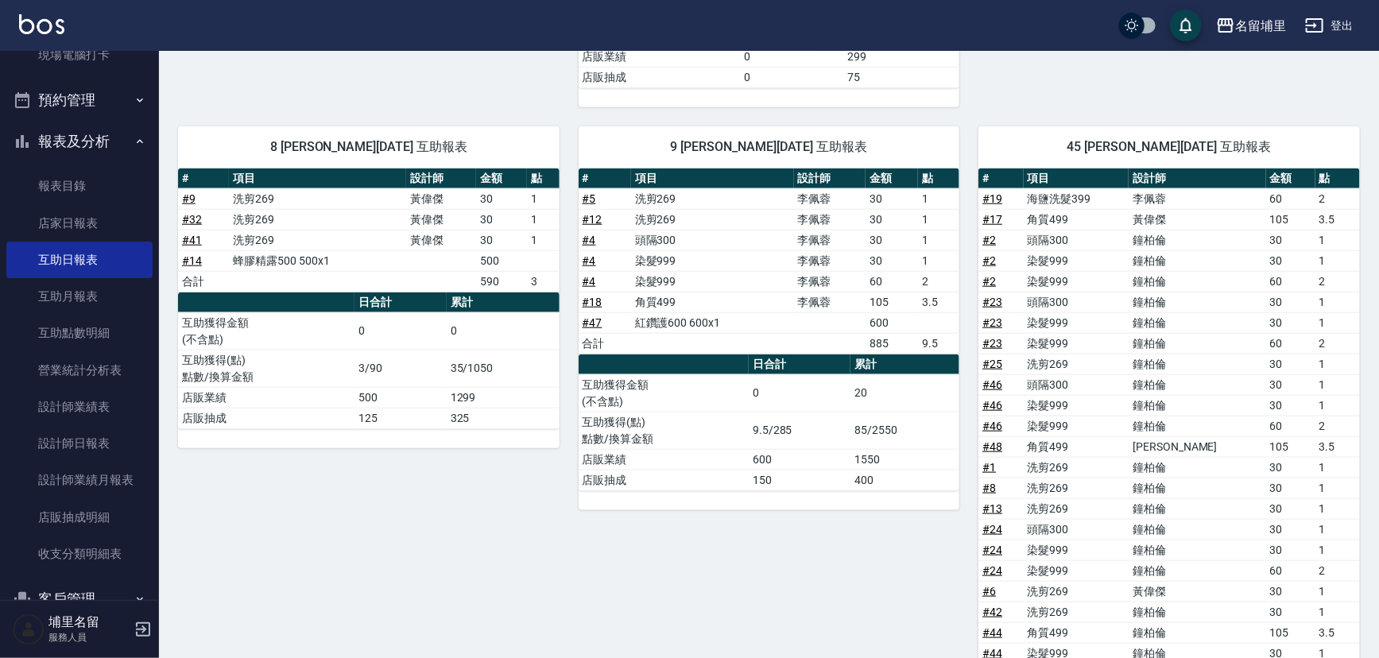
scroll to position [676, 0]
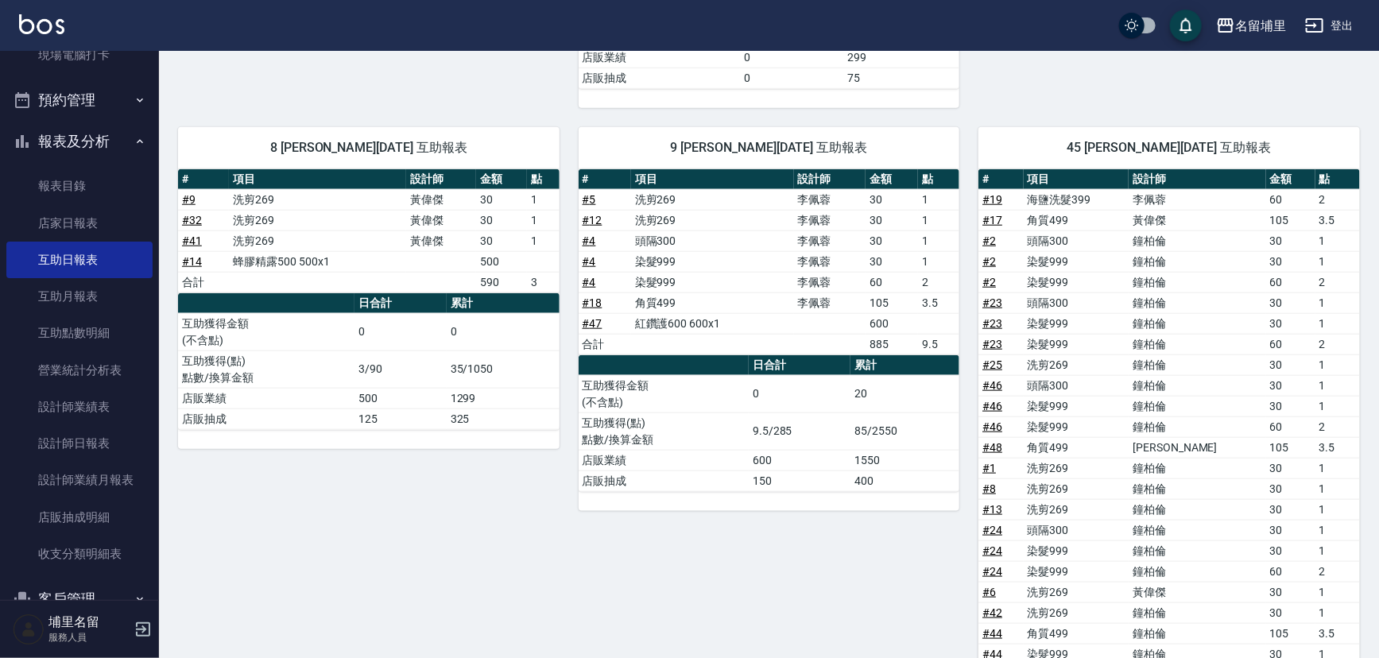
click at [994, 193] on link "# 19" at bounding box center [992, 199] width 20 height 13
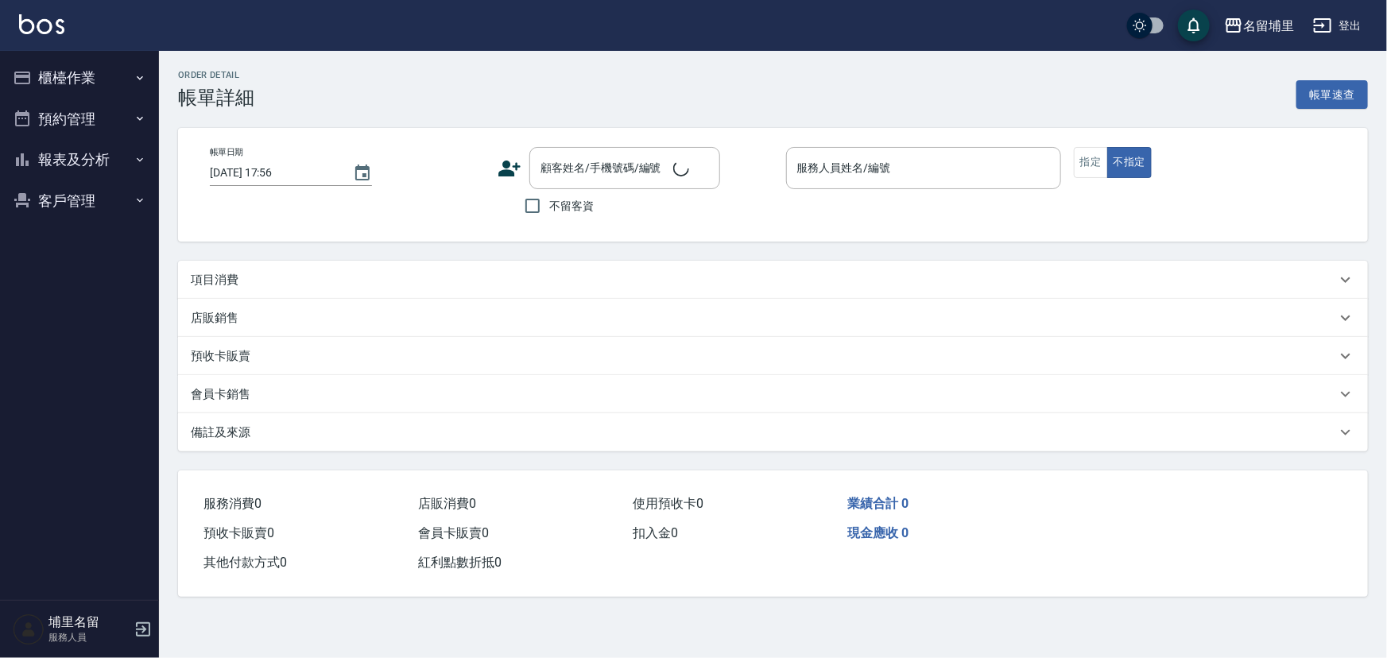
type input "[DATE] 17:30"
checkbox input "true"
type input "[PERSON_NAME]-9"
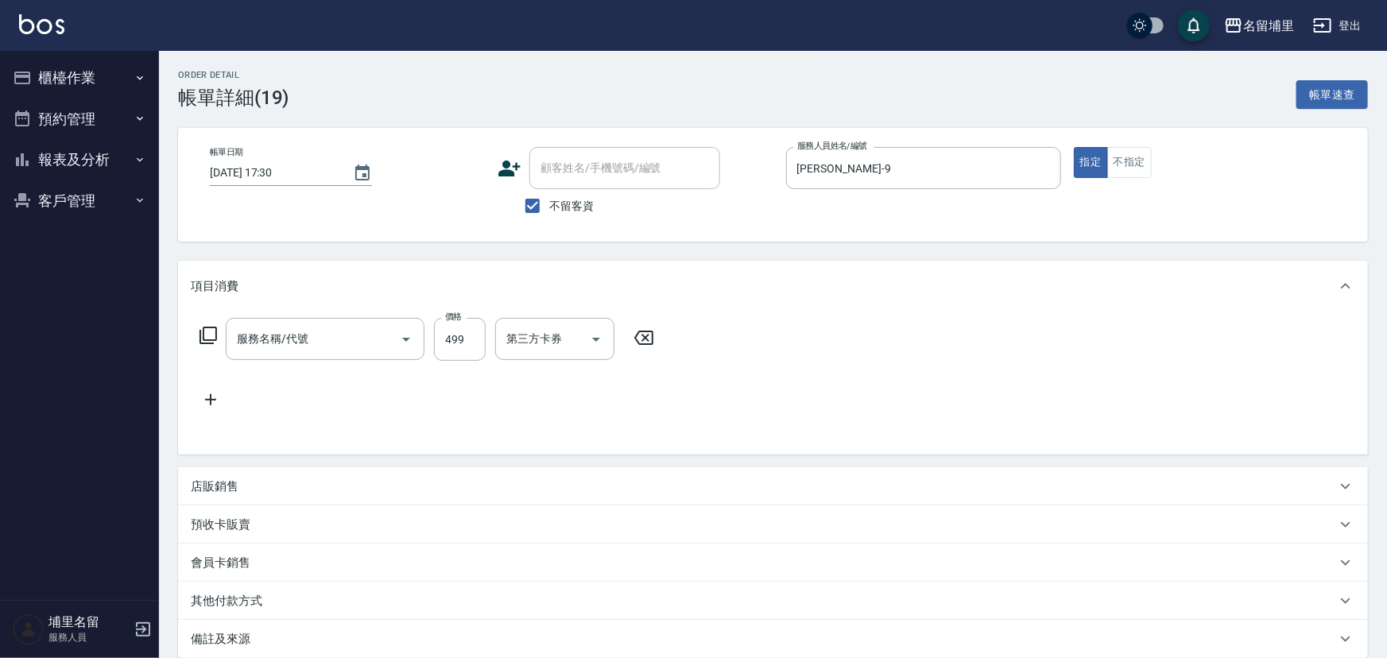
type input "海鹽洗髮399(1399)"
click at [756, 338] on icon at bounding box center [749, 337] width 40 height 19
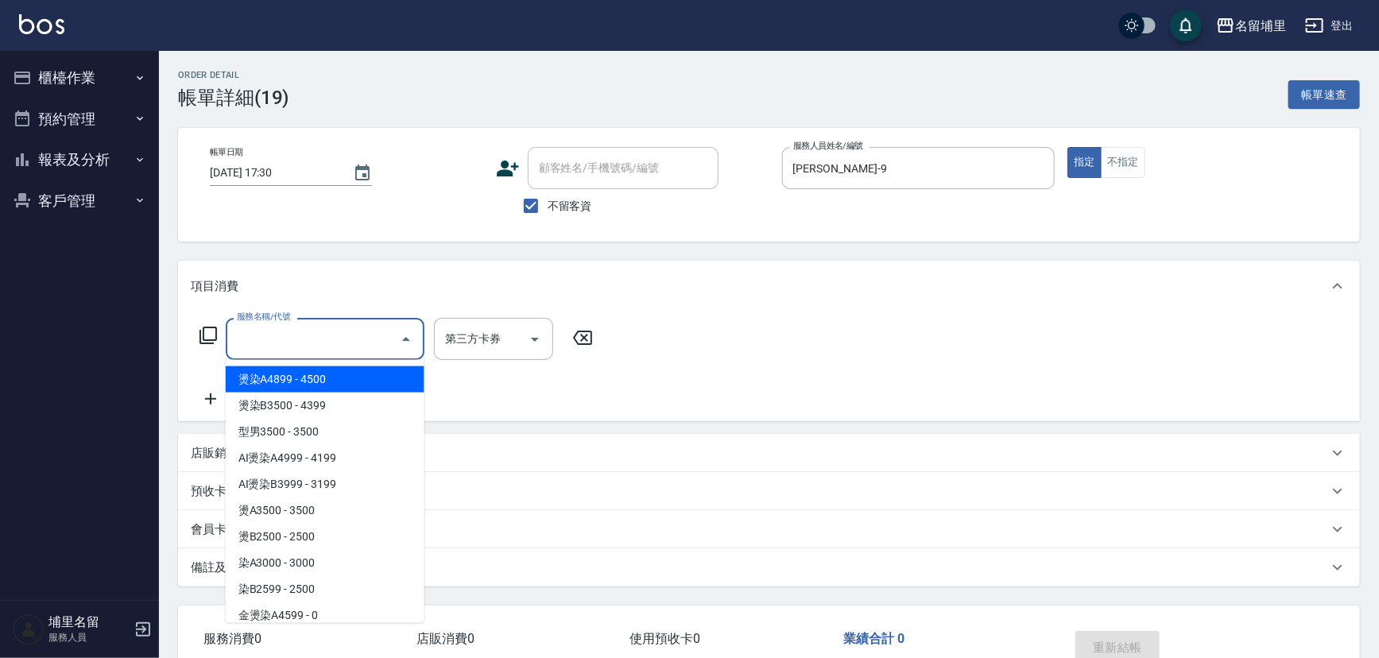
click at [334, 347] on input "服務名稱/代號" at bounding box center [313, 339] width 161 height 28
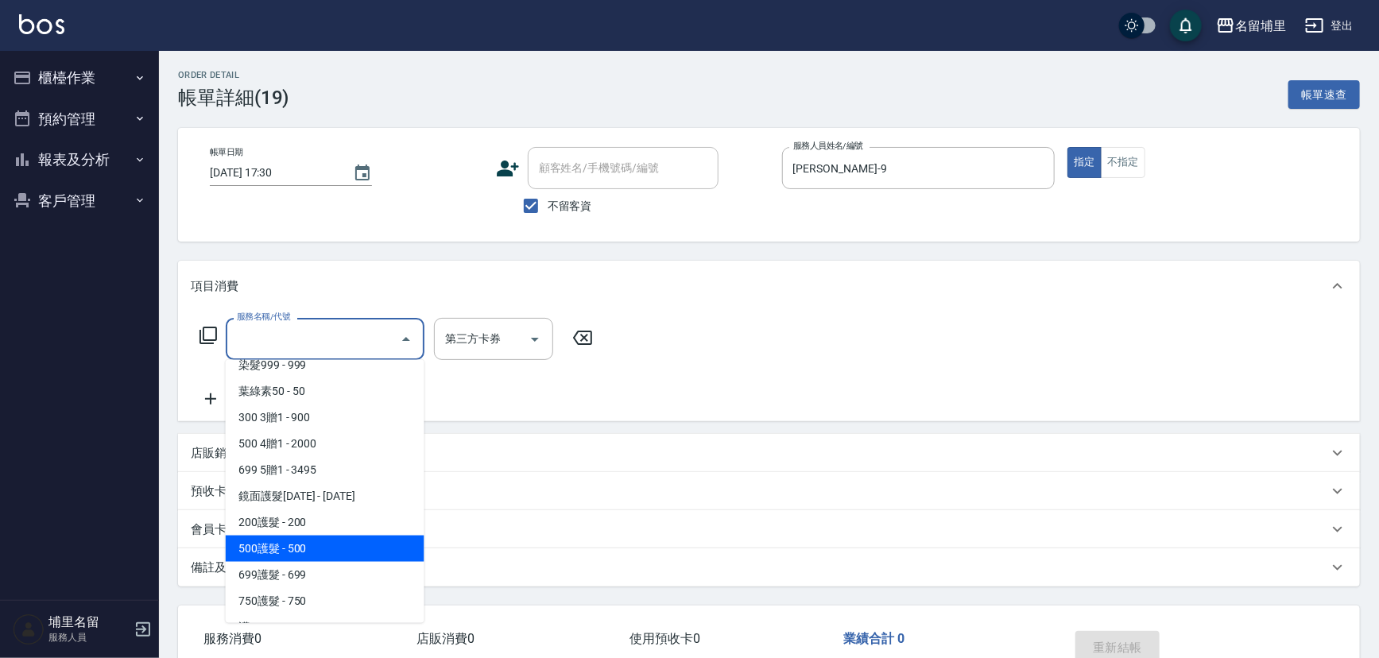
scroll to position [866, 0]
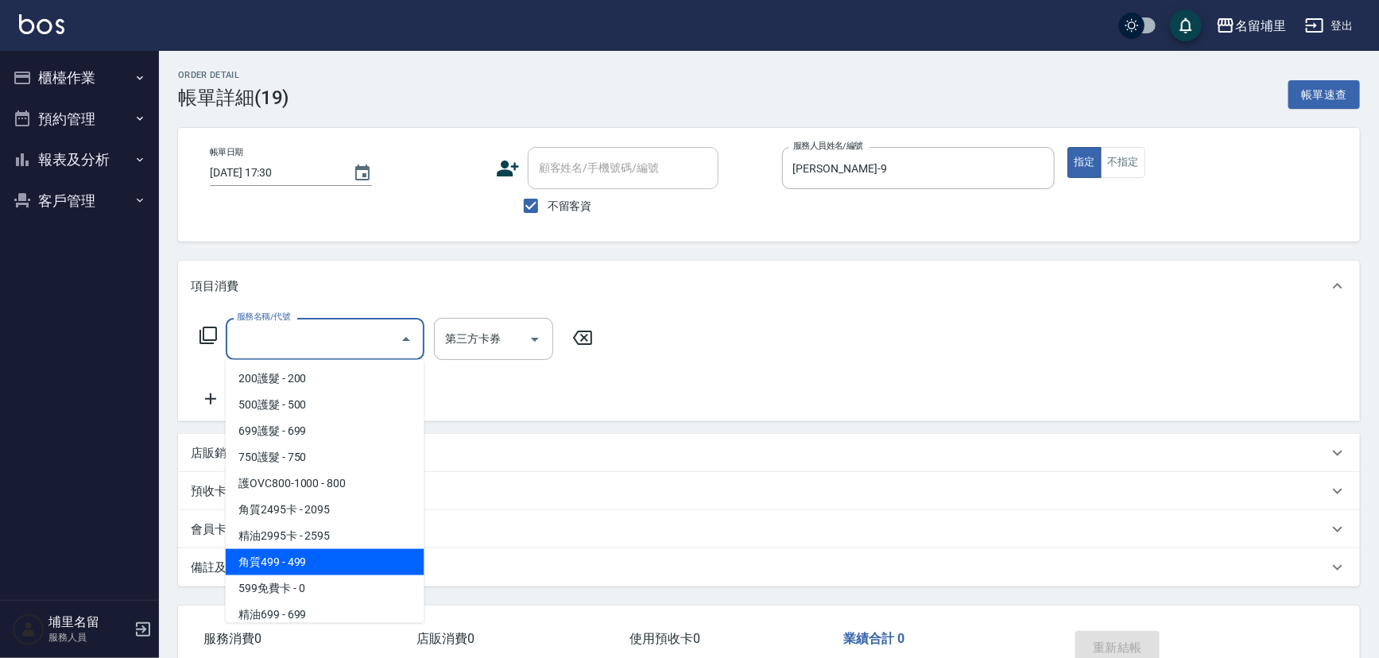
drag, startPoint x: 331, startPoint y: 552, endPoint x: 357, endPoint y: 517, distance: 43.9
click at [332, 552] on span "角質499 - 499" at bounding box center [325, 562] width 199 height 26
type input "角質499(649)"
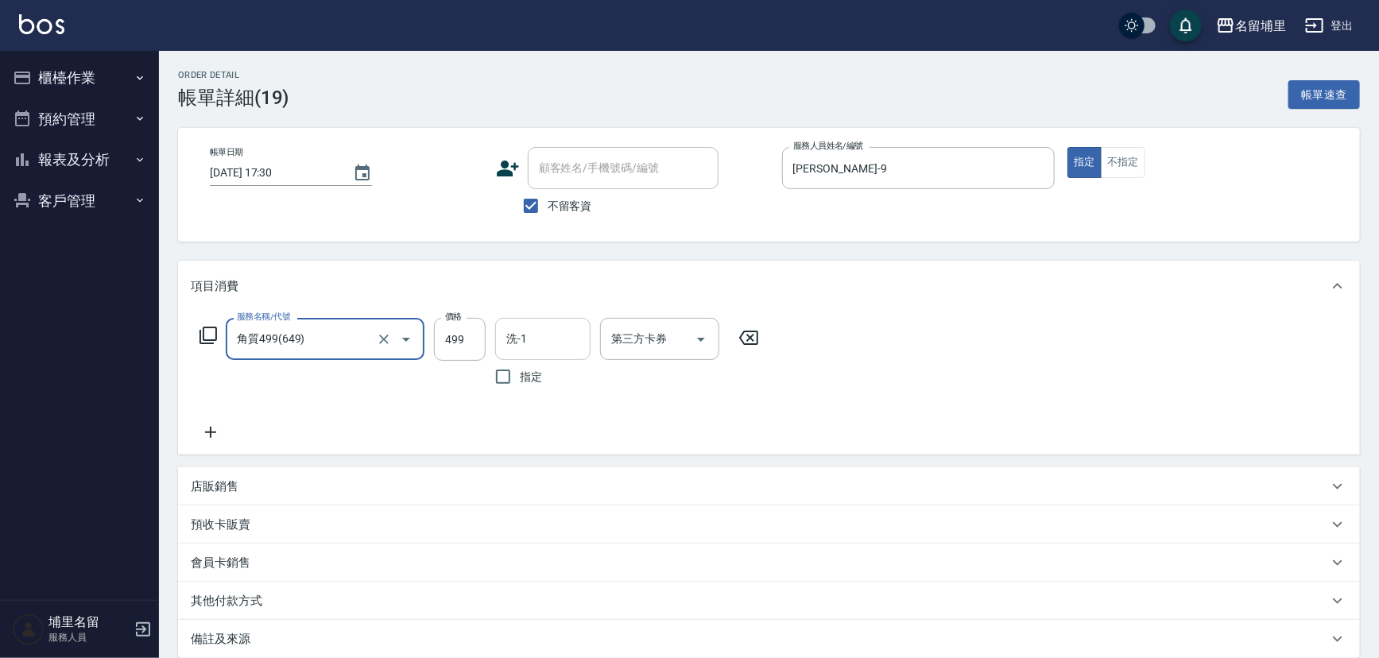
click at [529, 343] on input "洗-1" at bounding box center [542, 339] width 81 height 28
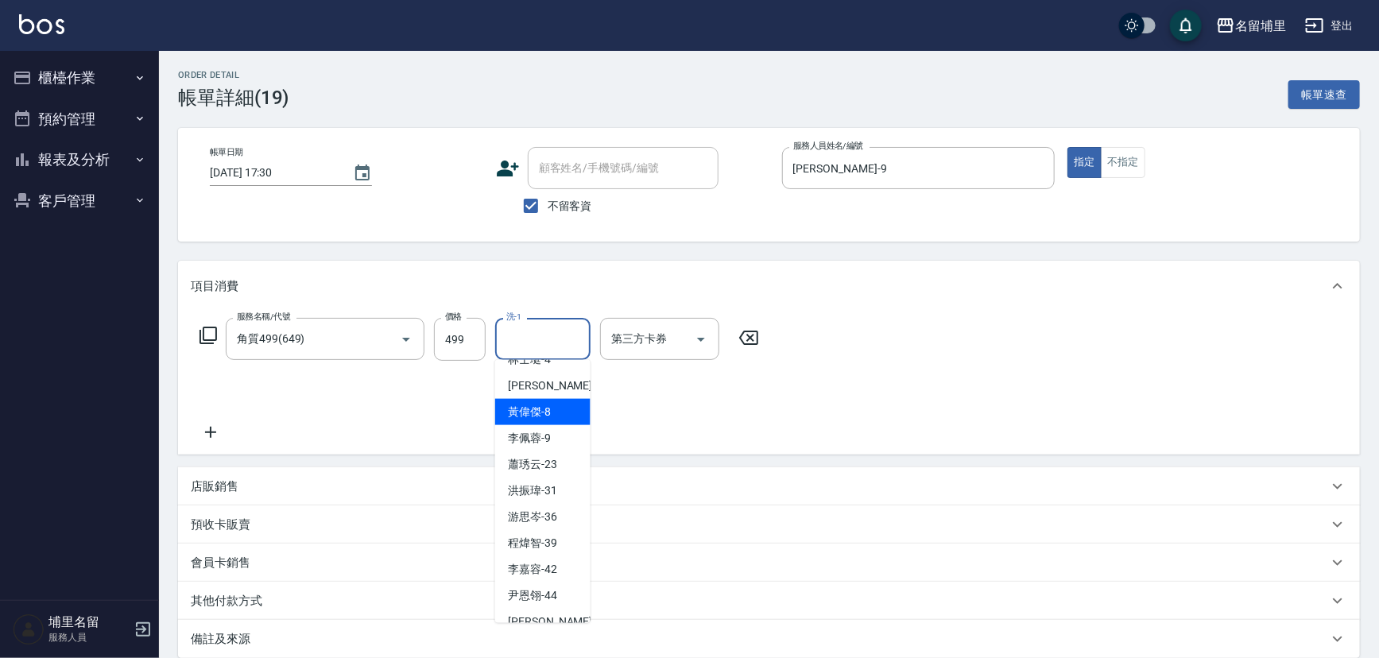
scroll to position [72, 0]
click at [518, 599] on span "[PERSON_NAME]-45" at bounding box center [558, 596] width 100 height 17
type input "[PERSON_NAME]-45"
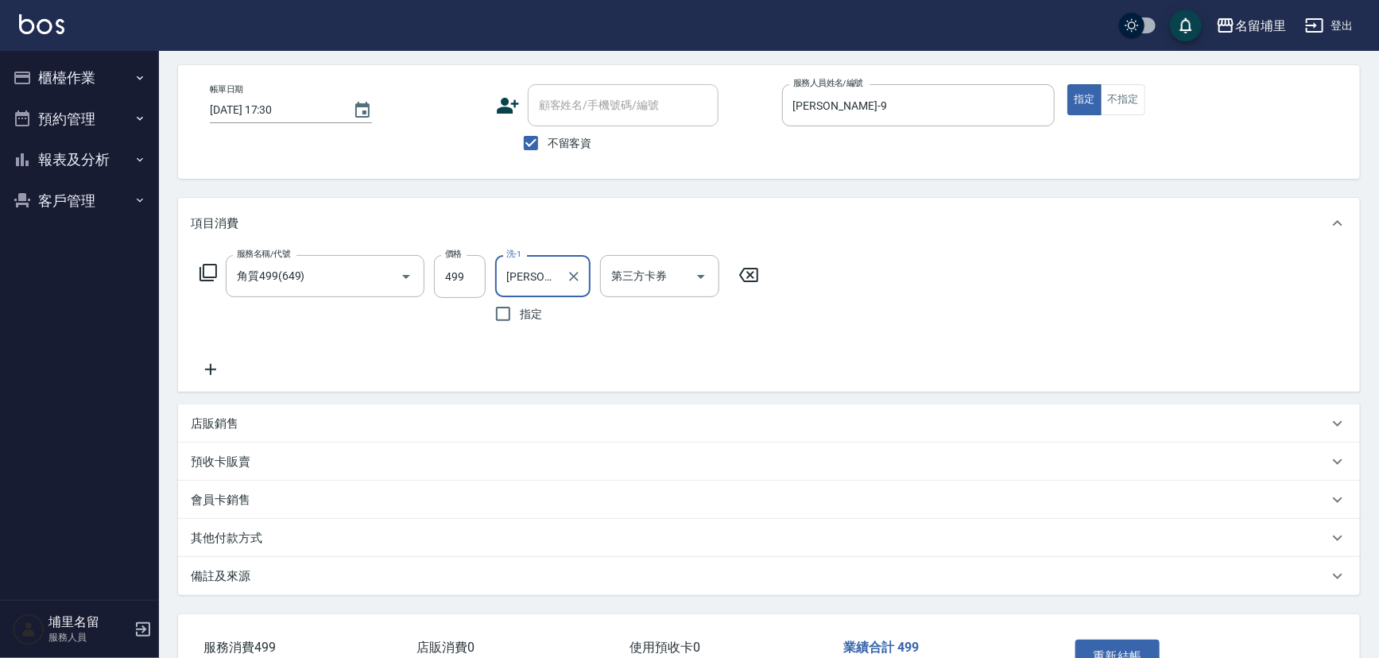
scroll to position [144, 0]
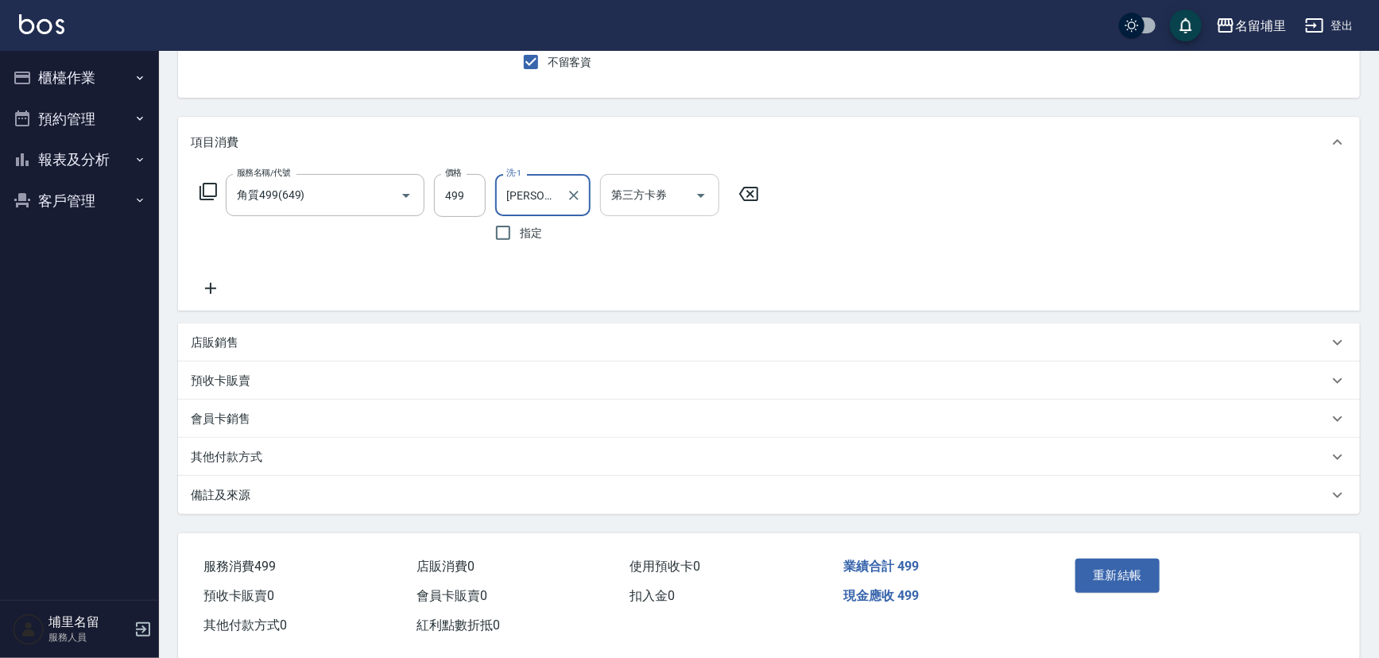
click at [656, 209] on div "第三方卡券" at bounding box center [659, 195] width 119 height 42
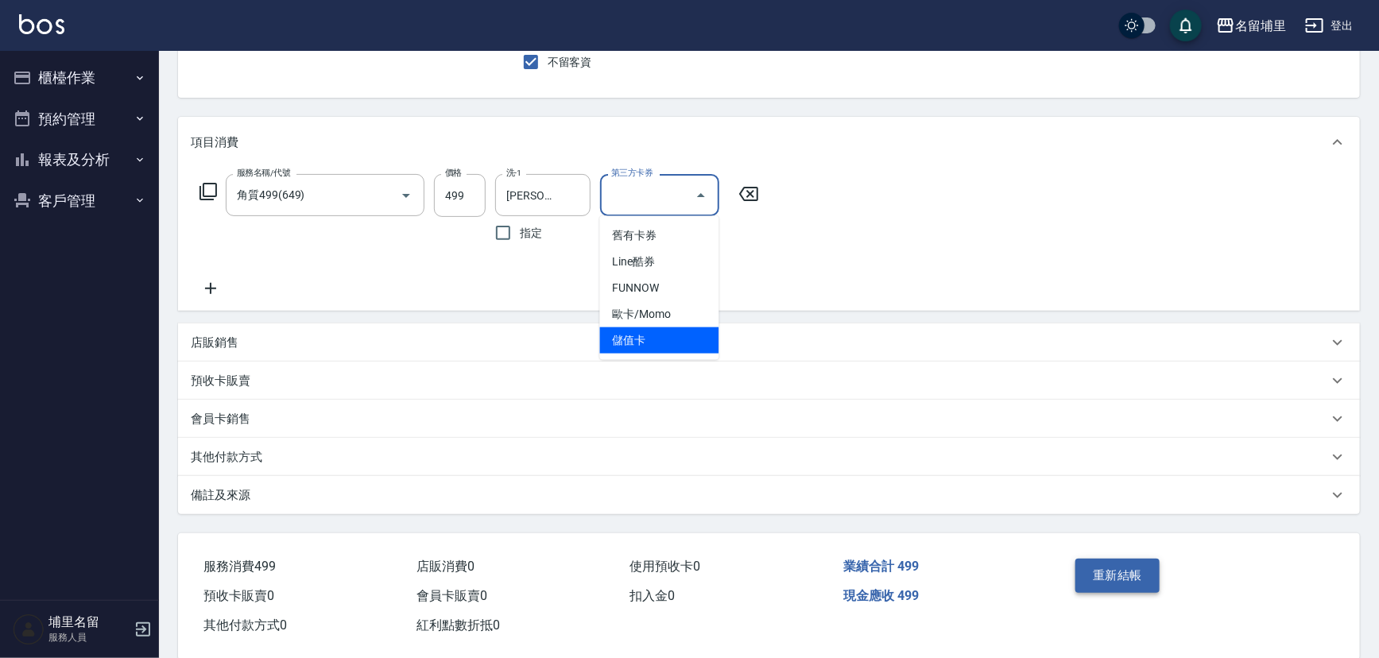
click at [1109, 583] on button "重新結帳" at bounding box center [1117, 575] width 84 height 33
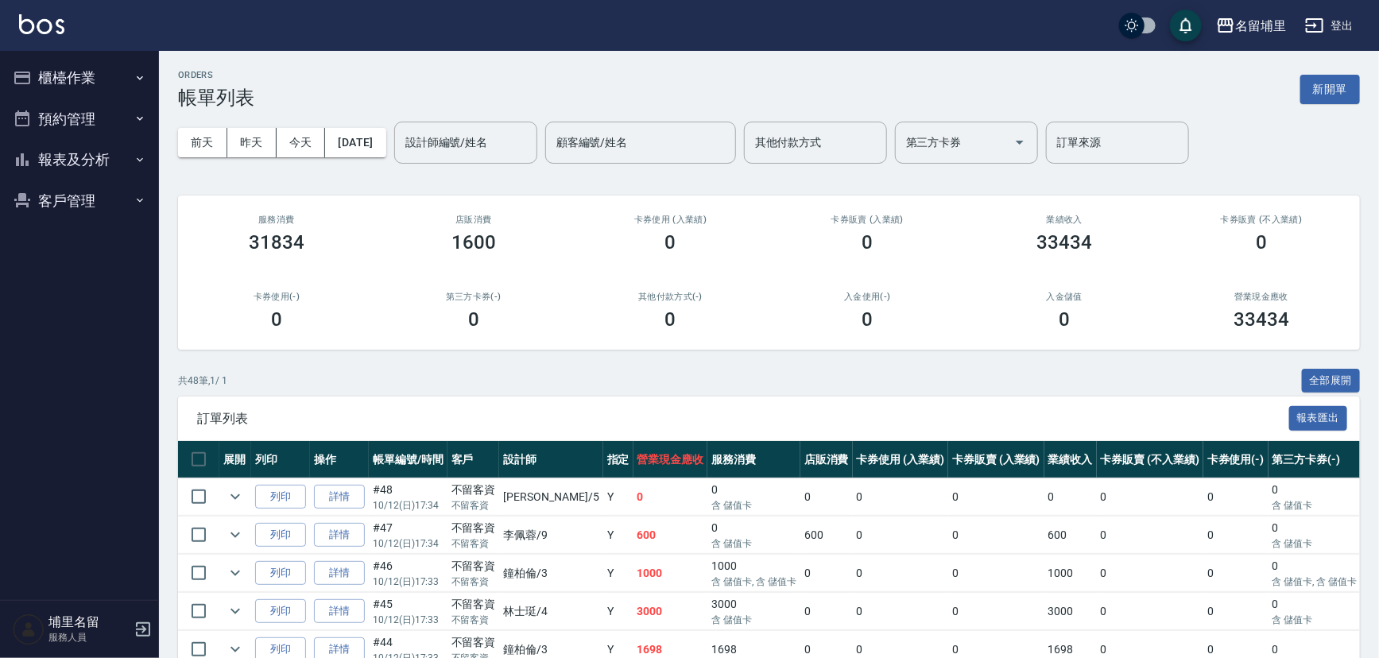
click at [150, 159] on button "報表及分析" at bounding box center [79, 159] width 146 height 41
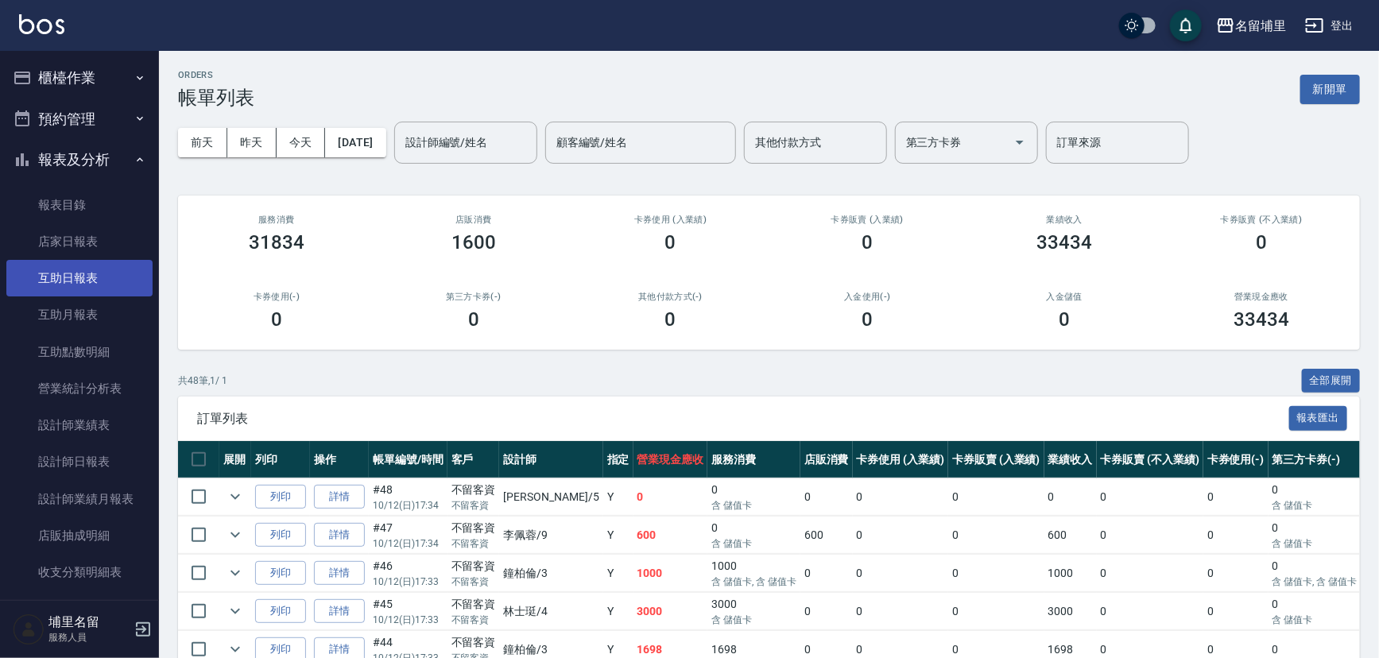
click at [124, 292] on link "互助日報表" at bounding box center [79, 278] width 146 height 37
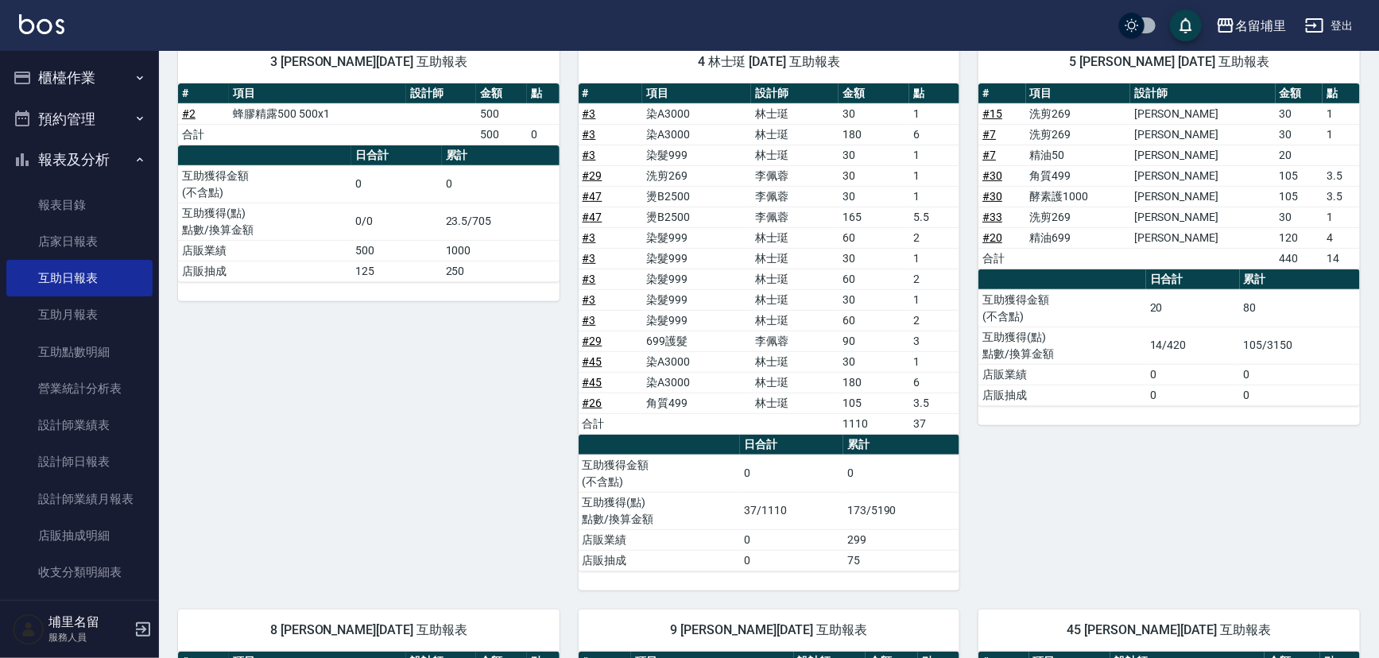
scroll to position [170, 0]
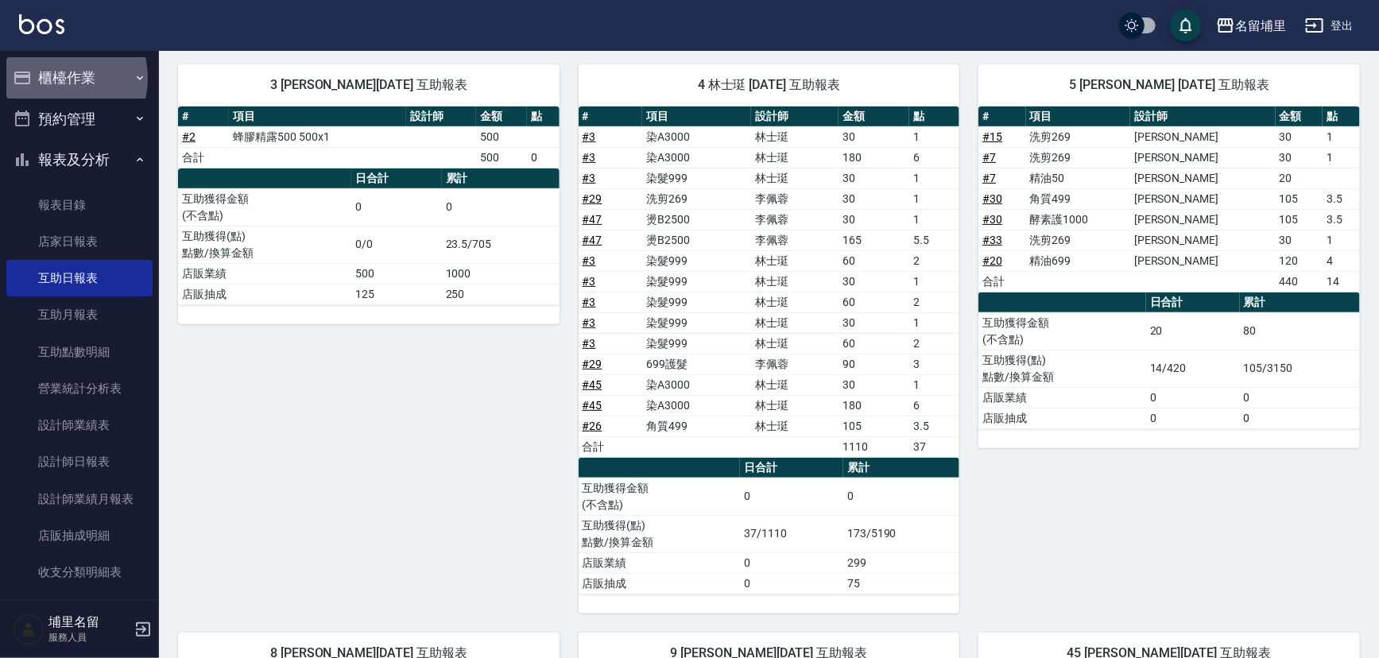
click at [51, 78] on button "櫃檯作業" at bounding box center [79, 77] width 146 height 41
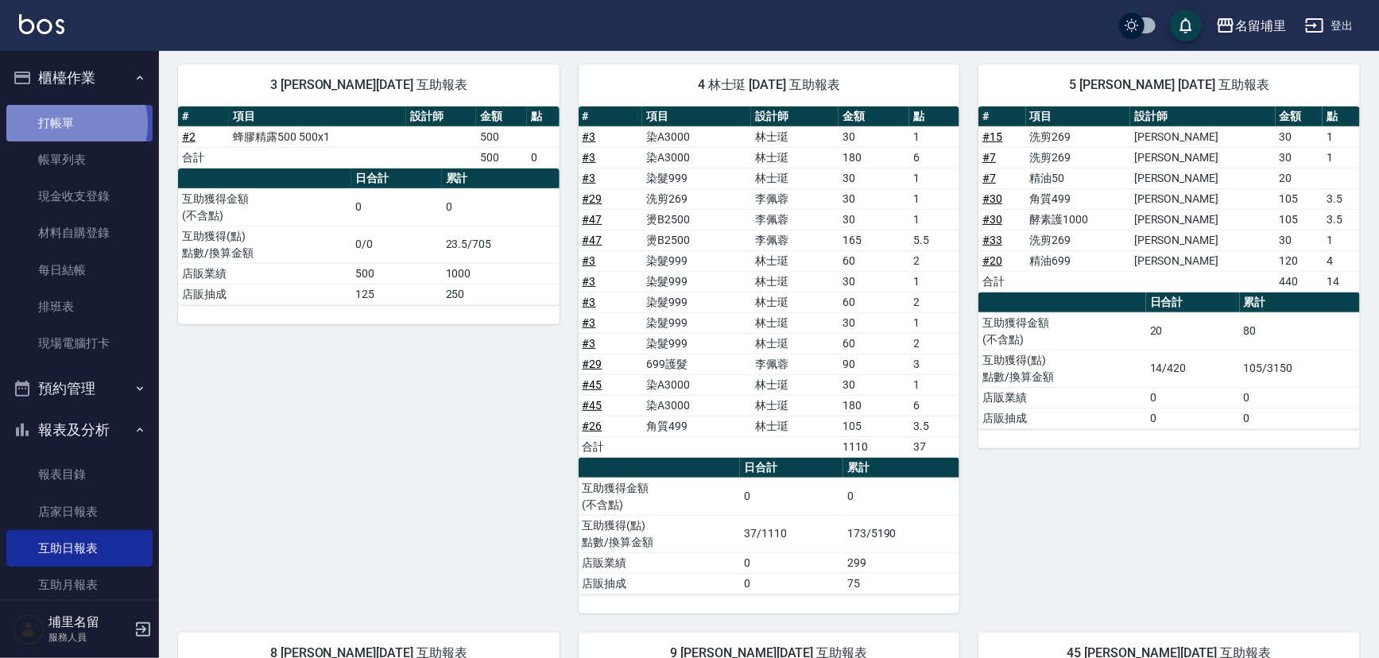
click at [72, 123] on link "打帳單" at bounding box center [79, 123] width 146 height 37
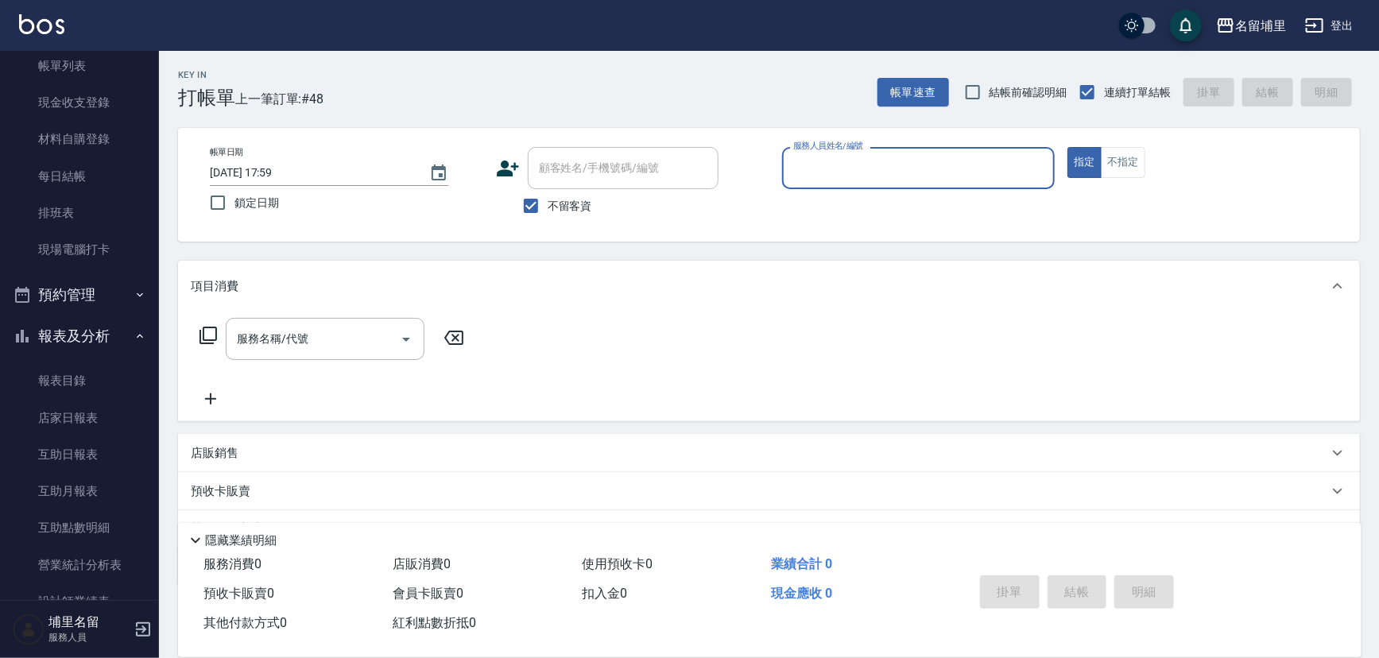
scroll to position [216, 0]
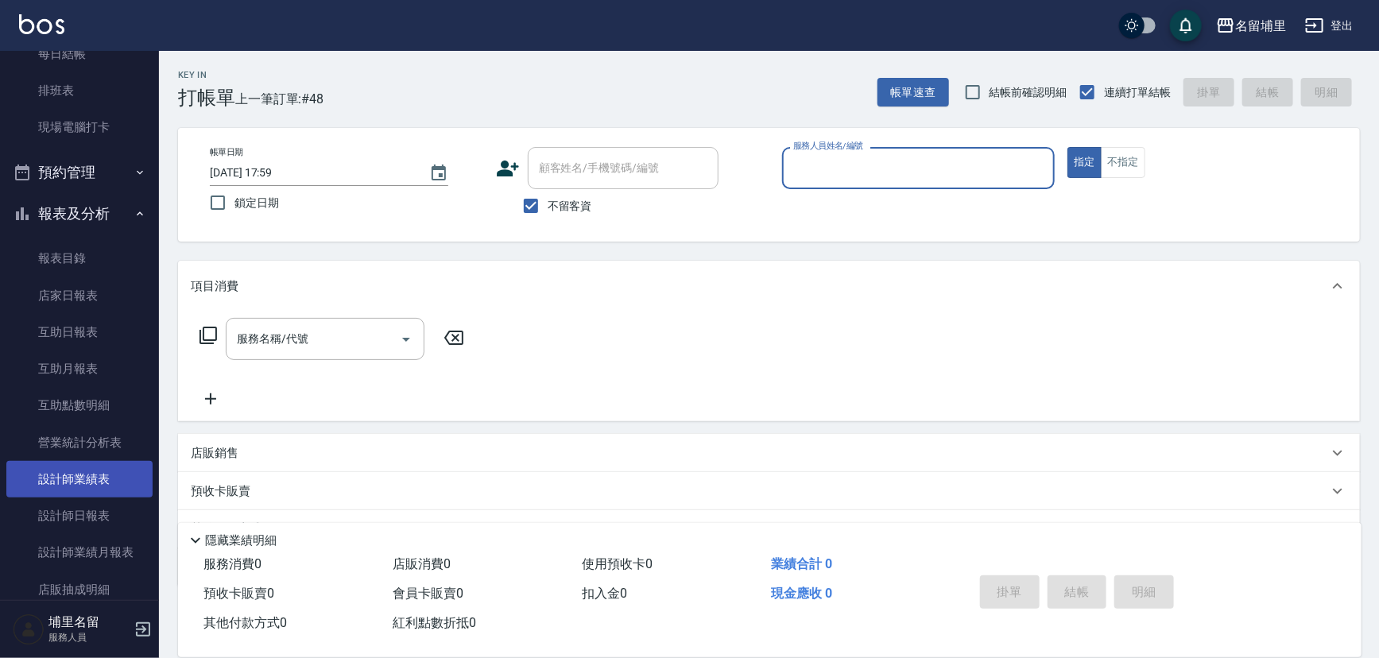
click at [114, 490] on link "設計師業績表" at bounding box center [79, 479] width 146 height 37
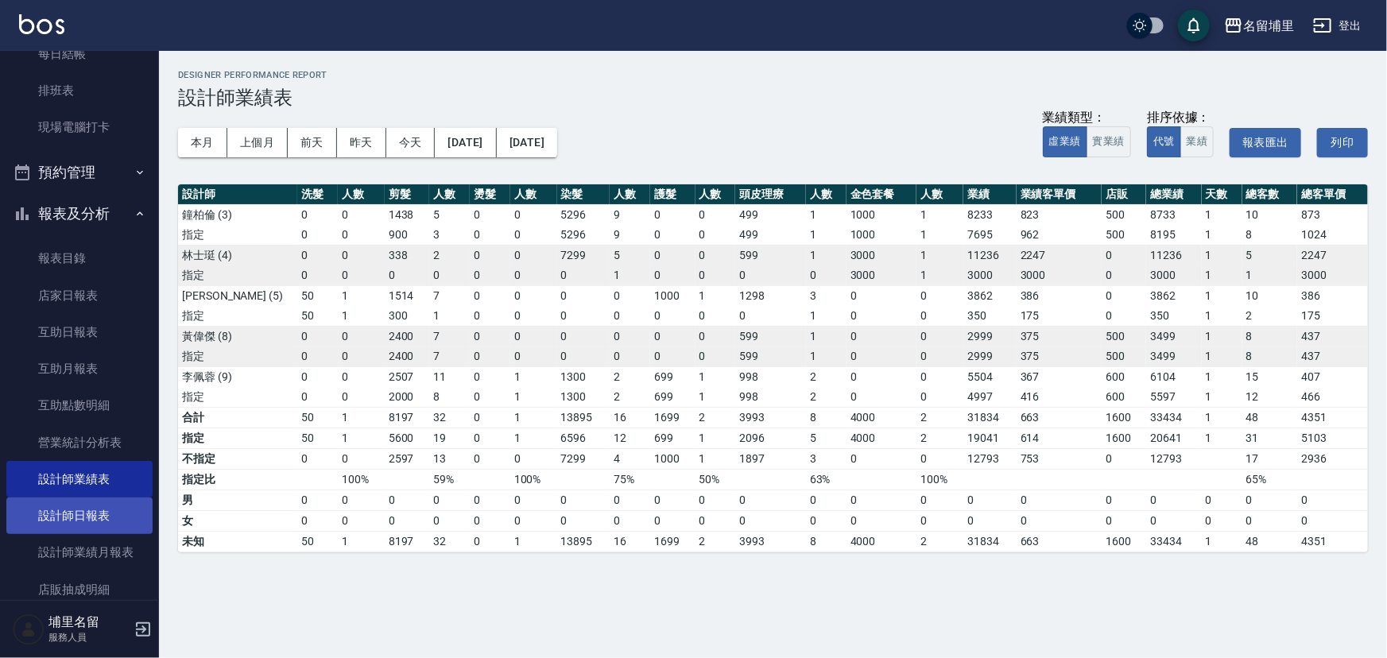
click at [118, 502] on link "設計師日報表" at bounding box center [79, 516] width 146 height 37
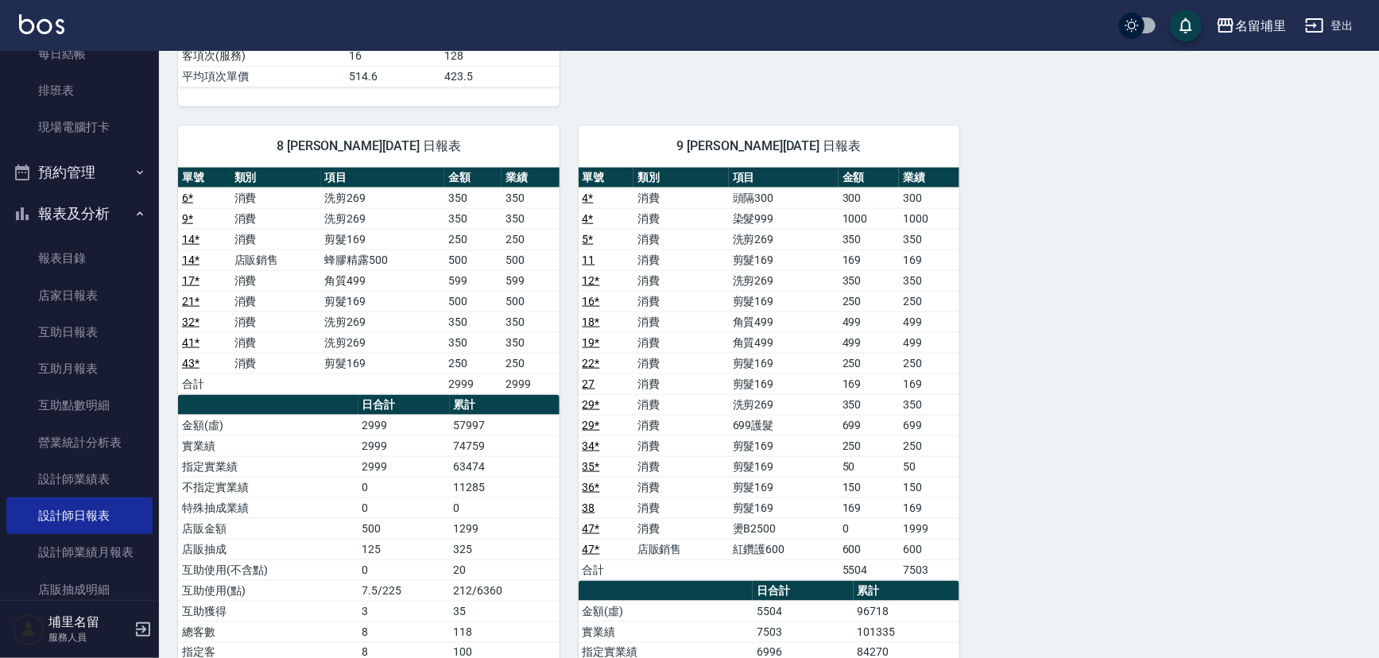
scroll to position [1083, 0]
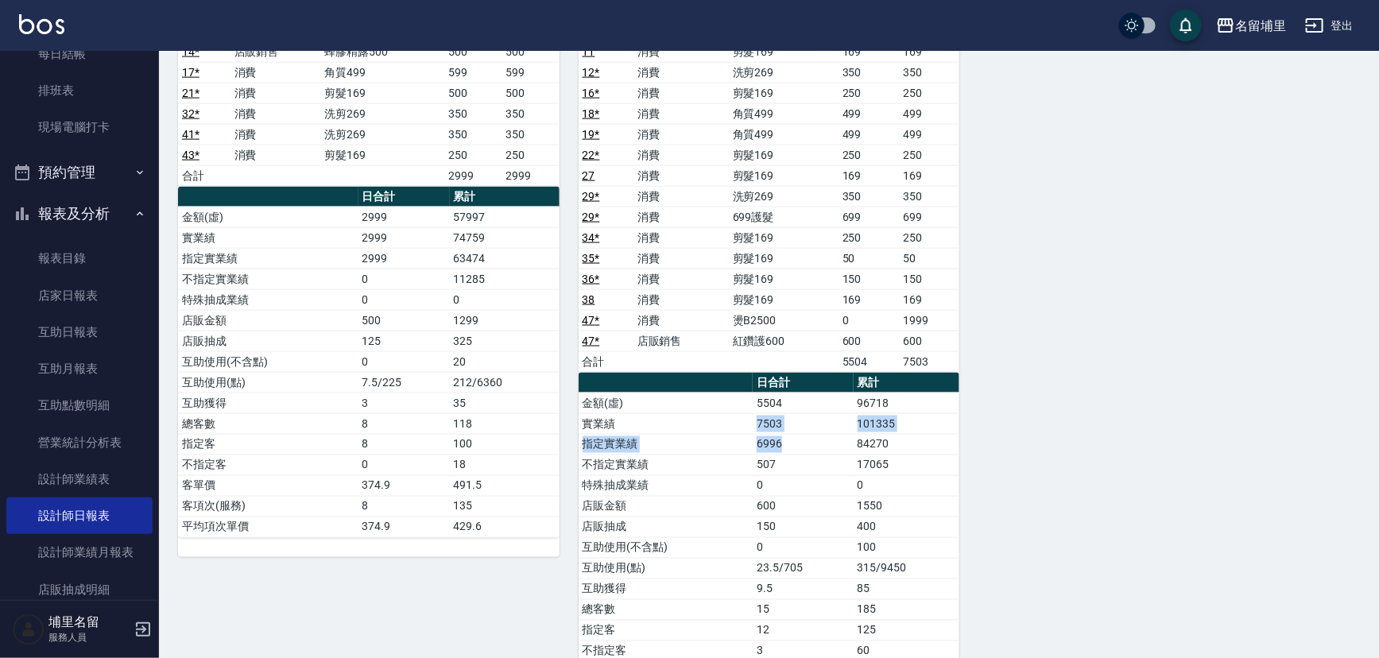
drag, startPoint x: 753, startPoint y: 416, endPoint x: 803, endPoint y: 430, distance: 51.9
click at [803, 430] on tbody "金額(虛) 5504 96718 實業績 7503 101335 指定實業績 6996 84270 不指定實業績 507 17065 特殊抽成業績 0 0 店…" at bounding box center [770, 558] width 382 height 331
click at [804, 434] on td "6996" at bounding box center [803, 444] width 100 height 21
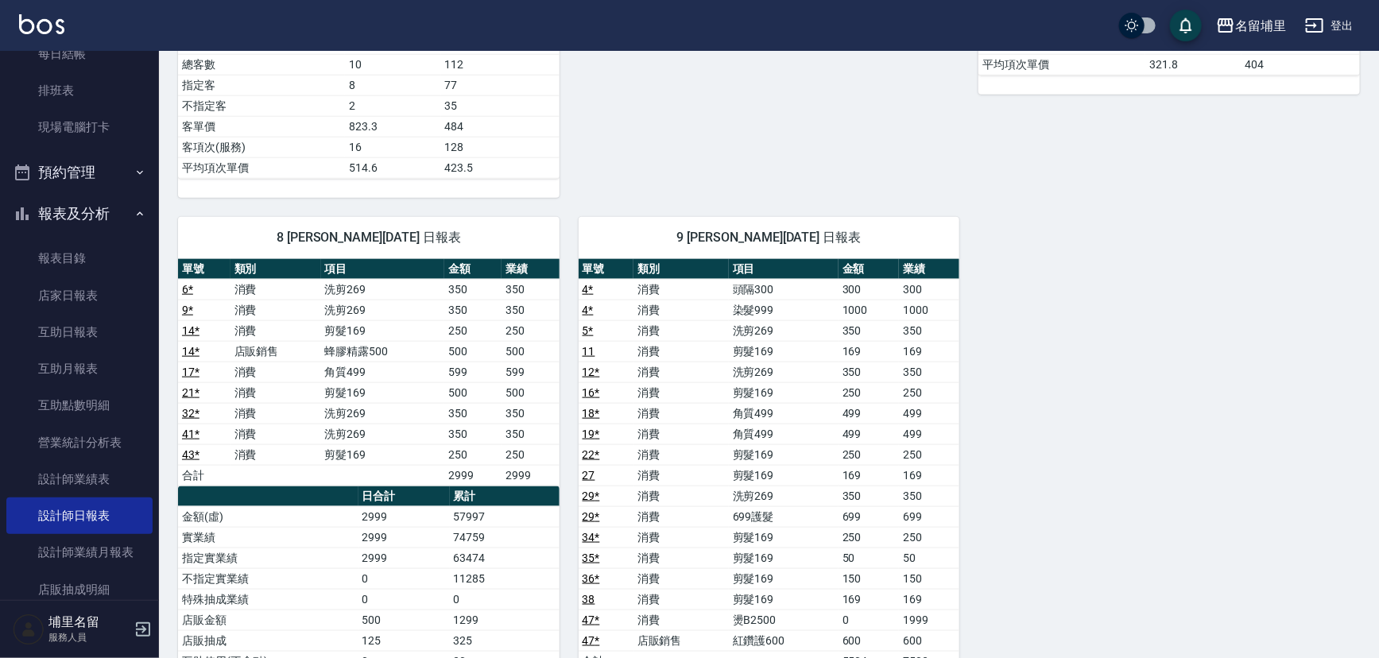
scroll to position [1011, 0]
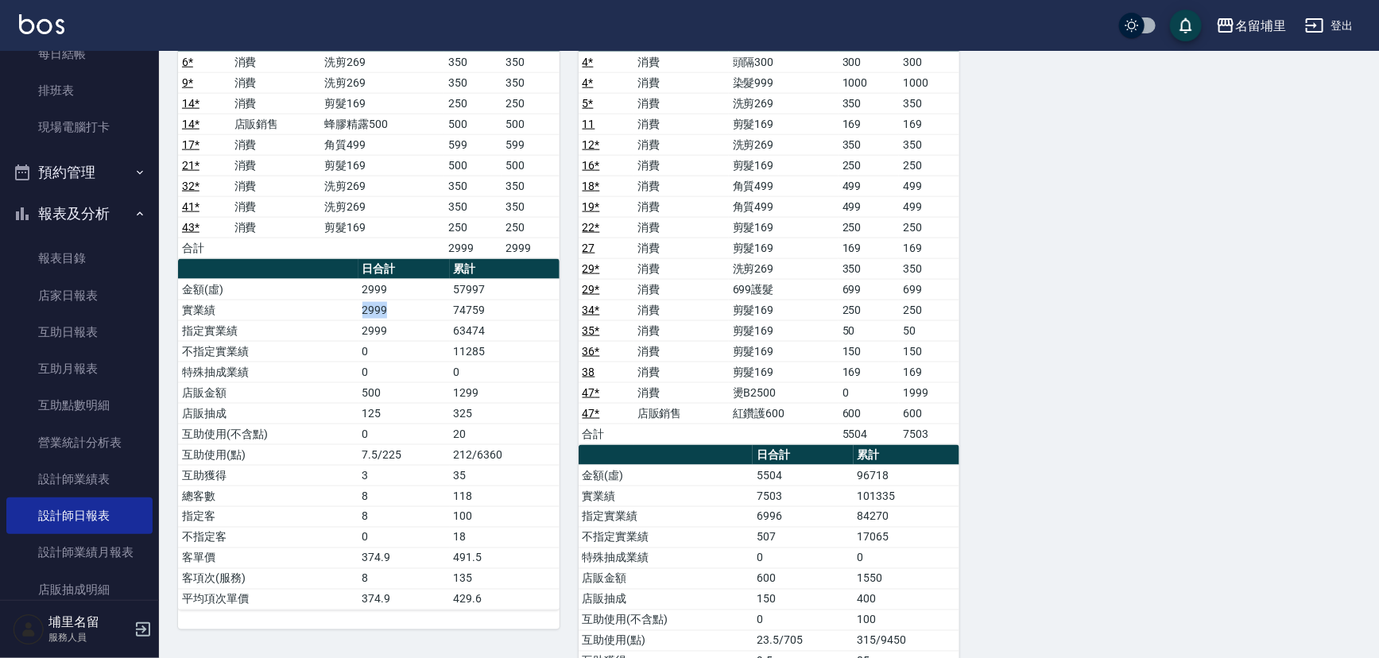
drag, startPoint x: 350, startPoint y: 304, endPoint x: 413, endPoint y: 300, distance: 62.9
click at [413, 300] on tr "實業績 2999 74759" at bounding box center [369, 310] width 382 height 21
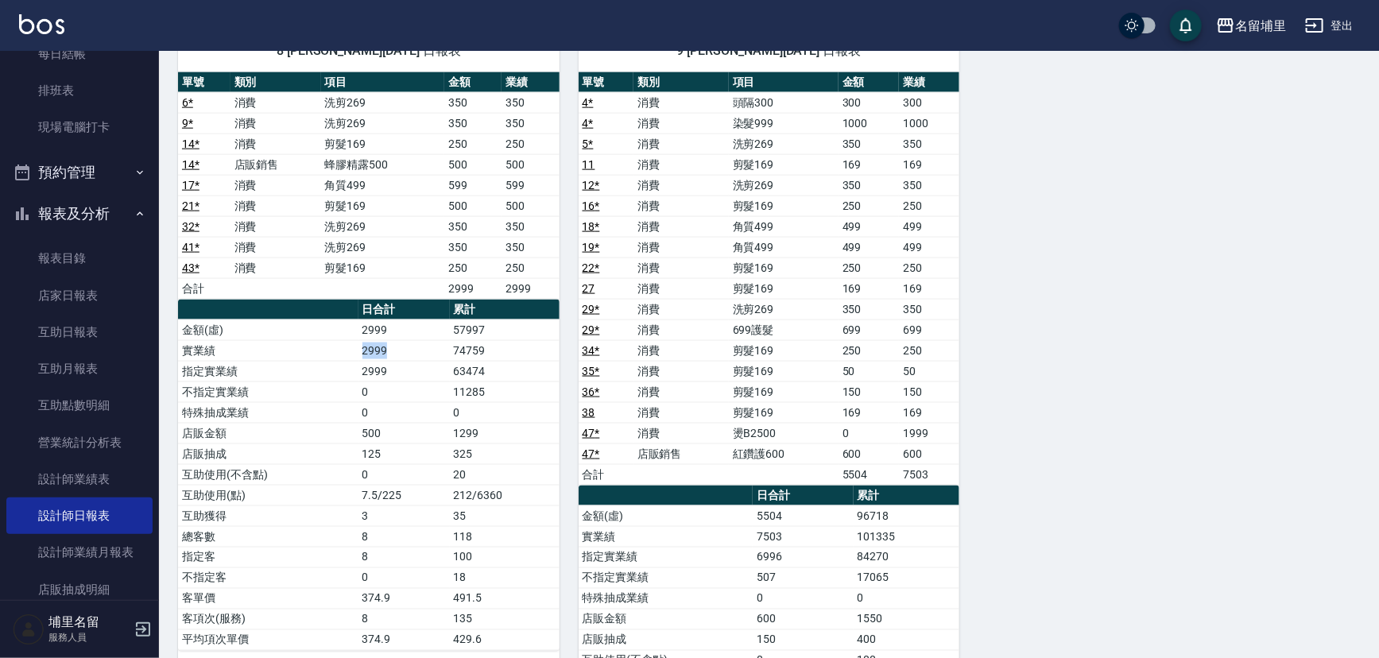
scroll to position [939, 0]
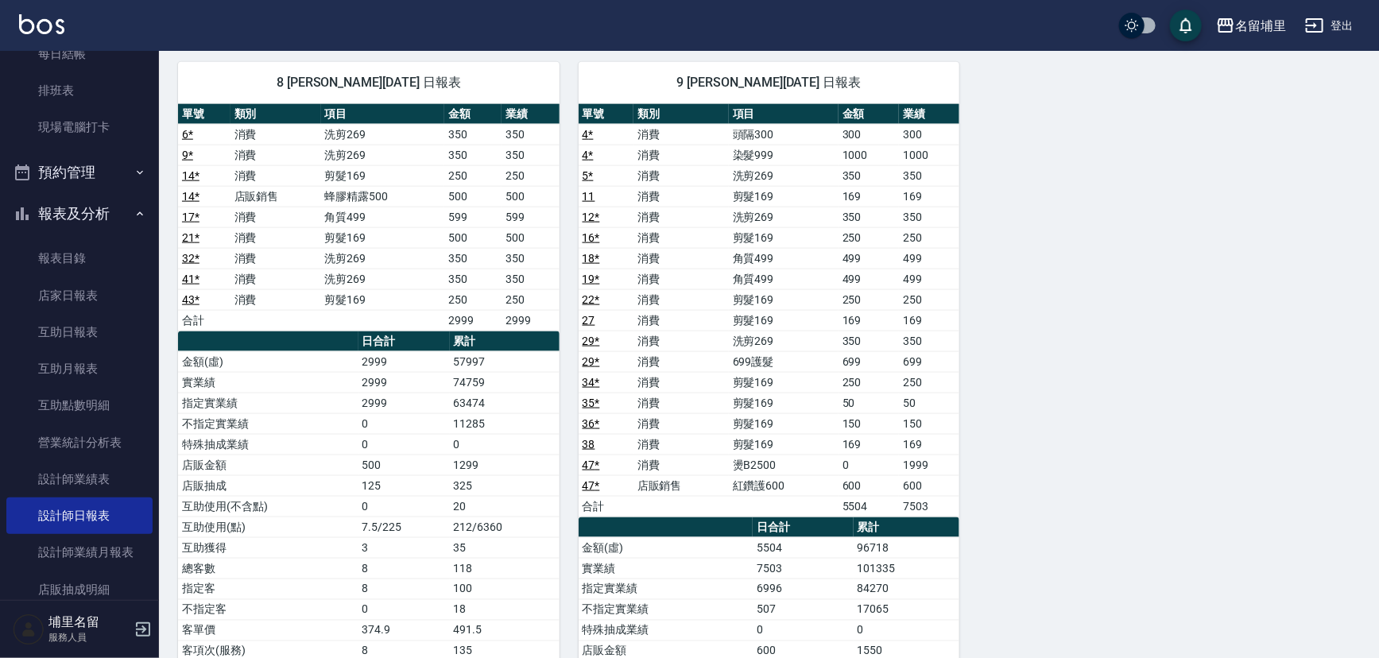
click at [433, 358] on td "2999" at bounding box center [403, 361] width 91 height 21
drag, startPoint x: 343, startPoint y: 385, endPoint x: 409, endPoint y: 381, distance: 66.9
click at [409, 381] on tr "實業績 2999 74759" at bounding box center [369, 382] width 382 height 21
click at [410, 393] on td "2999" at bounding box center [403, 403] width 91 height 21
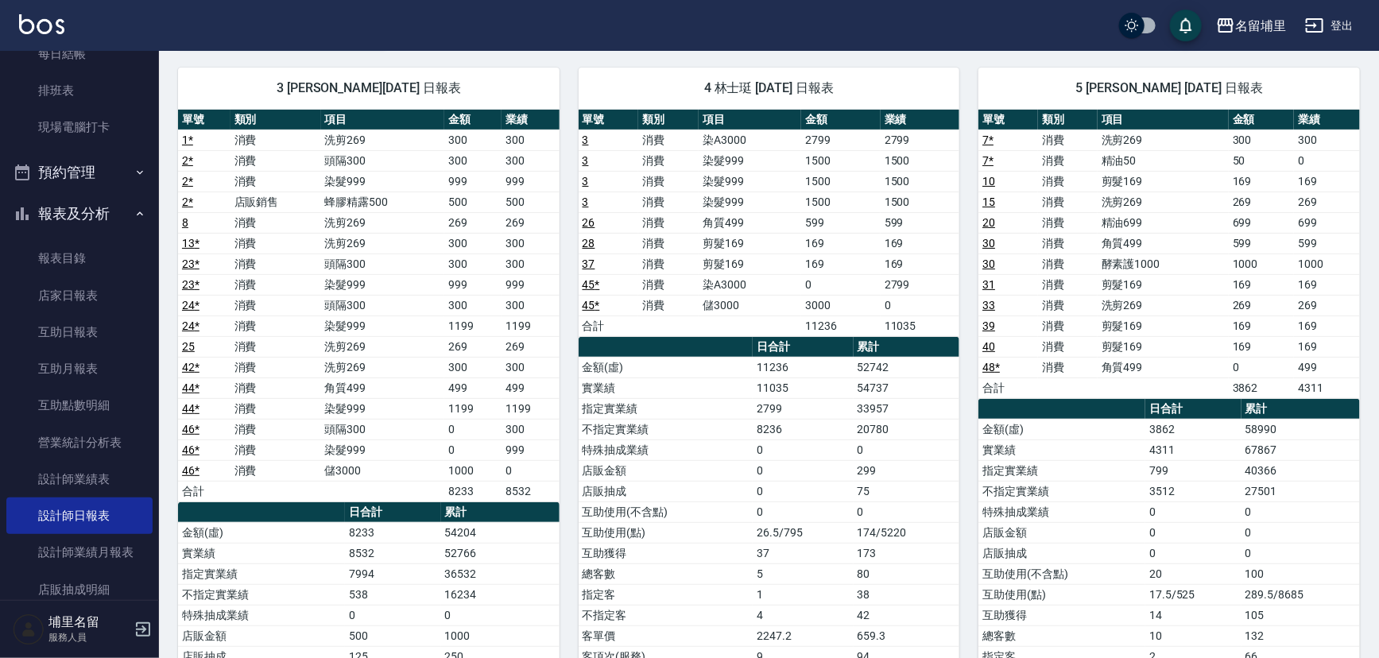
scroll to position [312, 0]
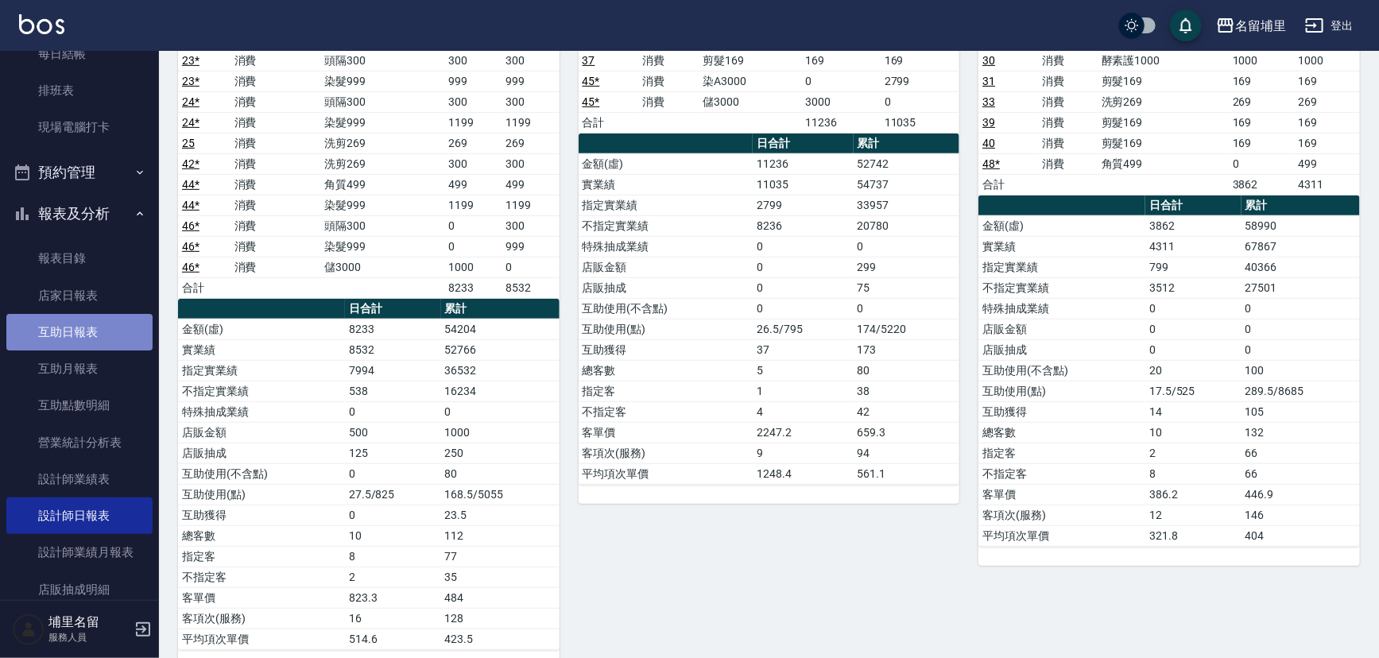
click at [79, 339] on link "互助日報表" at bounding box center [79, 332] width 146 height 37
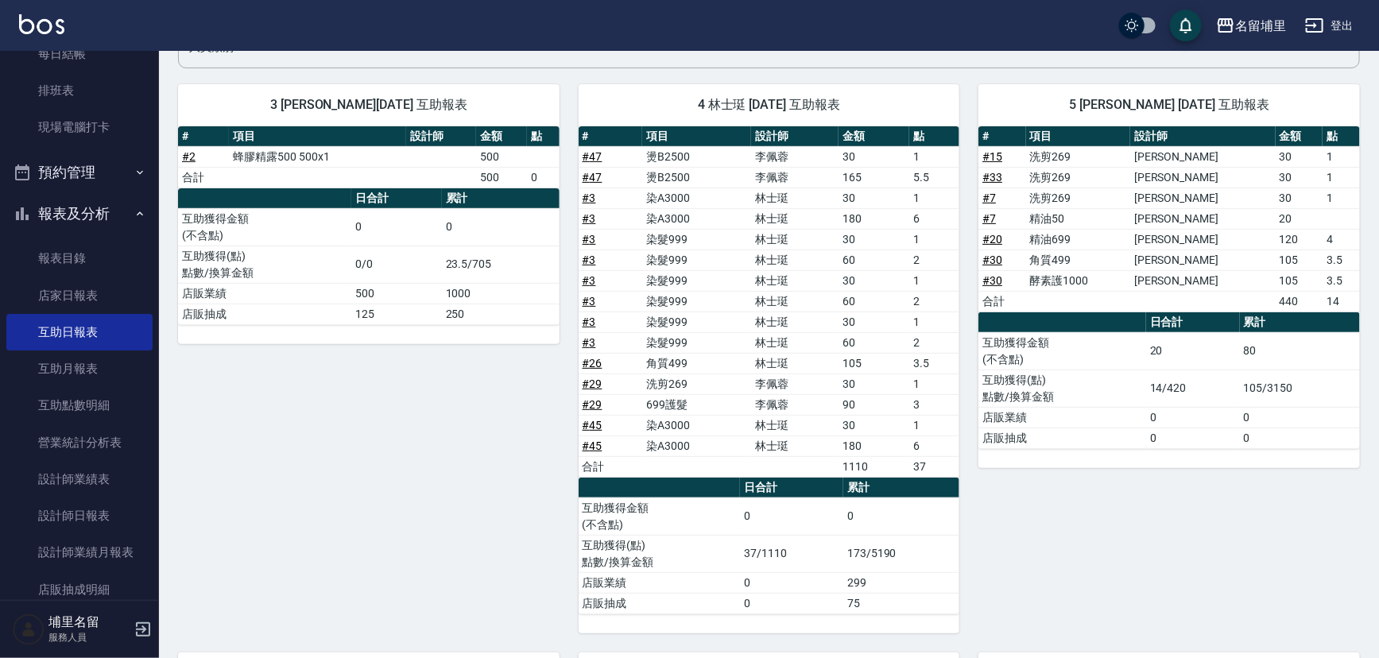
scroll to position [289, 0]
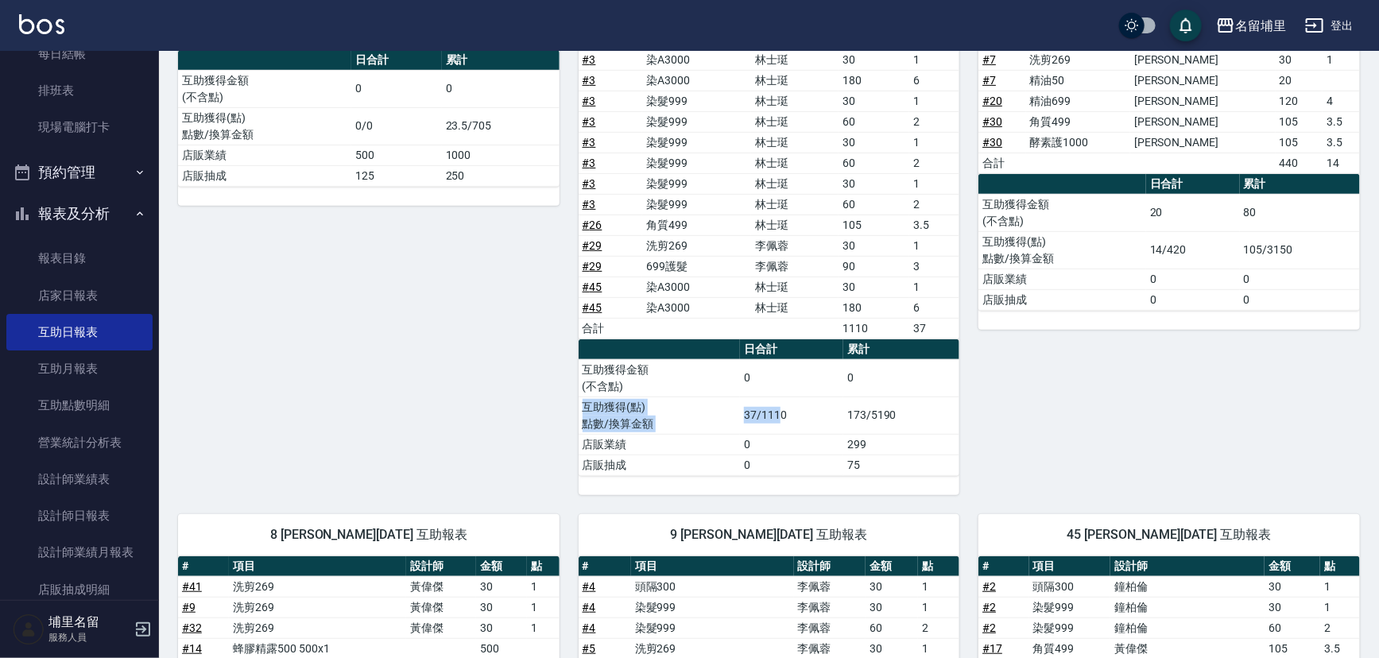
drag, startPoint x: 734, startPoint y: 408, endPoint x: 781, endPoint y: 408, distance: 46.1
click at [781, 408] on tr "互助獲得(點) 點數/換算金額 37/1110 173/5190" at bounding box center [770, 415] width 382 height 37
click at [796, 437] on td "0" at bounding box center [791, 444] width 103 height 21
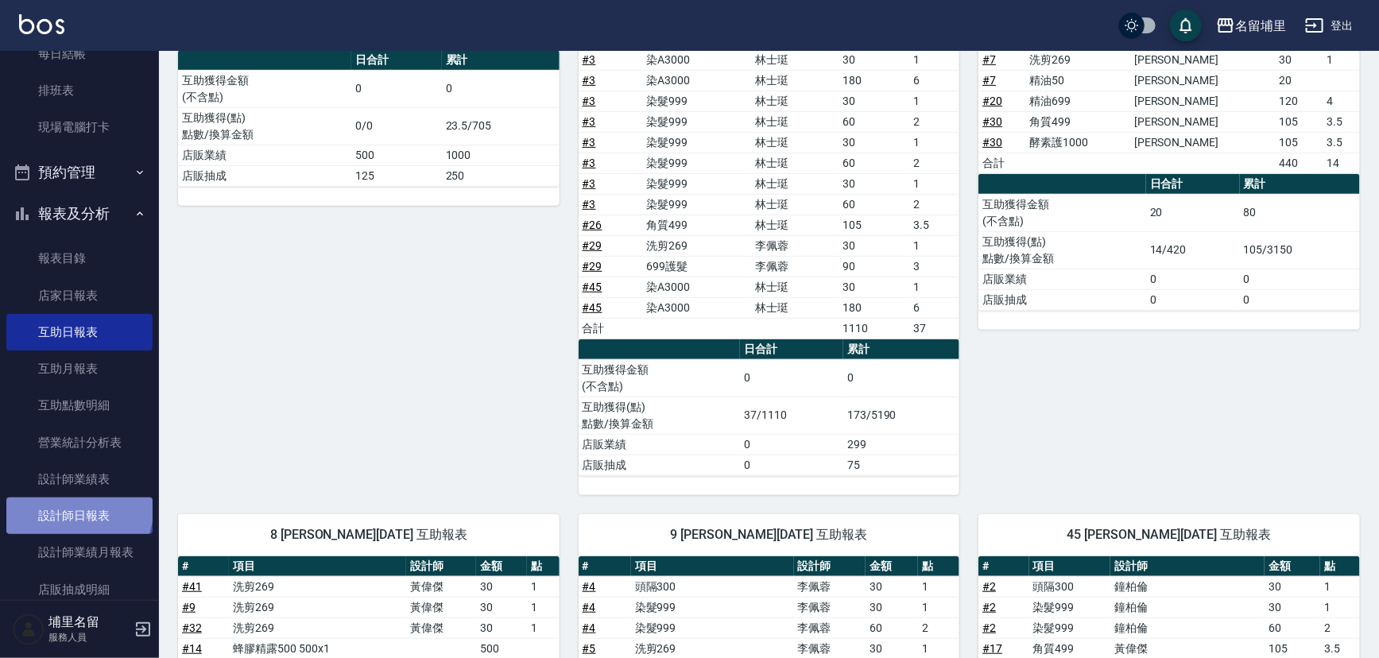
click at [77, 509] on link "設計師日報表" at bounding box center [79, 516] width 146 height 37
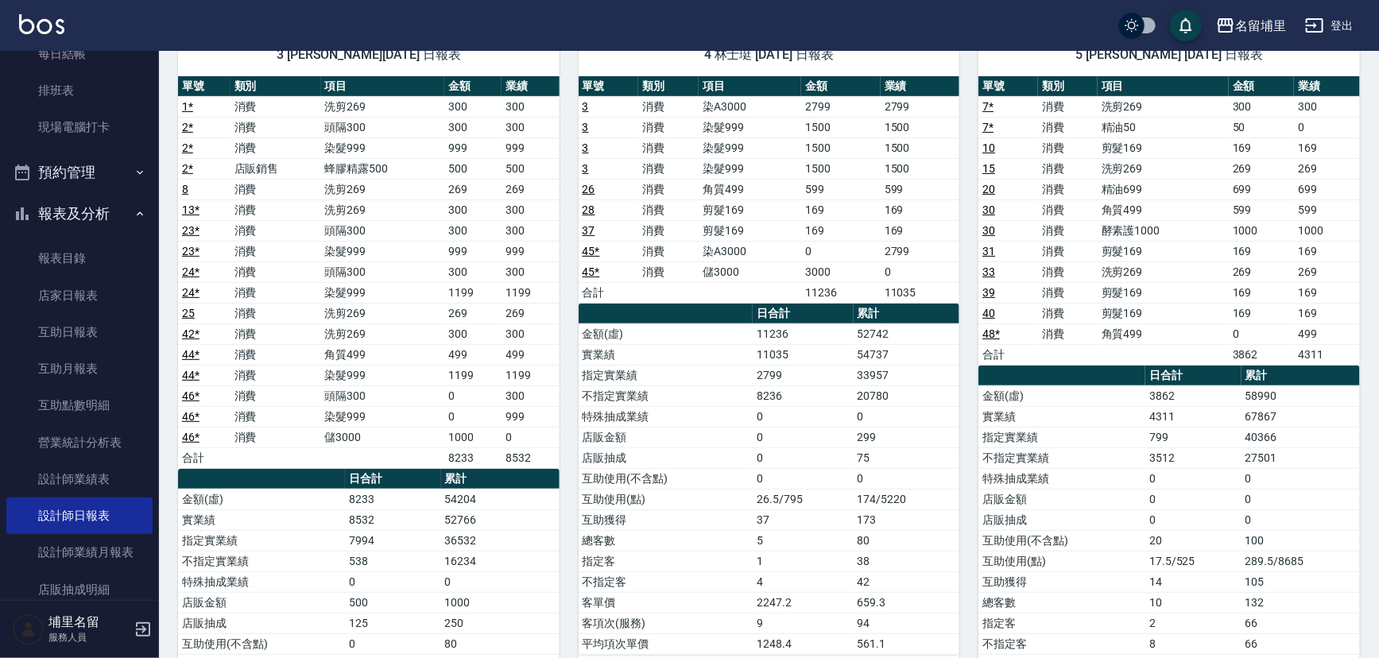
scroll to position [289, 0]
